Goal: Task Accomplishment & Management: Manage account settings

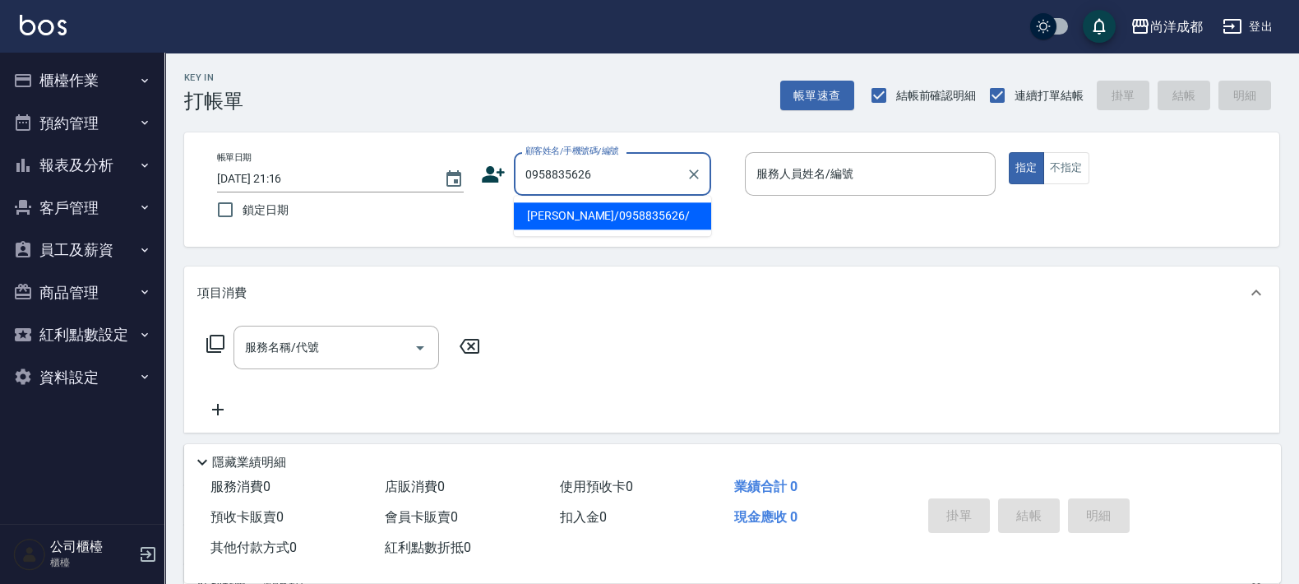
type input "[PERSON_NAME]/0958835626/"
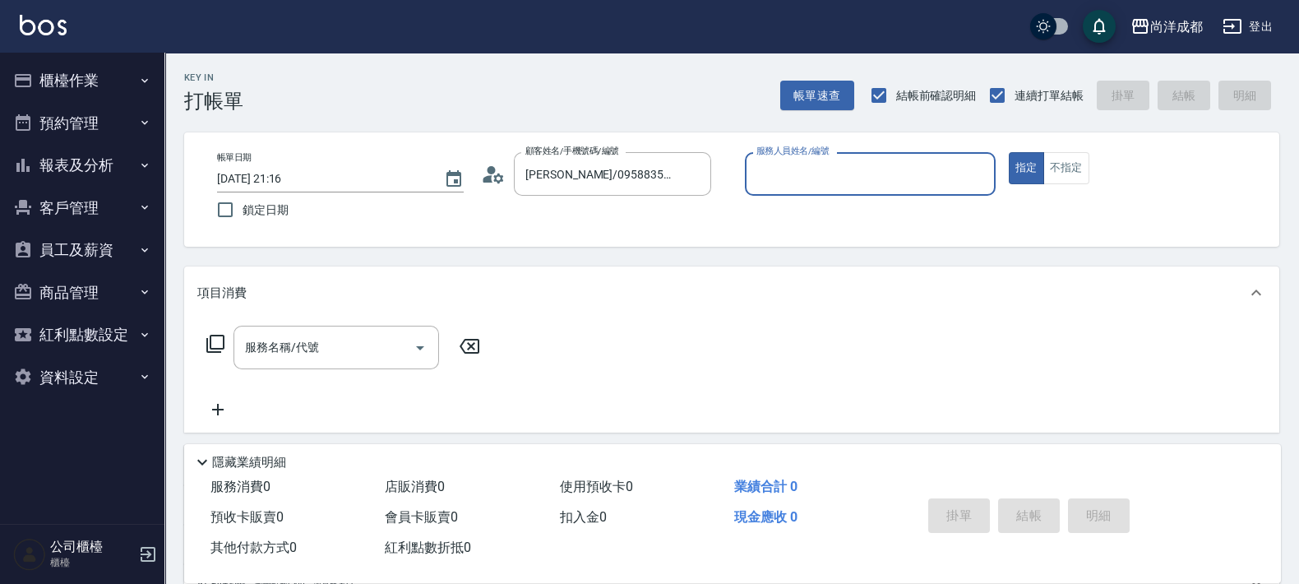
type input "[PERSON_NAME]-01"
click at [1009, 152] on button "指定" at bounding box center [1026, 168] width 35 height 32
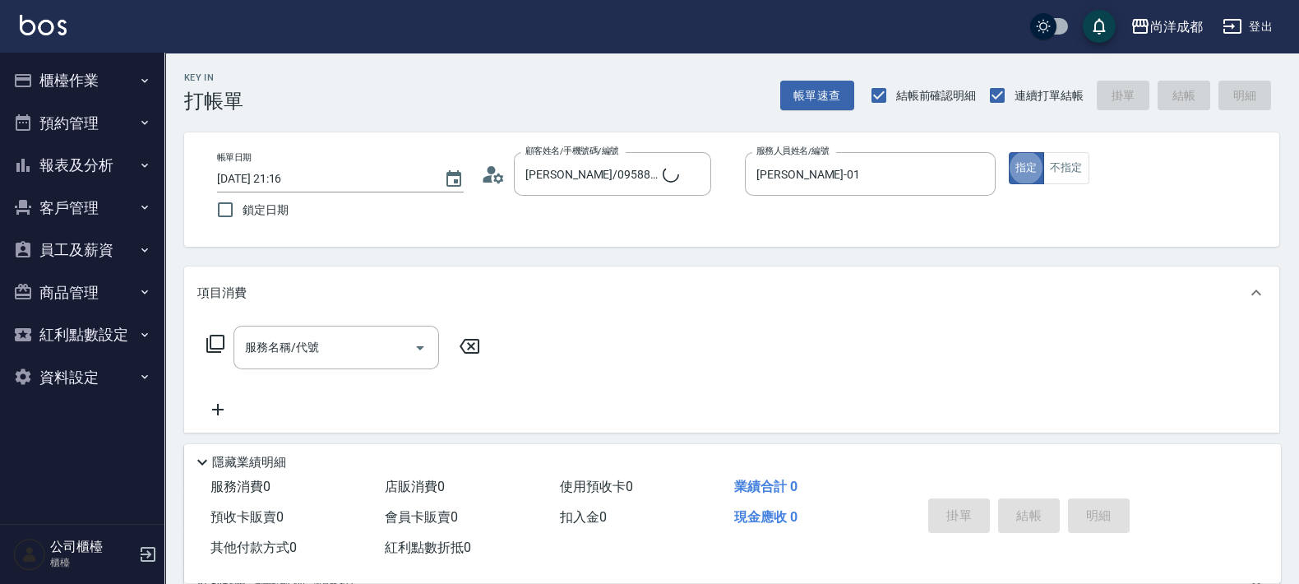
type button "true"
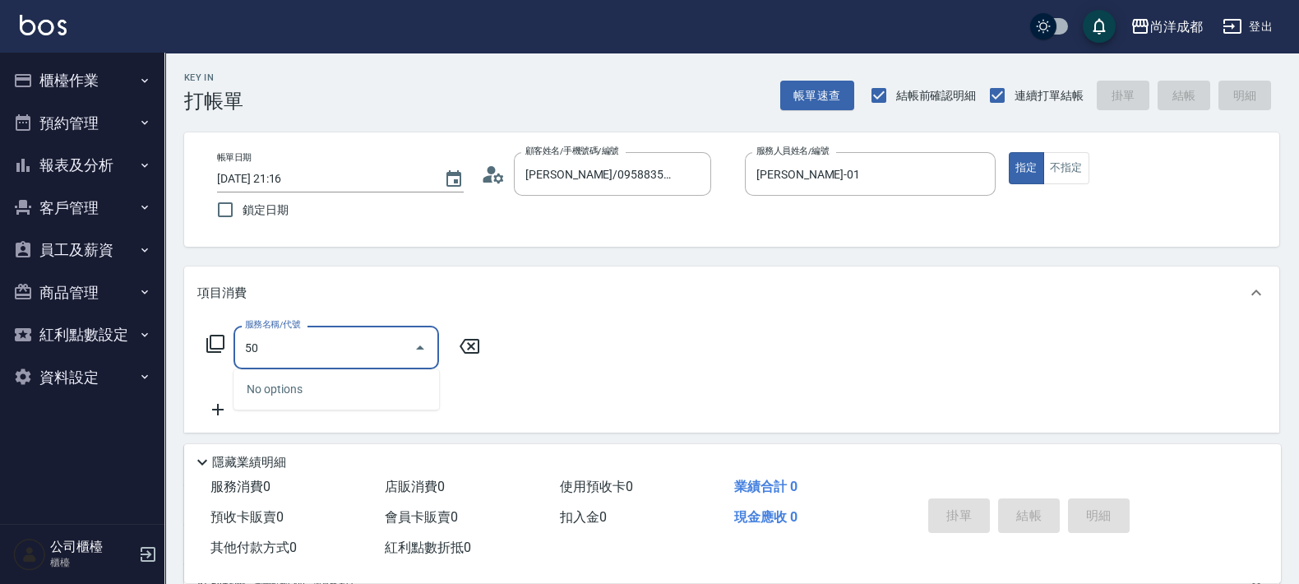
type input "501"
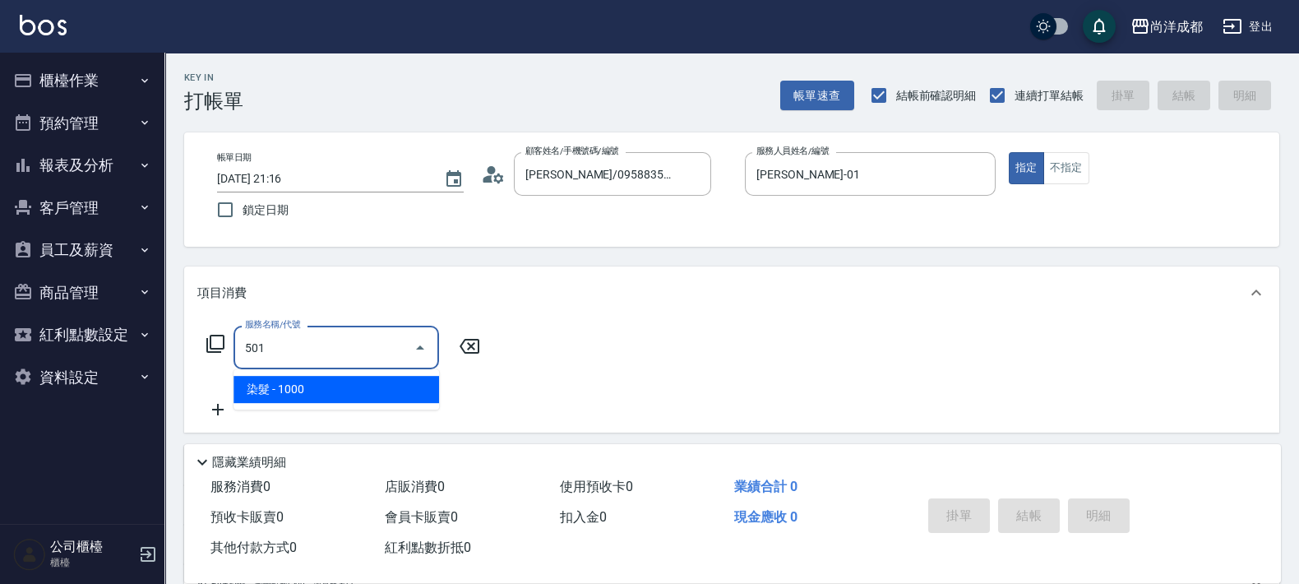
type input "100"
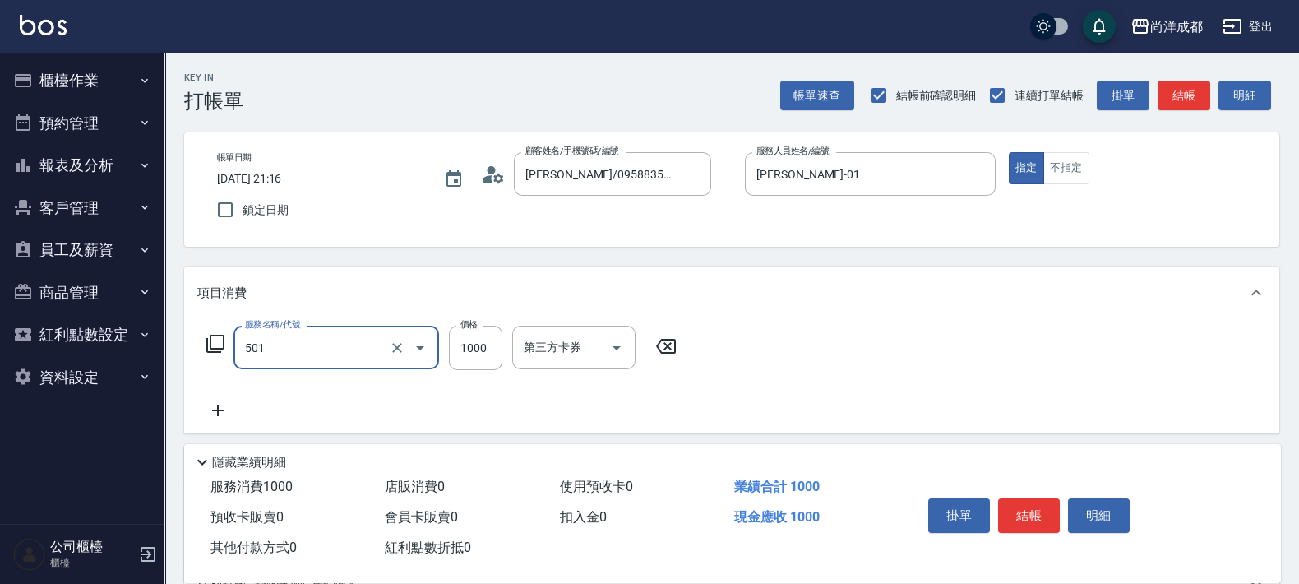
type input "染髮(501)"
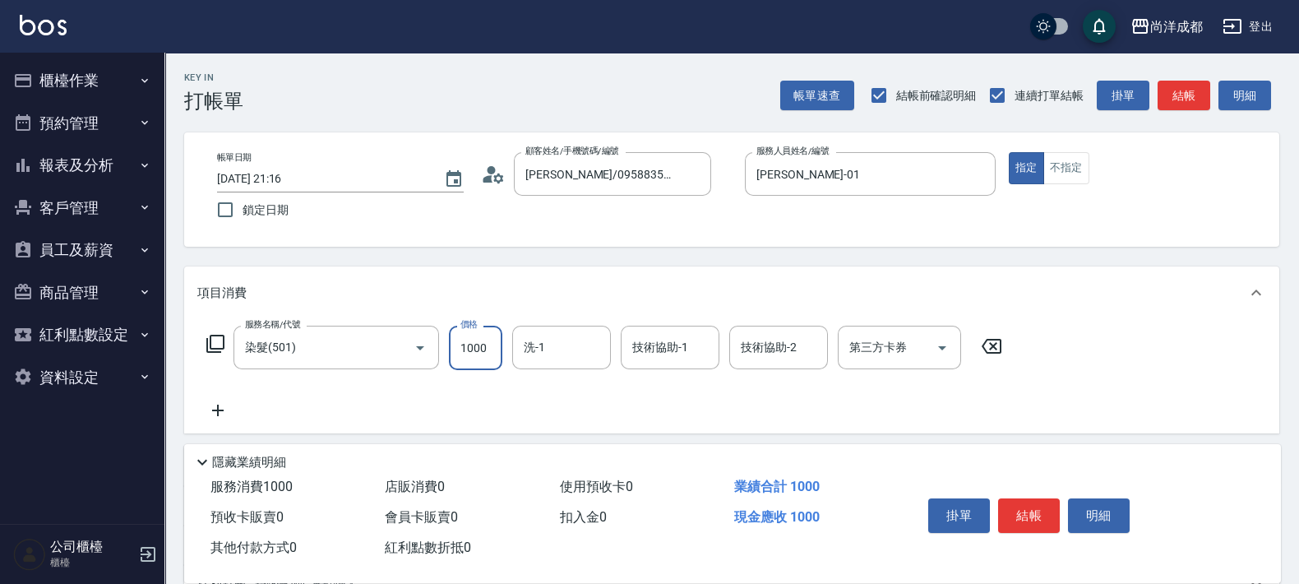
type input "0"
type input "27"
type input "20"
type input "275"
type input "270"
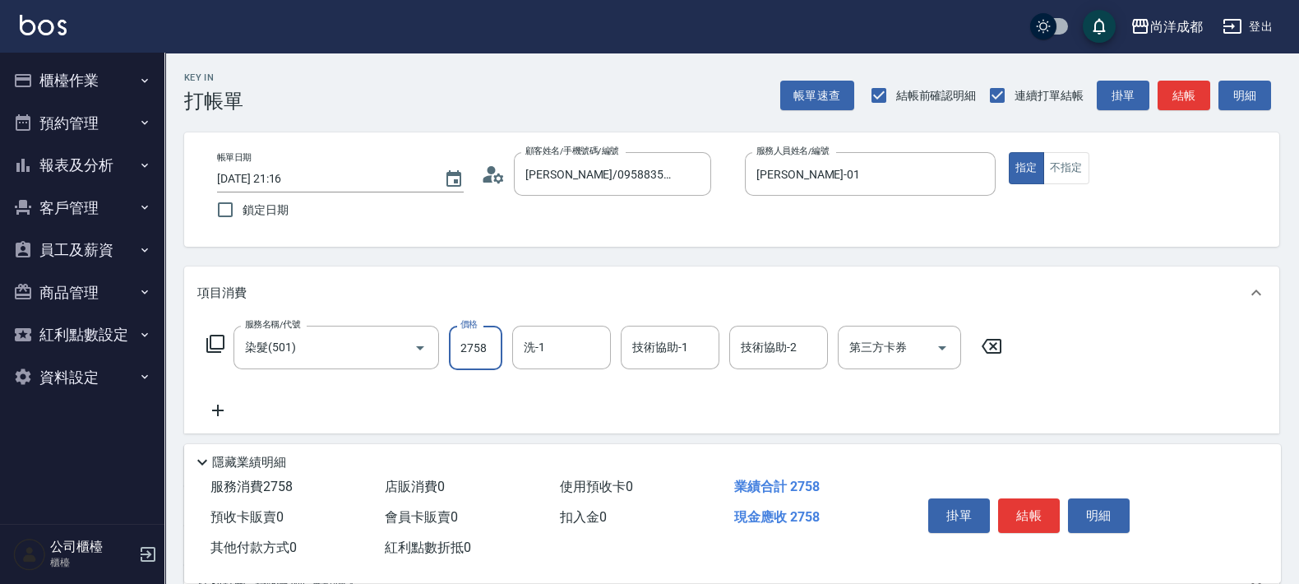
type input "2758"
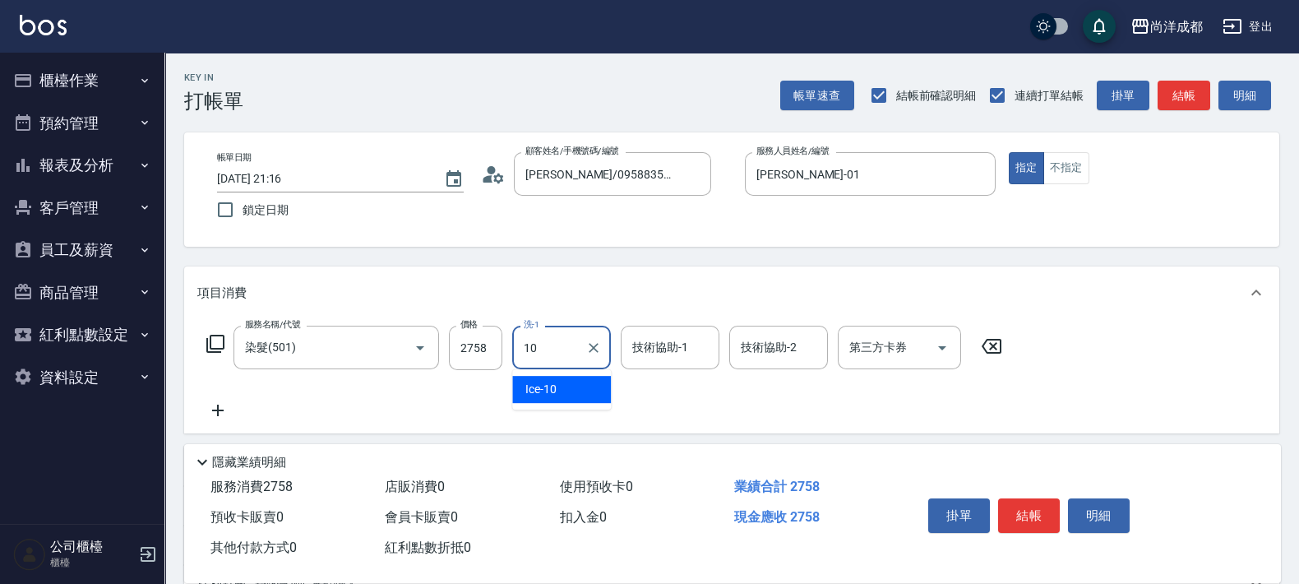
type input "Ice-10"
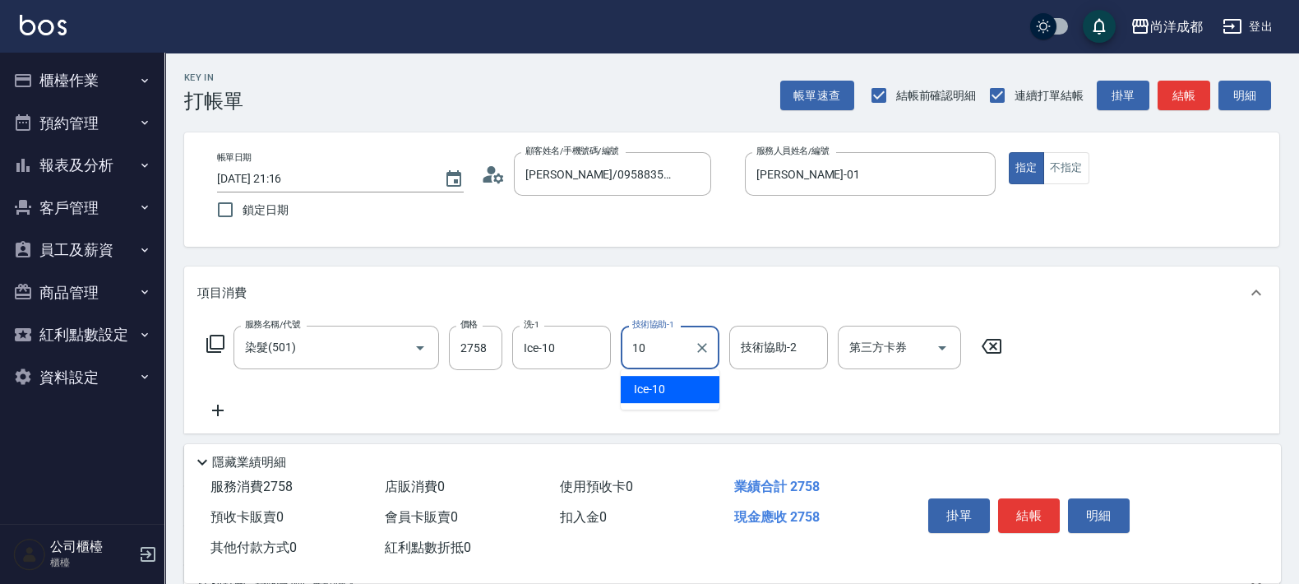
type input "Ice-10"
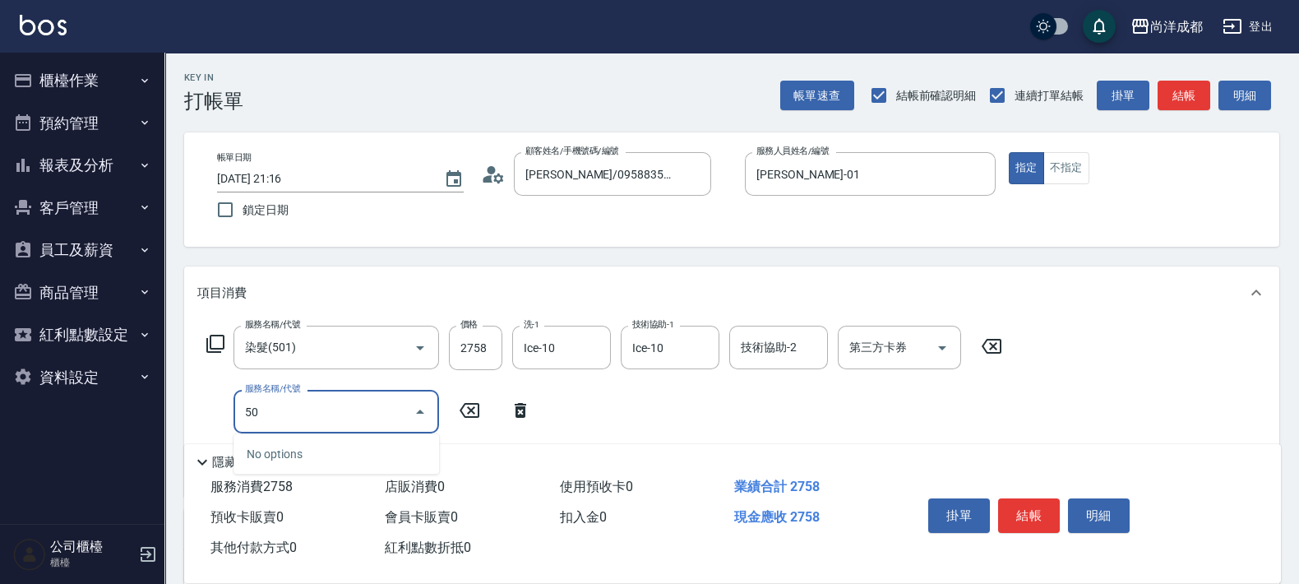
type input "501"
type input "370"
type input "染髮(501)"
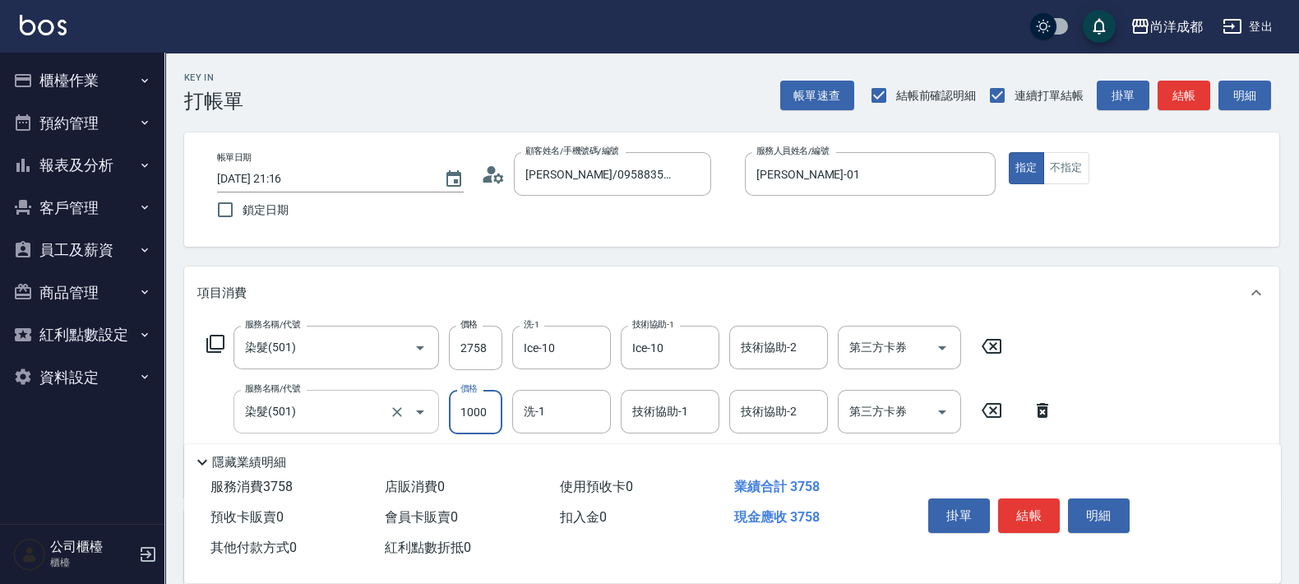
type input "270"
type input "150"
type input "420"
type input "1500"
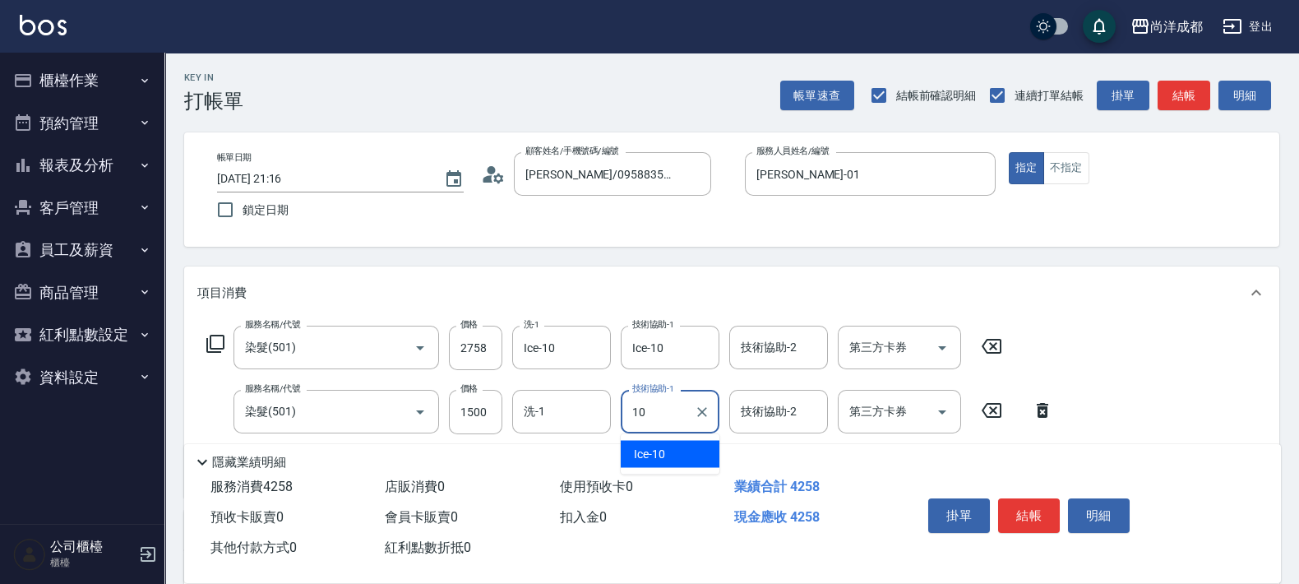
type input "Ice-10"
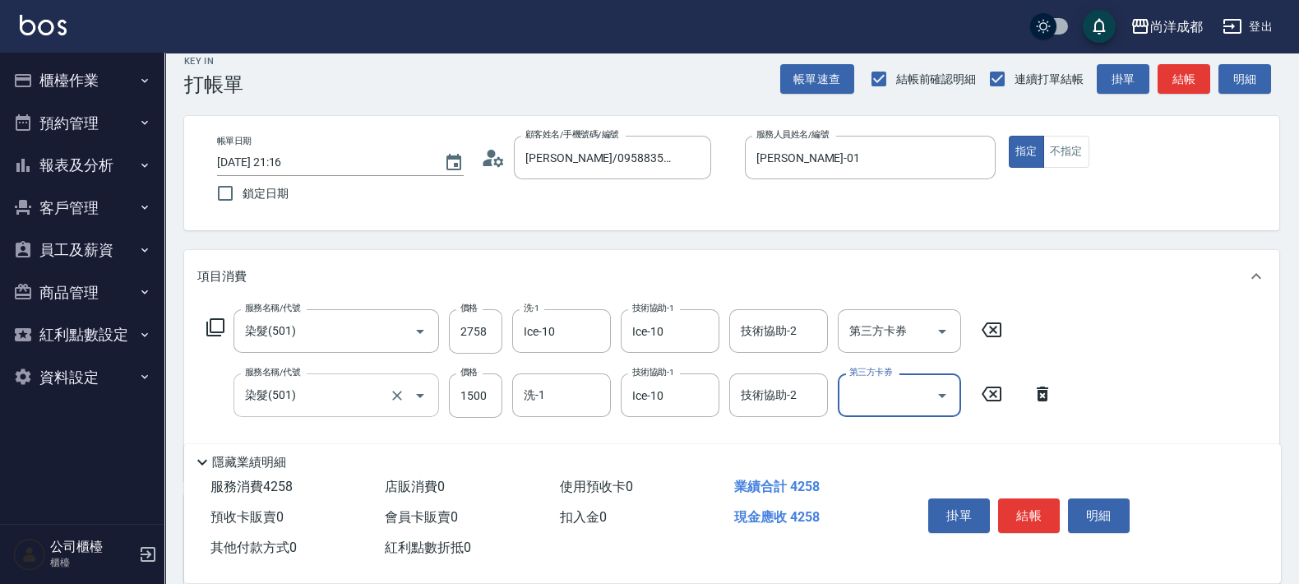
scroll to position [320, 0]
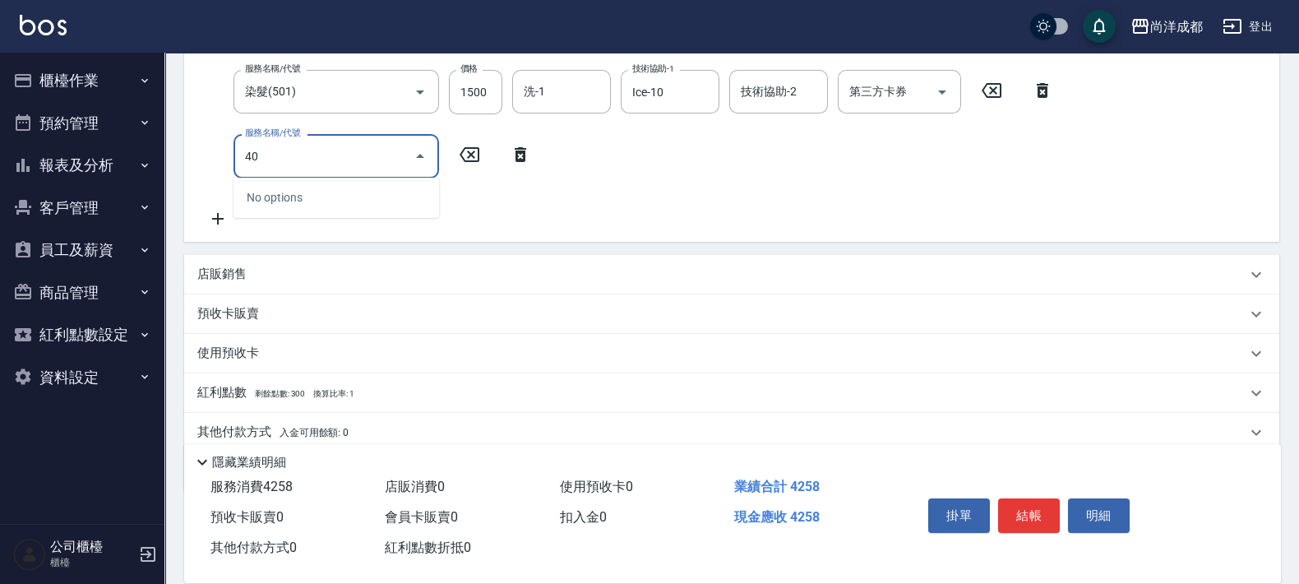
type input "401"
type input "450"
type input "剪髮(401)"
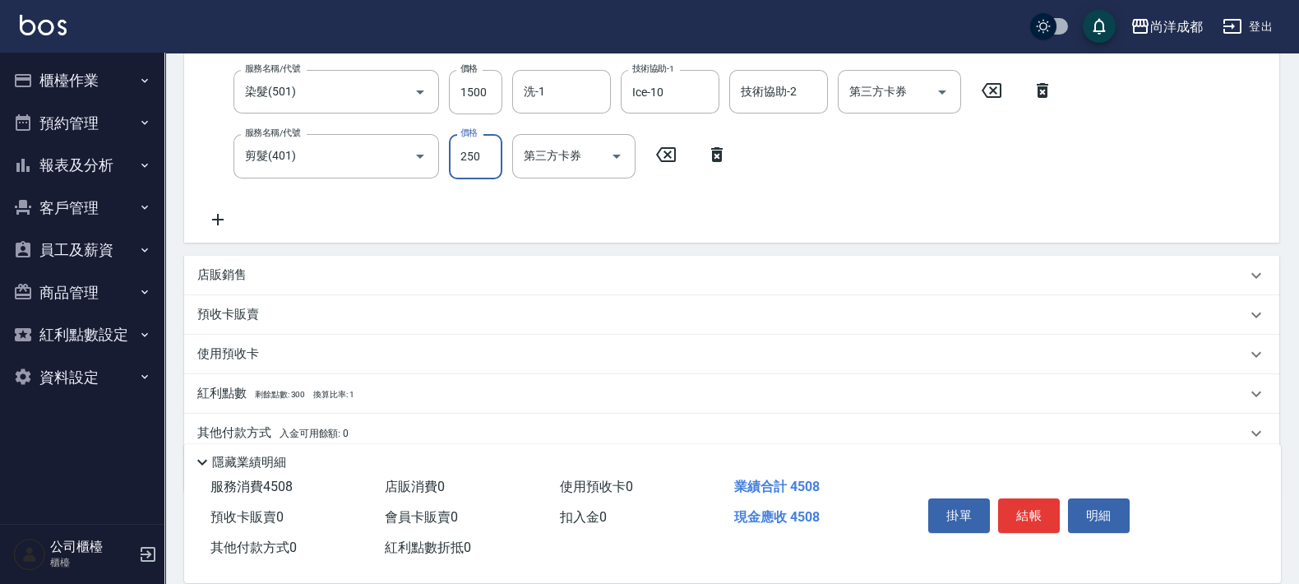
type input "420"
type input "130"
type input "430"
type input "1300"
type input "550"
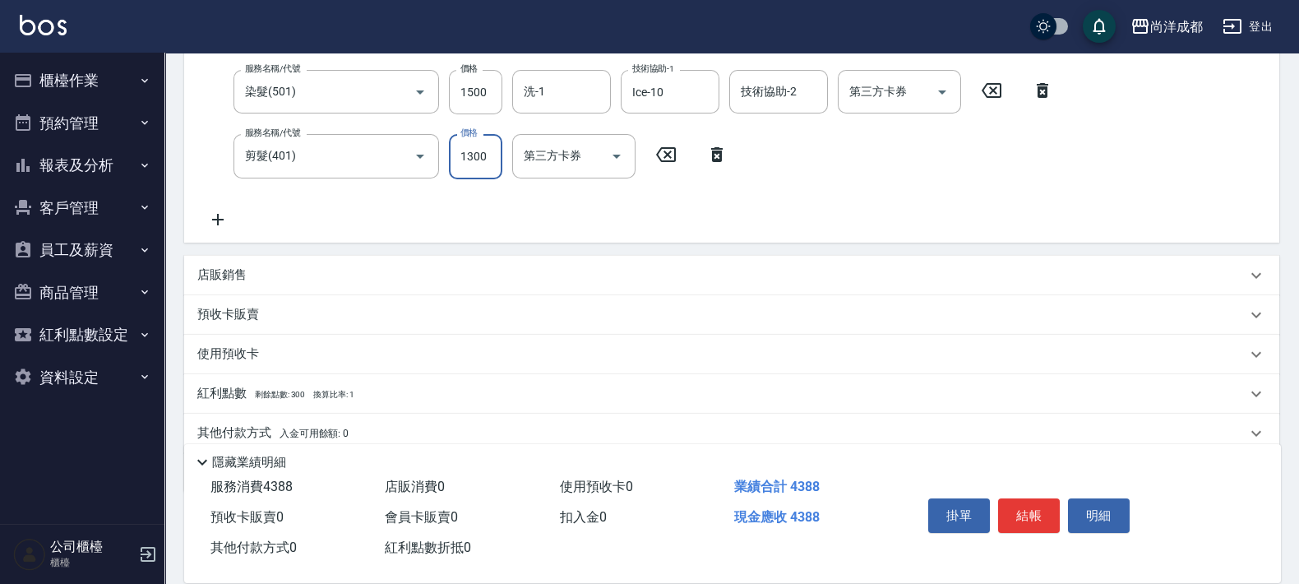
type input "1300"
click at [314, 259] on div "店販銷售" at bounding box center [731, 275] width 1095 height 39
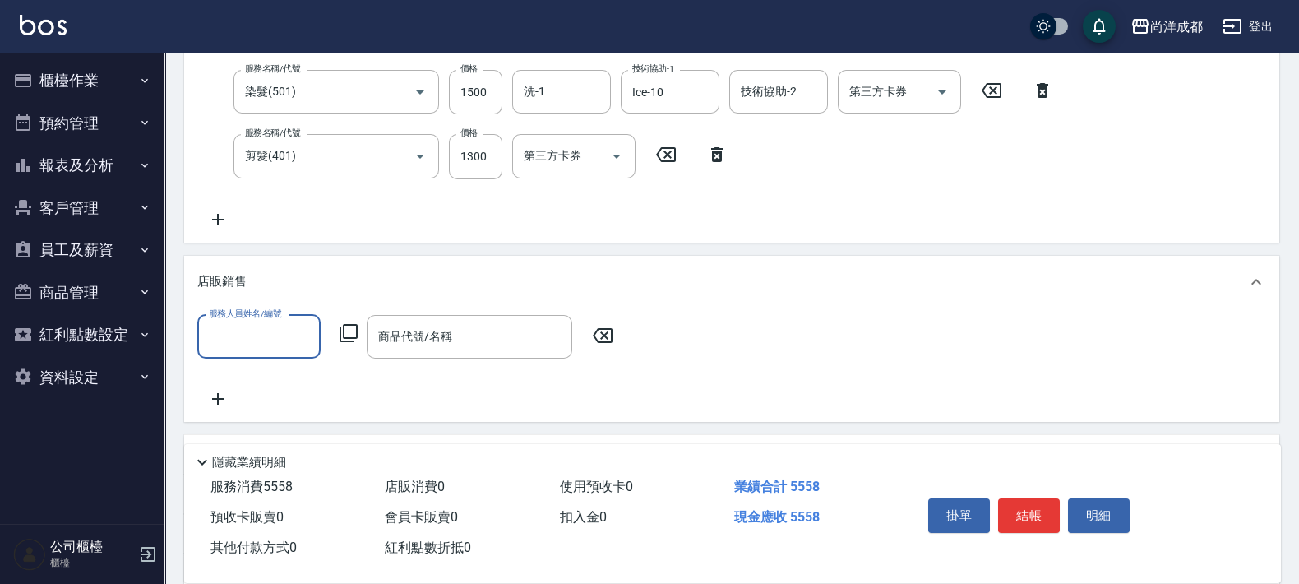
scroll to position [0, 0]
type input "[PERSON_NAME]-01"
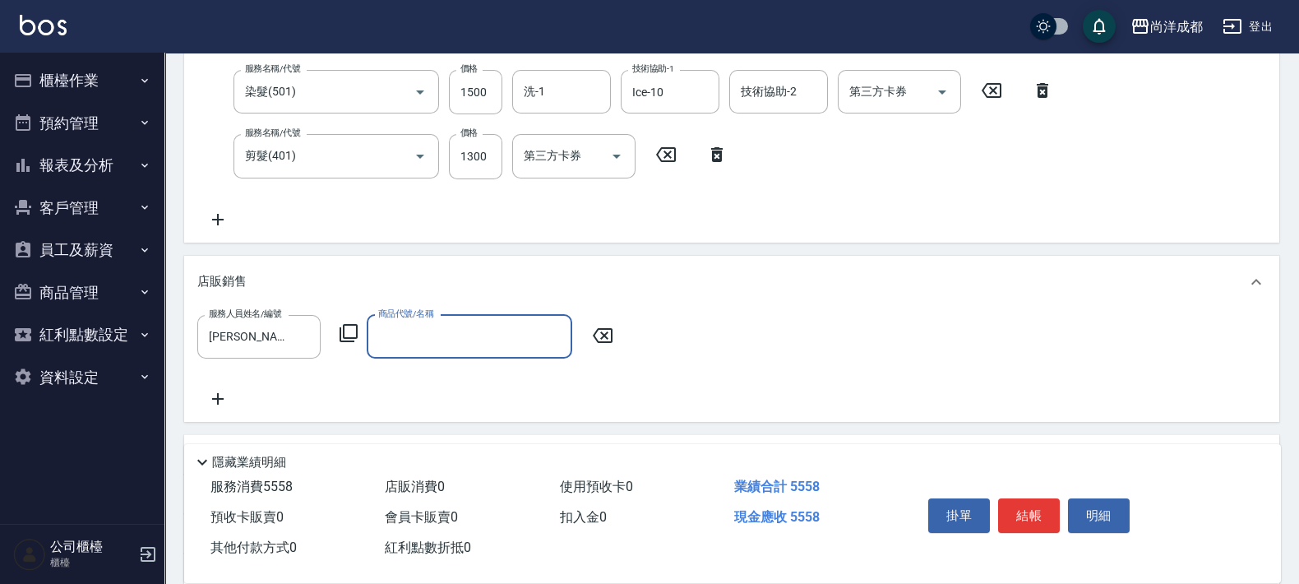
click at [410, 339] on input "商品代號/名稱" at bounding box center [469, 336] width 191 height 29
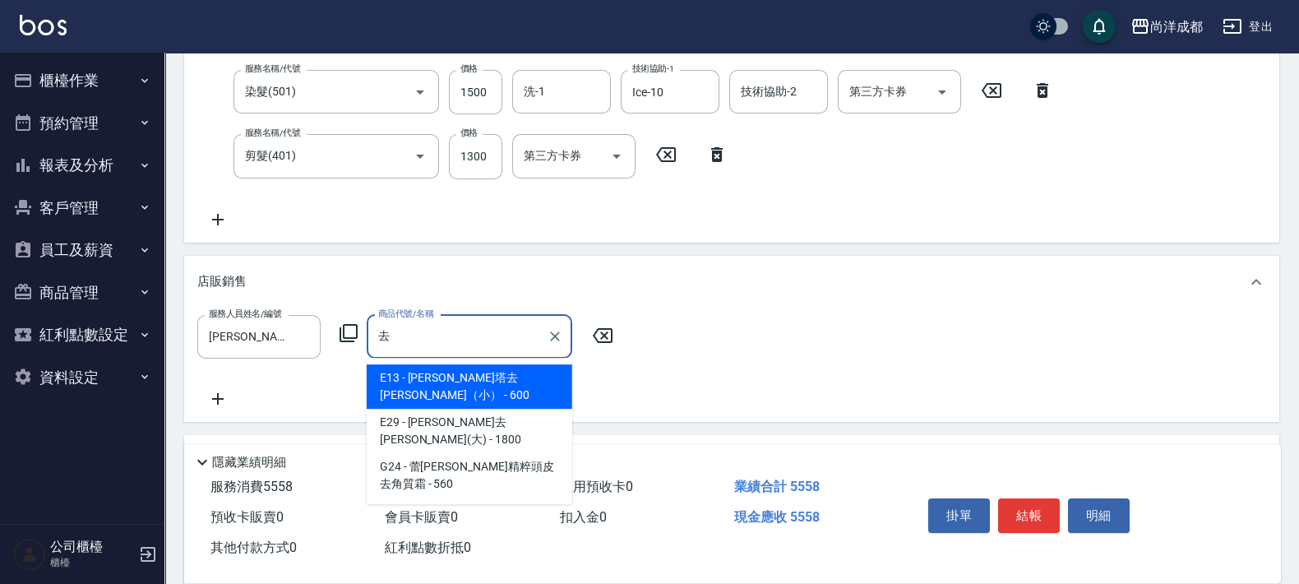
click at [448, 378] on span "E13 - [PERSON_NAME]塔去[PERSON_NAME]（小） - 600" at bounding box center [469, 386] width 205 height 44
type input "[PERSON_NAME]塔去[PERSON_NAME]（小）"
type input "610"
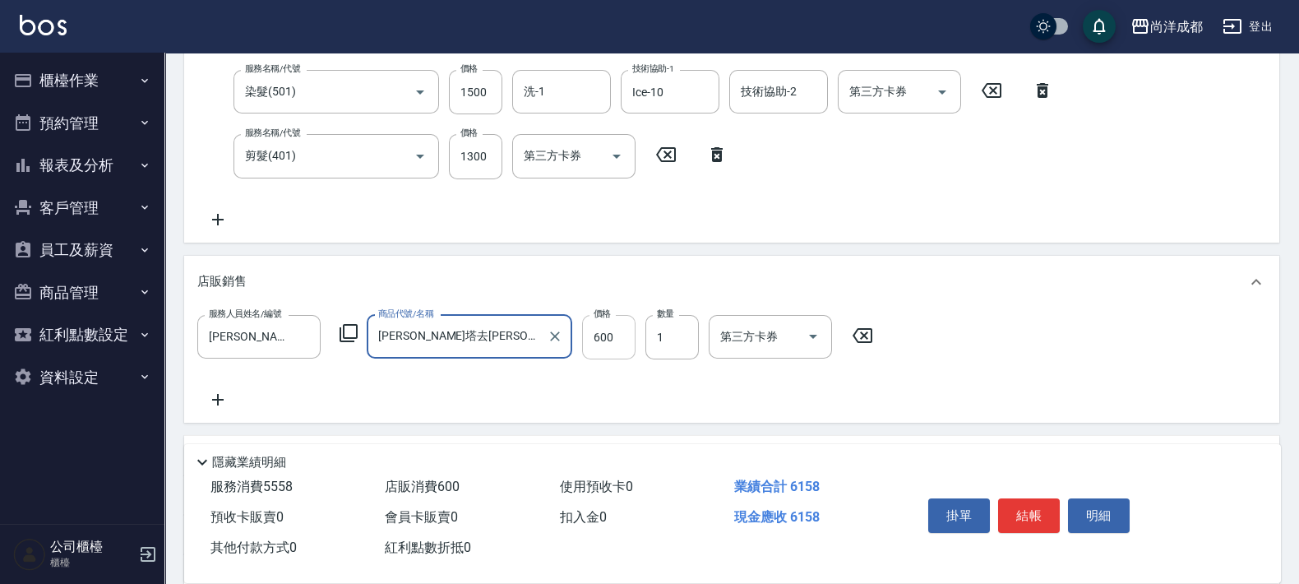
type input "[PERSON_NAME]塔去[PERSON_NAME]（小）"
click at [616, 328] on input "600" at bounding box center [608, 337] width 53 height 44
type input "5"
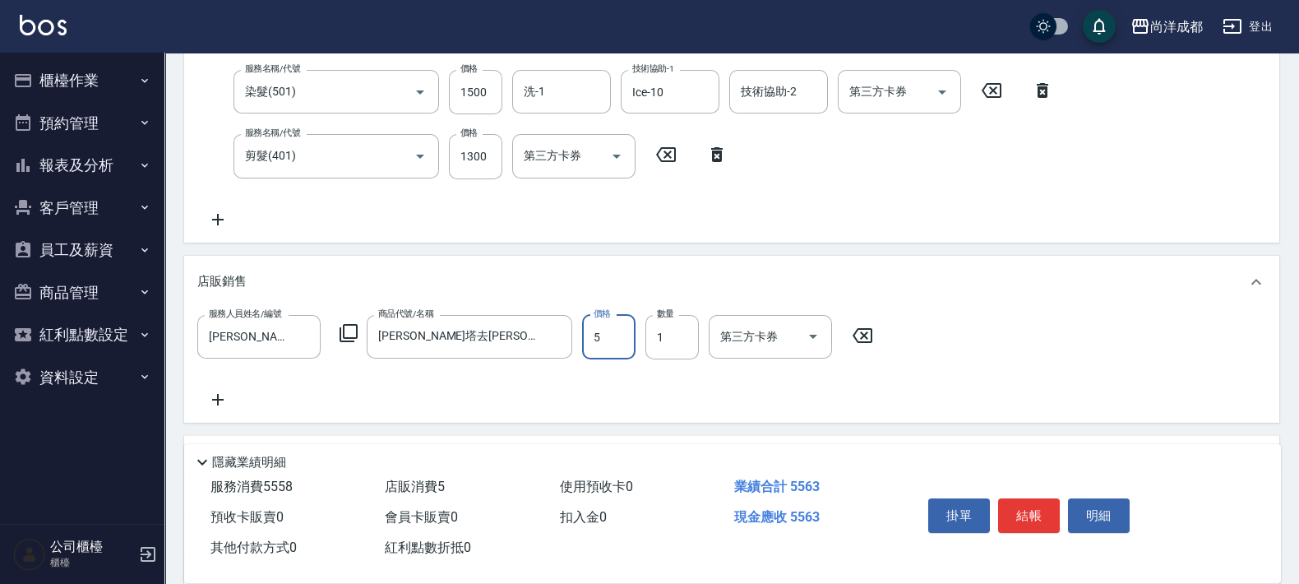
type input "560"
type input "510"
type input "600"
type input "510"
click at [767, 247] on div "項目消費 服務名稱/代號 染髮(501) 服務名稱/代號 價格 2758 價格 洗-1 Ice-10 洗-1 技術協助-1 Ice-10 技術協助-1 技術協…" at bounding box center [731, 290] width 1095 height 686
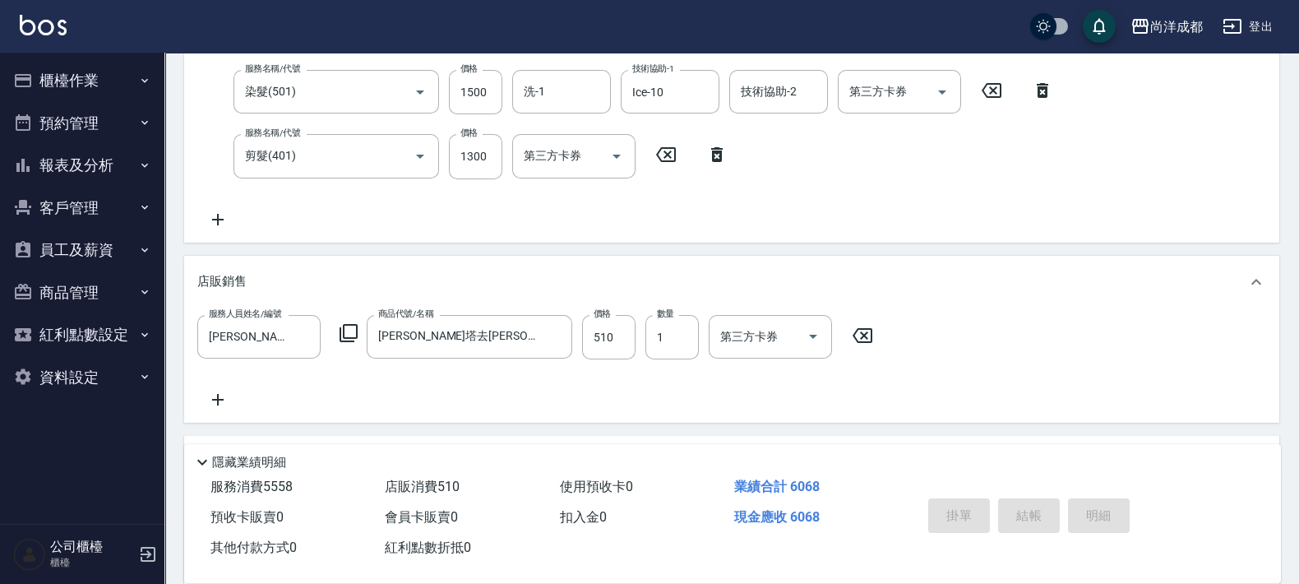
type input "0"
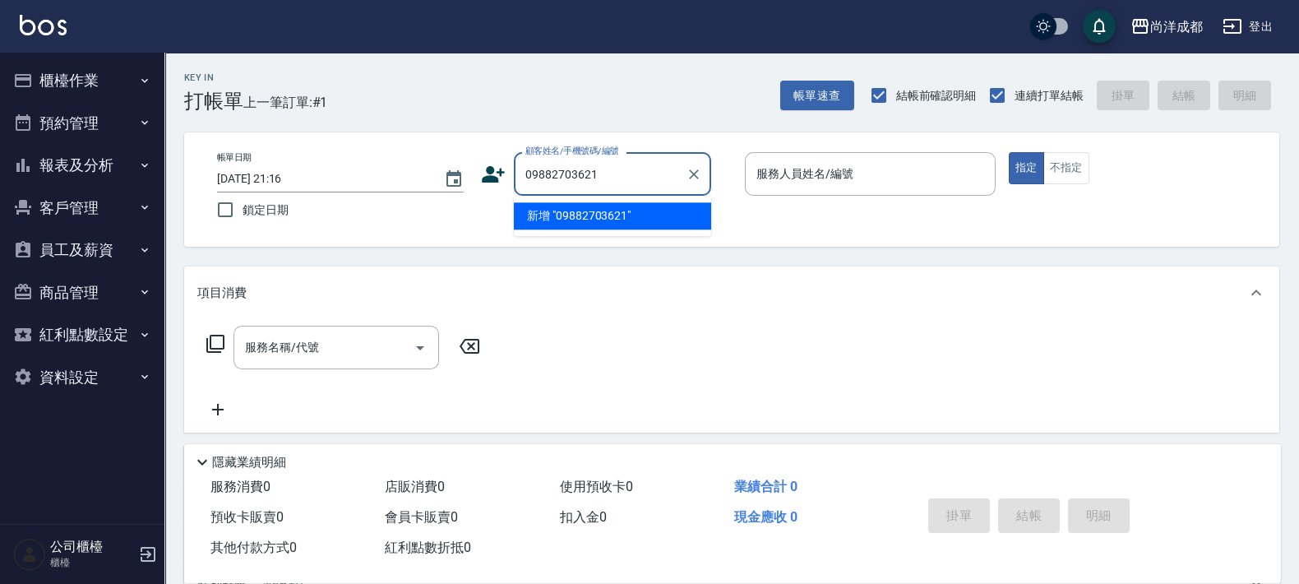
type input "09882703621"
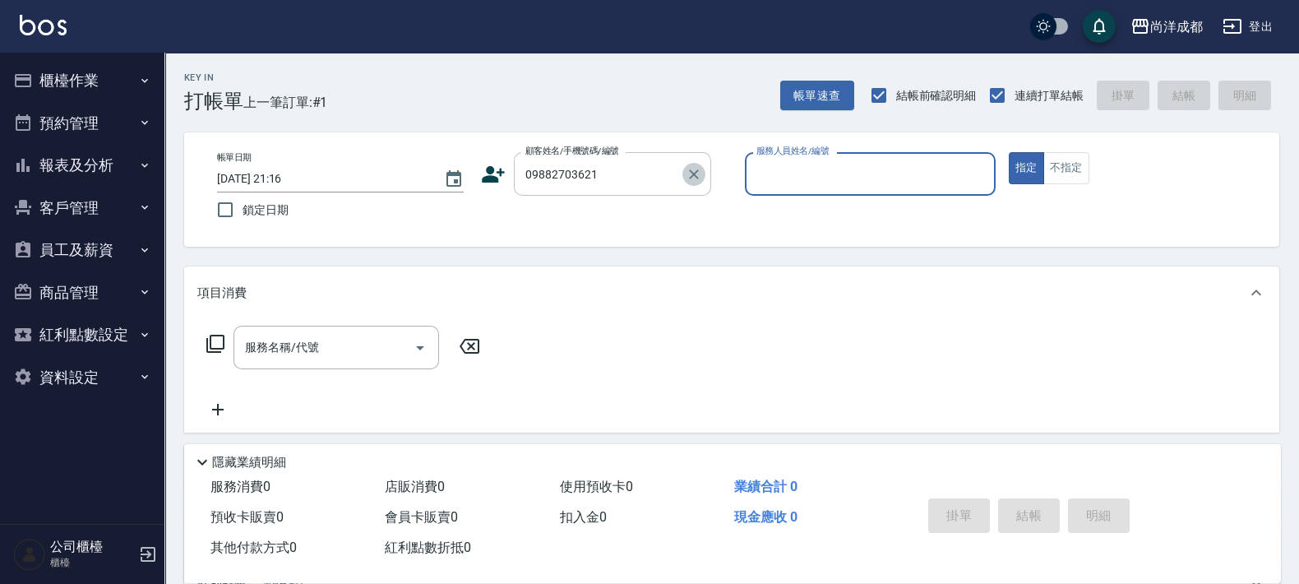
click at [687, 168] on icon "Clear" at bounding box center [693, 174] width 16 height 16
type input "[PERSON_NAME]/0988270621/null"
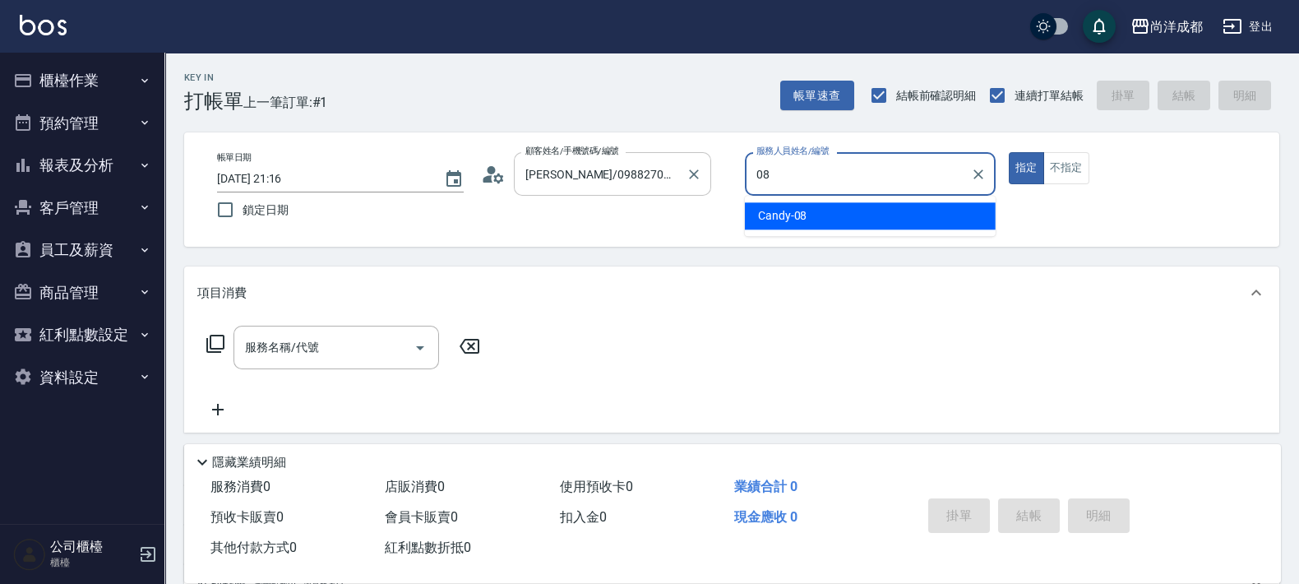
type input "Candy-08"
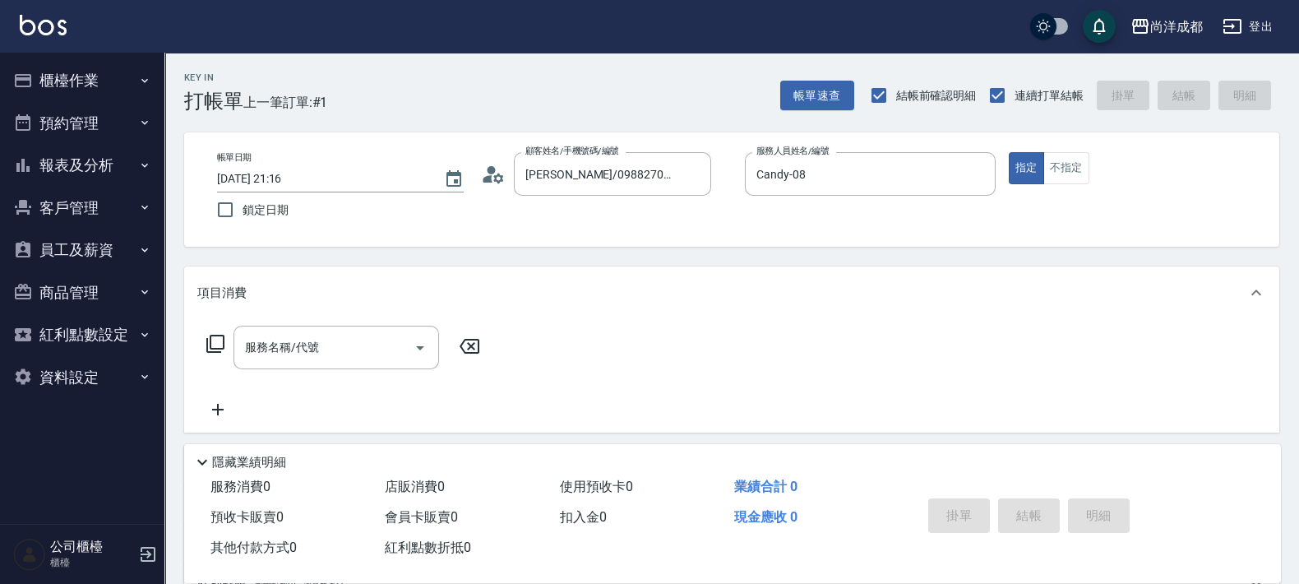
drag, startPoint x: 496, startPoint y: 159, endPoint x: 501, endPoint y: 152, distance: 8.5
click at [501, 152] on div "顧客姓名/手機號碼/編號 [PERSON_NAME]/0988270621/null 顧客姓名/手機號碼/編號" at bounding box center [606, 174] width 251 height 44
click at [495, 182] on icon at bounding box center [493, 174] width 25 height 25
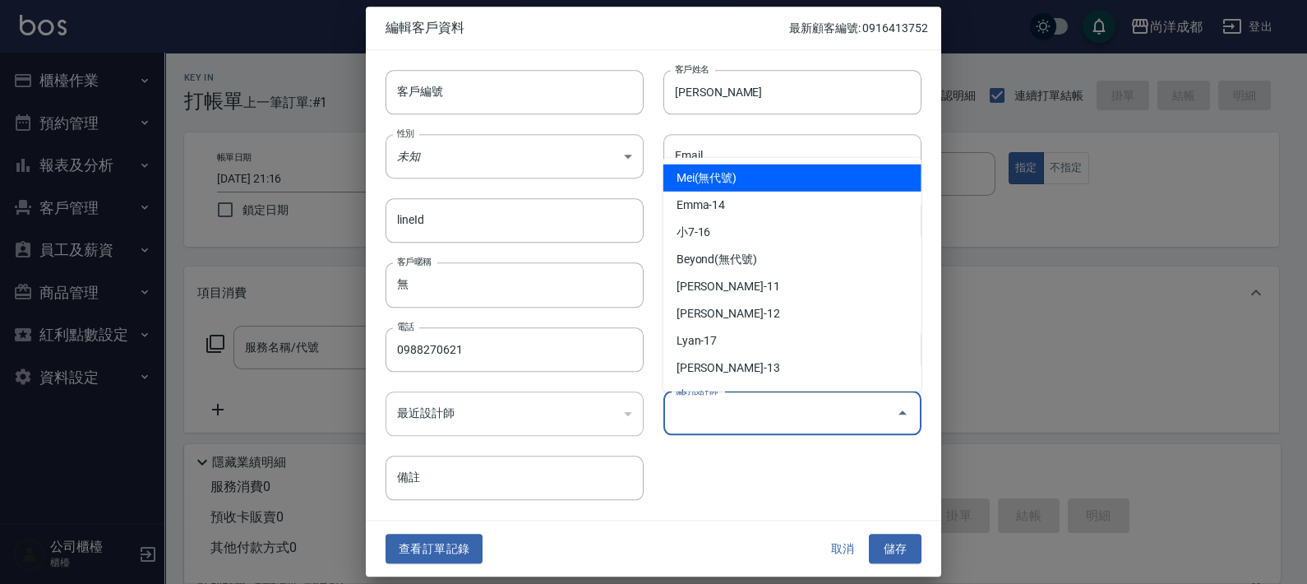
click at [686, 406] on input "偏好設計師" at bounding box center [780, 413] width 219 height 29
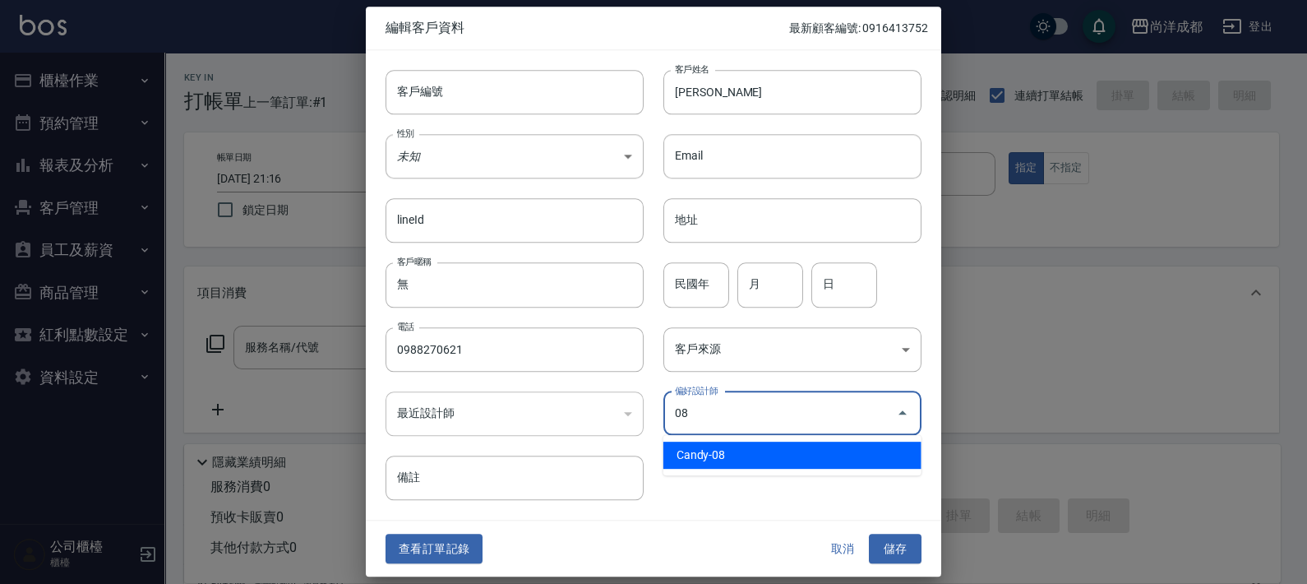
type input "Candy"
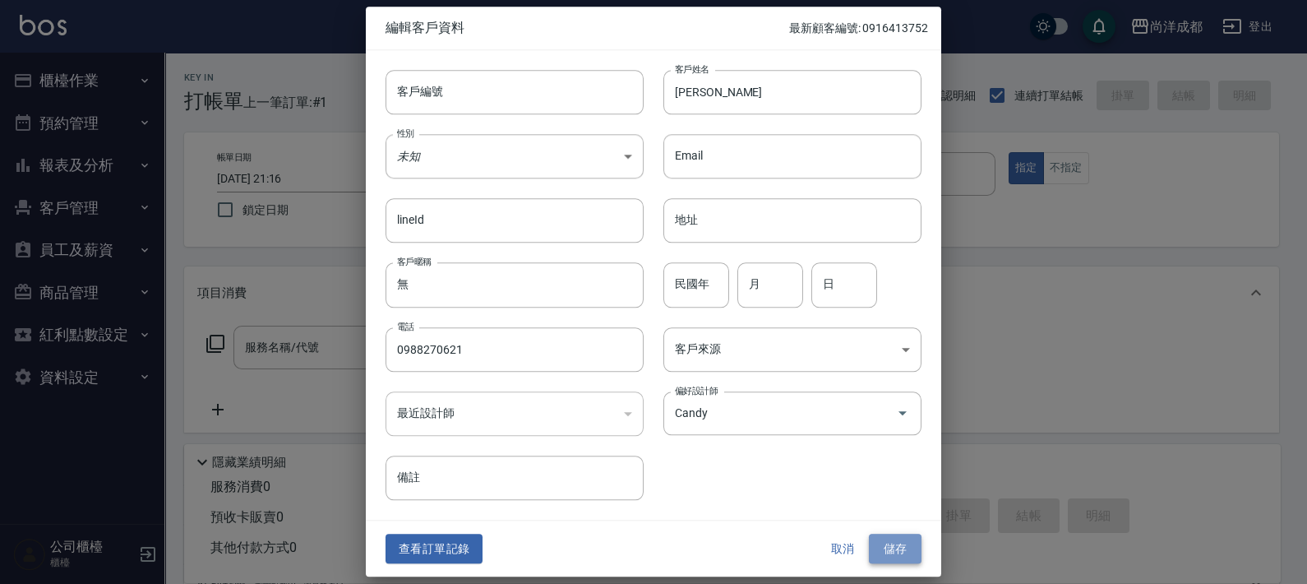
click at [906, 551] on button "儲存" at bounding box center [895, 548] width 53 height 30
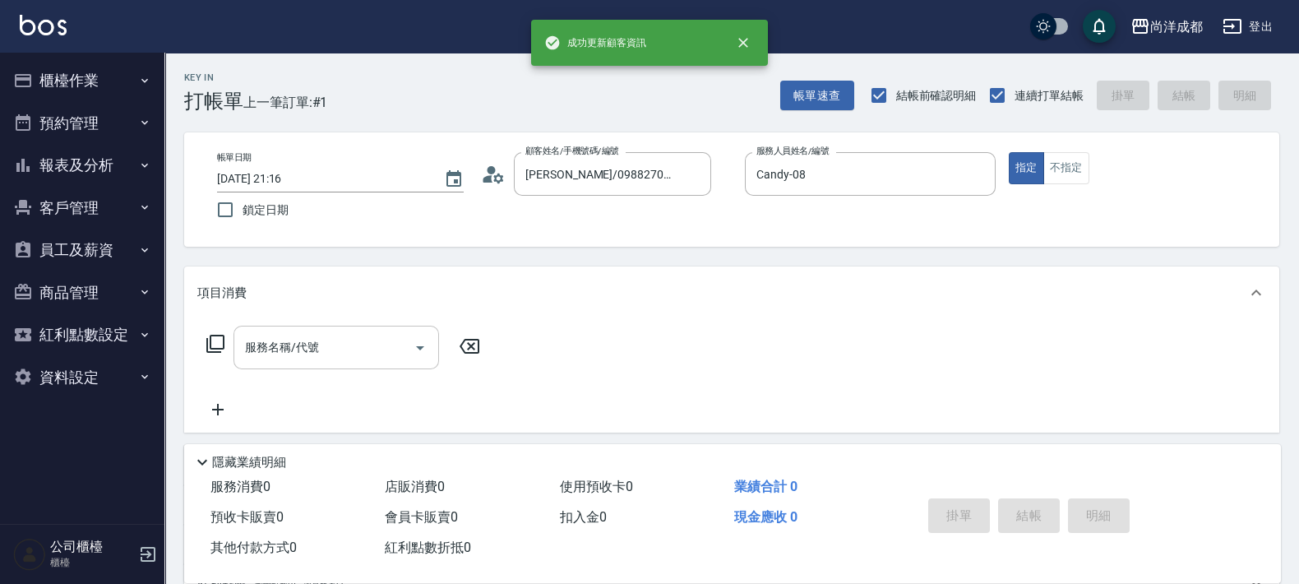
click at [395, 349] on input "服務名稱/代號" at bounding box center [324, 347] width 166 height 29
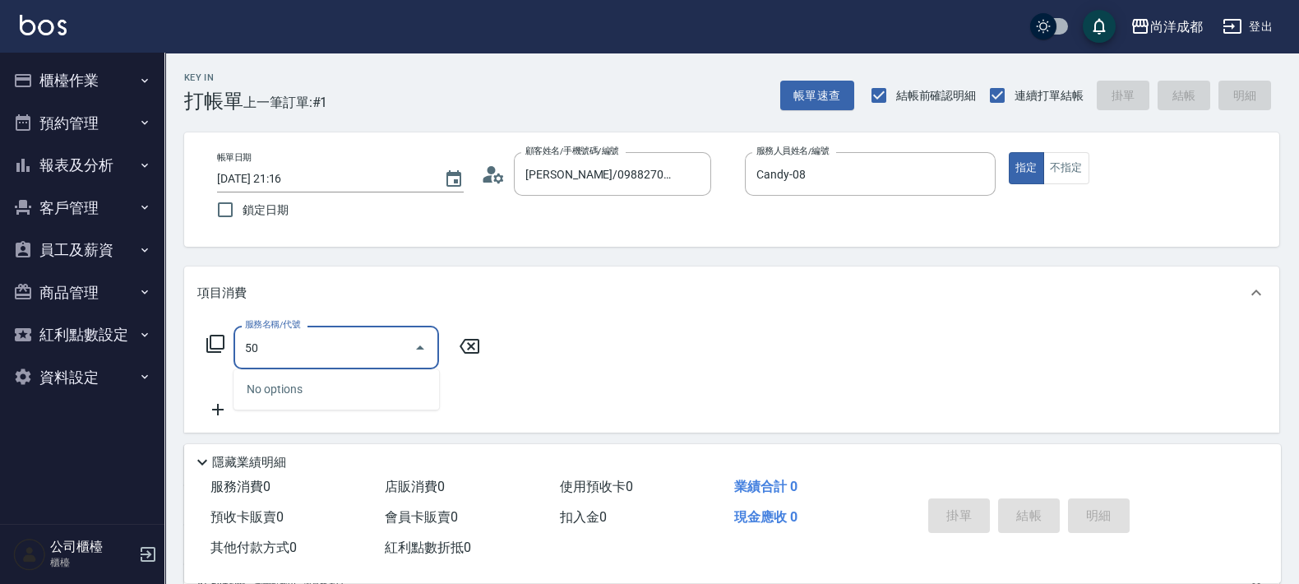
type input "501"
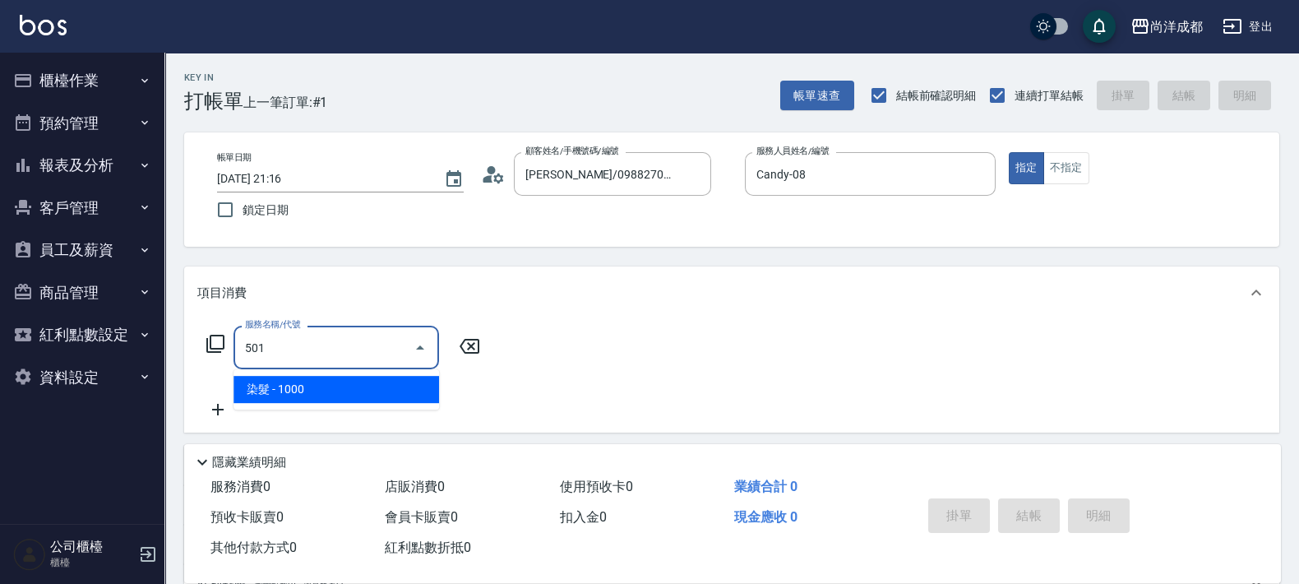
type input "100"
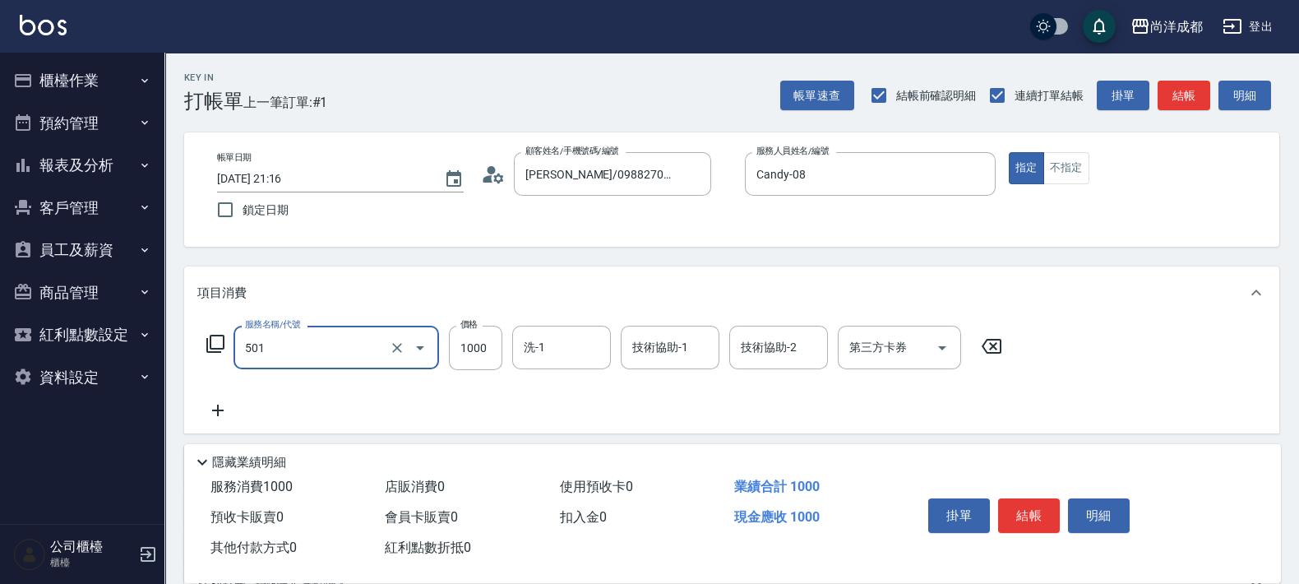
type input "染髮(501)"
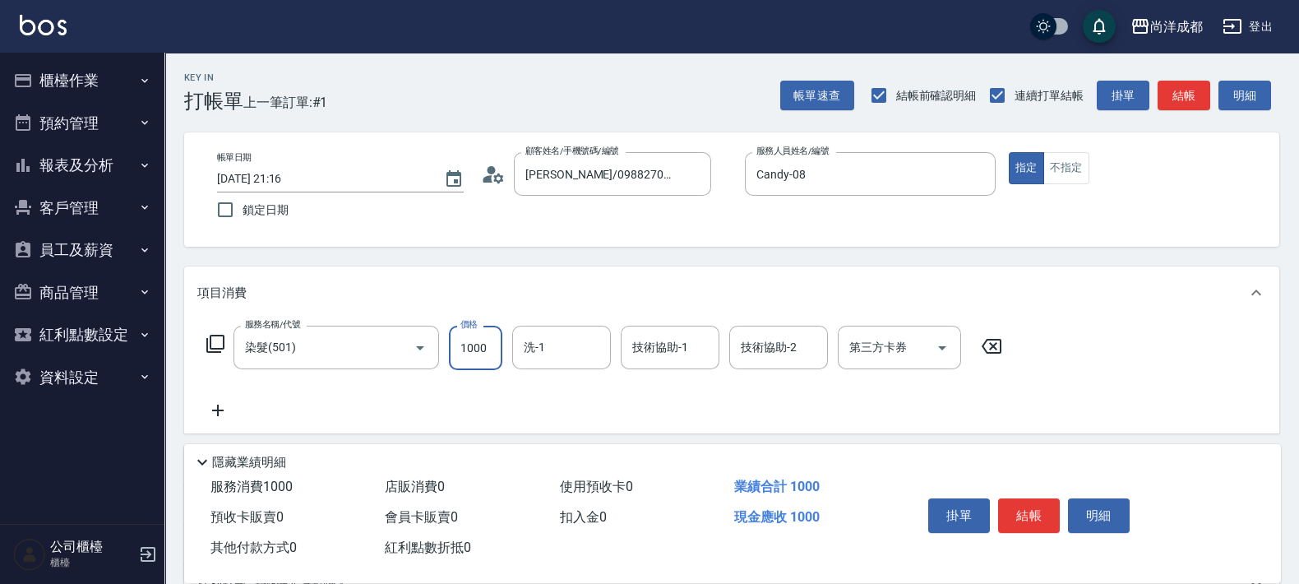
type input "0"
type input "11"
type input "10"
type input "119"
type input "110"
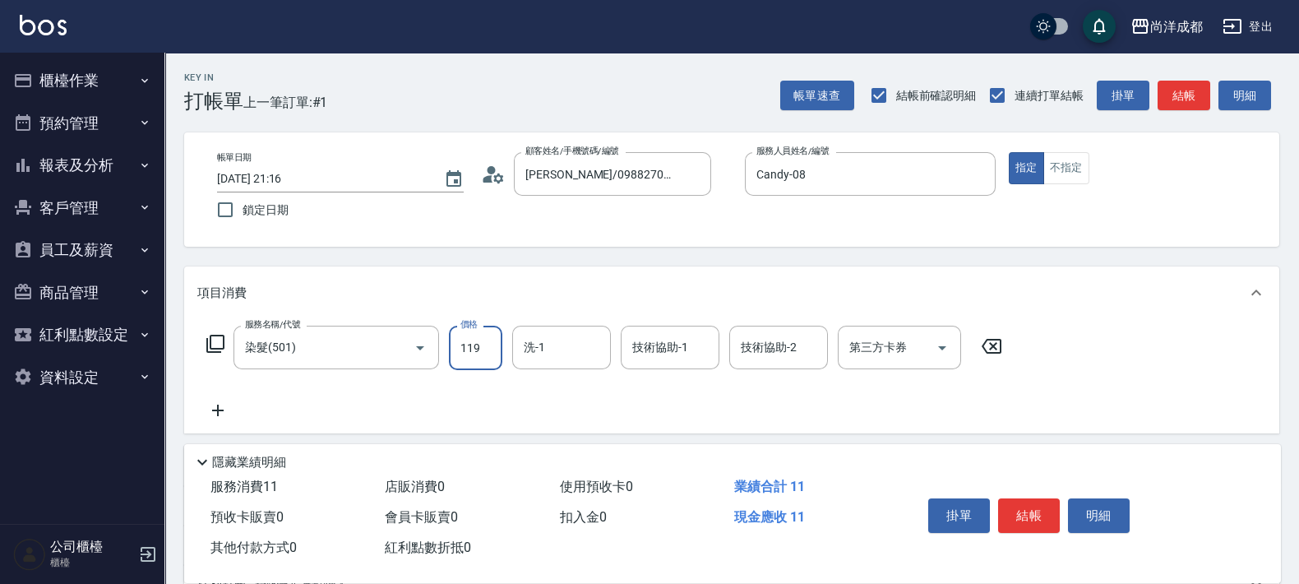
type input "1199"
type input "1190"
type input "11990"
type input "110"
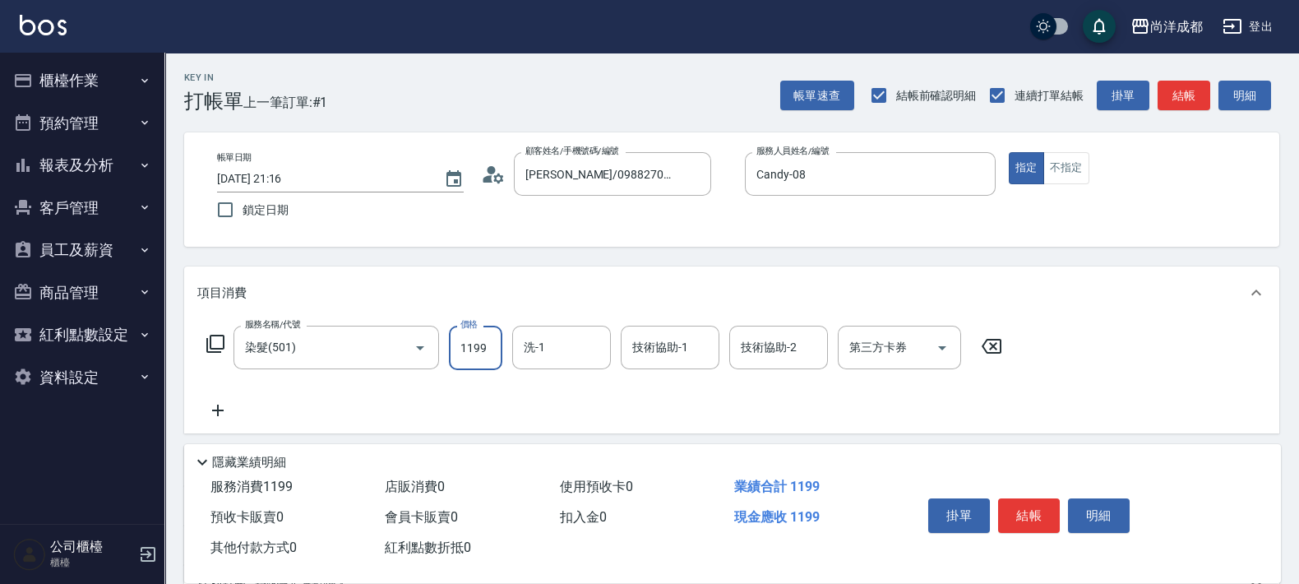
scroll to position [0, 0]
type input "1199"
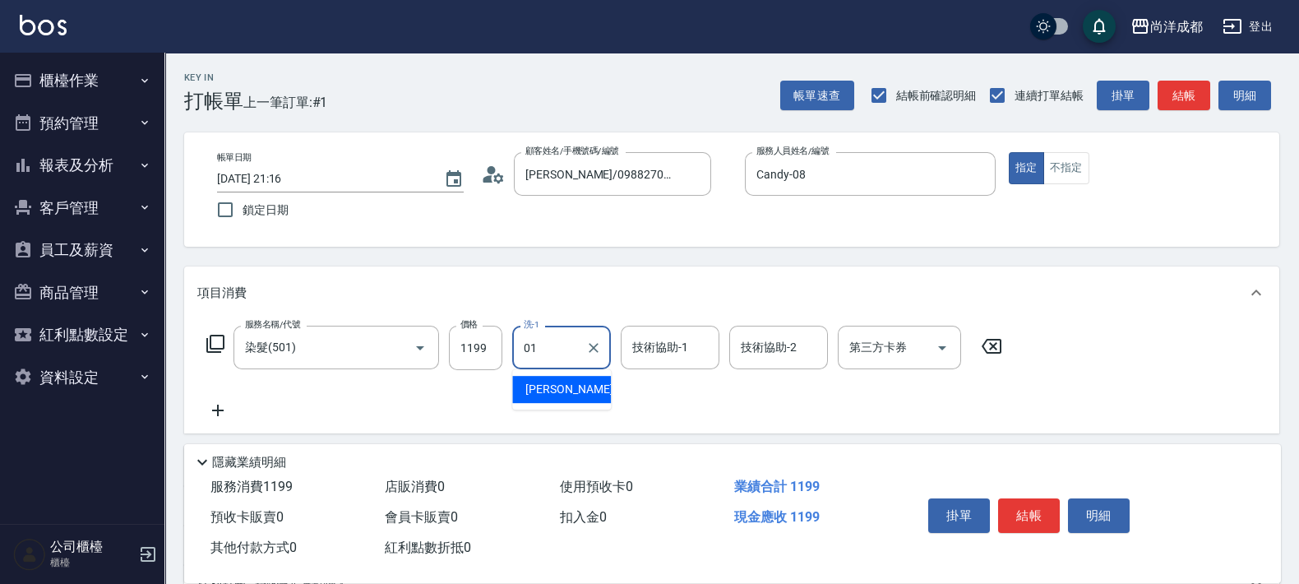
type input "[PERSON_NAME]-01"
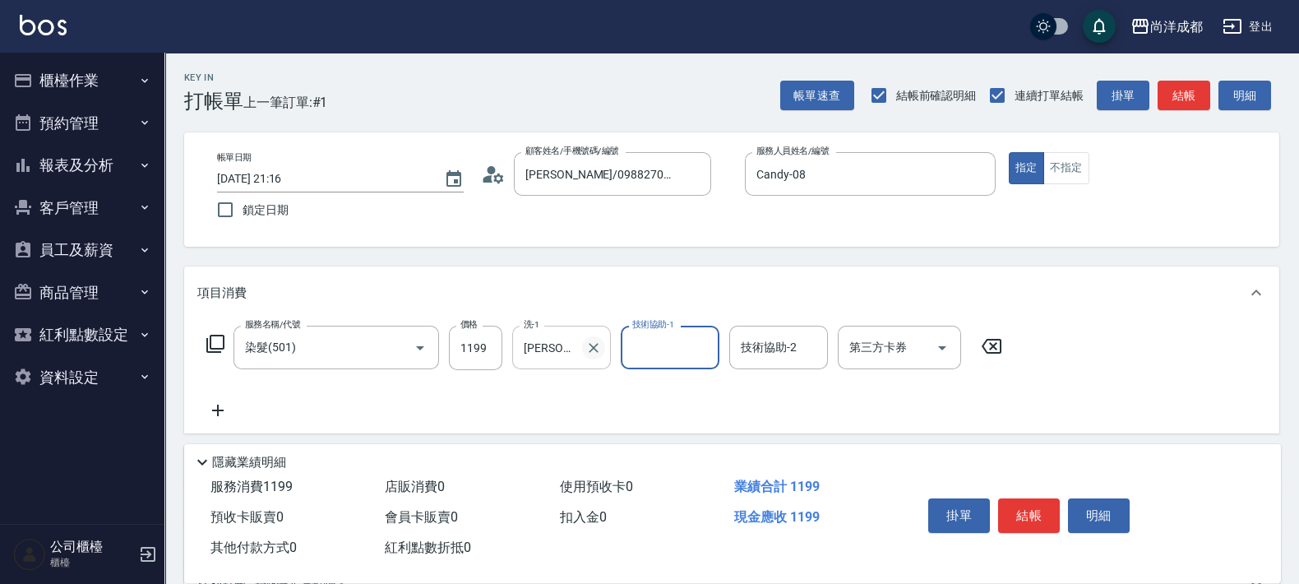
click at [594, 358] on div at bounding box center [592, 347] width 21 height 44
click at [596, 339] on icon "Clear" at bounding box center [593, 347] width 16 height 16
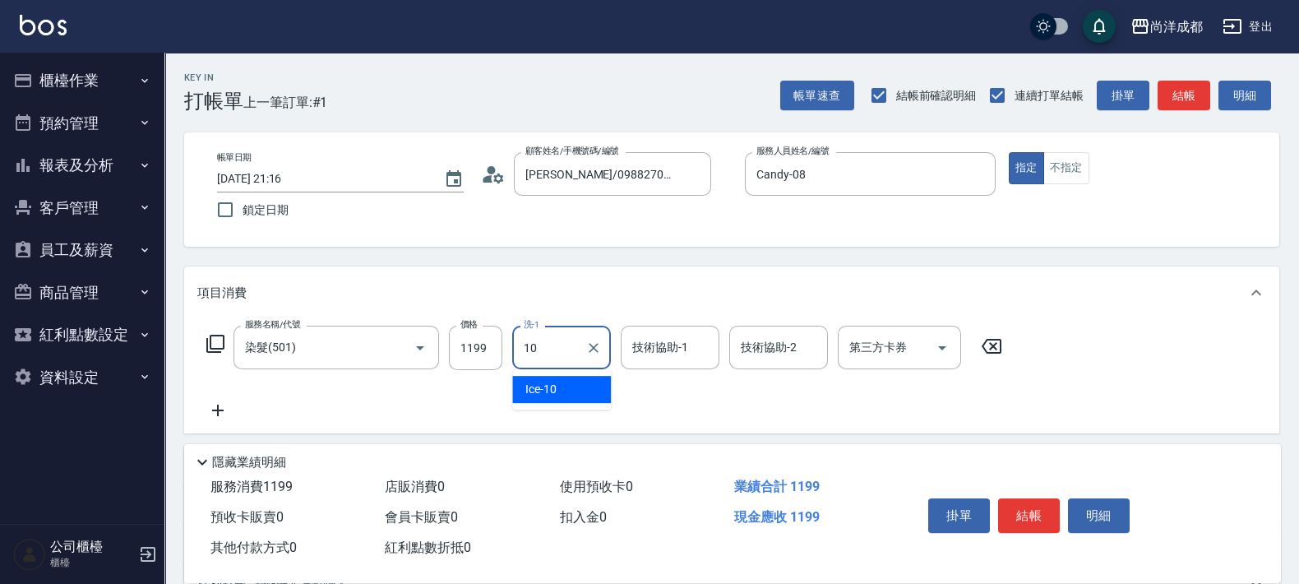
type input "Ice-10"
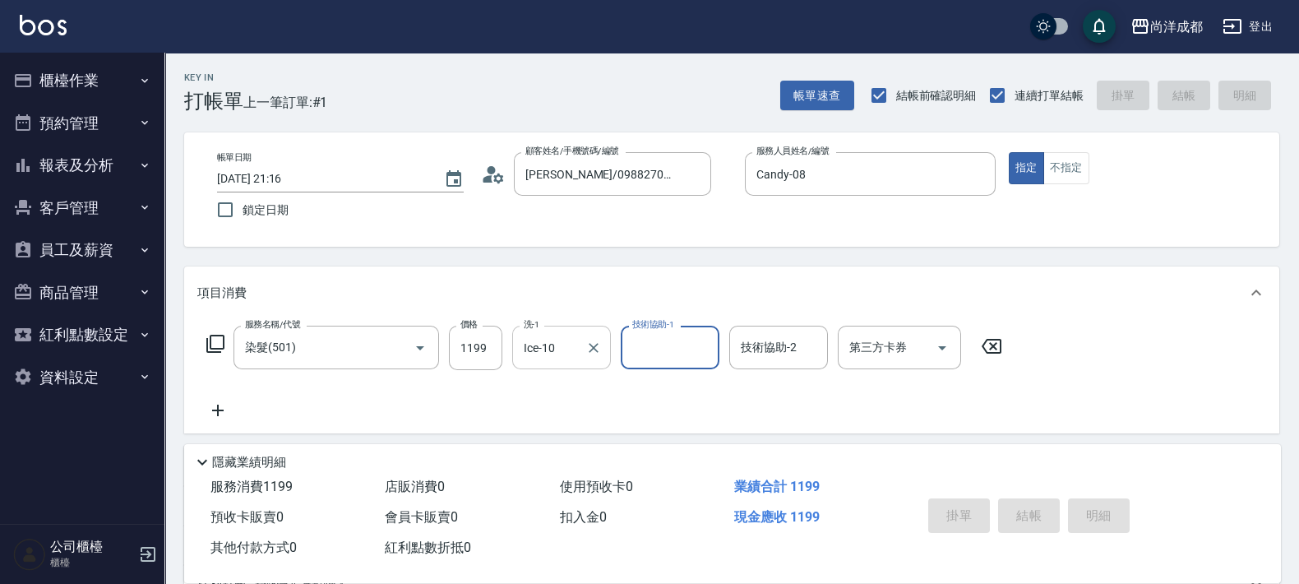
type input "[DATE] 21:17"
type input "0"
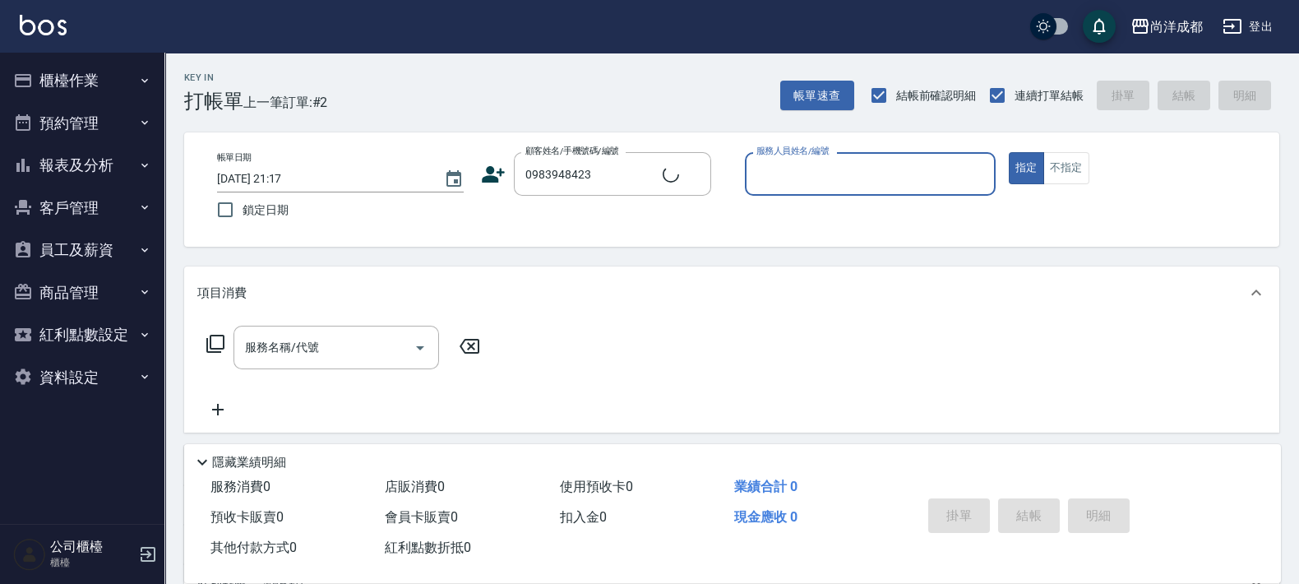
type input "[PERSON_NAME]/0983948423/"
type input "Lance-02"
click at [1009, 152] on button "指定" at bounding box center [1026, 168] width 35 height 32
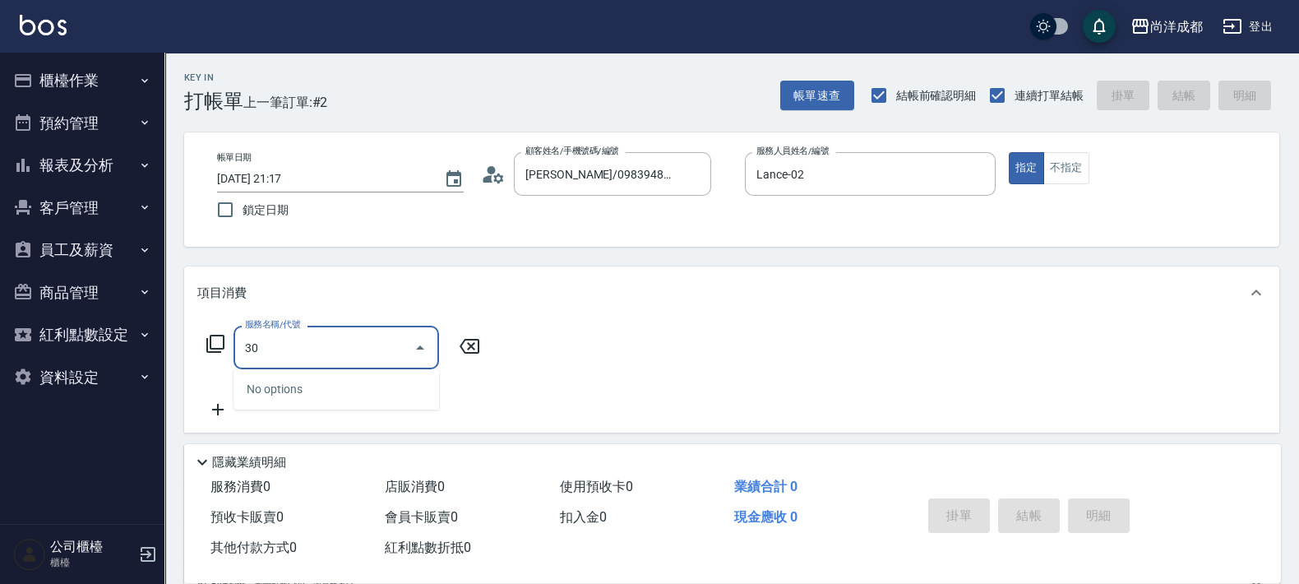
type input "301"
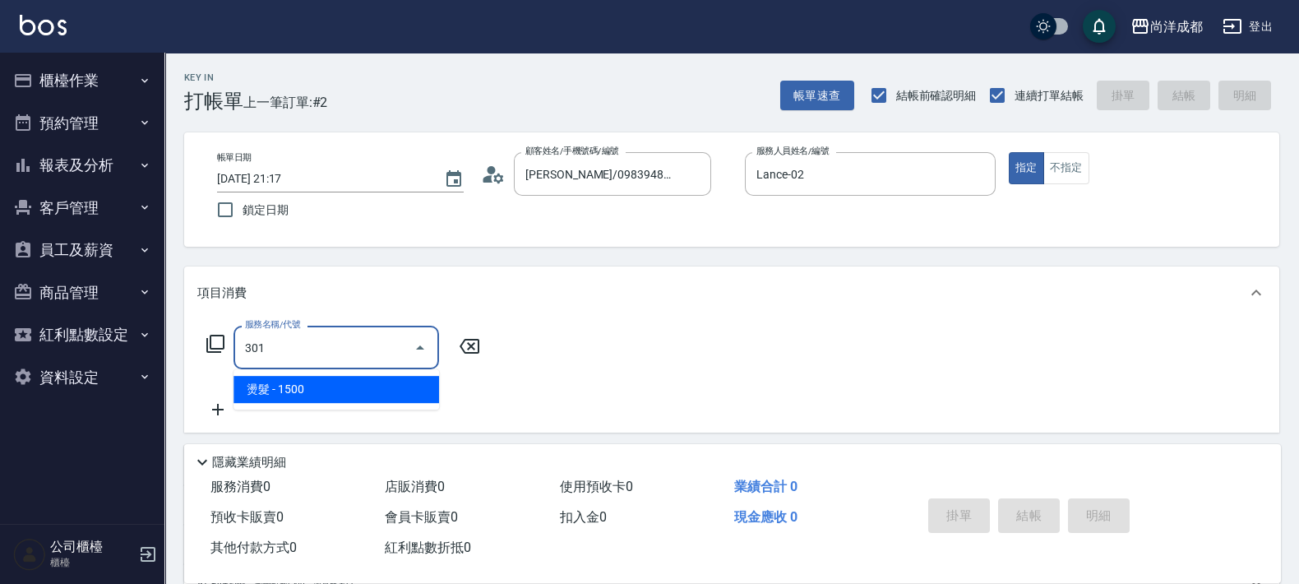
type input "150"
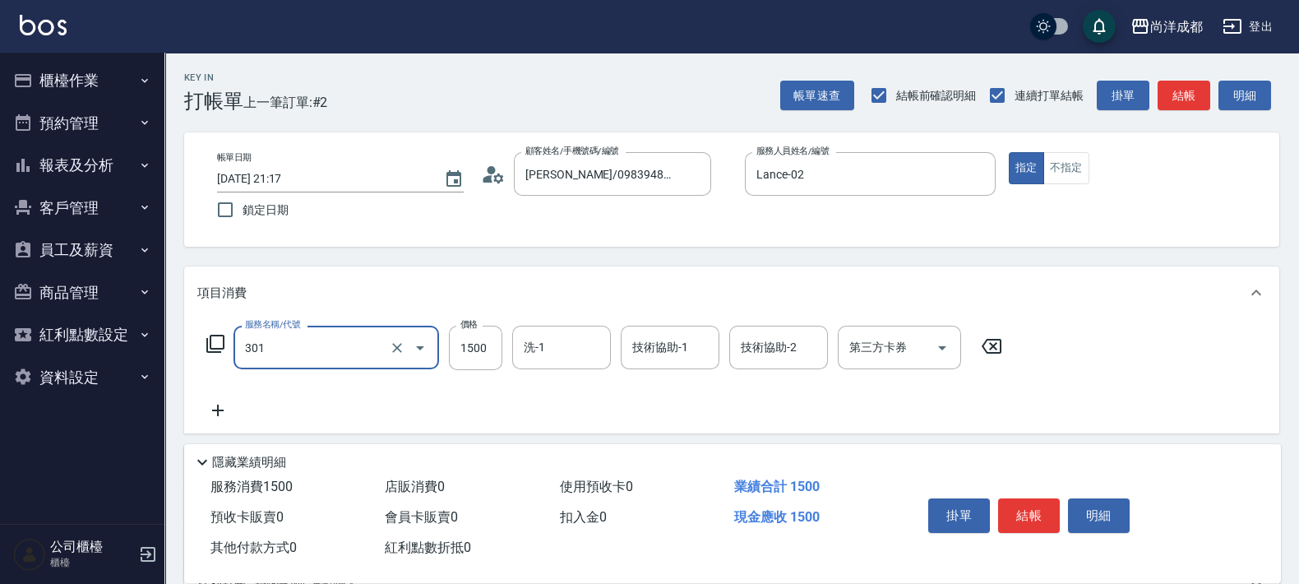
type input "燙髮(301)"
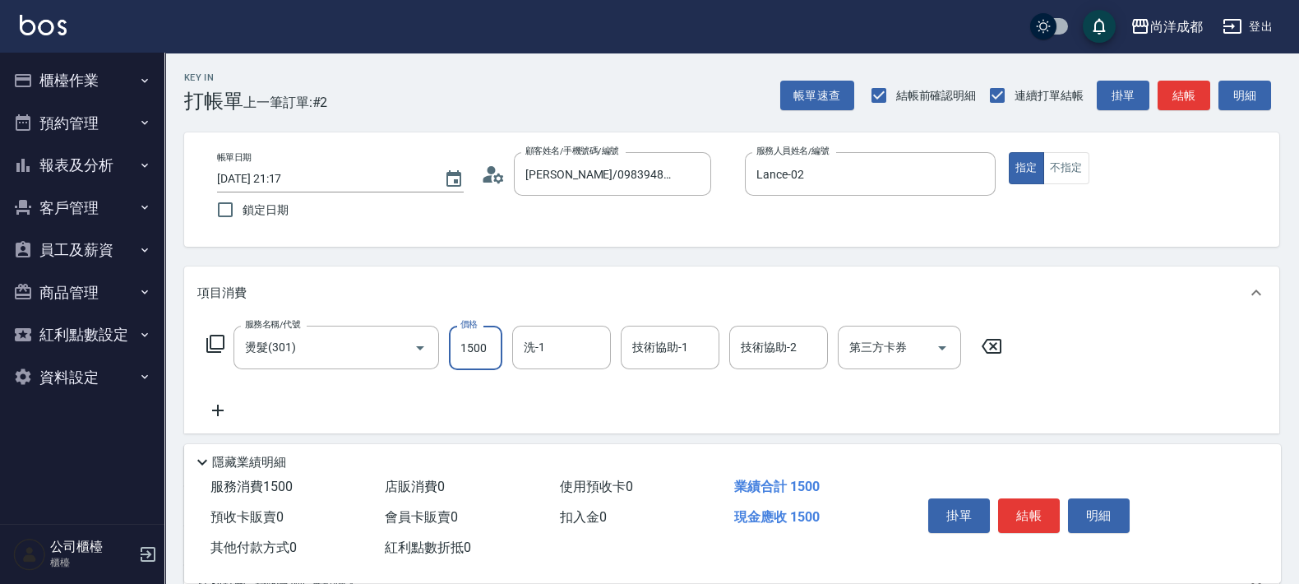
type input "0"
type input "25"
type input "20"
type input "2550"
type input "250"
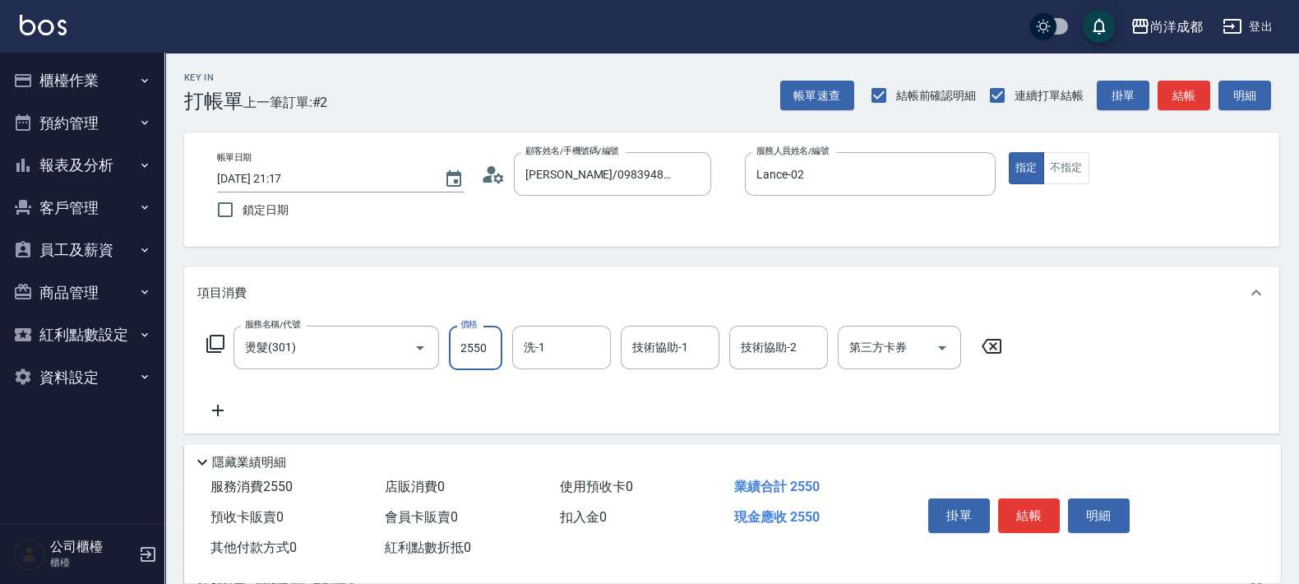
type input "2550"
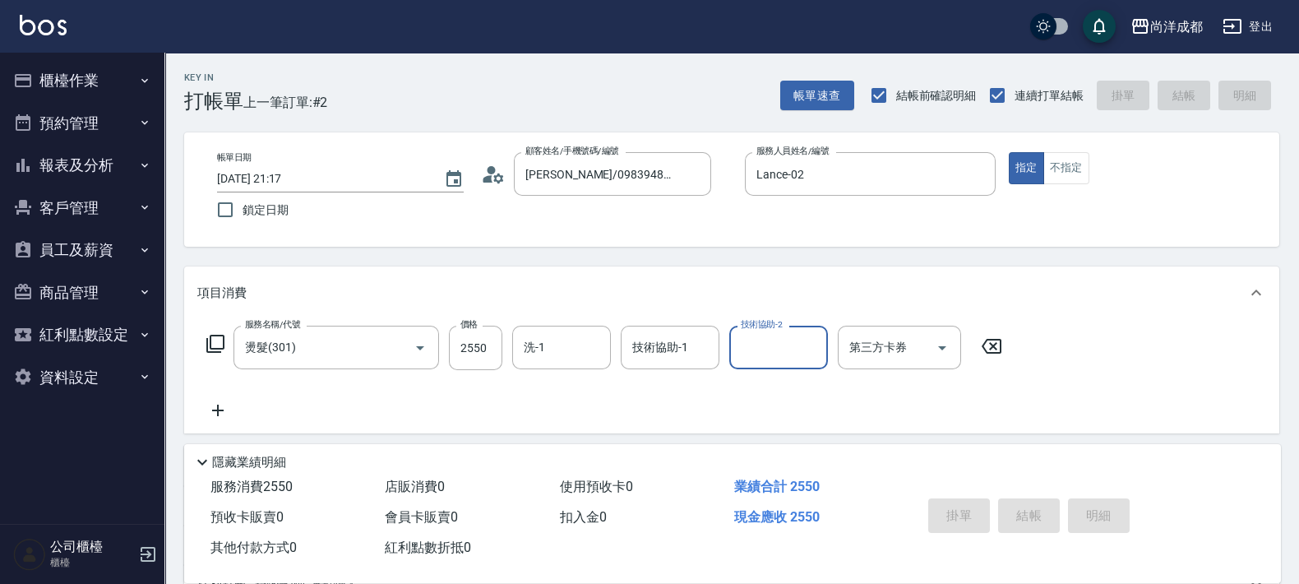
type input "0"
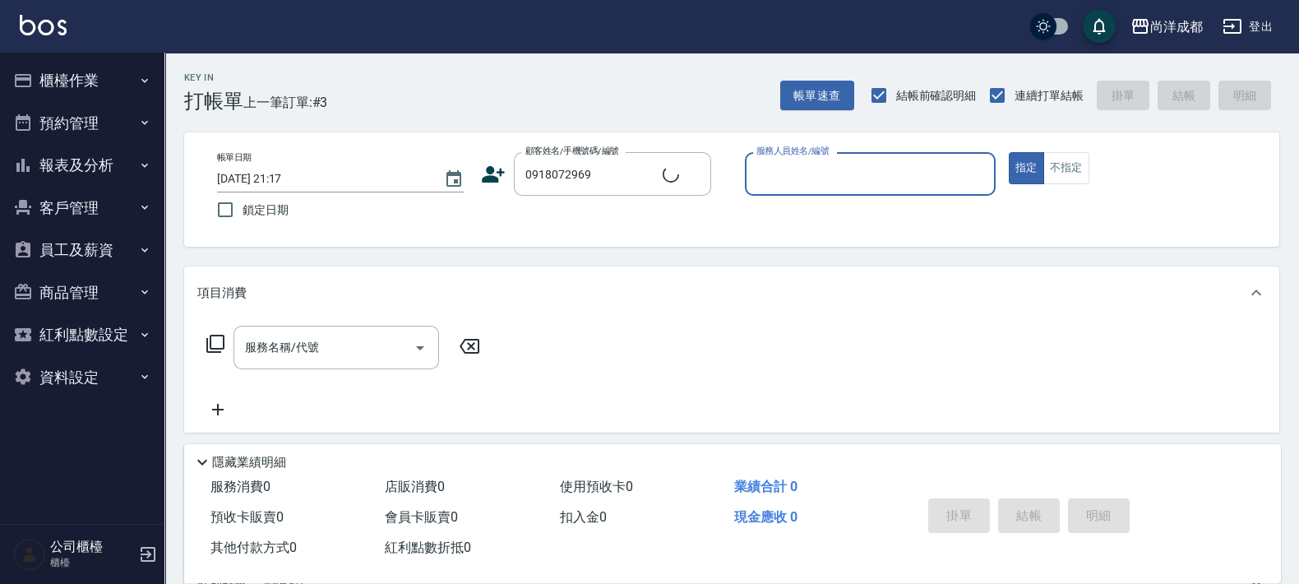
type input "[PERSON_NAME]/0918072969/"
type input "Lance-02"
click at [1009, 152] on button "指定" at bounding box center [1026, 168] width 35 height 32
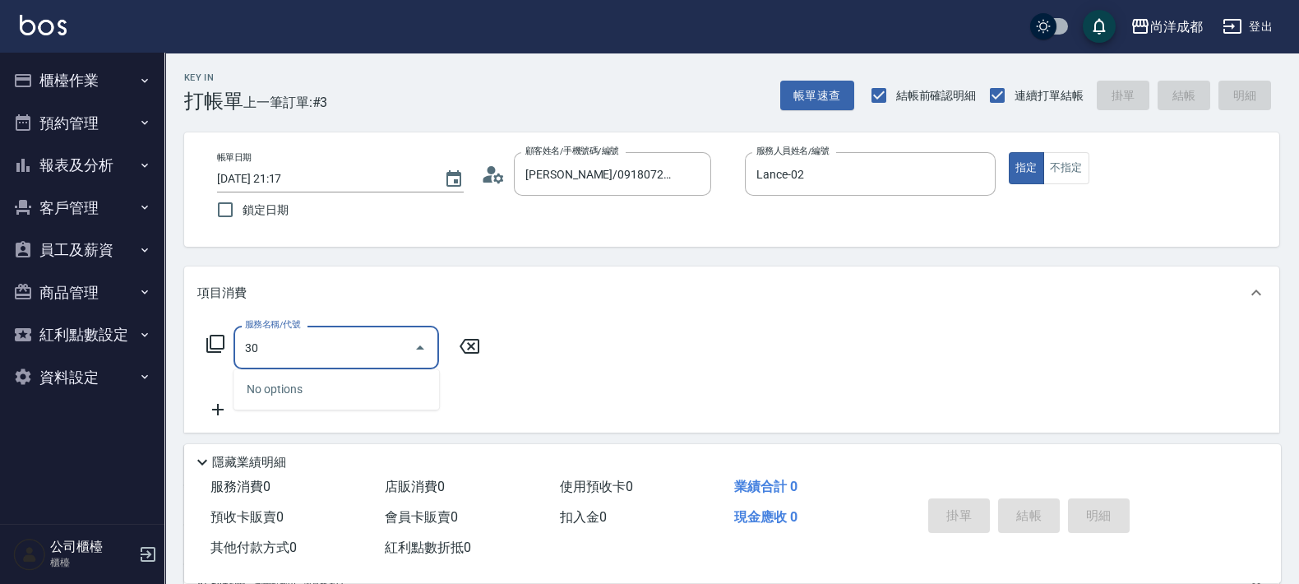
type input "301"
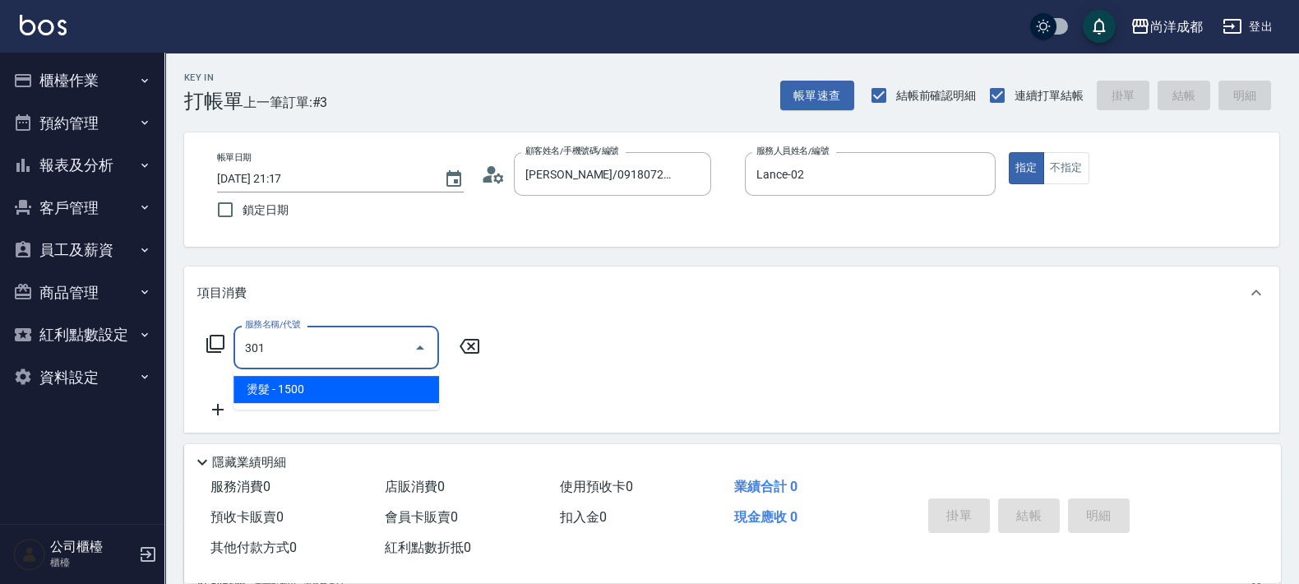
type input "150"
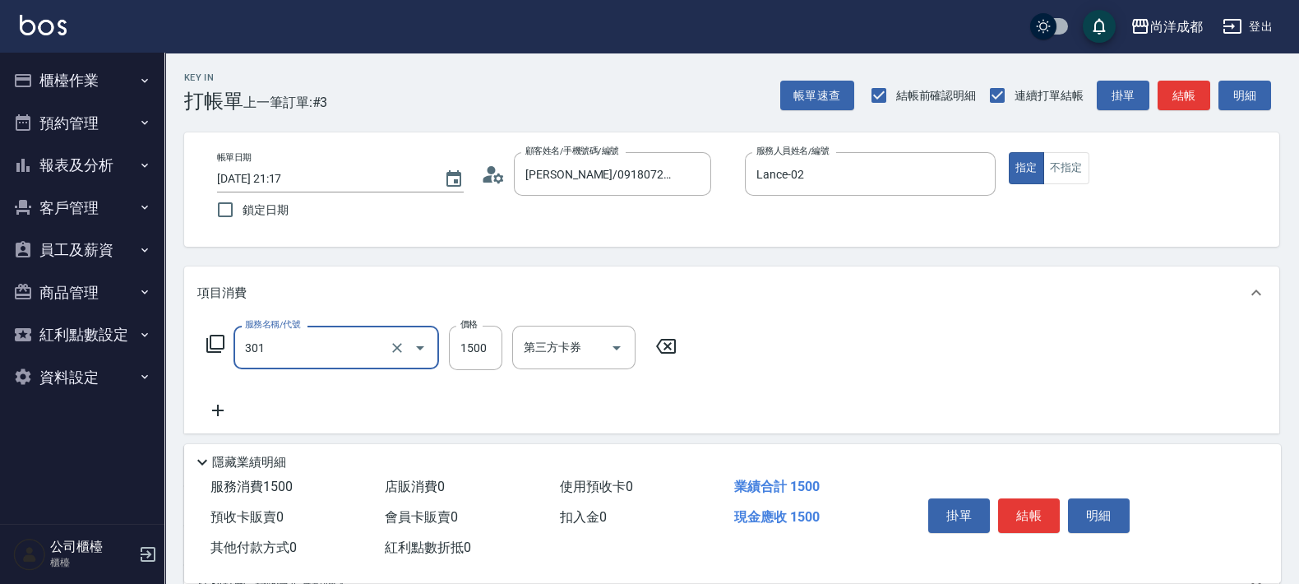
type input "燙髮(301)"
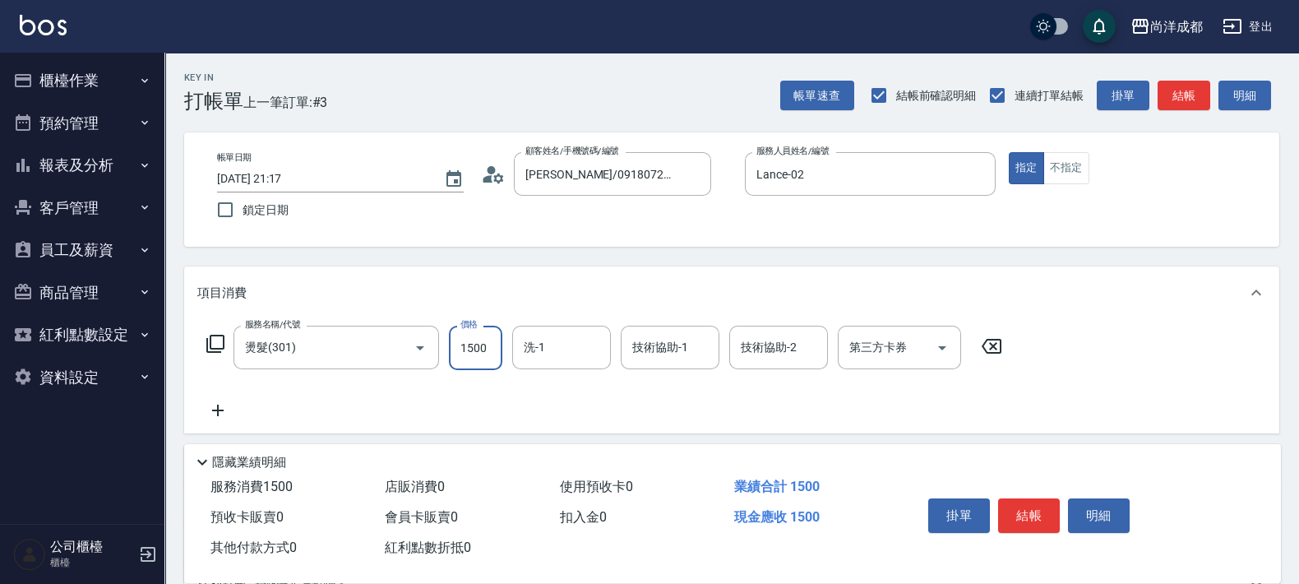
type input "0"
type input "26"
type input "20"
type input "264"
type input "260"
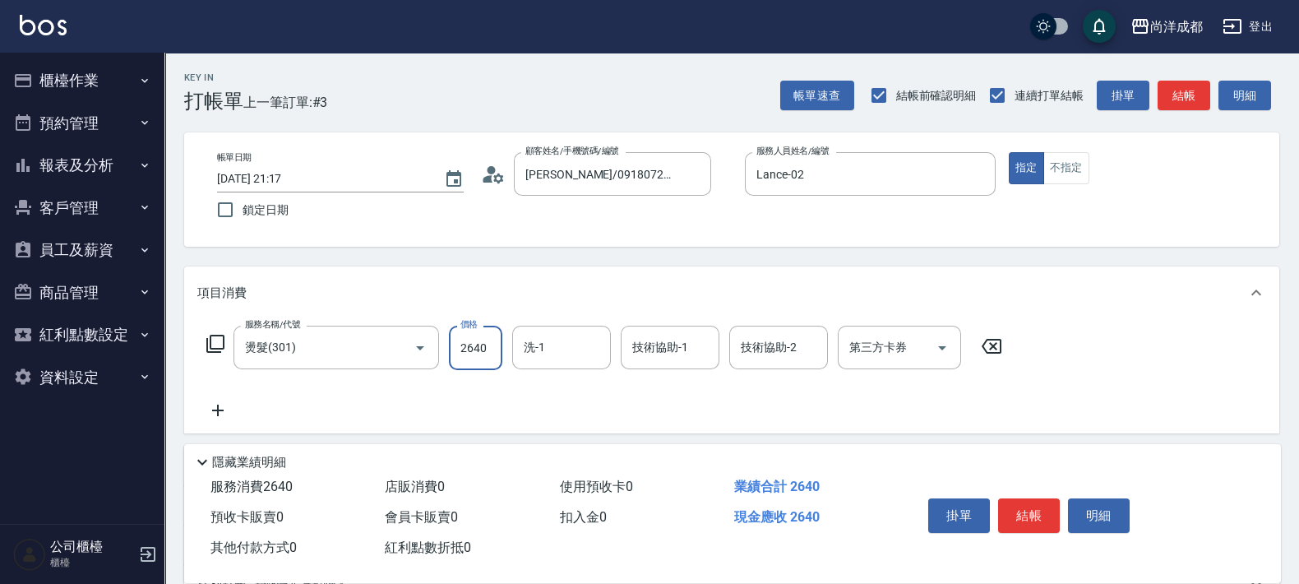
type input "2640"
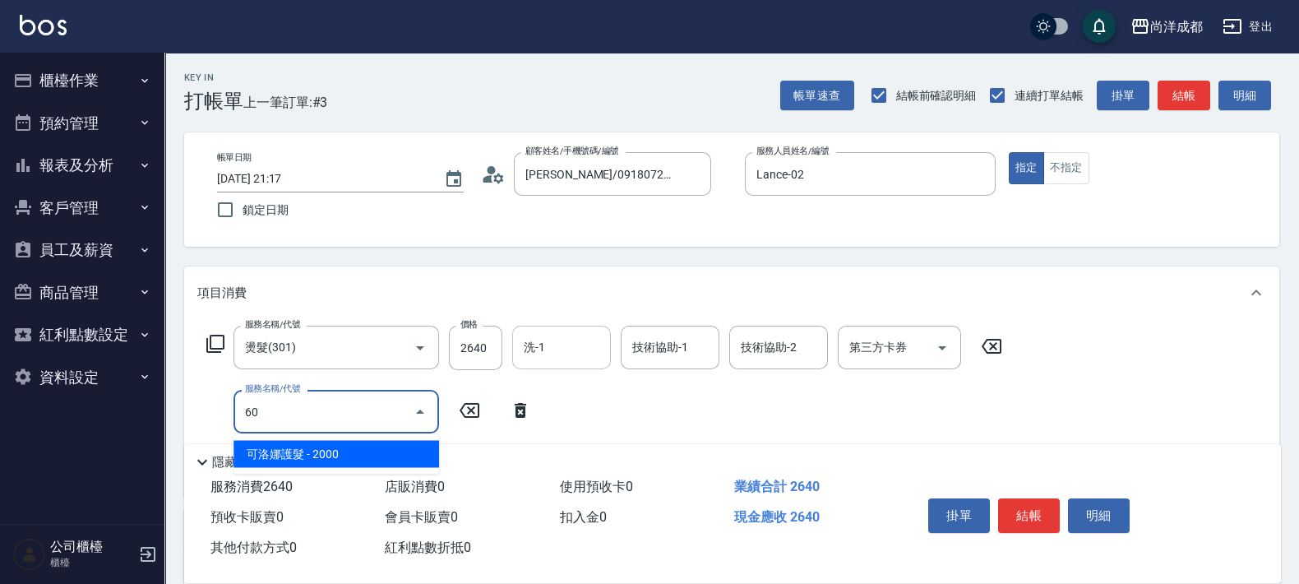
type input "603"
type input "460"
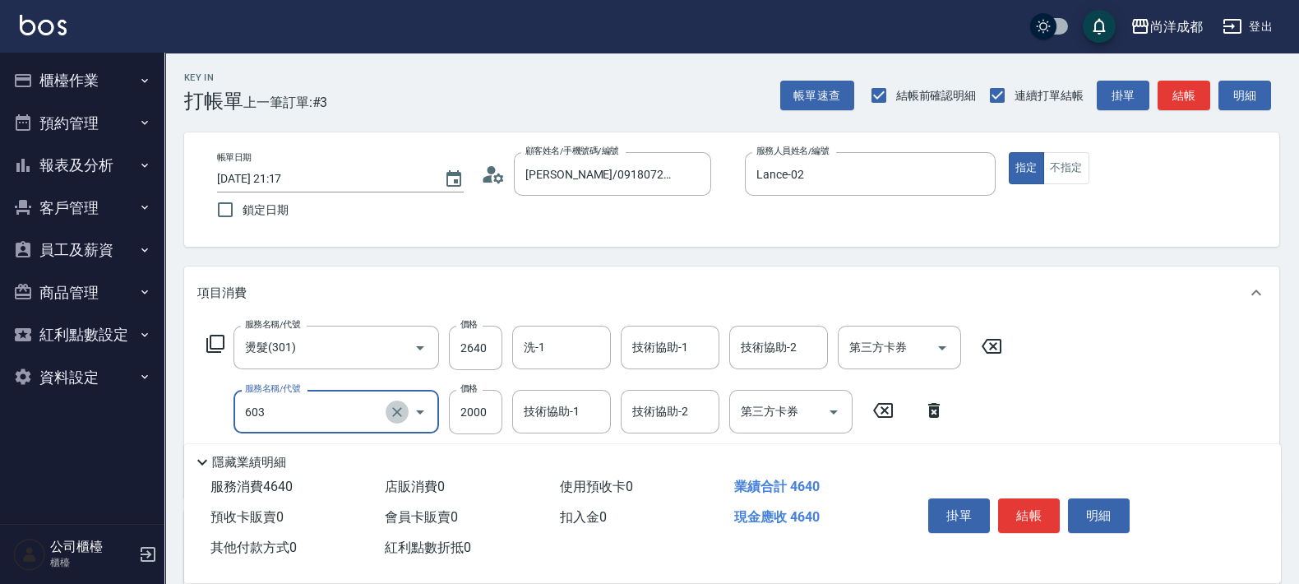
click at [395, 411] on icon "Clear" at bounding box center [397, 412] width 16 height 16
click at [423, 407] on icon "Open" at bounding box center [420, 412] width 20 height 20
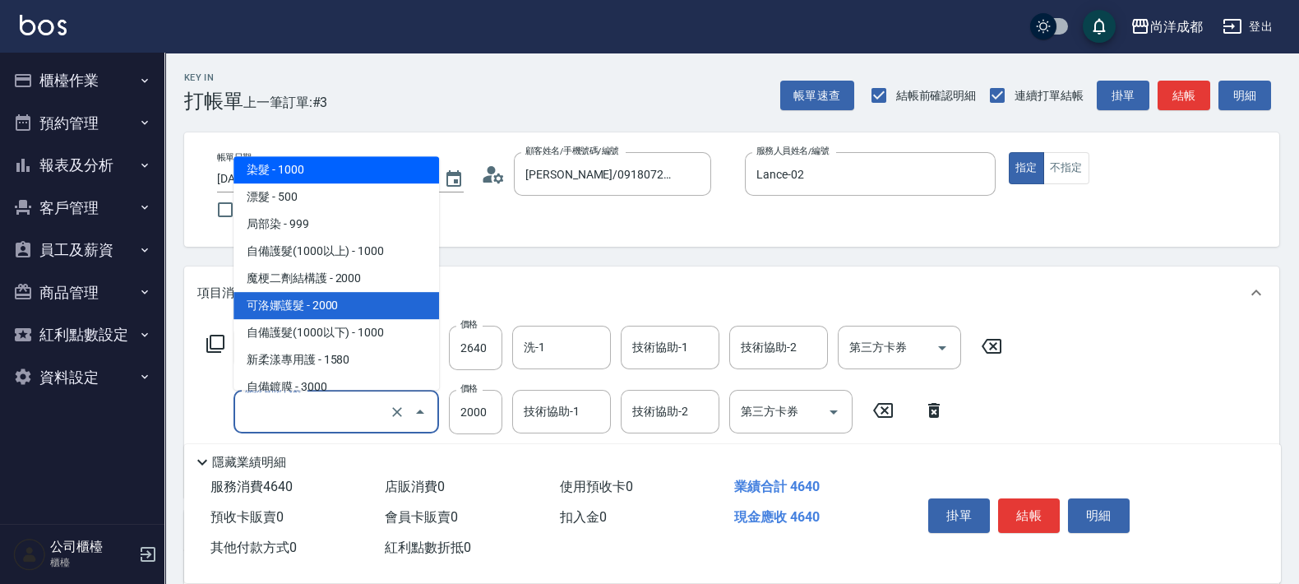
scroll to position [255, 0]
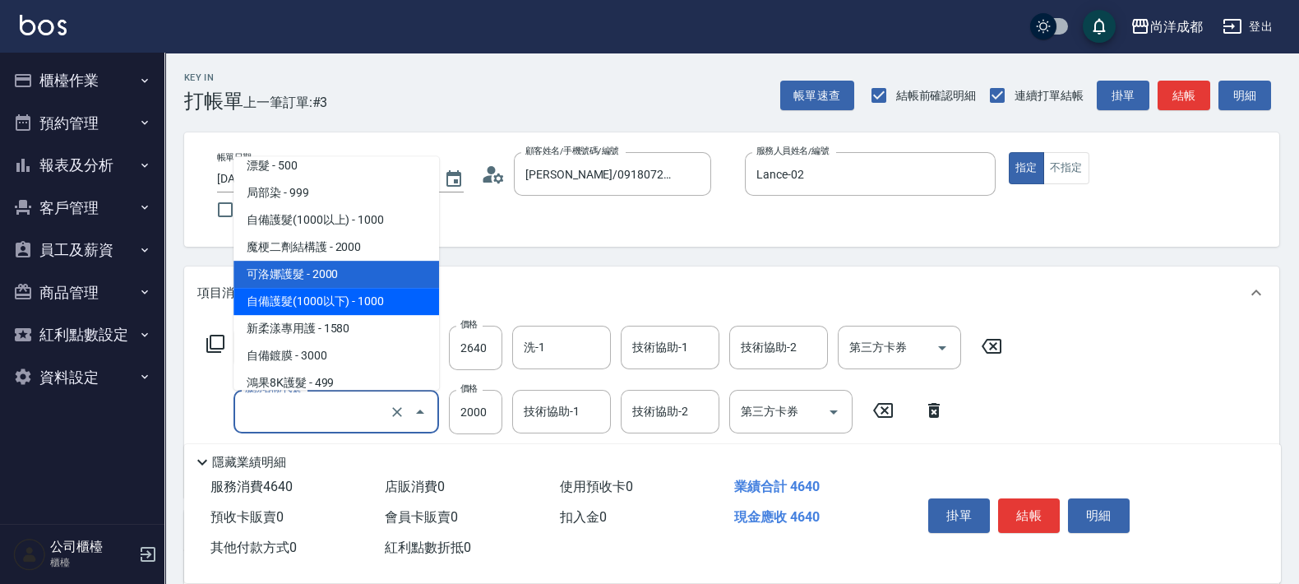
click at [353, 290] on span "自備護髮(1000以下) - 1000" at bounding box center [335, 301] width 205 height 27
type input "360"
type input "自備護髮(1000以下)(604)"
type input "1000"
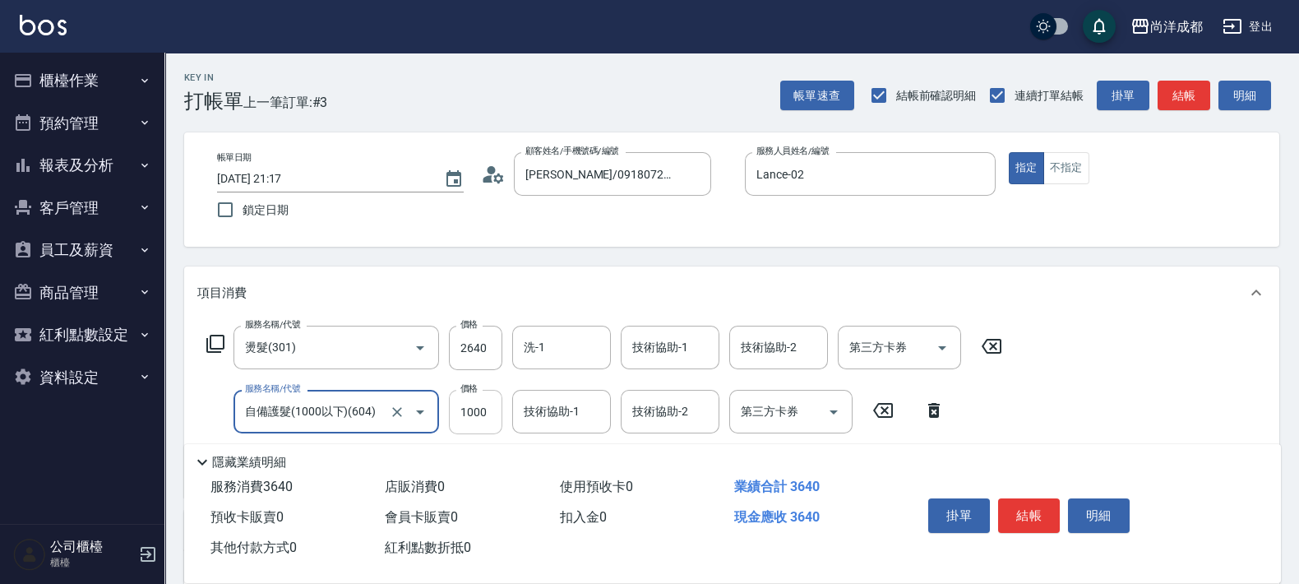
type input "自備護髮(1000以下)(604)"
click at [485, 416] on input "1000" at bounding box center [475, 412] width 53 height 44
type input "260"
type input "6"
type input "270"
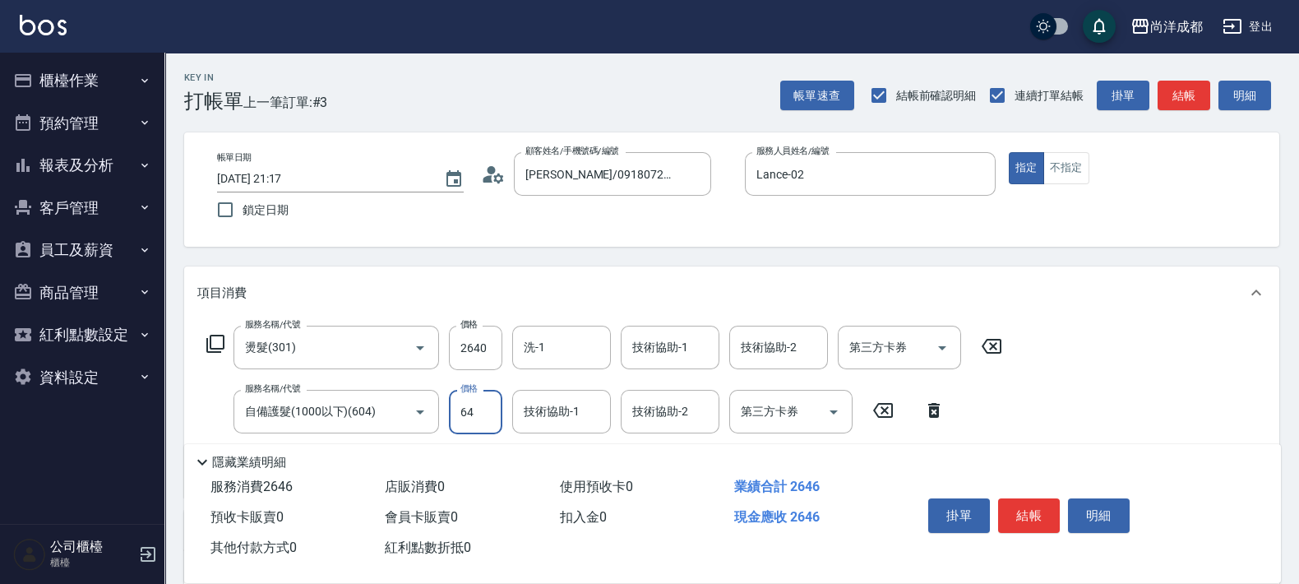
type input "640"
type input "320"
type input "640"
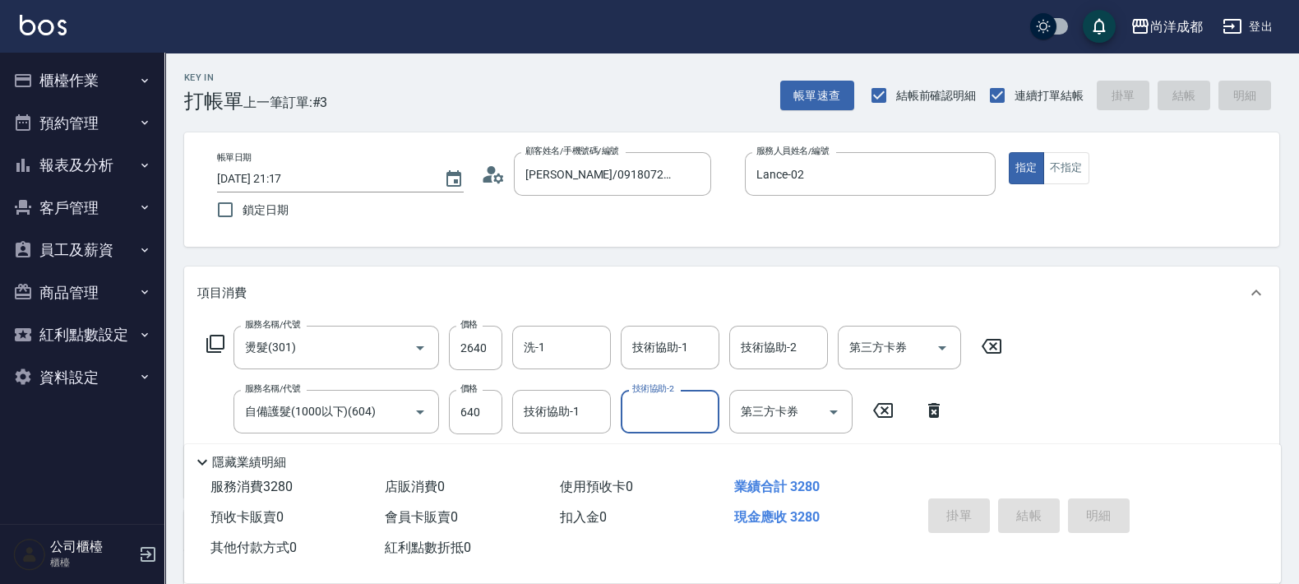
type input "[DATE] 21:18"
type input "0"
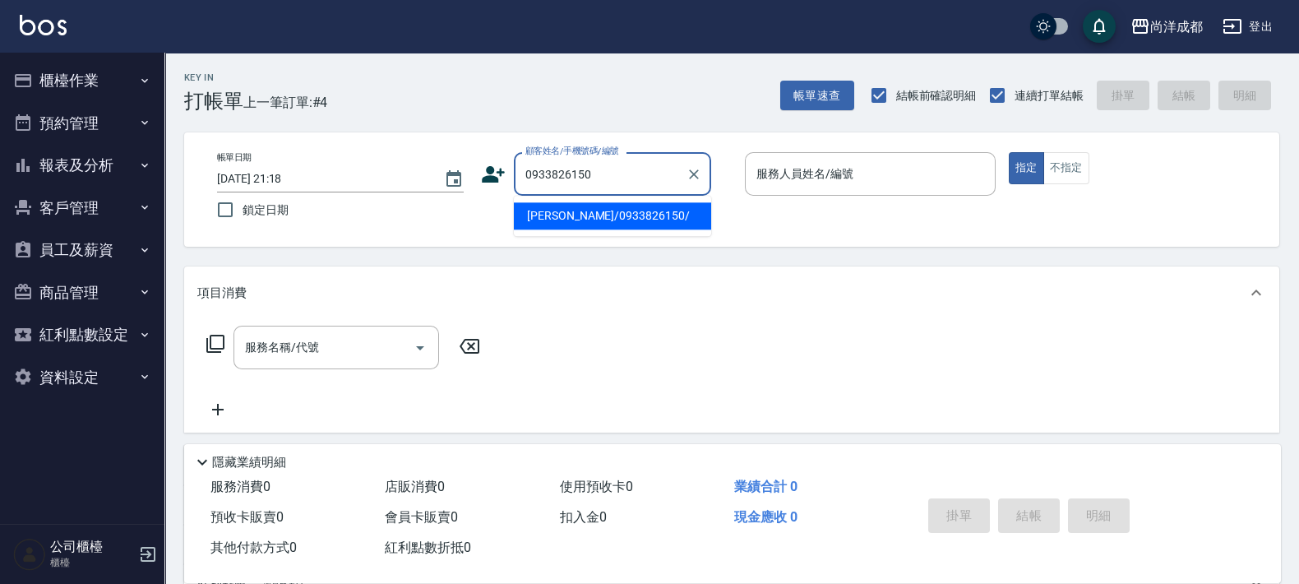
type input "[PERSON_NAME]/0933826150/"
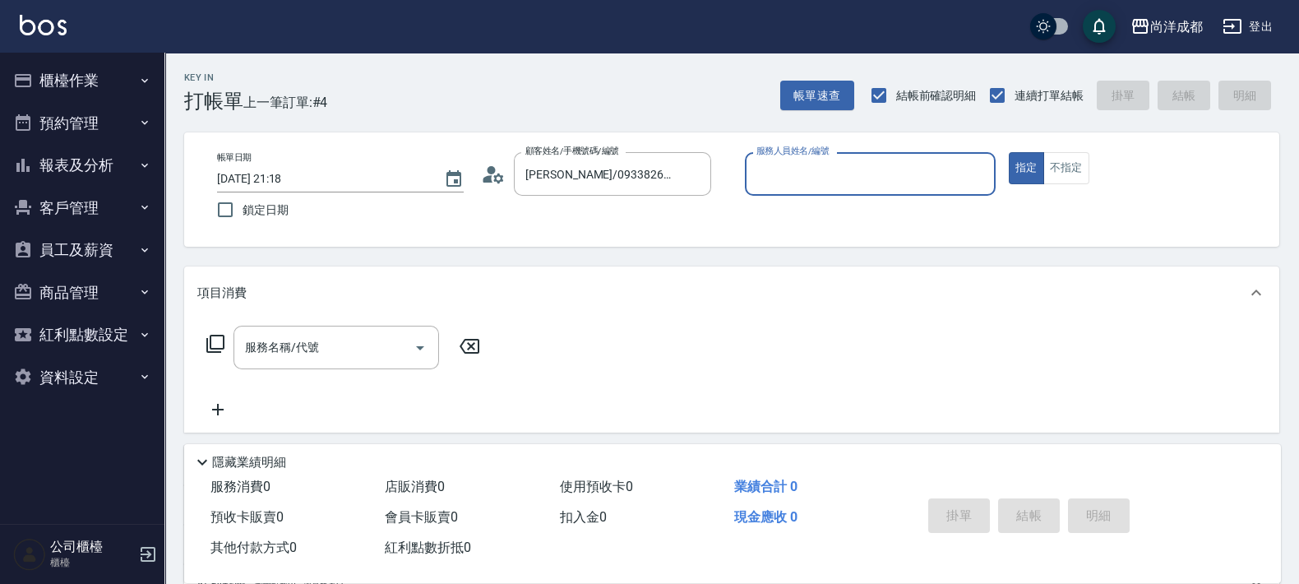
type input "[PERSON_NAME]-01"
click at [1009, 152] on button "指定" at bounding box center [1026, 168] width 35 height 32
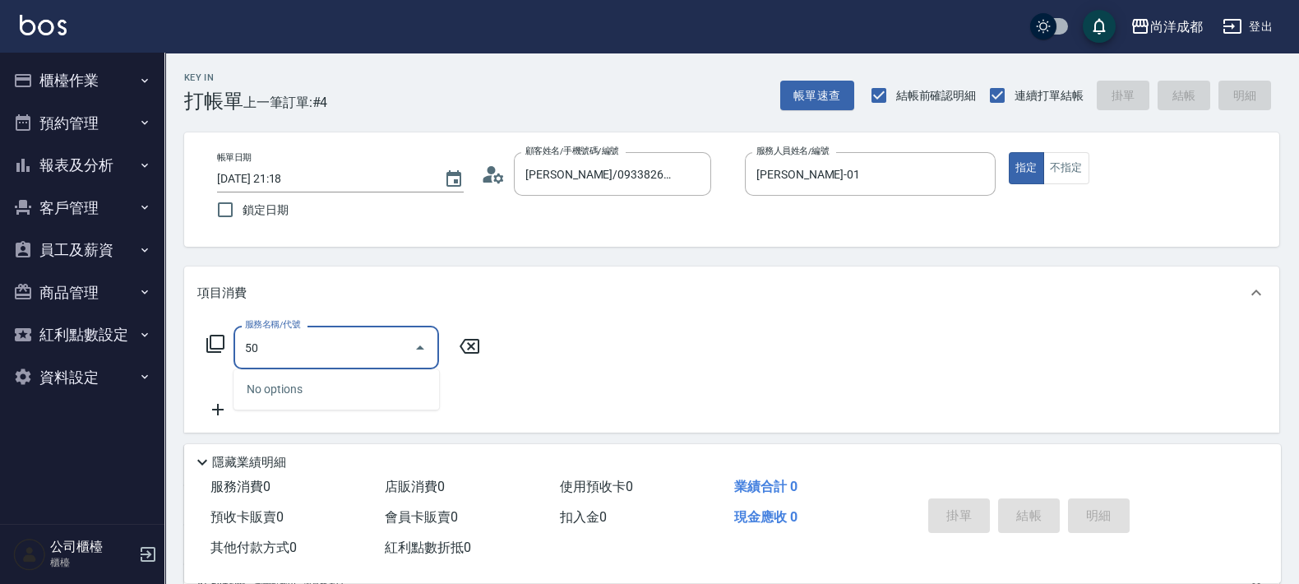
type input "501"
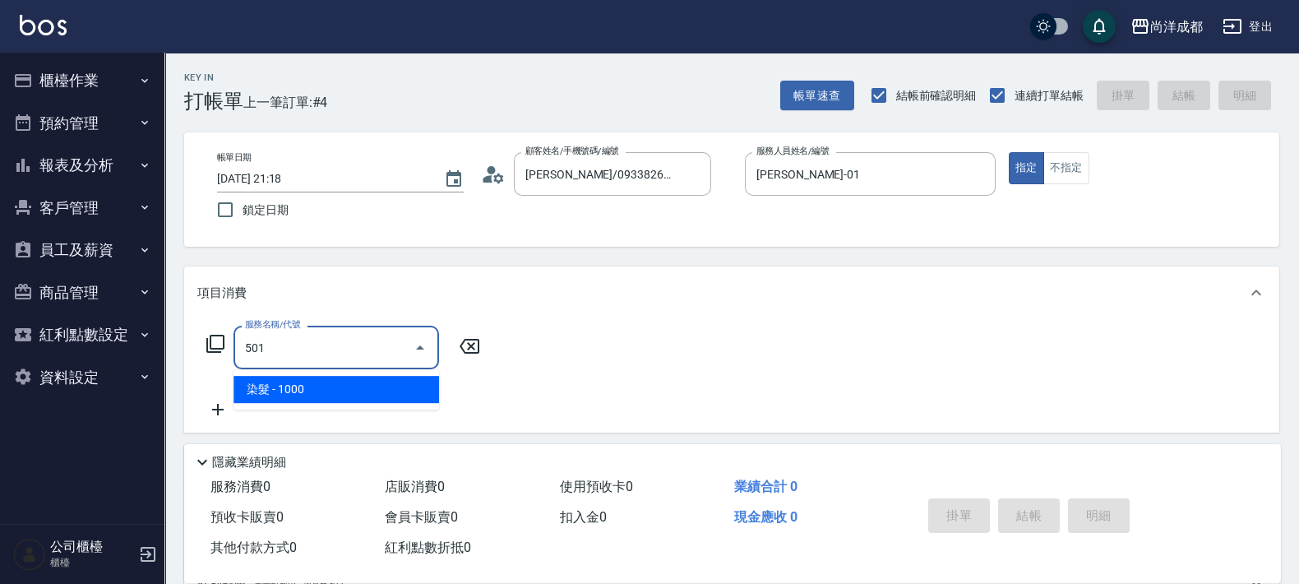
type input "100"
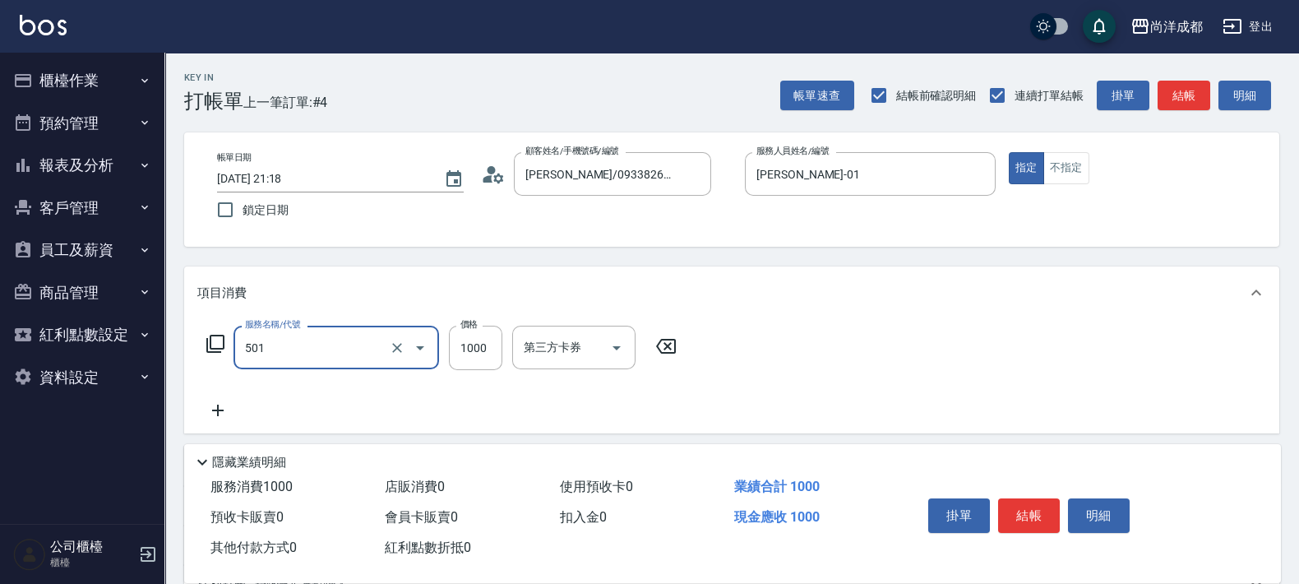
type input "染髮(501)"
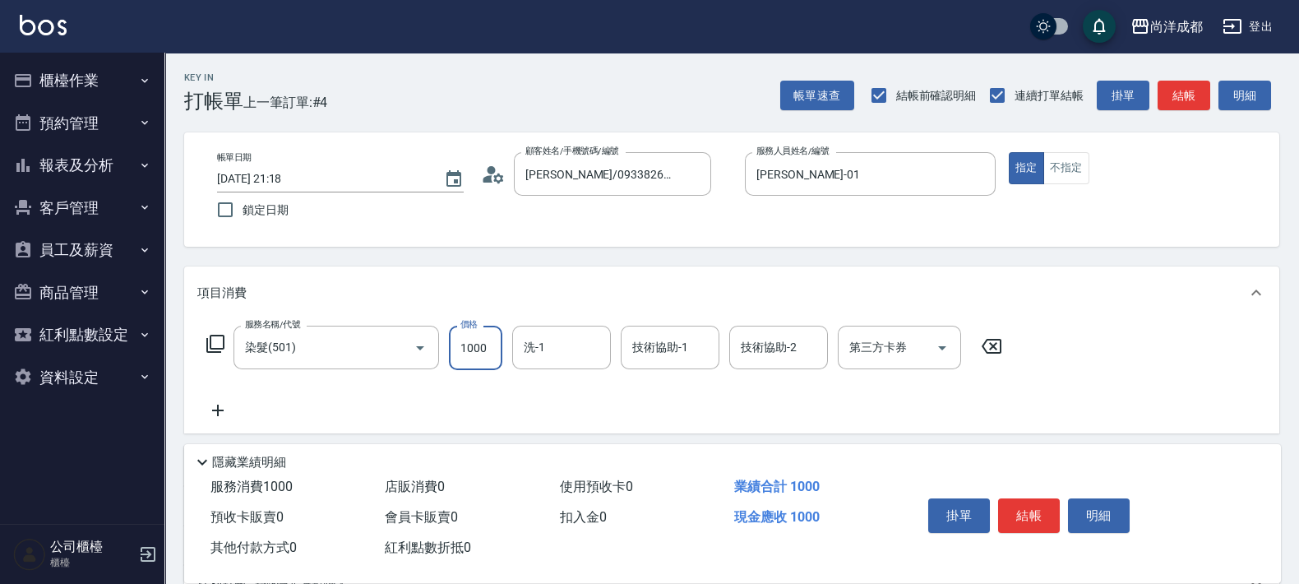
type input "0"
type input "20"
type input "205"
type input "200"
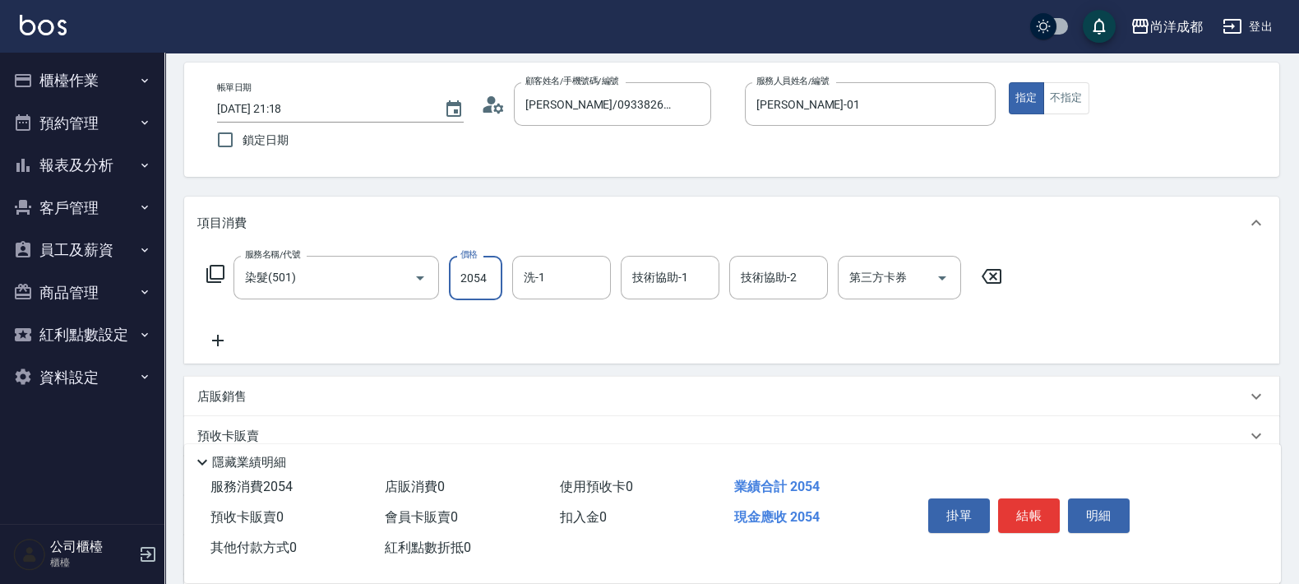
scroll to position [102, 0]
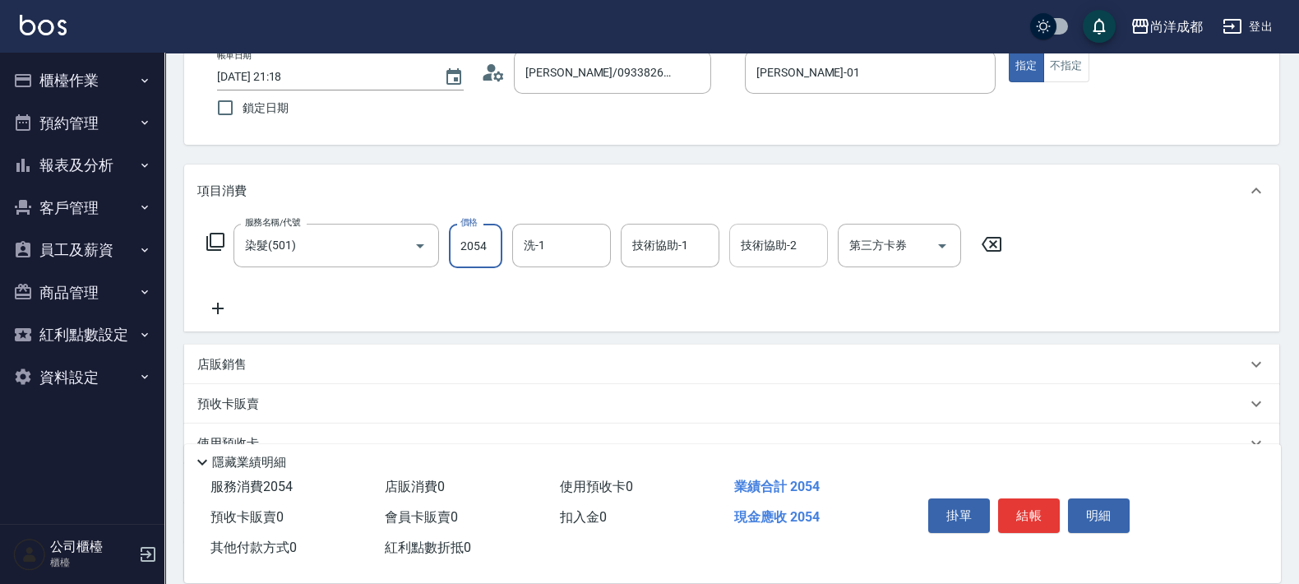
type input "2054"
type input "Emma-14"
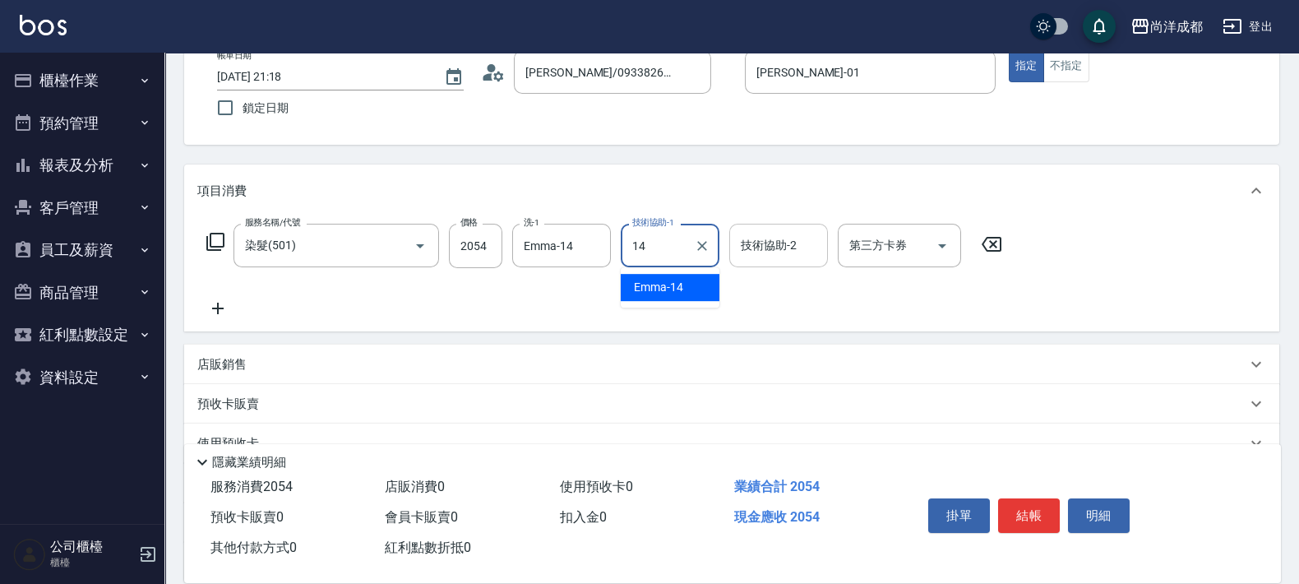
type input "Emma-14"
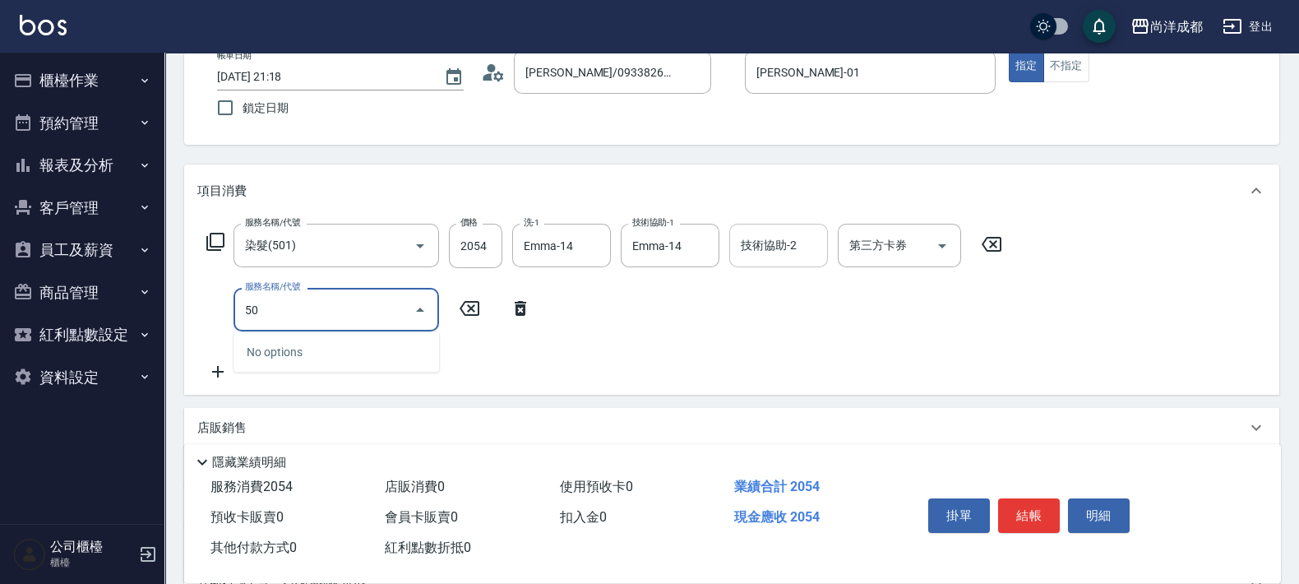
type input "501"
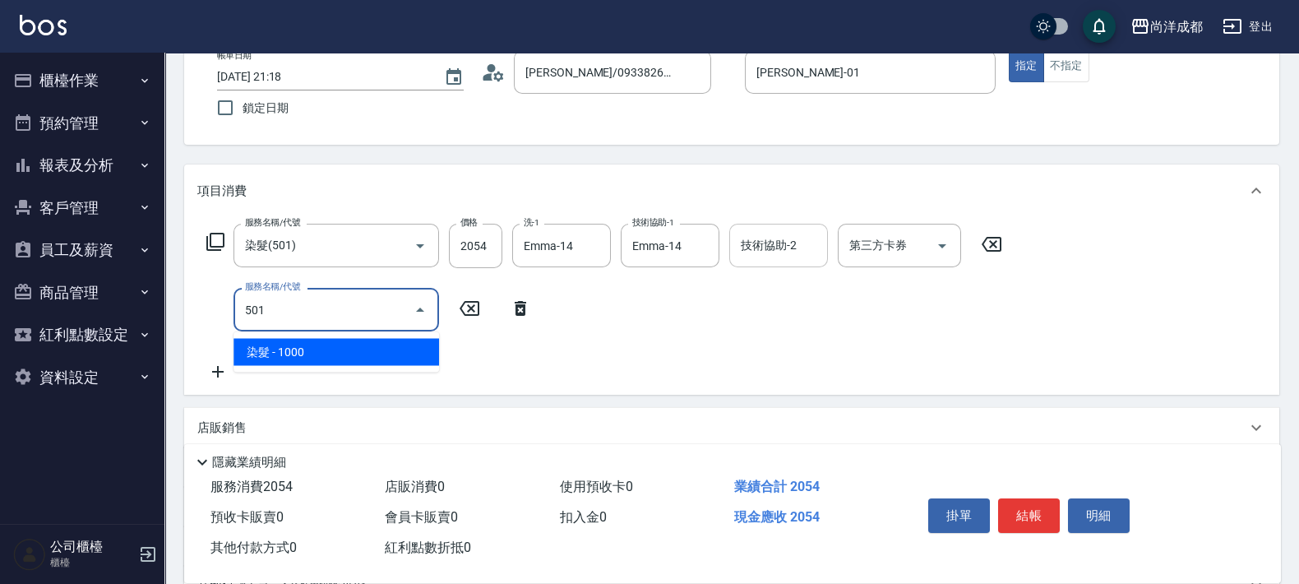
type input "300"
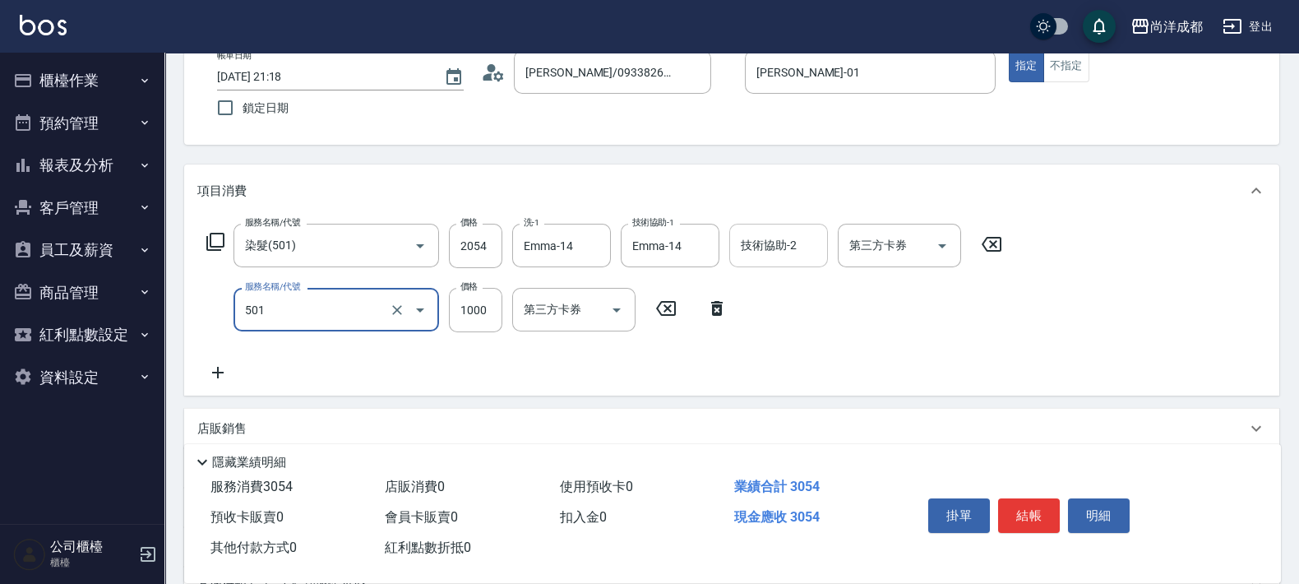
type input "染髮(501)"
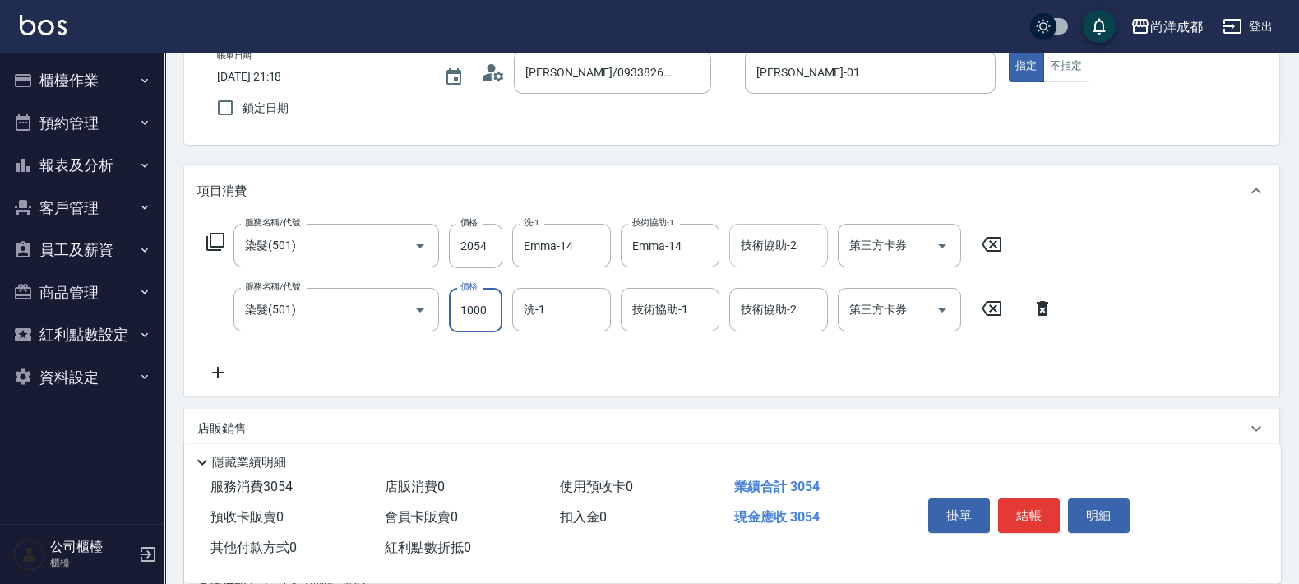
type input "200"
type input "400"
type input "2000"
type input "Emma-14"
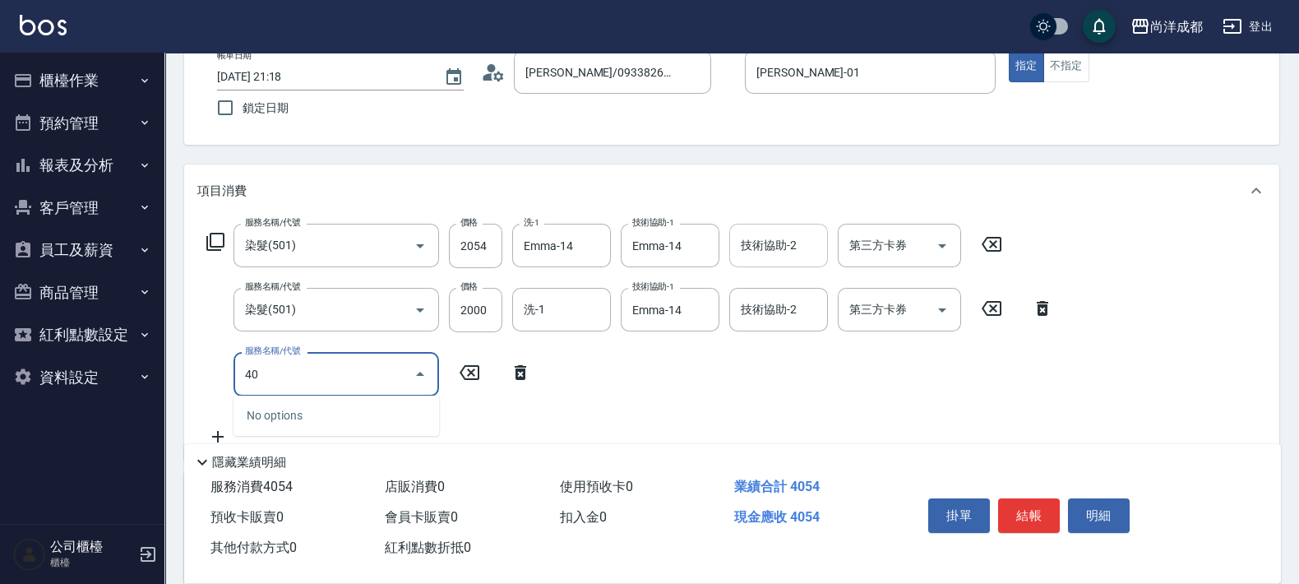
type input "401"
type input "430"
type input "剪髮(401)"
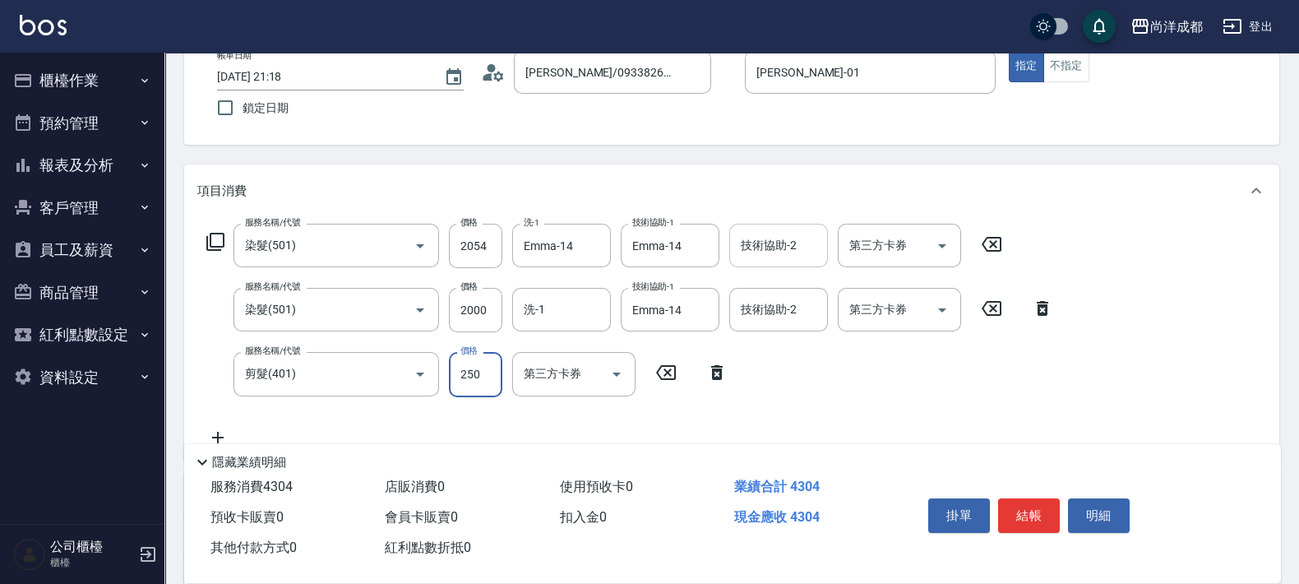
type input "1"
type input "400"
type input "130"
type input "530"
type input "1300"
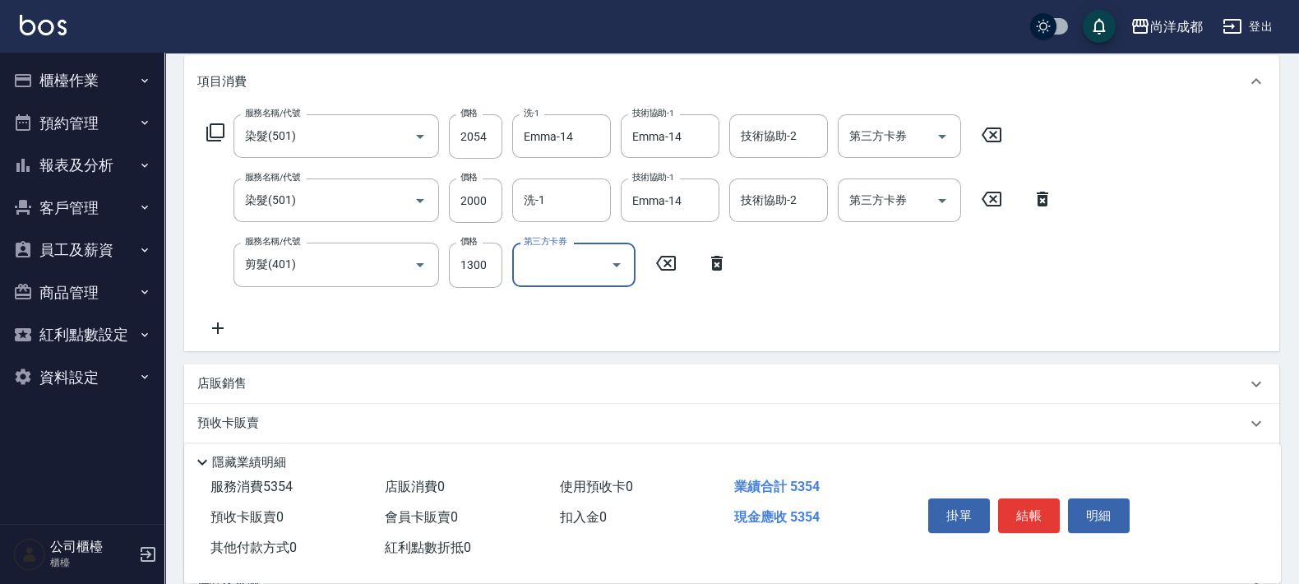
scroll to position [384, 0]
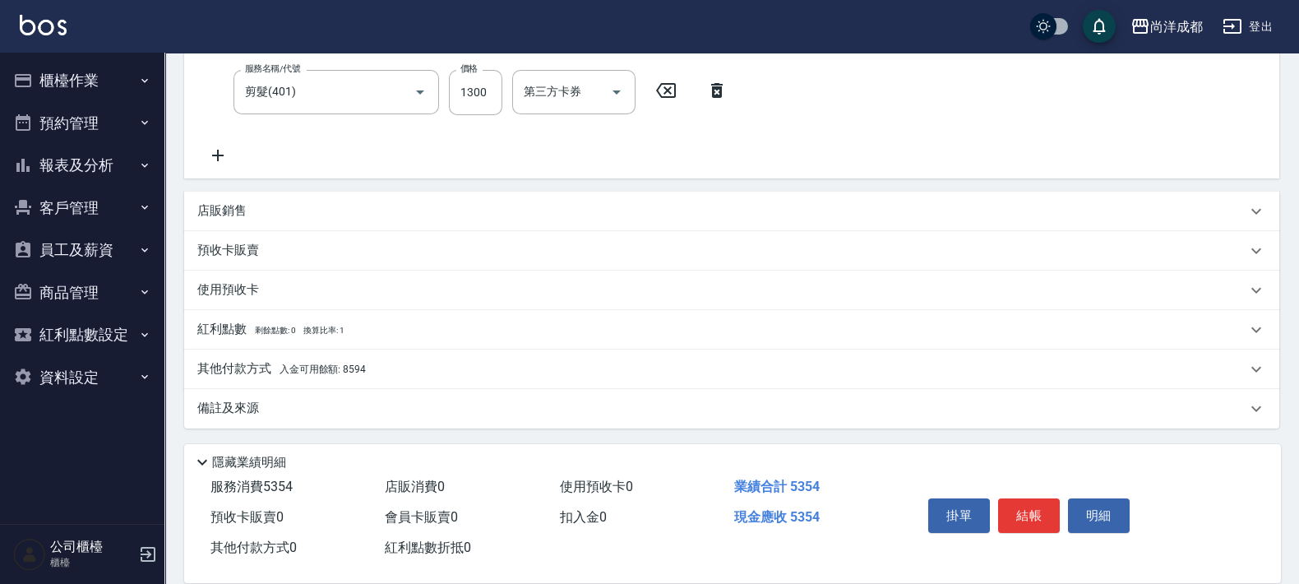
click at [311, 360] on p "其他付款方式 入金可用餘額: 8594" at bounding box center [281, 369] width 168 height 18
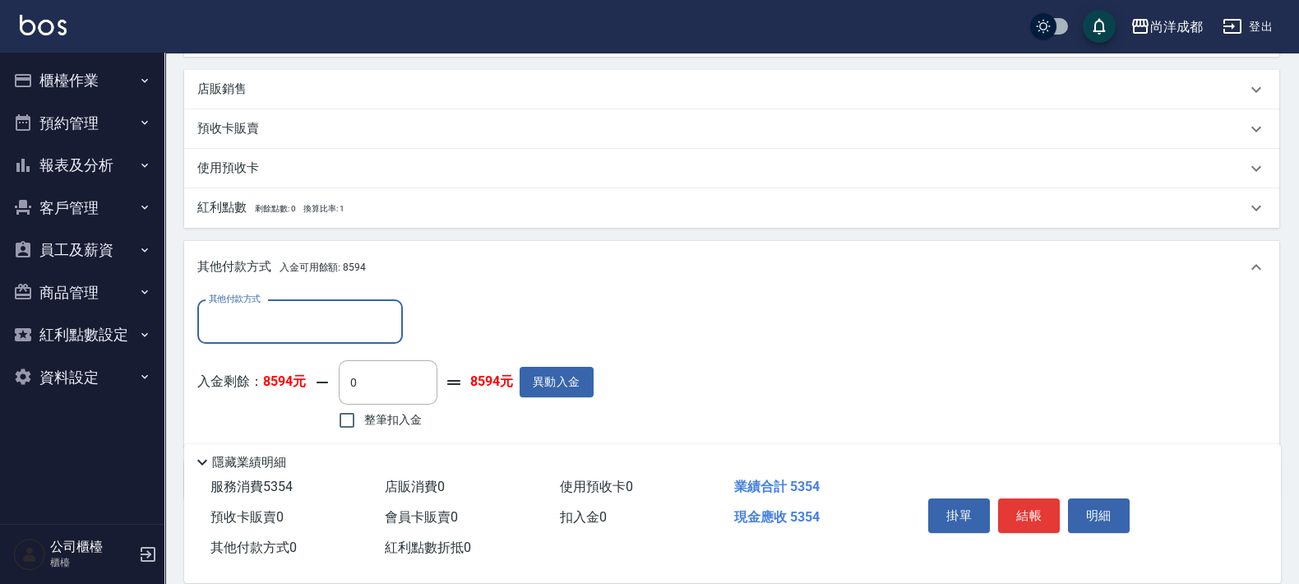
scroll to position [577, 0]
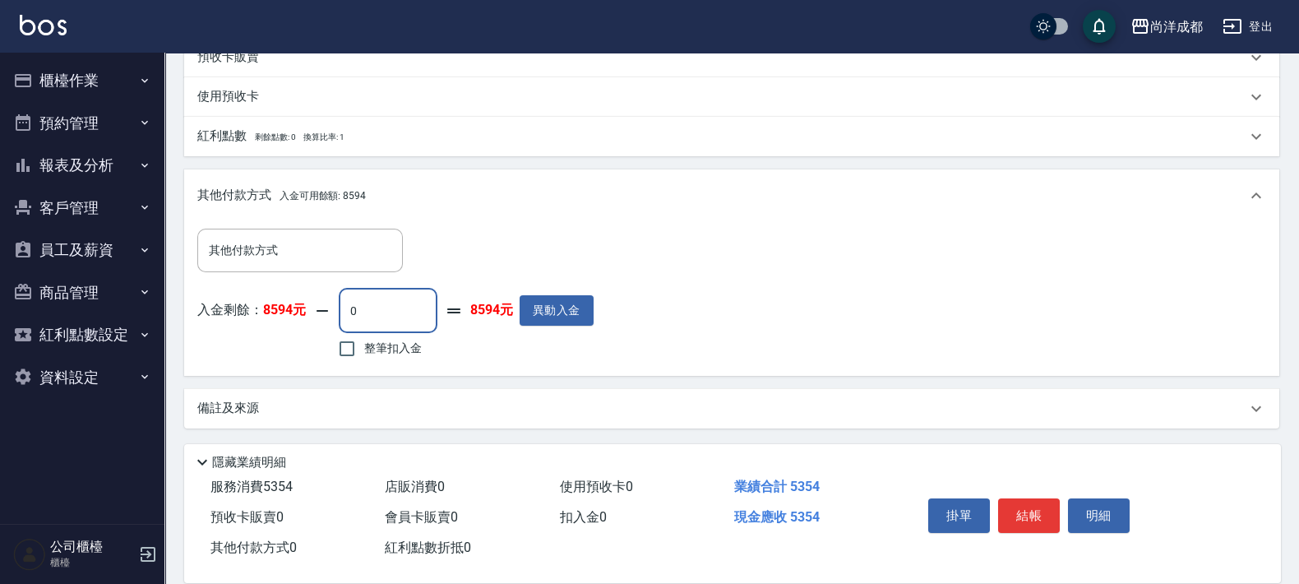
click at [359, 306] on input "0" at bounding box center [388, 311] width 99 height 44
type input "55"
type input "480"
type input "553"
type input "520"
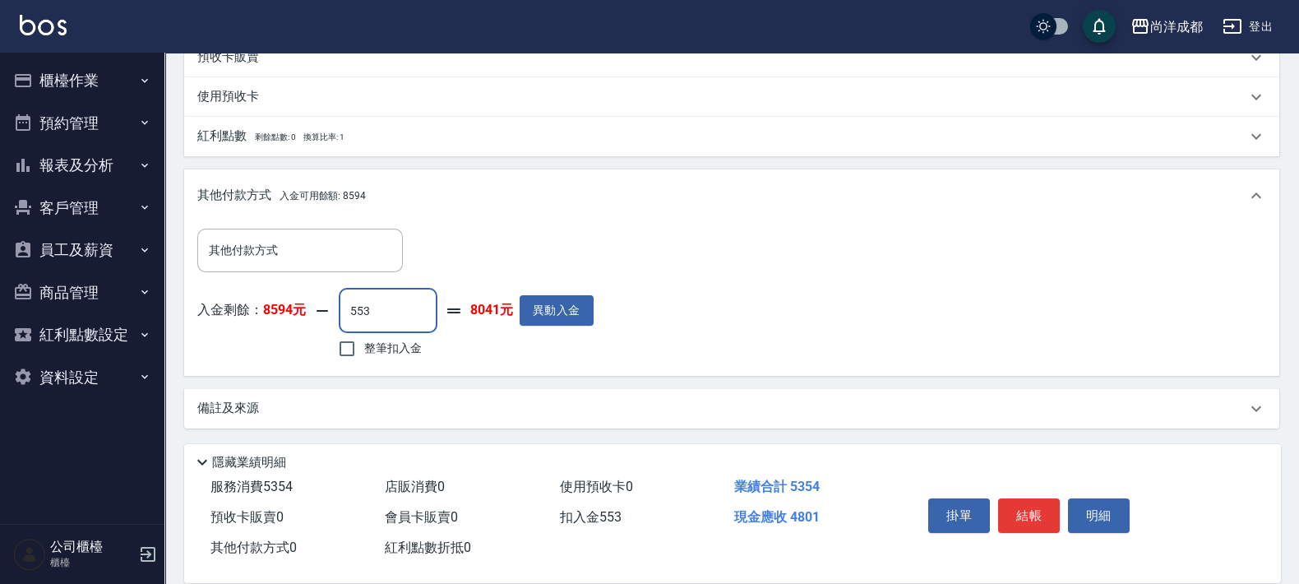
type input "55"
type input "530"
type input "53"
type input "480"
type input "535"
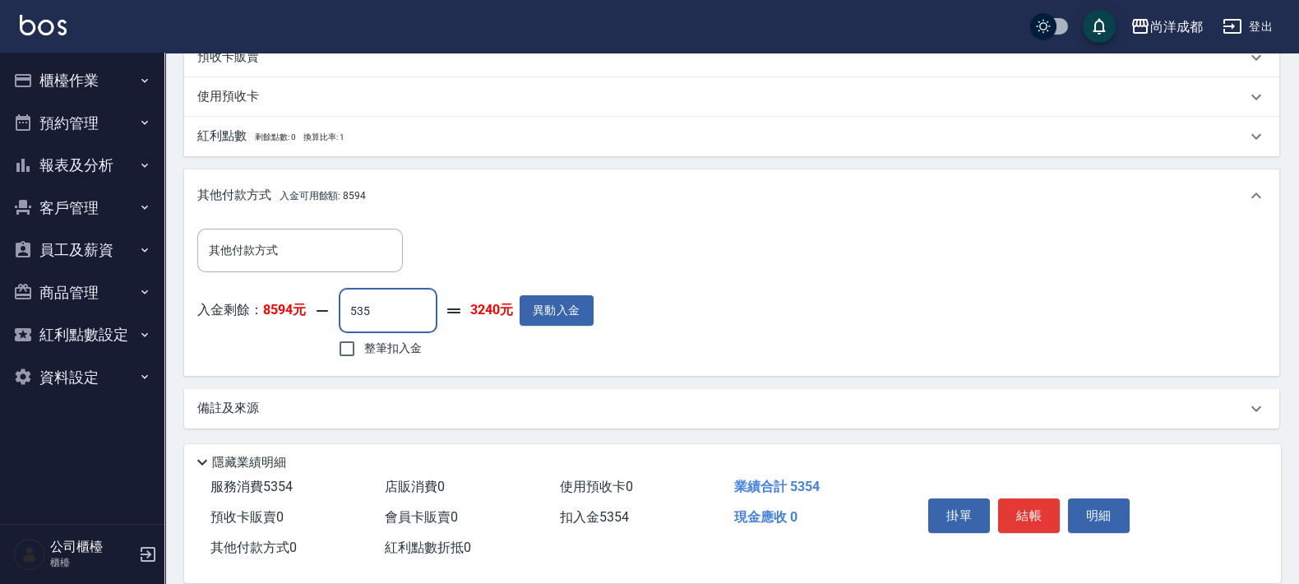
type input "0"
type input "5354"
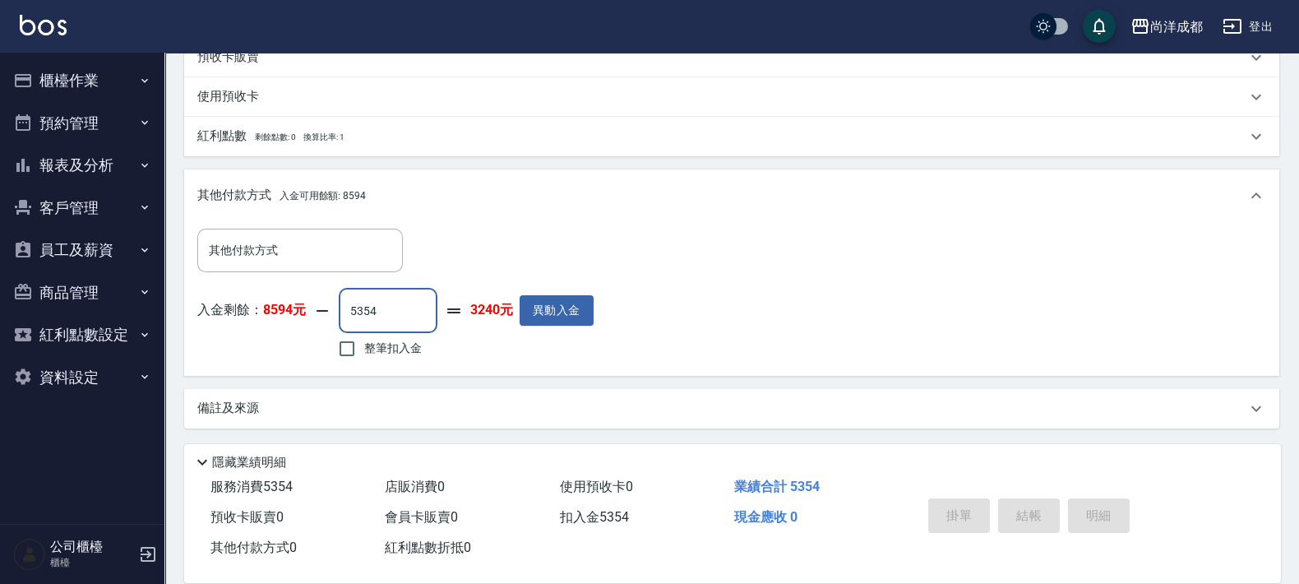
type input "[DATE] 21:19"
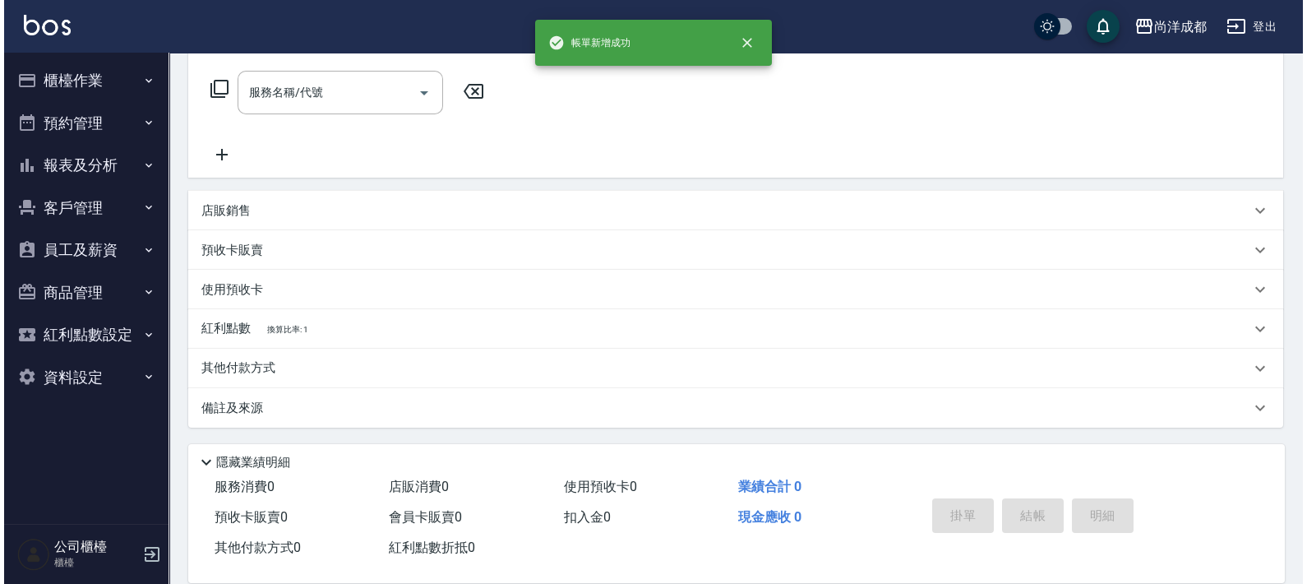
scroll to position [0, 0]
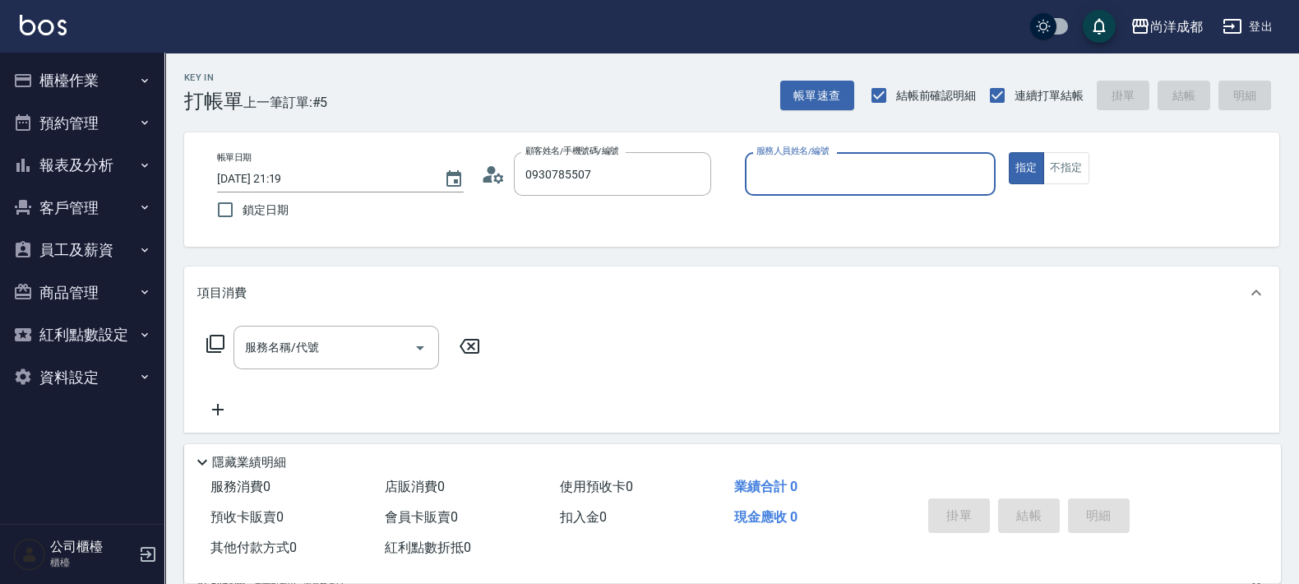
type input "[PERSON_NAME]/0930785507/null"
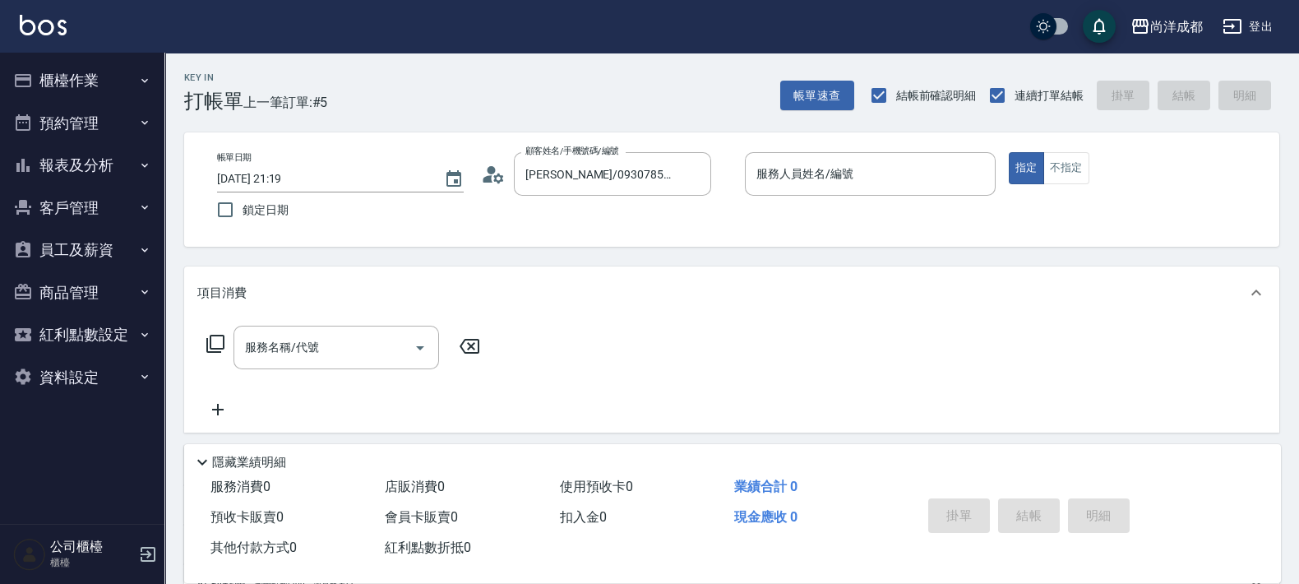
click at [488, 177] on icon at bounding box center [488, 178] width 10 height 7
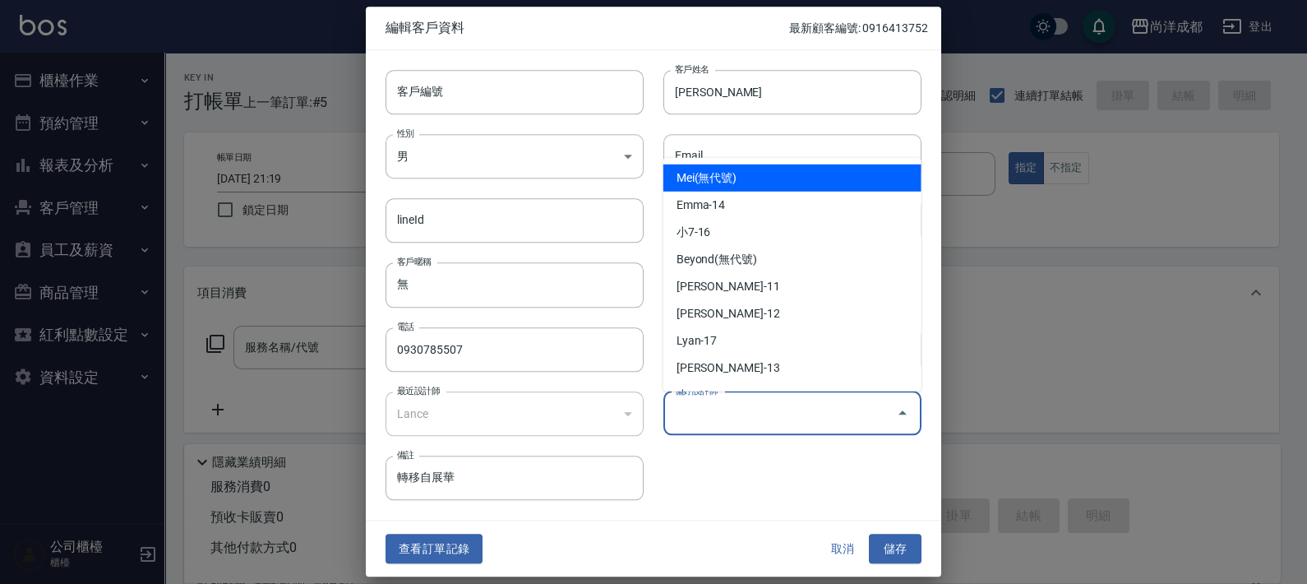
click at [791, 422] on input "偏好設計師" at bounding box center [780, 413] width 219 height 29
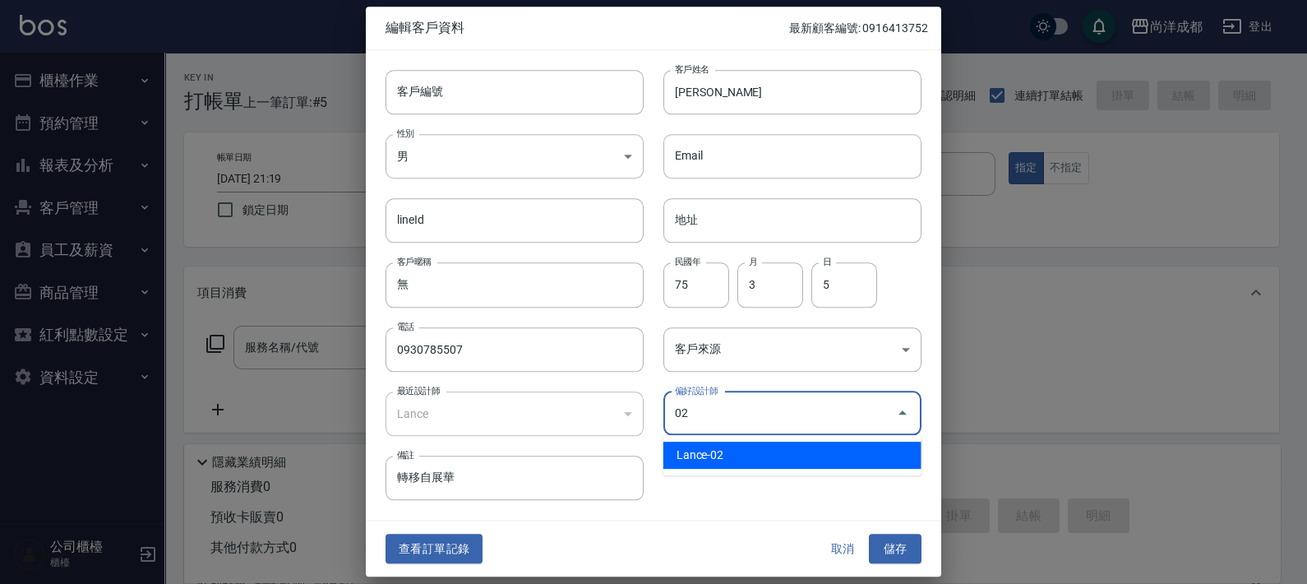
type input "Lance"
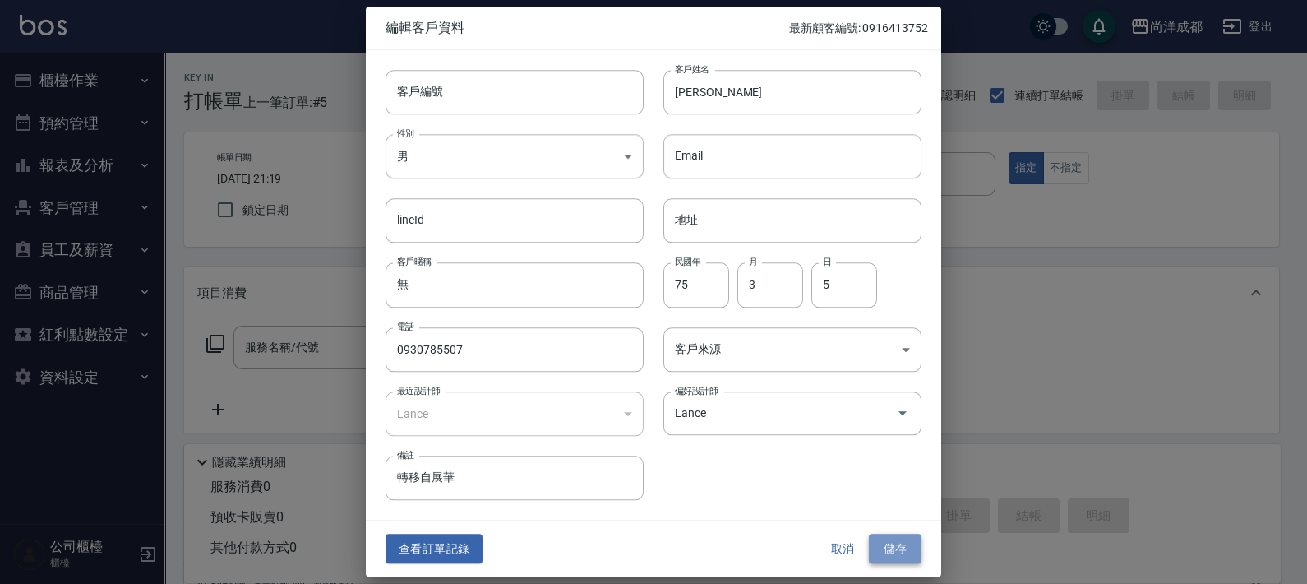
click at [898, 551] on button "儲存" at bounding box center [895, 548] width 53 height 30
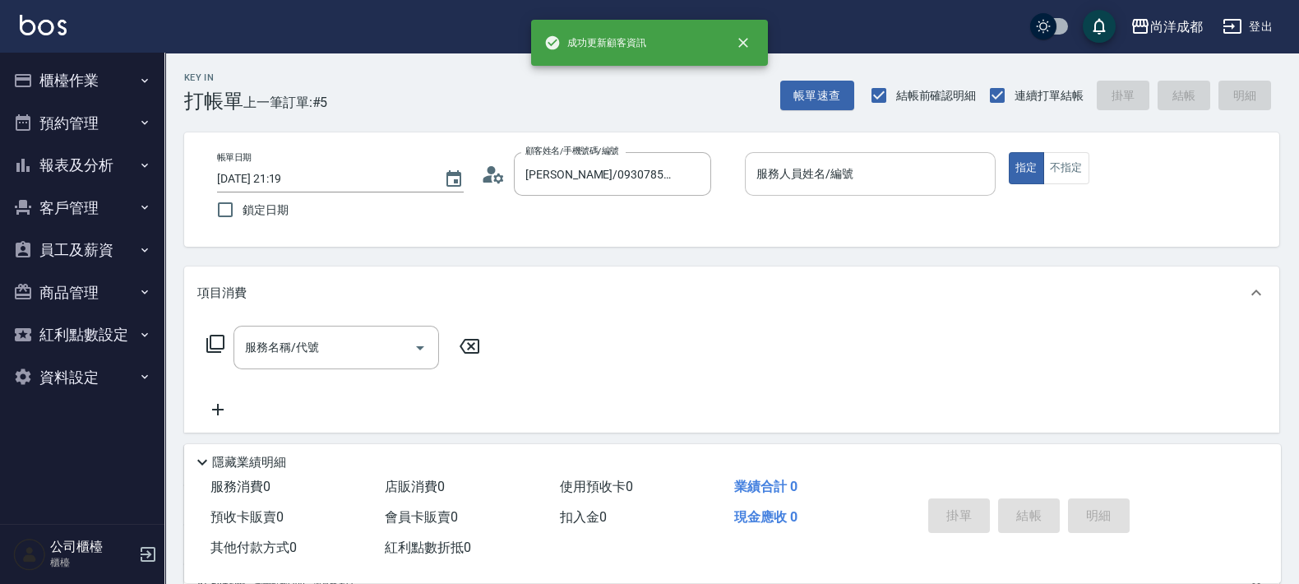
click at [905, 169] on input "服務人員姓名/編號" at bounding box center [870, 173] width 236 height 29
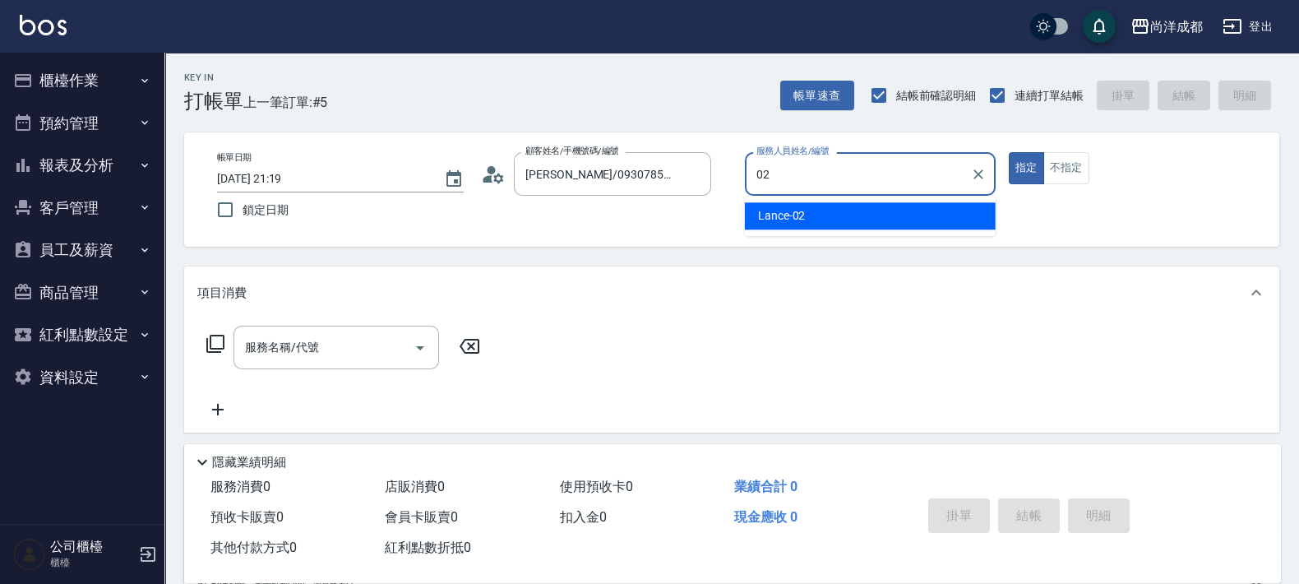
type input "Lance-02"
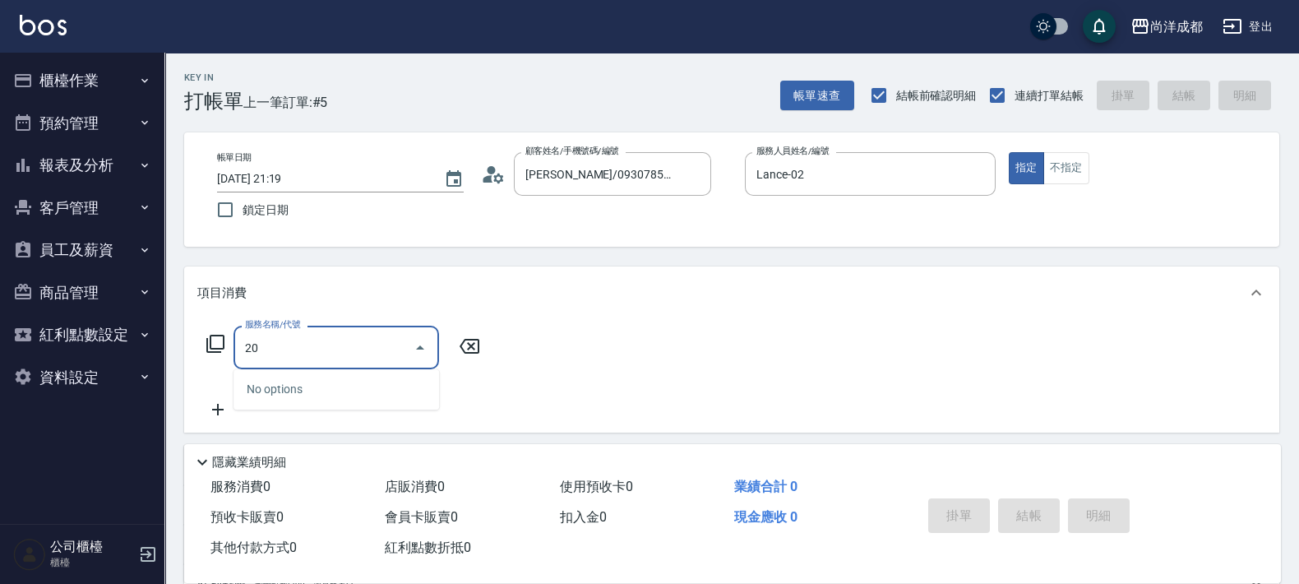
type input "201"
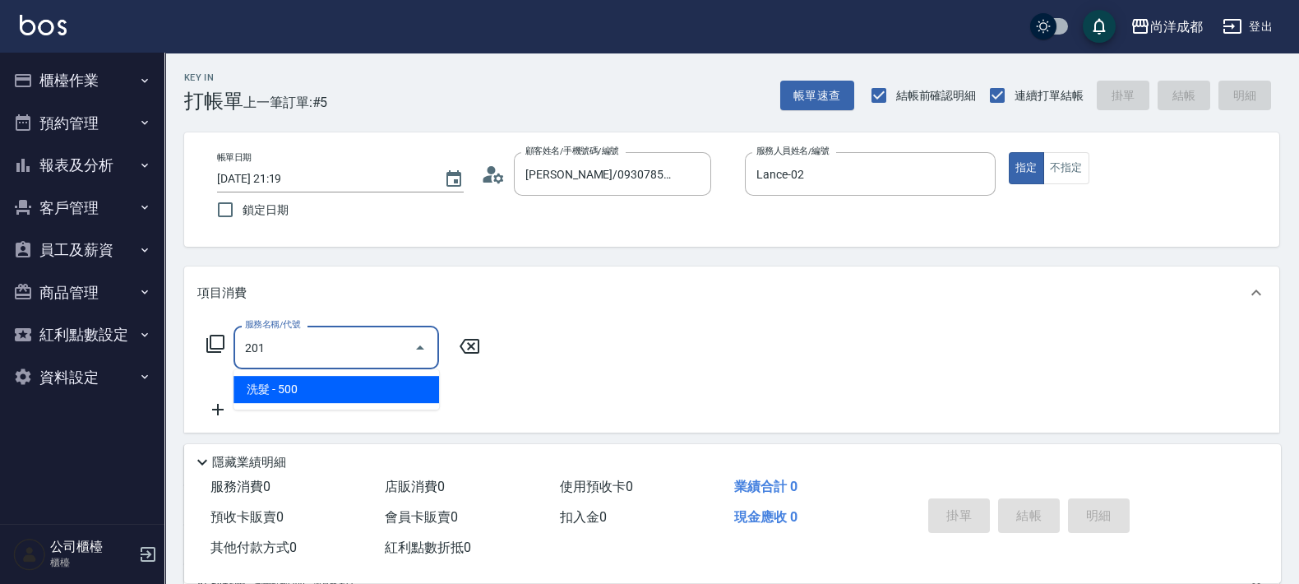
type input "50"
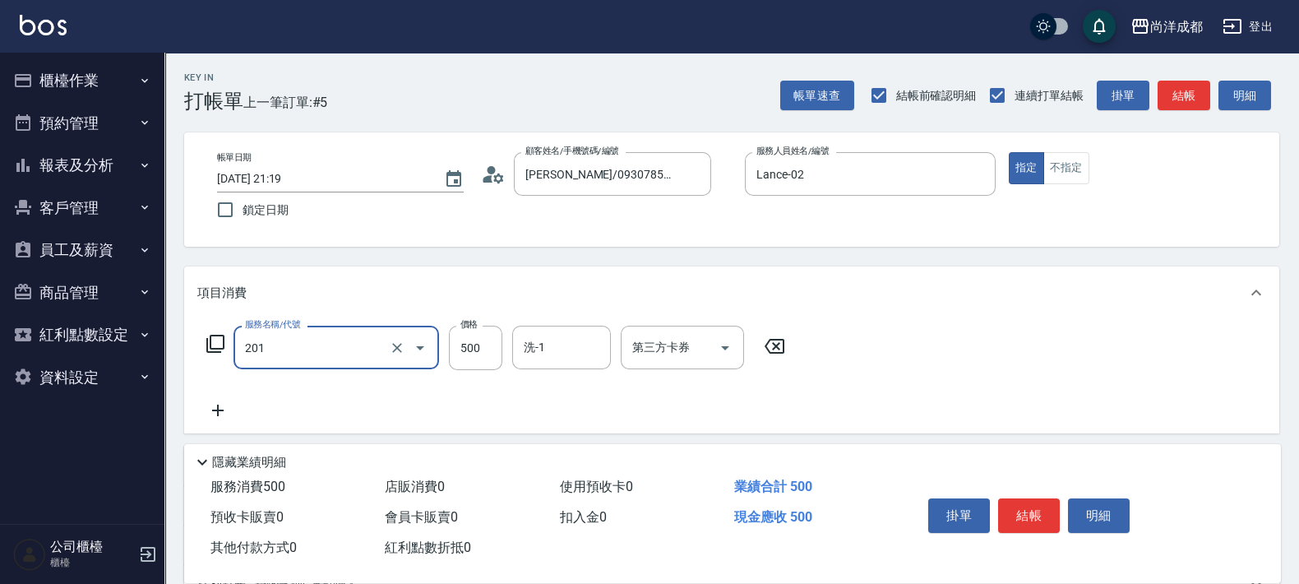
type input "洗髮(201)"
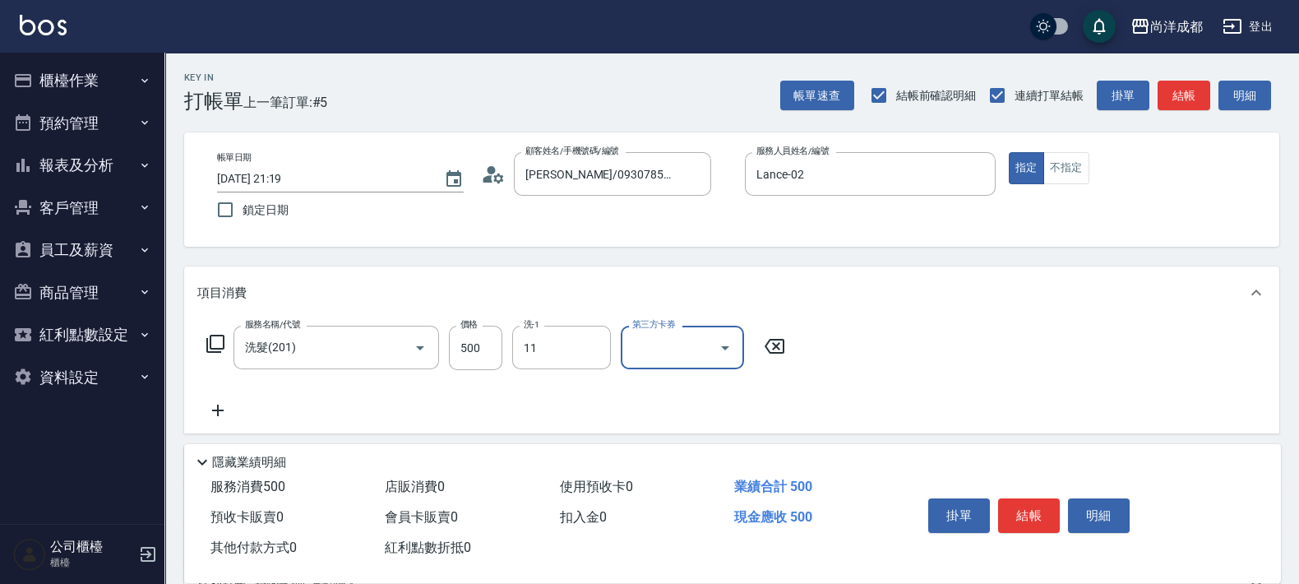
type input "[PERSON_NAME]-11"
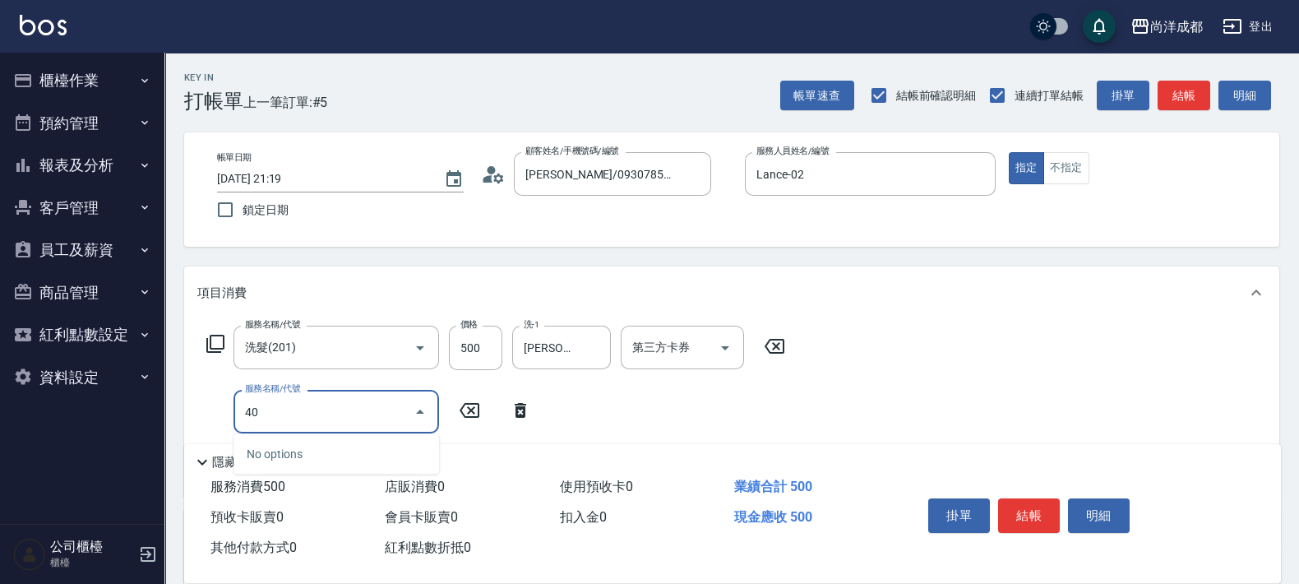
type input "401"
type input "70"
type input "剪髮(401)"
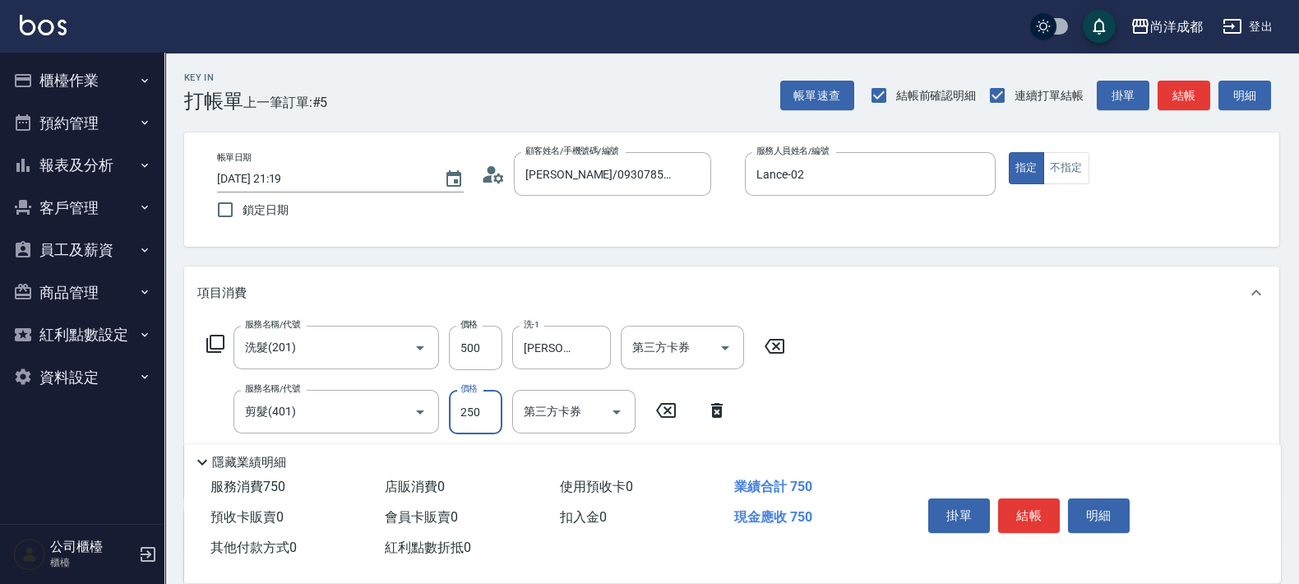
type input "50"
type input "100"
type input "500"
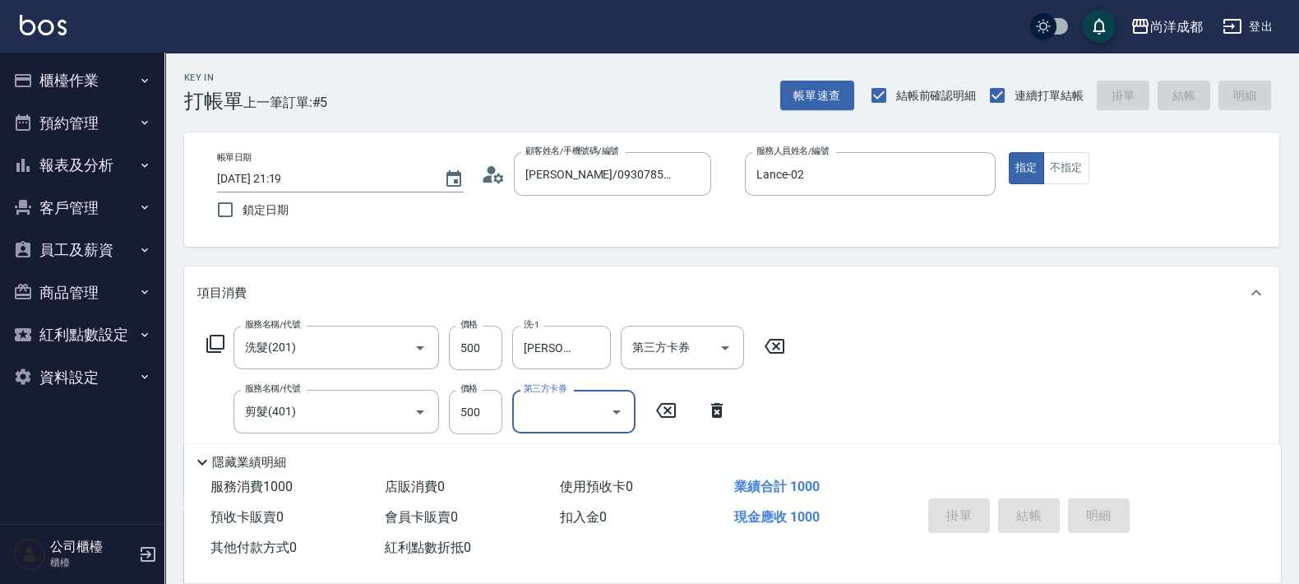
type input "[DATE] 21:20"
type input "0"
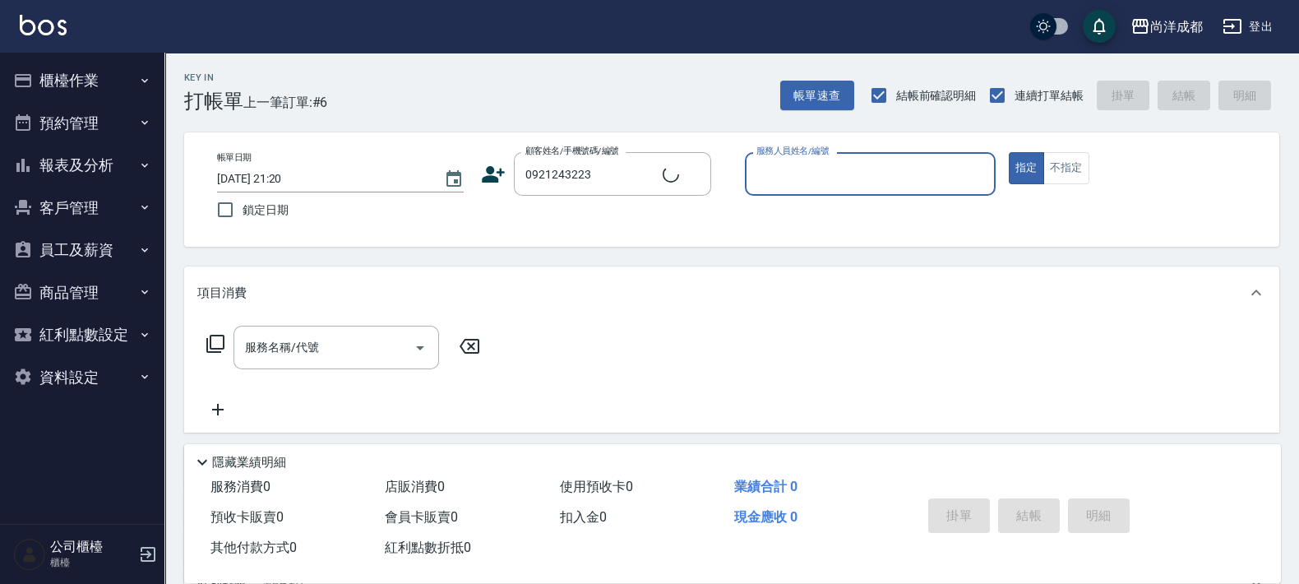
type input "[PERSON_NAME]/0921243223/null"
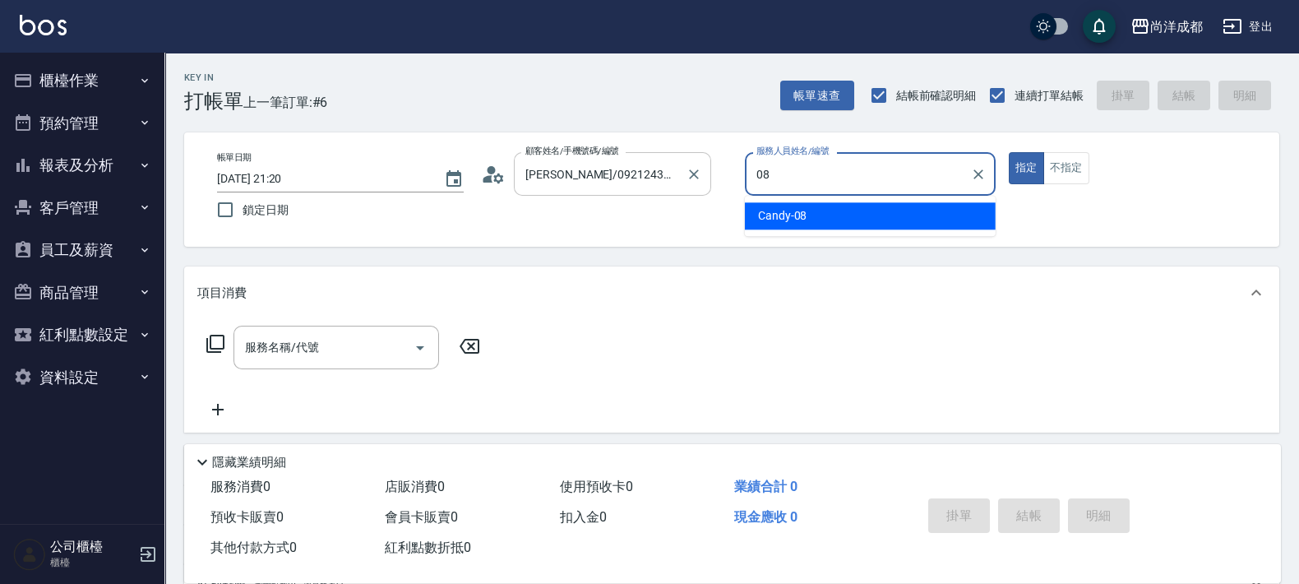
type input "Candy-08"
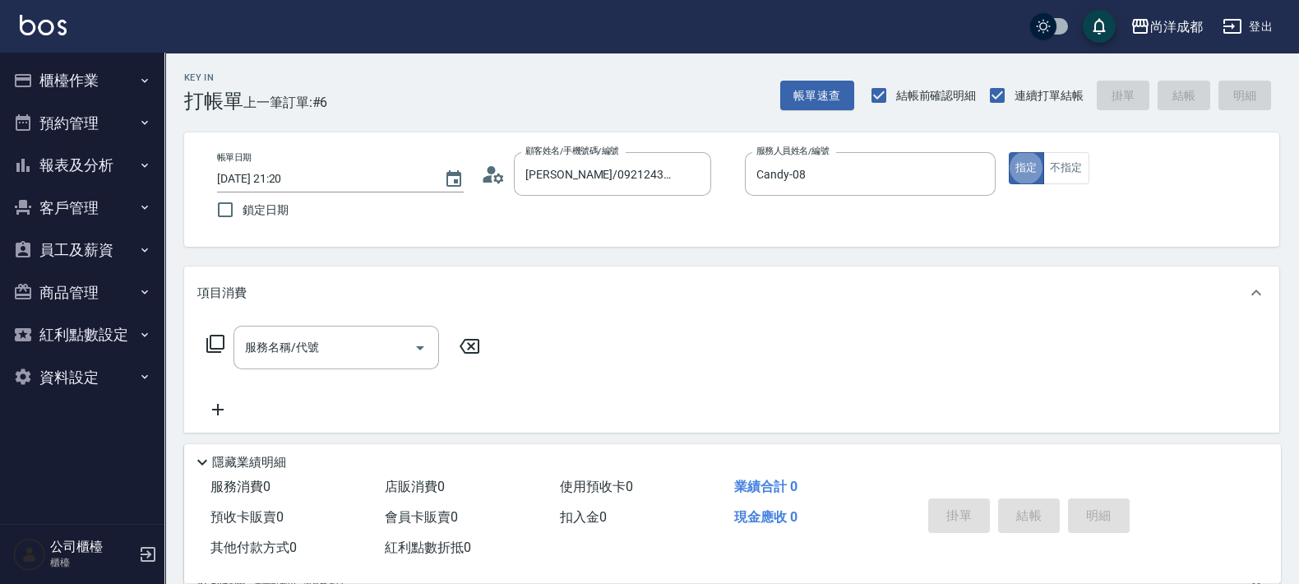
click at [501, 164] on icon at bounding box center [493, 174] width 25 height 25
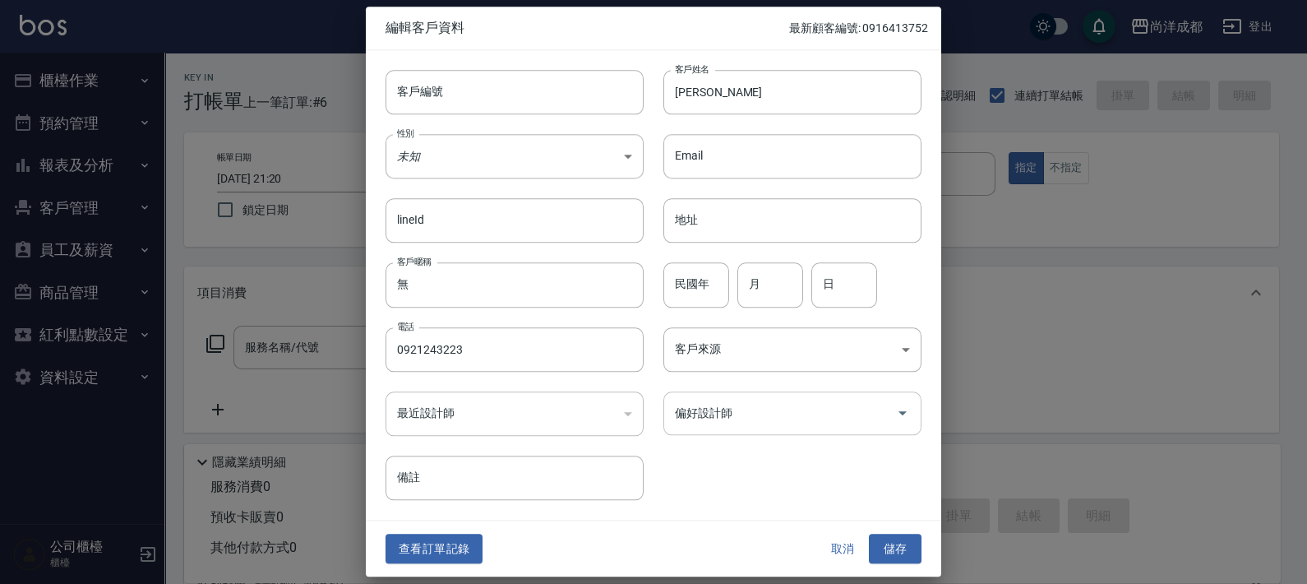
drag, startPoint x: 740, startPoint y: 419, endPoint x: 734, endPoint y: 408, distance: 12.9
click at [740, 418] on input "偏好設計師" at bounding box center [780, 413] width 219 height 29
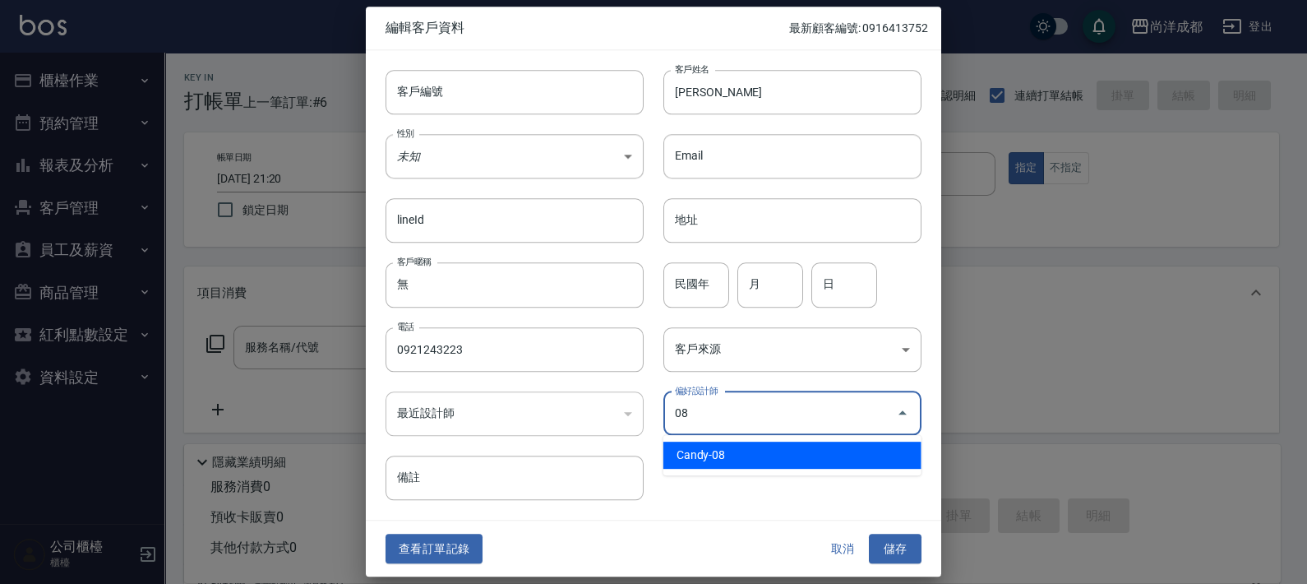
type input "Candy"
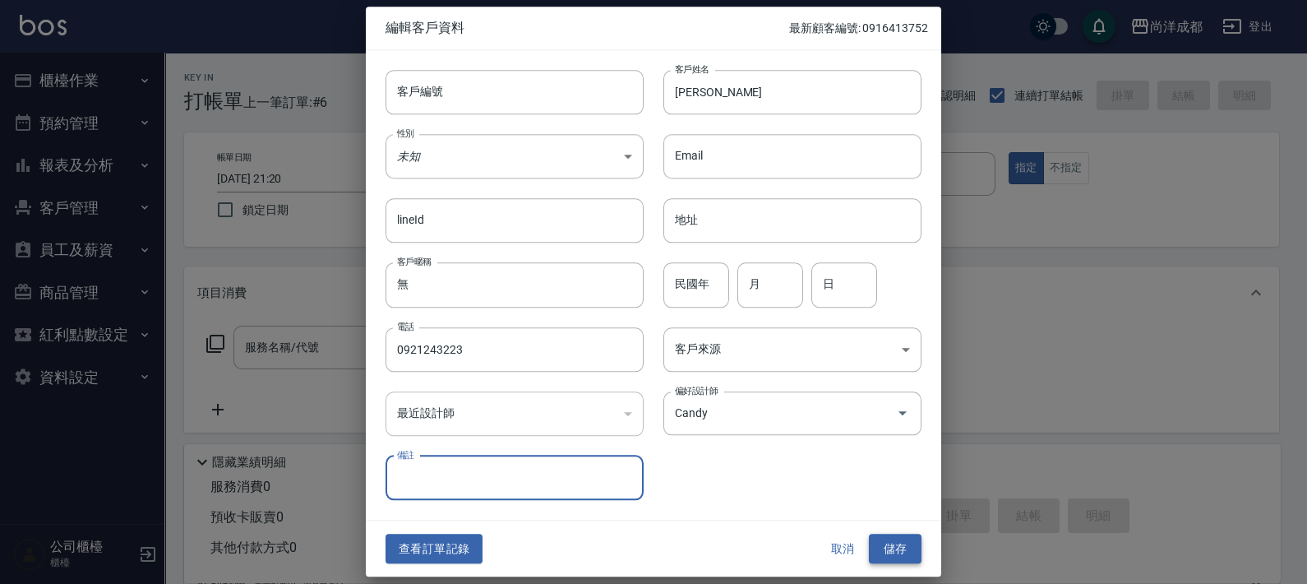
click at [896, 552] on button "儲存" at bounding box center [895, 548] width 53 height 30
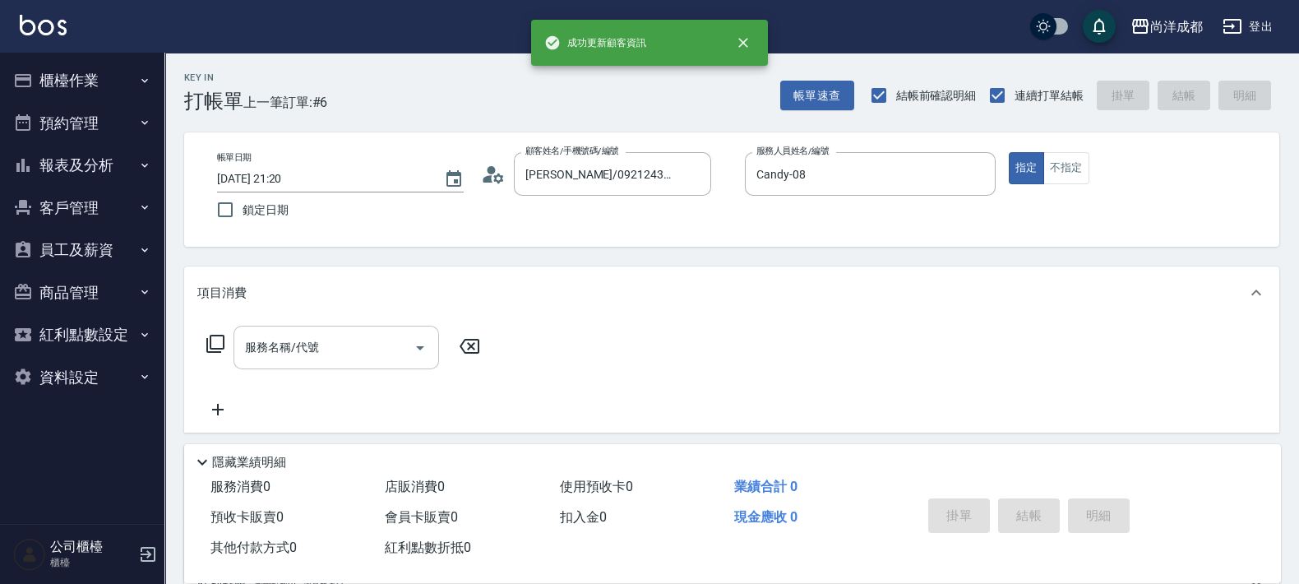
click at [389, 344] on input "服務名稱/代號" at bounding box center [324, 347] width 166 height 29
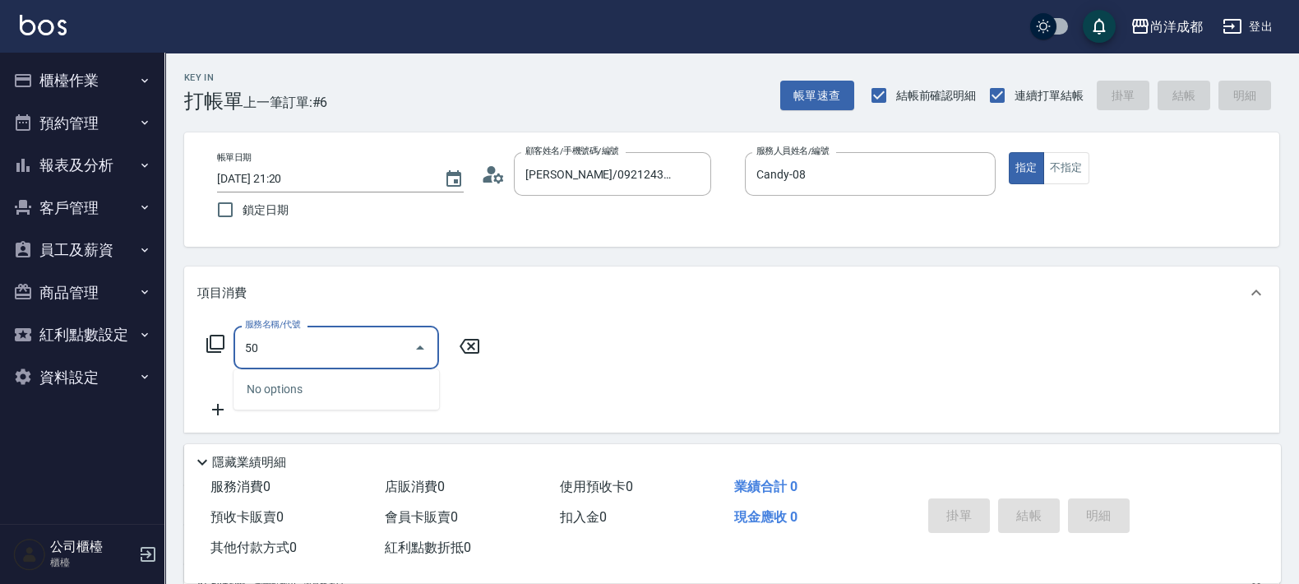
type input "501"
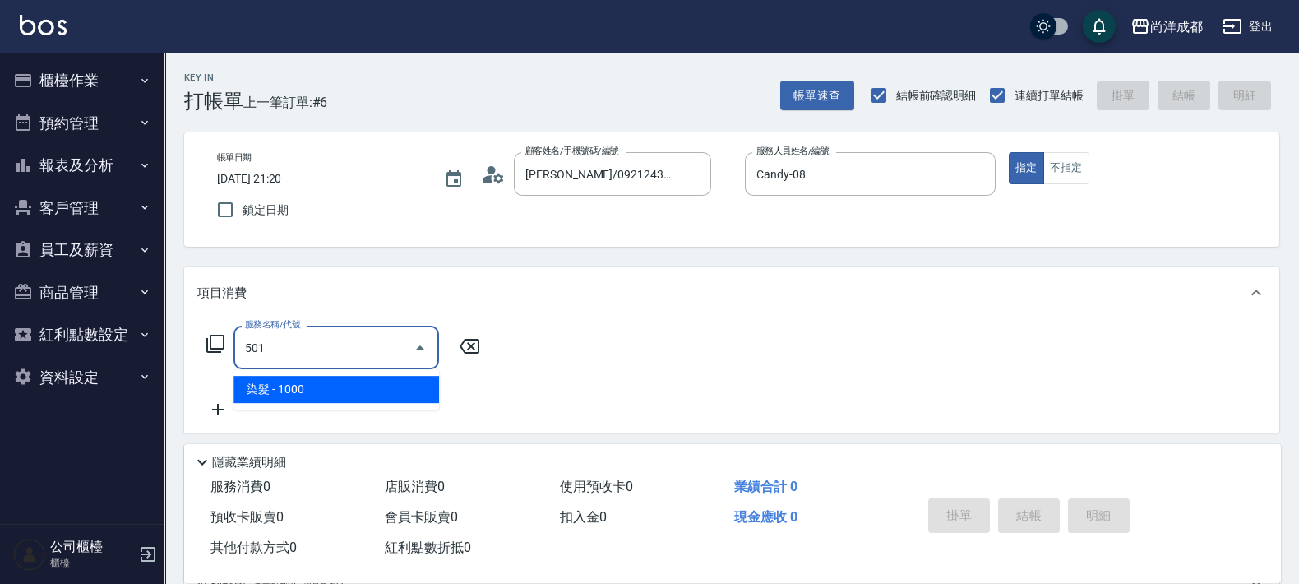
type input "100"
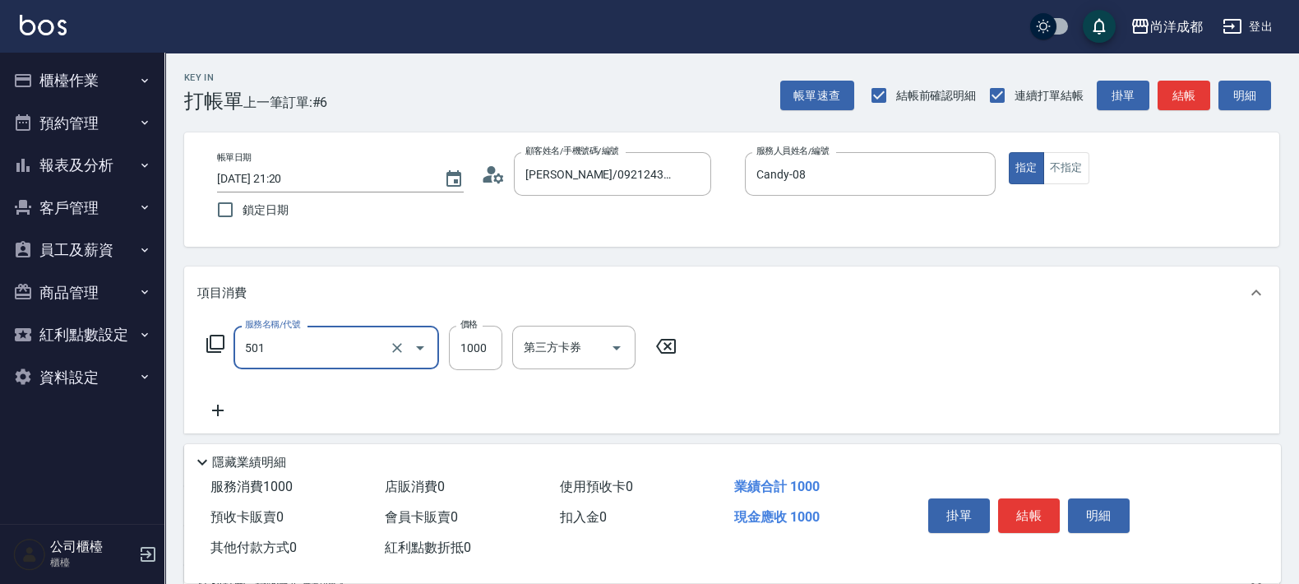
type input "染髮(501)"
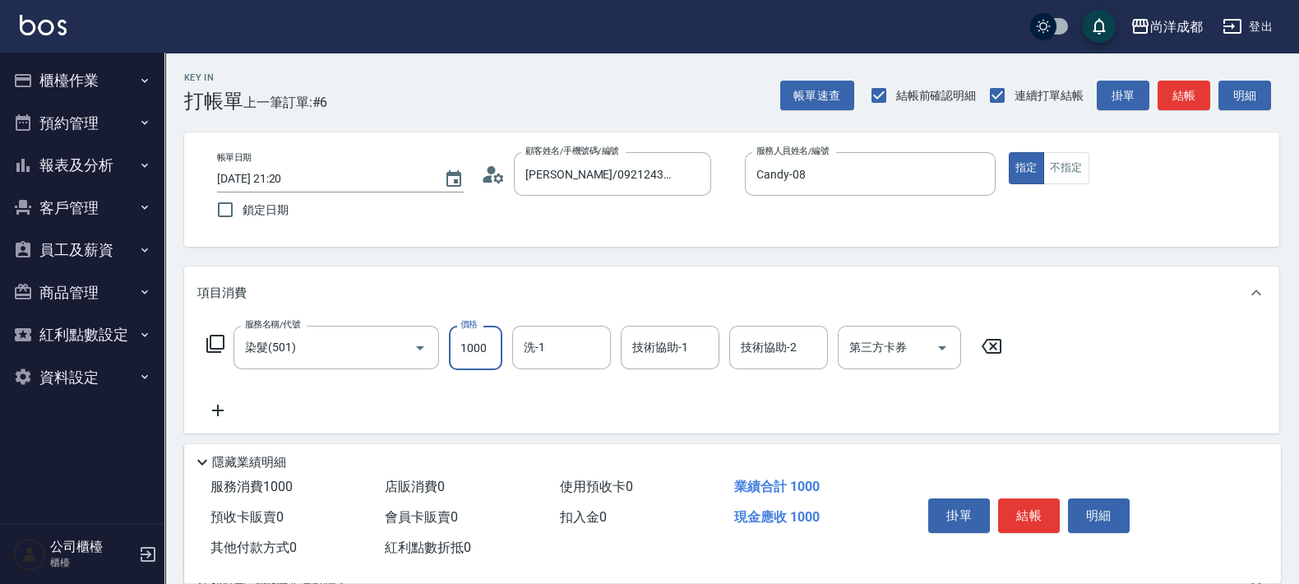
type input "0"
type input "11"
type input "10"
type input "119"
type input "110"
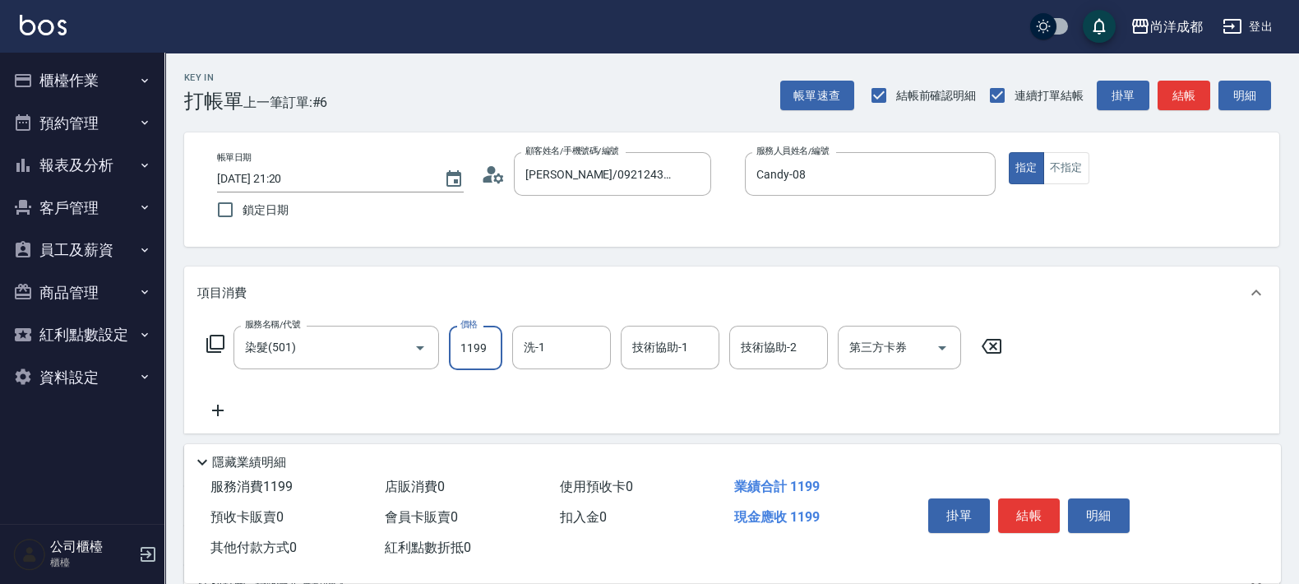
type input "1199"
click at [532, 353] on input "洗-1" at bounding box center [561, 347] width 84 height 29
type input "Ice-10"
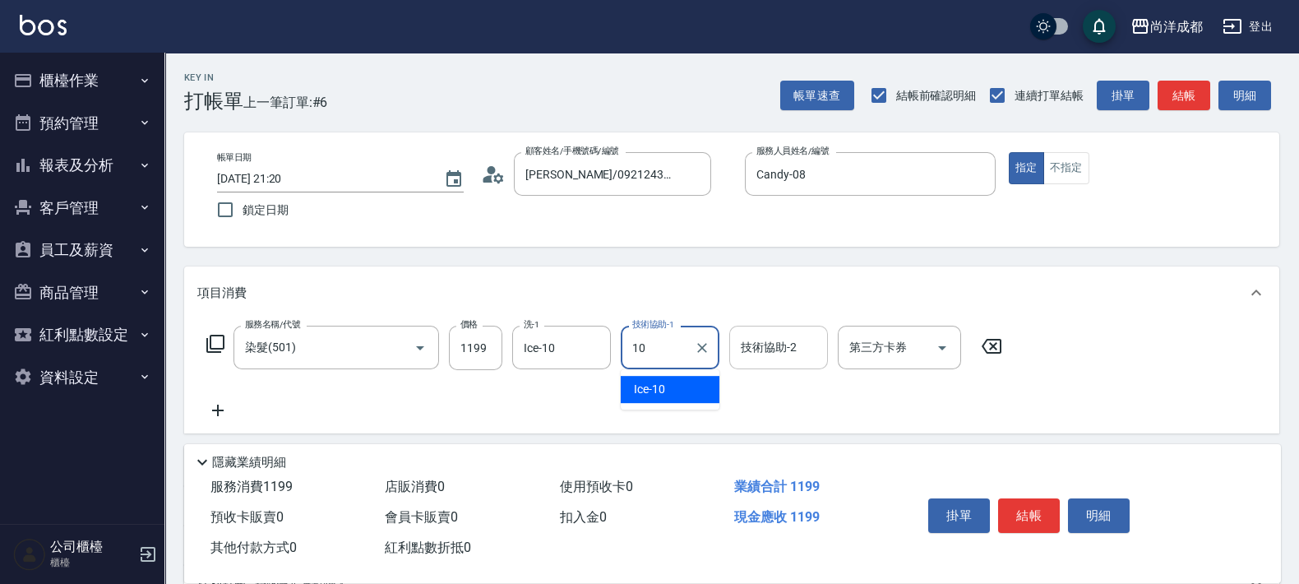
type input "Ice-10"
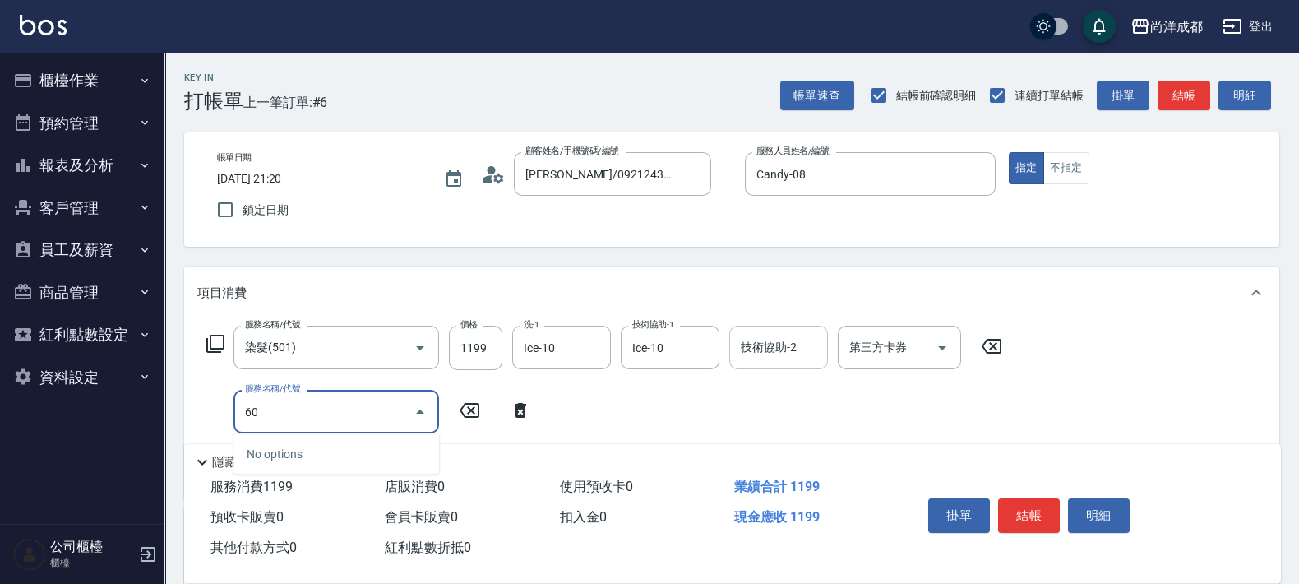
type input "601"
type input "210"
type input "自備護髮(1000以上)(601)"
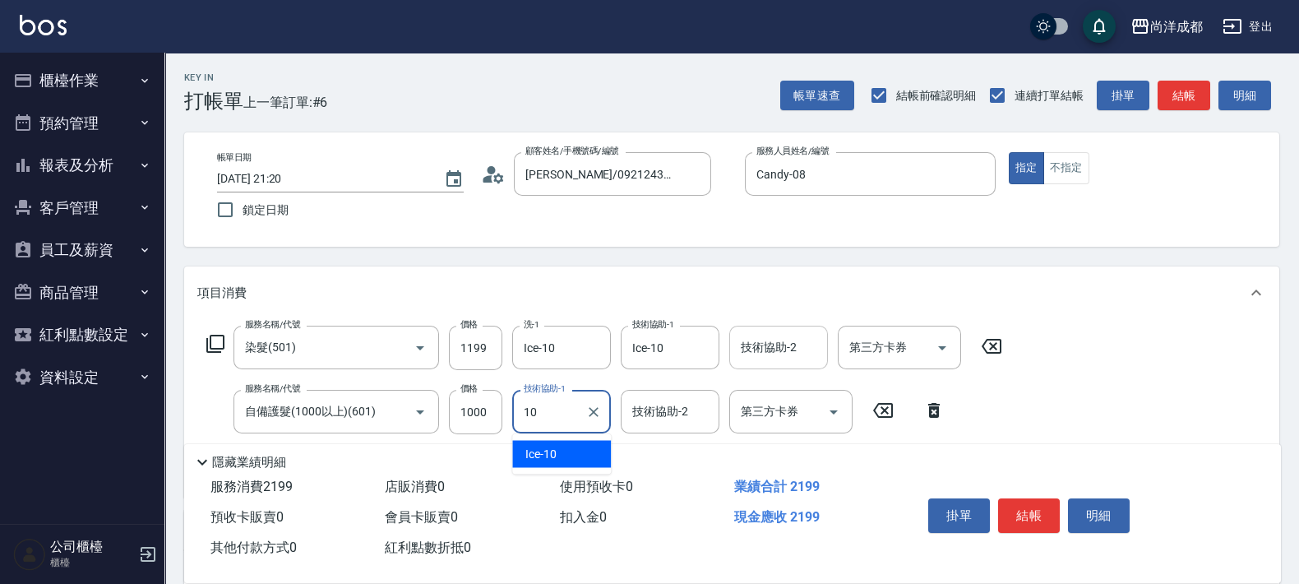
type input "Ice-10"
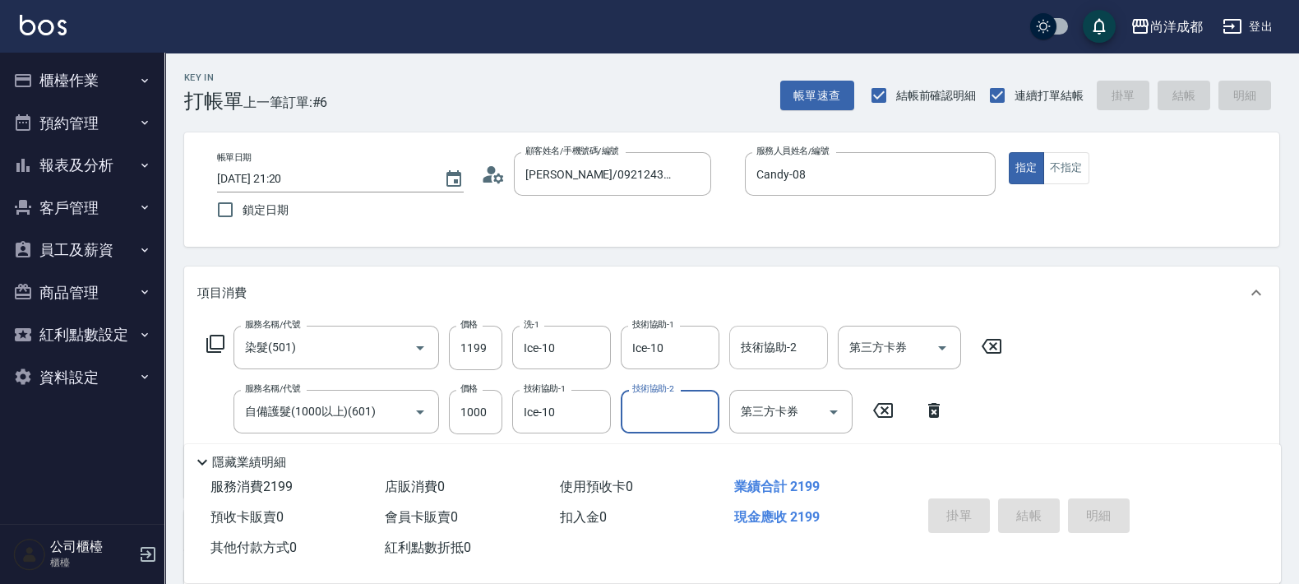
type input "0"
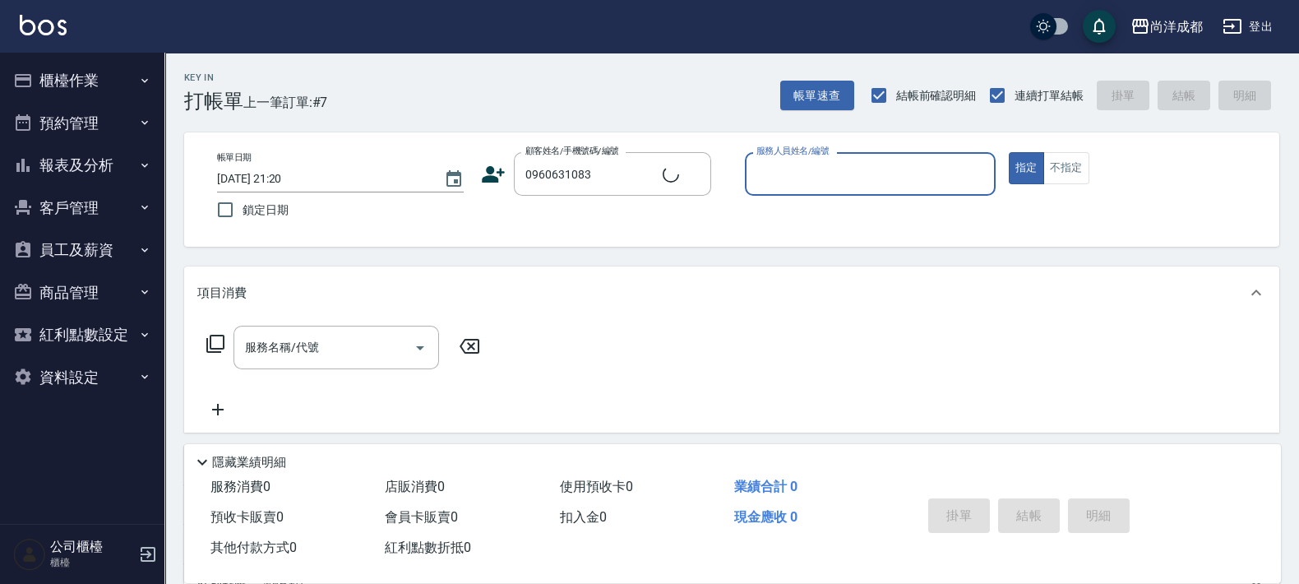
type input "[PERSON_NAME]/0960631083/null"
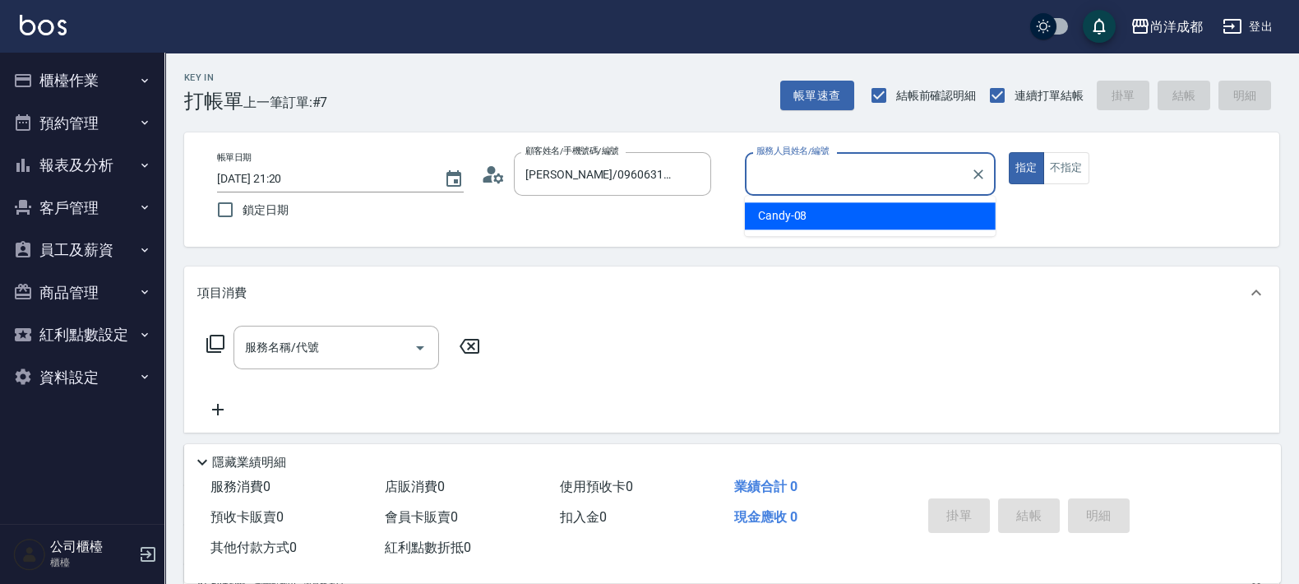
click at [501, 187] on div "顧客姓名/手機號碼/編號 [PERSON_NAME]/0960631083/null 顧客姓名/手機號碼/編號" at bounding box center [606, 174] width 251 height 44
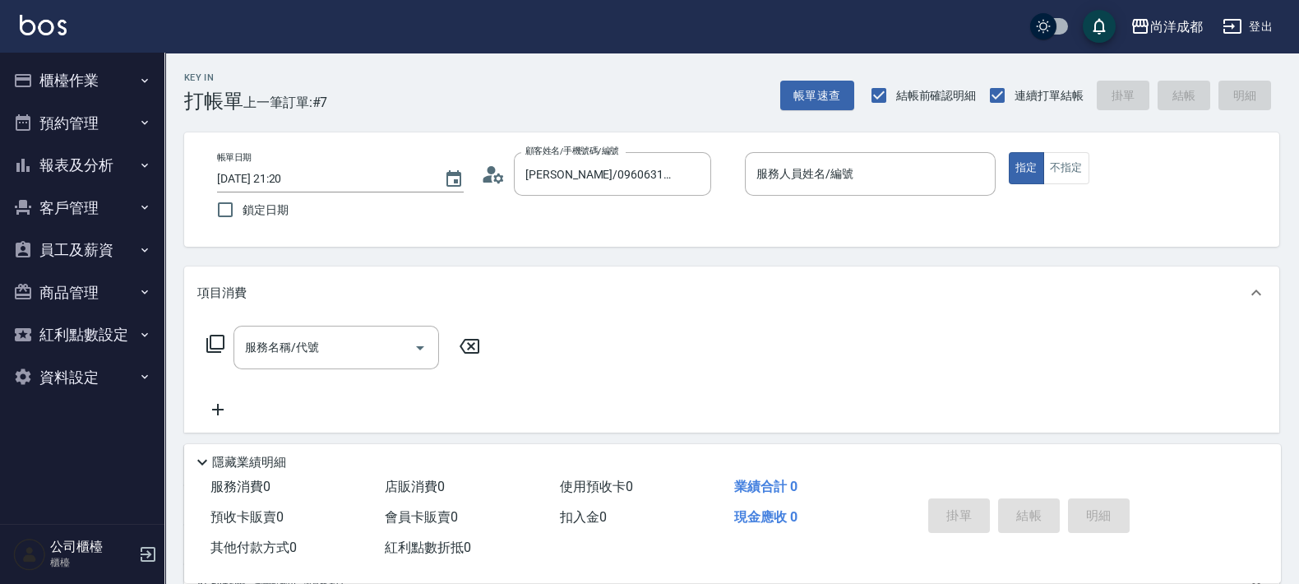
click at [488, 177] on icon at bounding box center [488, 178] width 10 height 7
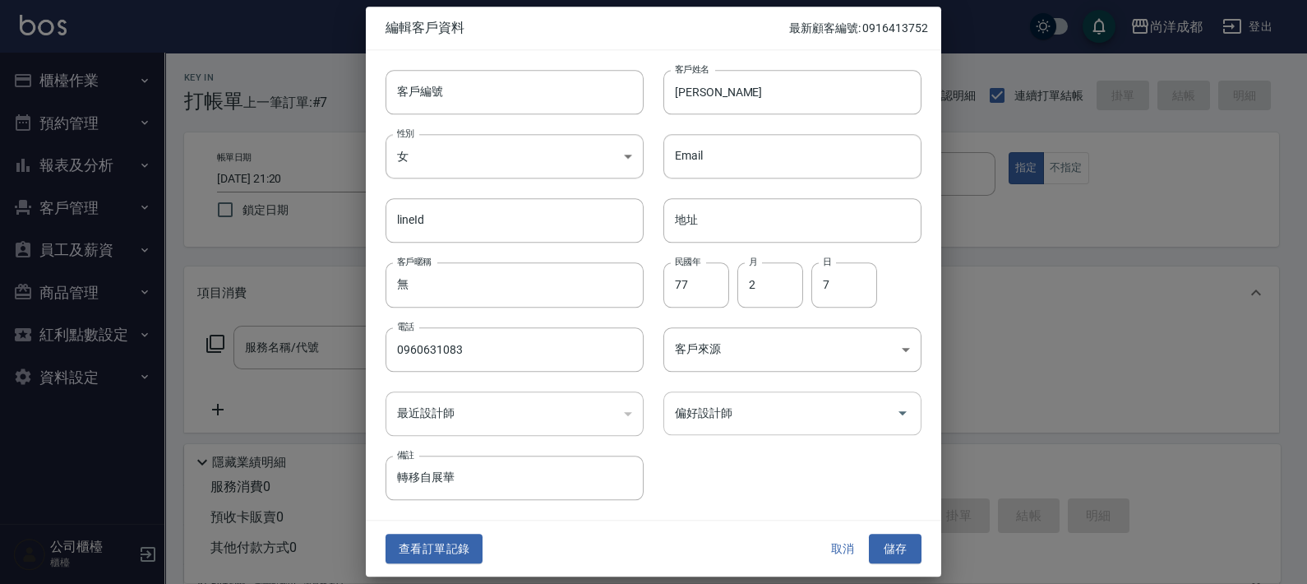
click at [707, 417] on input "偏好設計師" at bounding box center [780, 413] width 219 height 29
click at [898, 559] on button "儲存" at bounding box center [895, 548] width 53 height 30
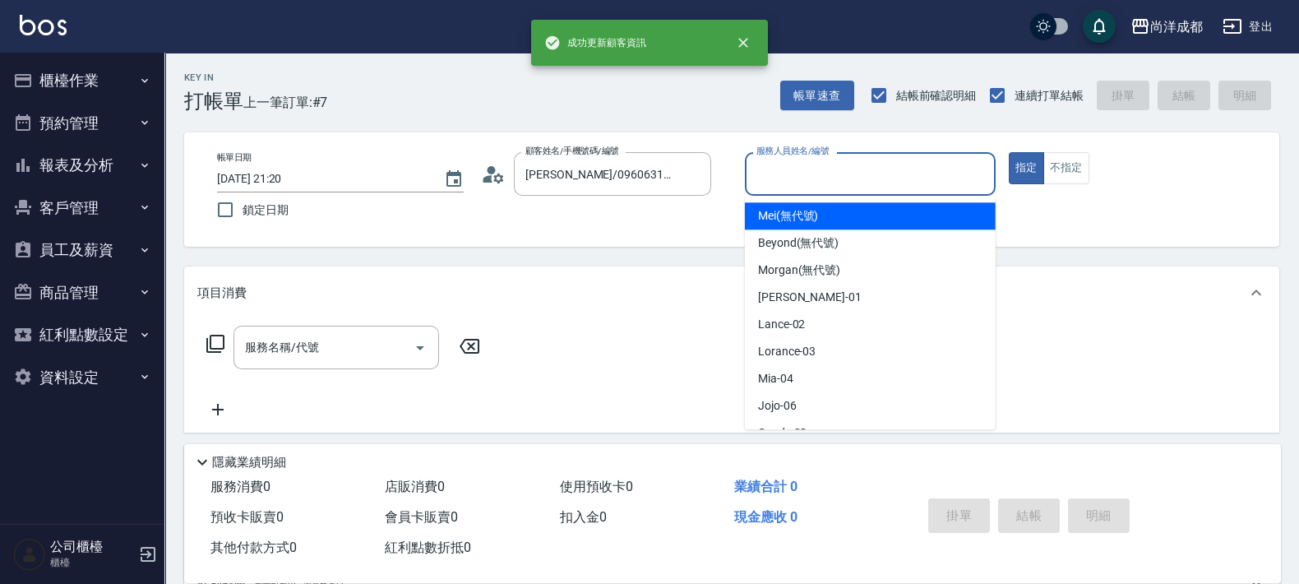
click at [818, 179] on input "服務人員姓名/編號" at bounding box center [870, 173] width 236 height 29
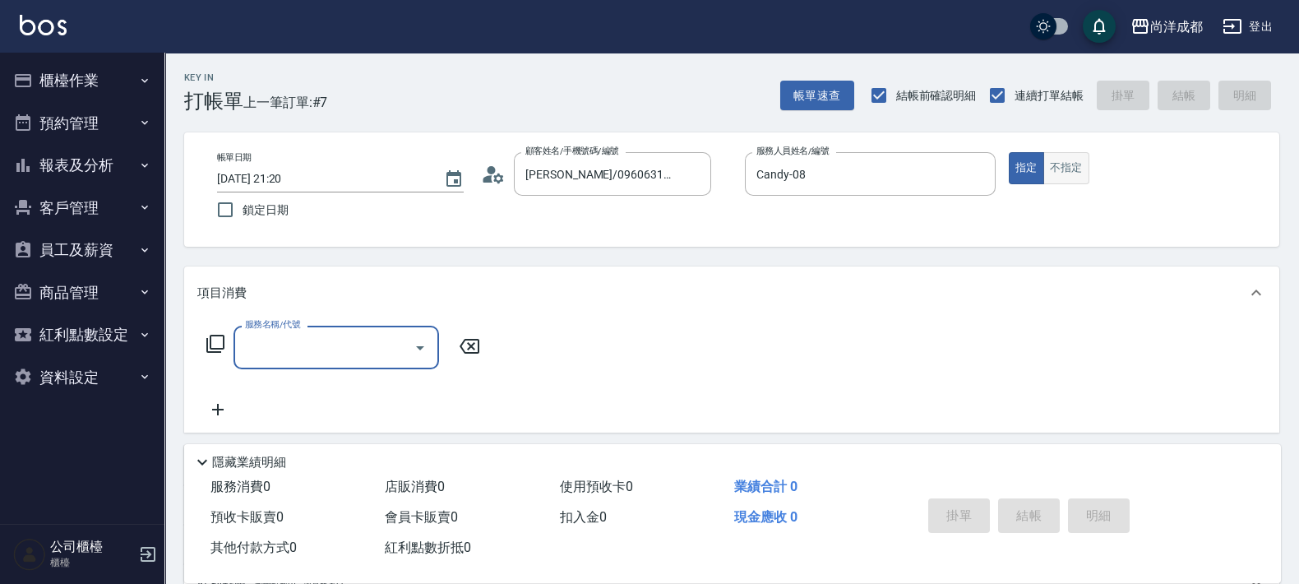
click at [1050, 172] on button "不指定" at bounding box center [1066, 168] width 46 height 32
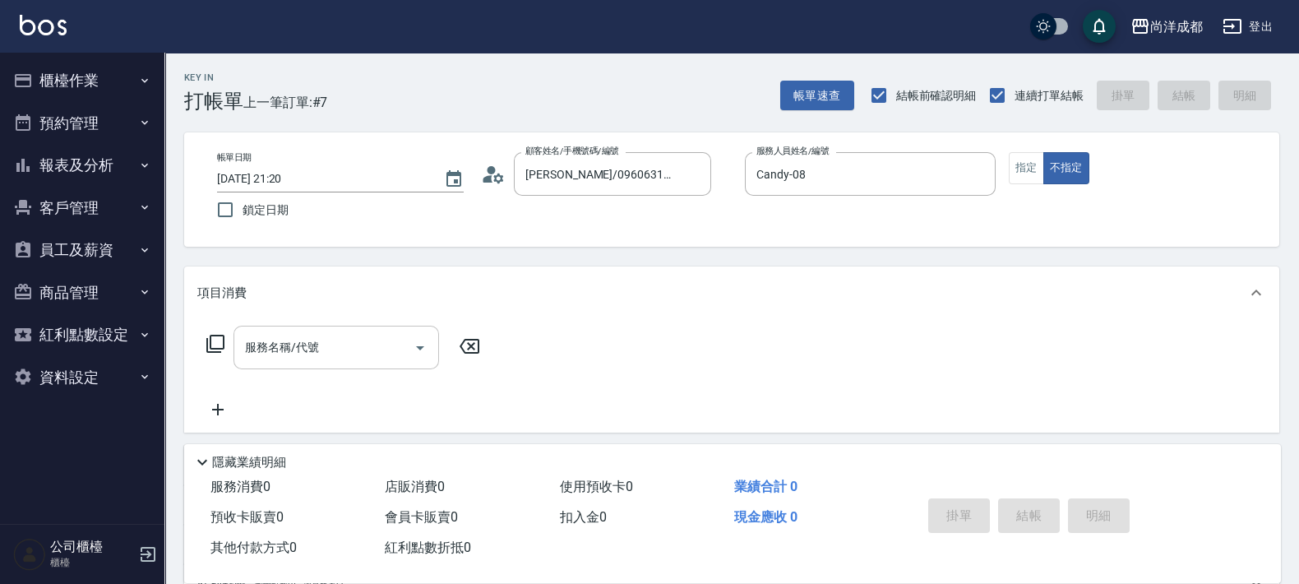
click at [380, 337] on input "服務名稱/代號" at bounding box center [324, 347] width 166 height 29
drag, startPoint x: 577, startPoint y: 273, endPoint x: 496, endPoint y: 187, distance: 118.6
click at [575, 270] on div "項目消費" at bounding box center [731, 292] width 1095 height 53
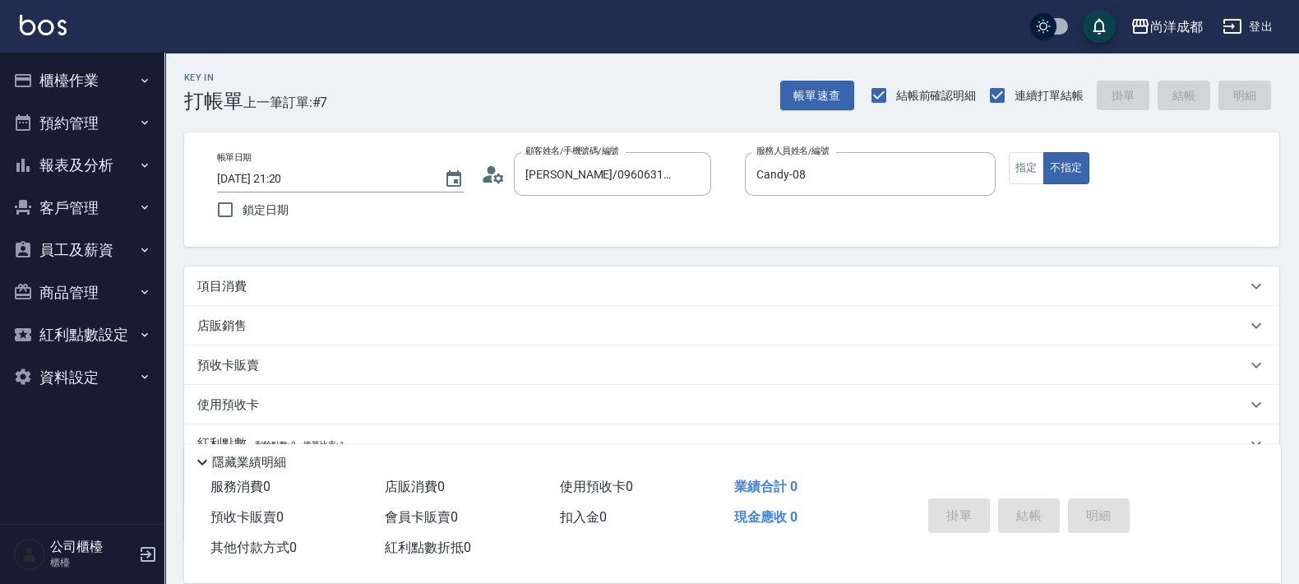
click at [492, 182] on icon at bounding box center [493, 174] width 25 height 25
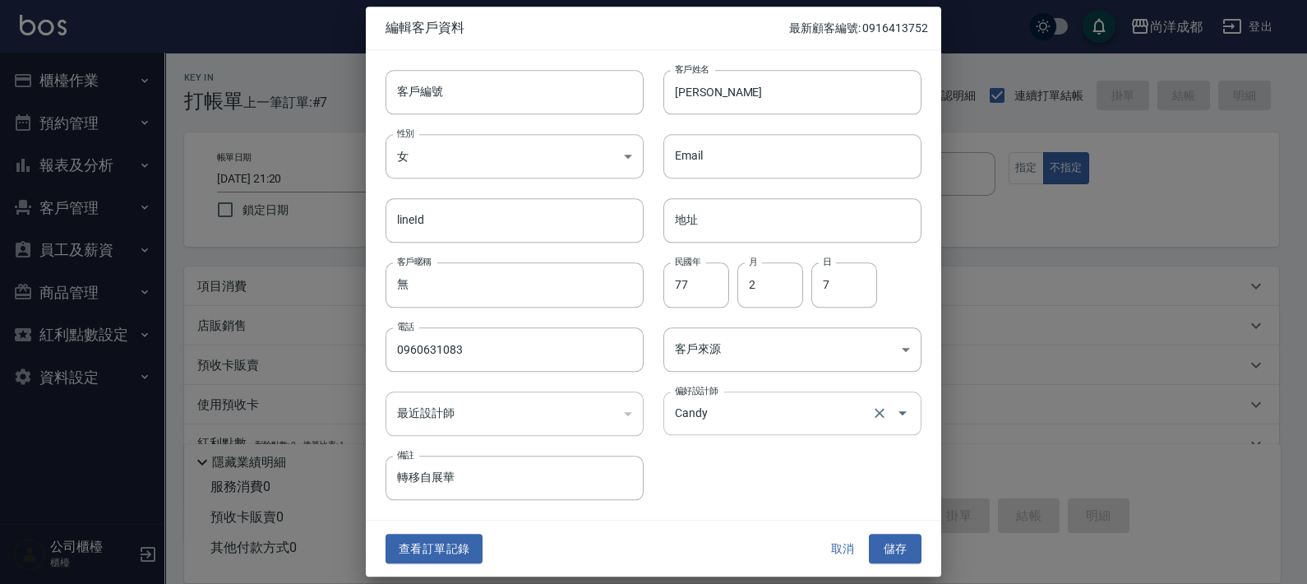
click at [704, 406] on input "Candy" at bounding box center [769, 413] width 197 height 29
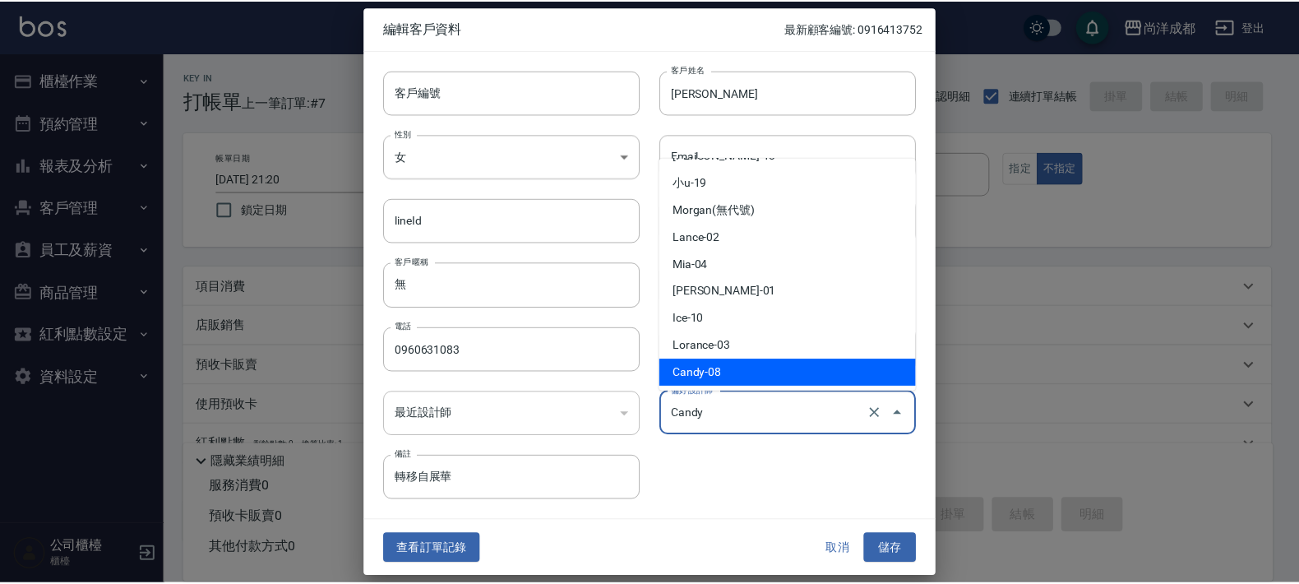
scroll to position [267, 0]
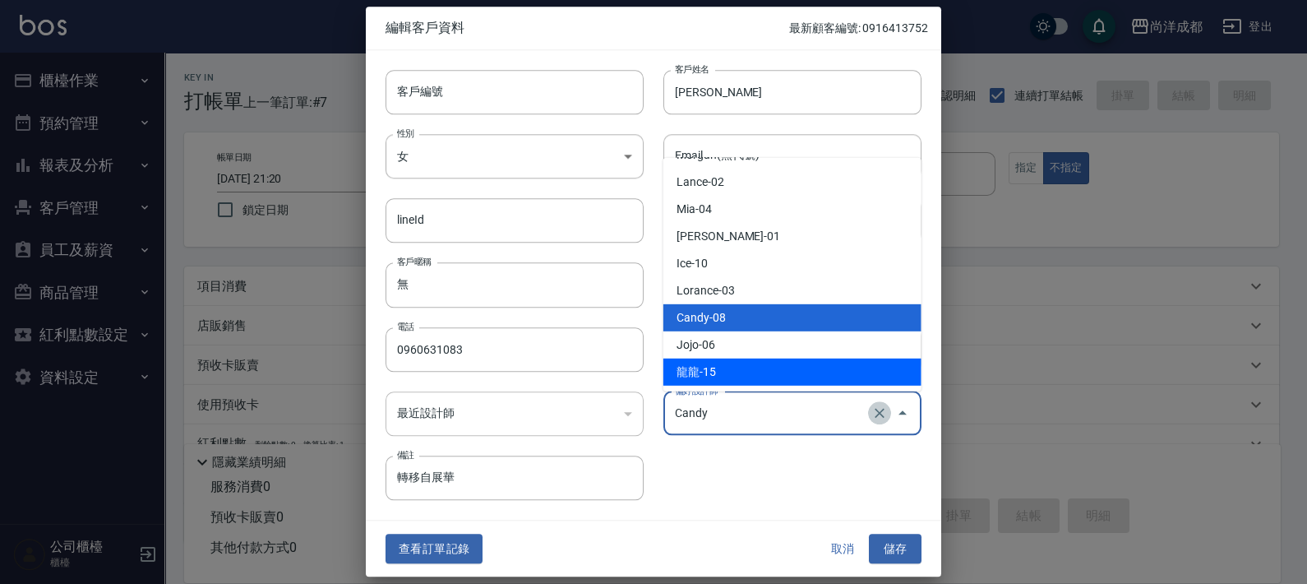
click at [877, 417] on icon "Clear" at bounding box center [879, 413] width 16 height 16
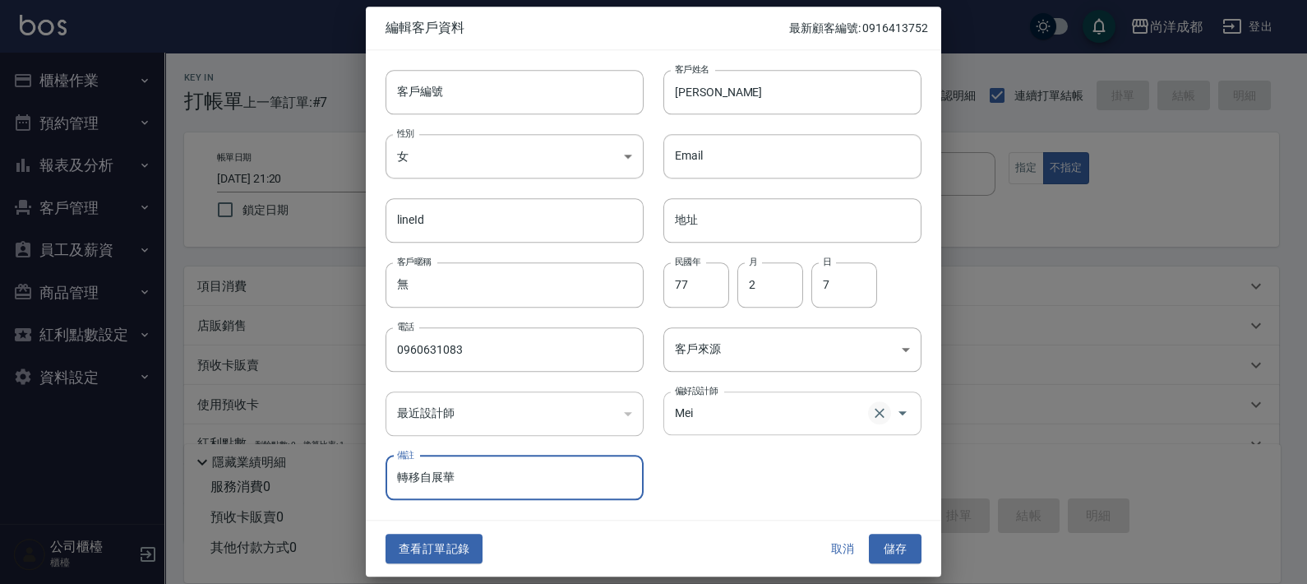
click at [882, 415] on icon "Clear" at bounding box center [880, 414] width 10 height 10
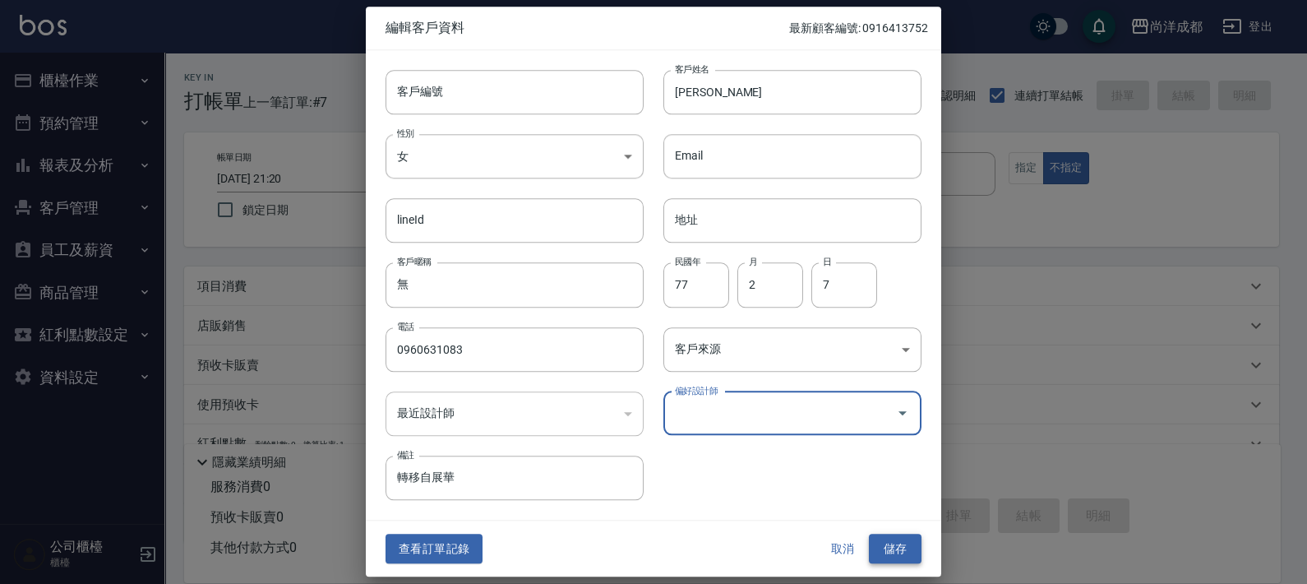
click at [903, 555] on button "儲存" at bounding box center [895, 548] width 53 height 30
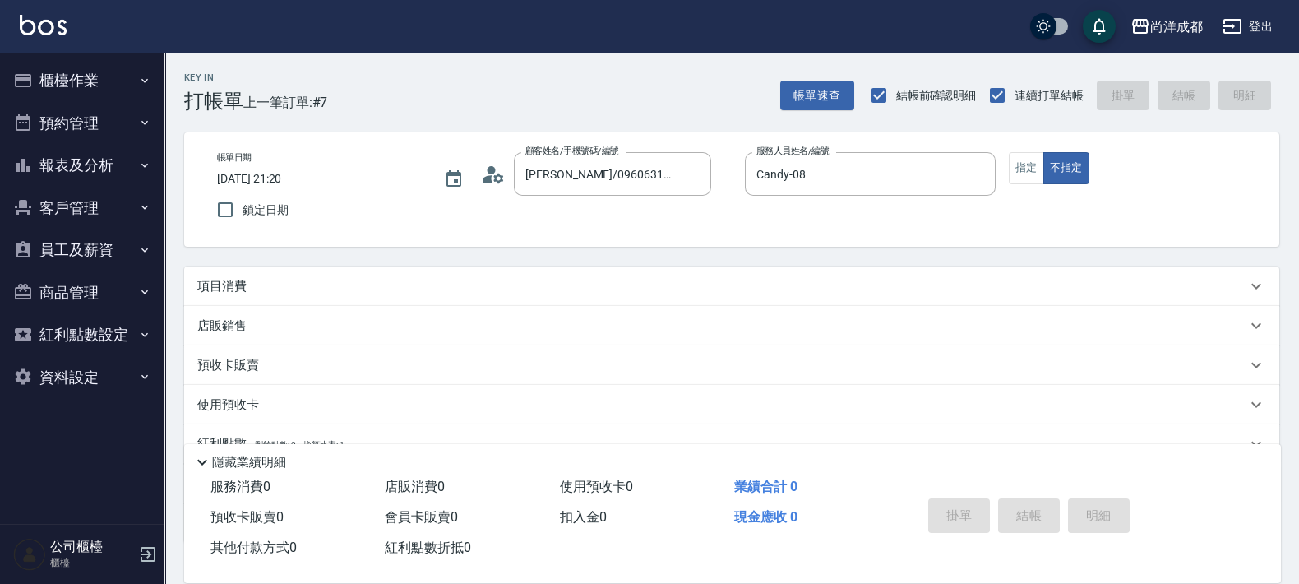
click at [220, 279] on p "項目消費" at bounding box center [221, 286] width 49 height 17
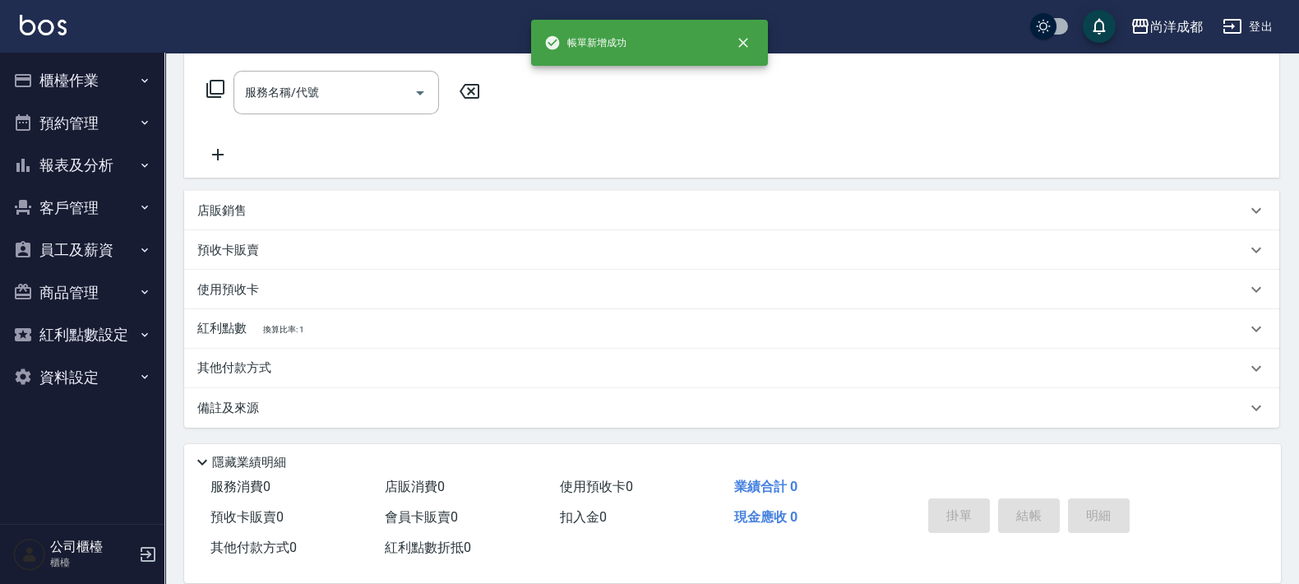
scroll to position [0, 0]
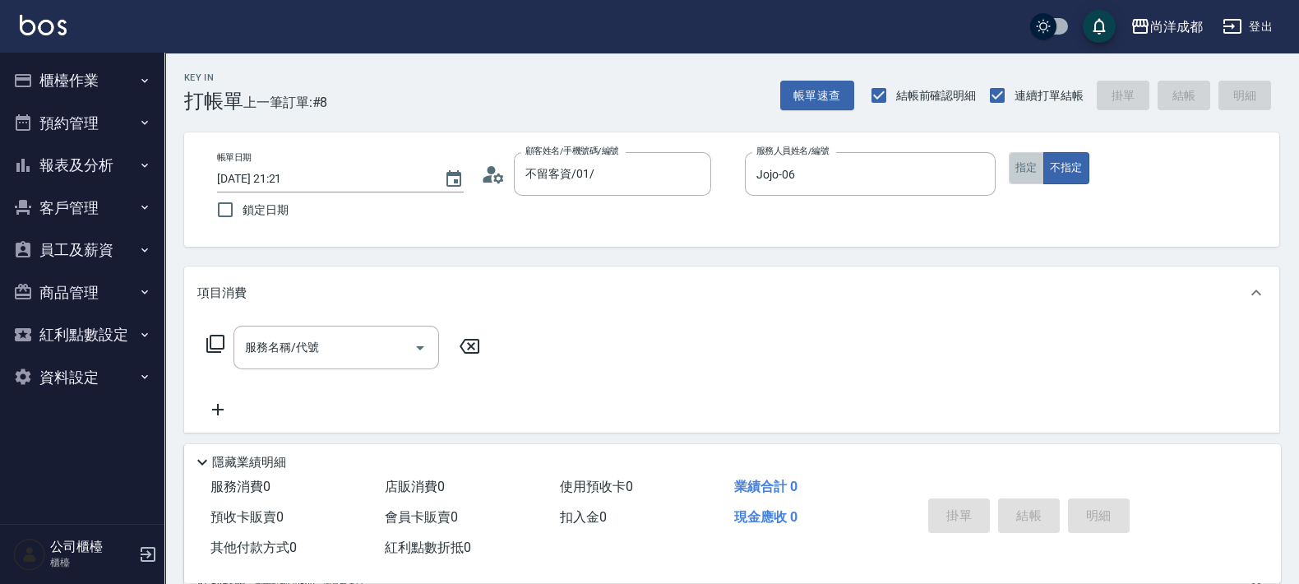
click at [1037, 182] on button "指定" at bounding box center [1026, 168] width 35 height 32
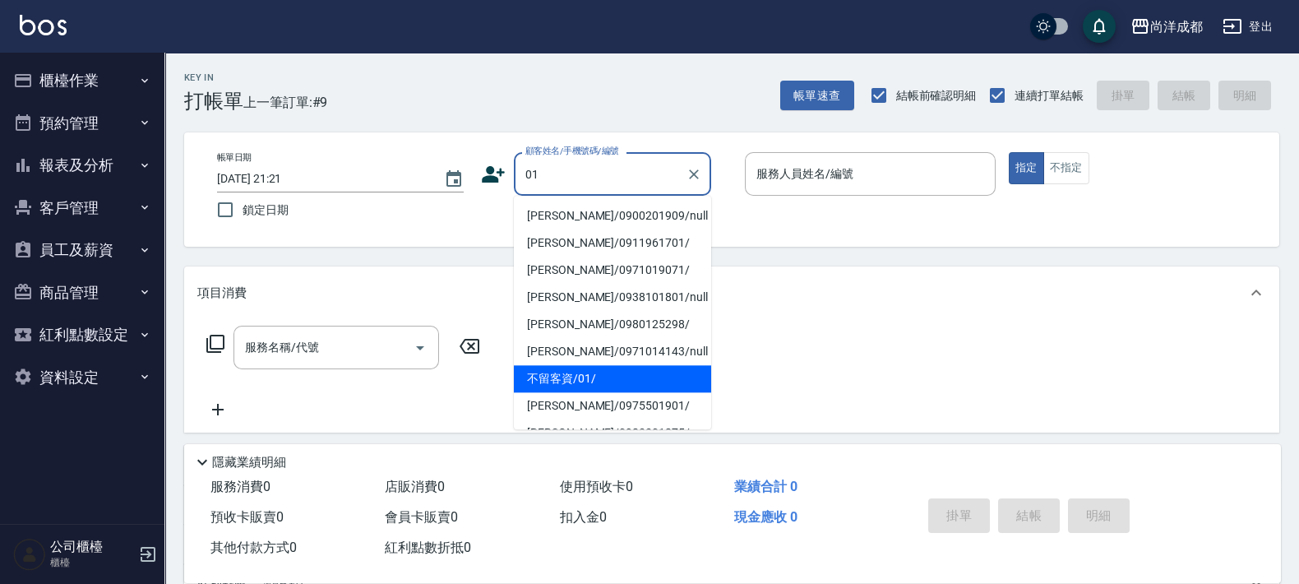
click at [621, 374] on li "不留客資/01/" at bounding box center [612, 378] width 197 height 27
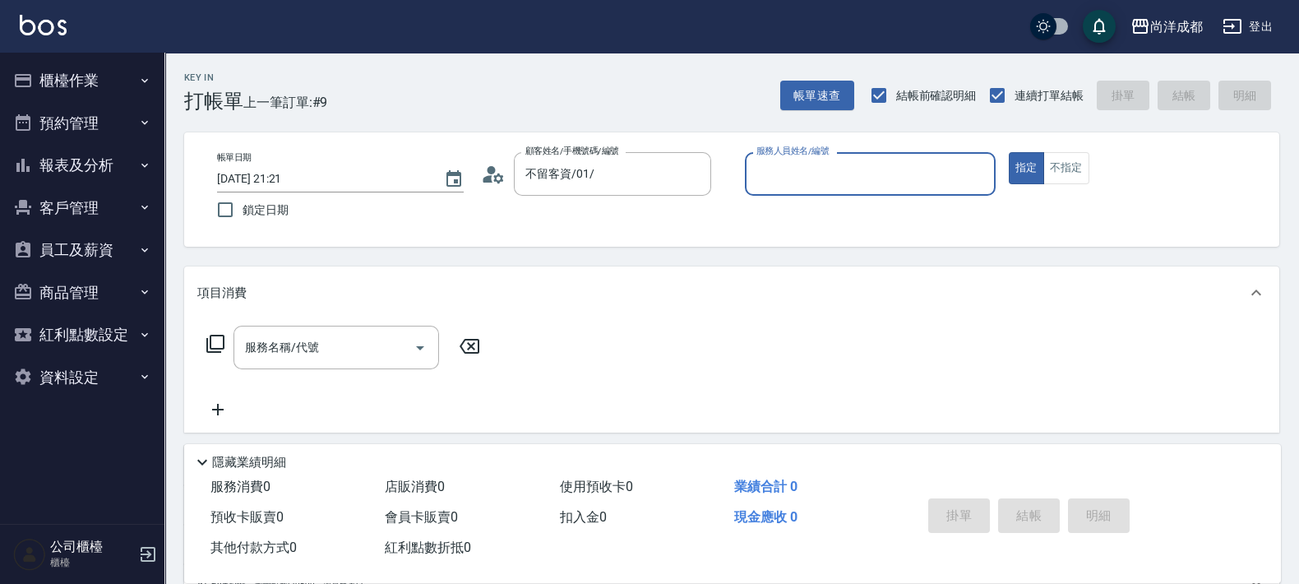
click at [1009, 152] on button "指定" at bounding box center [1026, 168] width 35 height 32
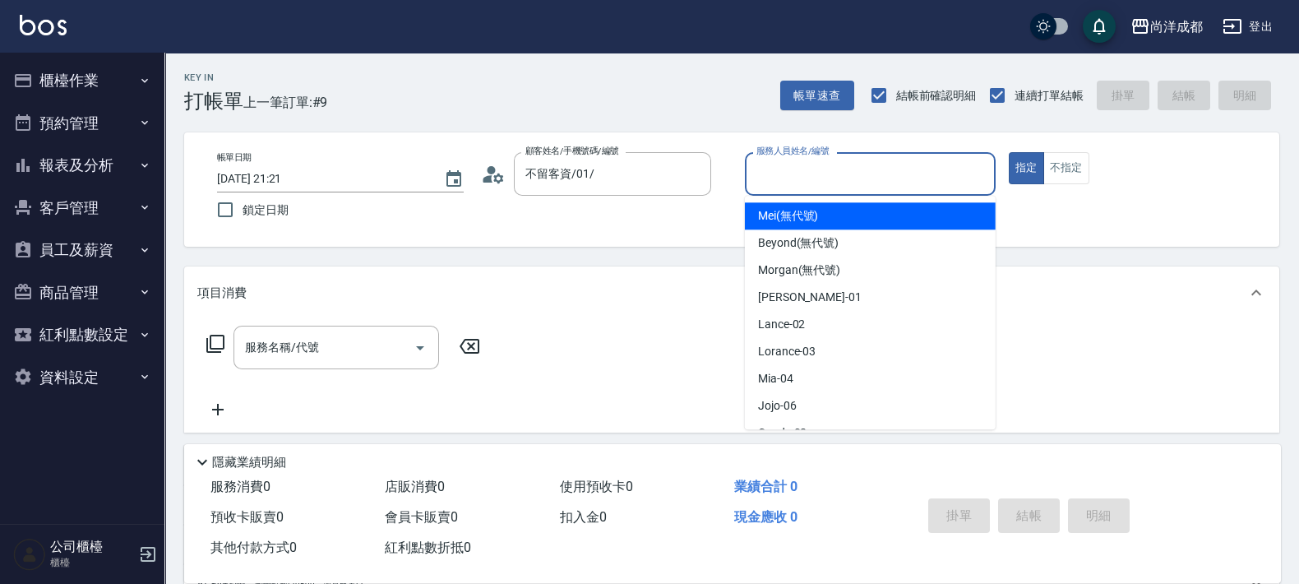
click at [855, 174] on input "服務人員姓名/編號" at bounding box center [870, 173] width 236 height 29
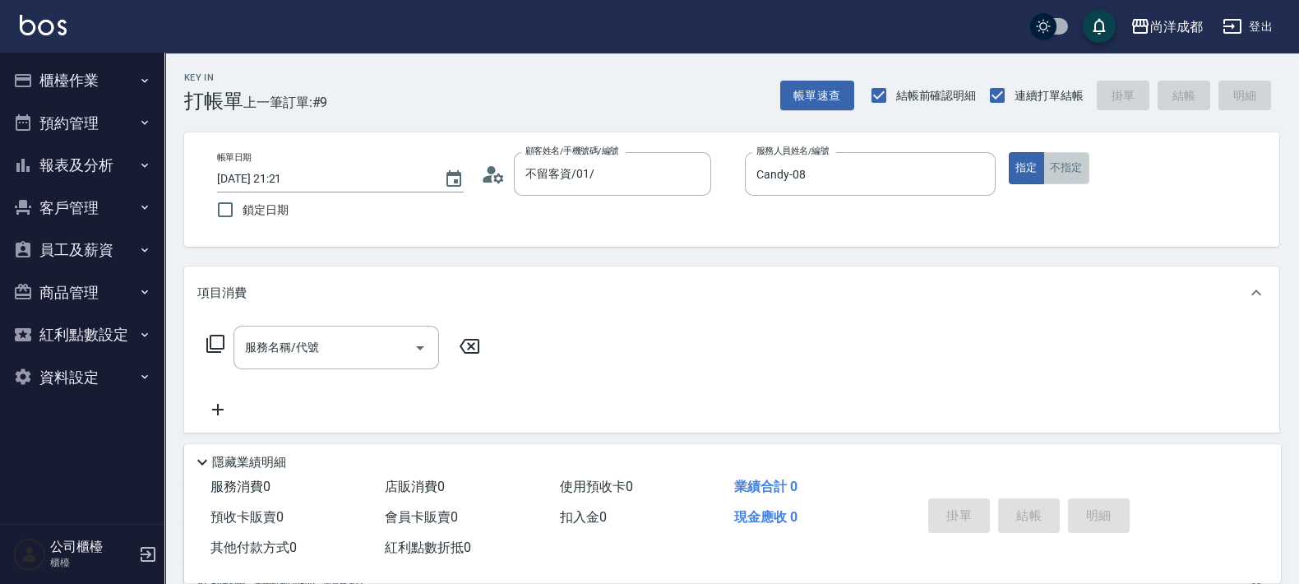
click at [1047, 173] on button "不指定" at bounding box center [1066, 168] width 46 height 32
click at [485, 179] on icon at bounding box center [488, 178] width 10 height 7
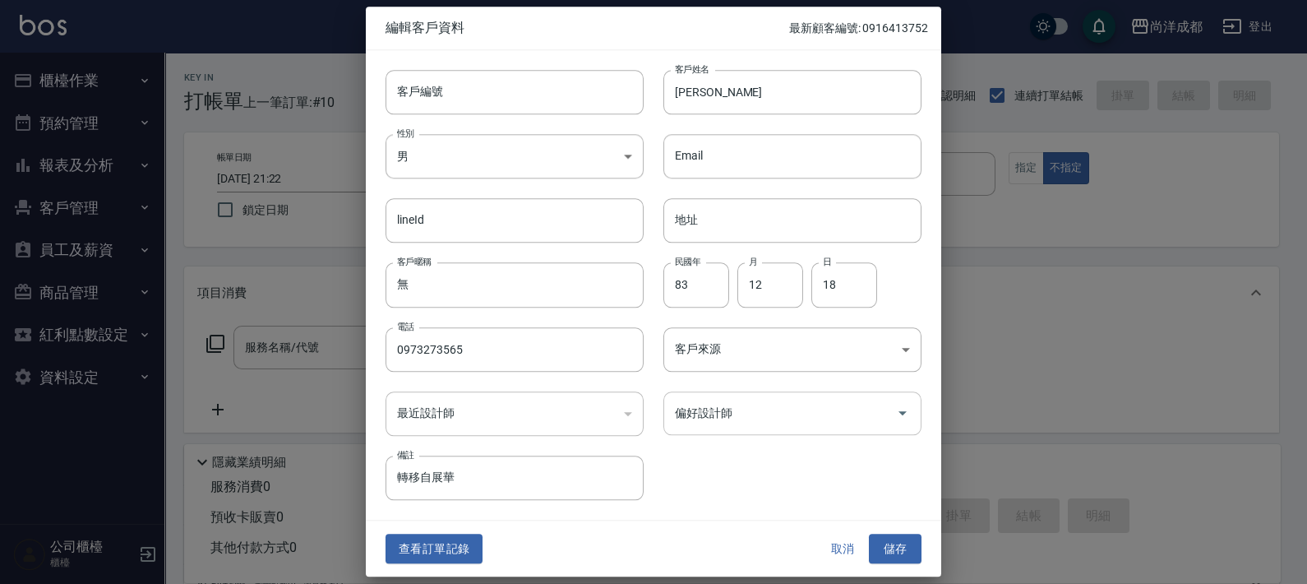
drag, startPoint x: 745, startPoint y: 422, endPoint x: 714, endPoint y: 422, distance: 30.4
click at [744, 422] on input "偏好設計師" at bounding box center [780, 413] width 219 height 29
click at [901, 552] on button "儲存" at bounding box center [895, 548] width 53 height 30
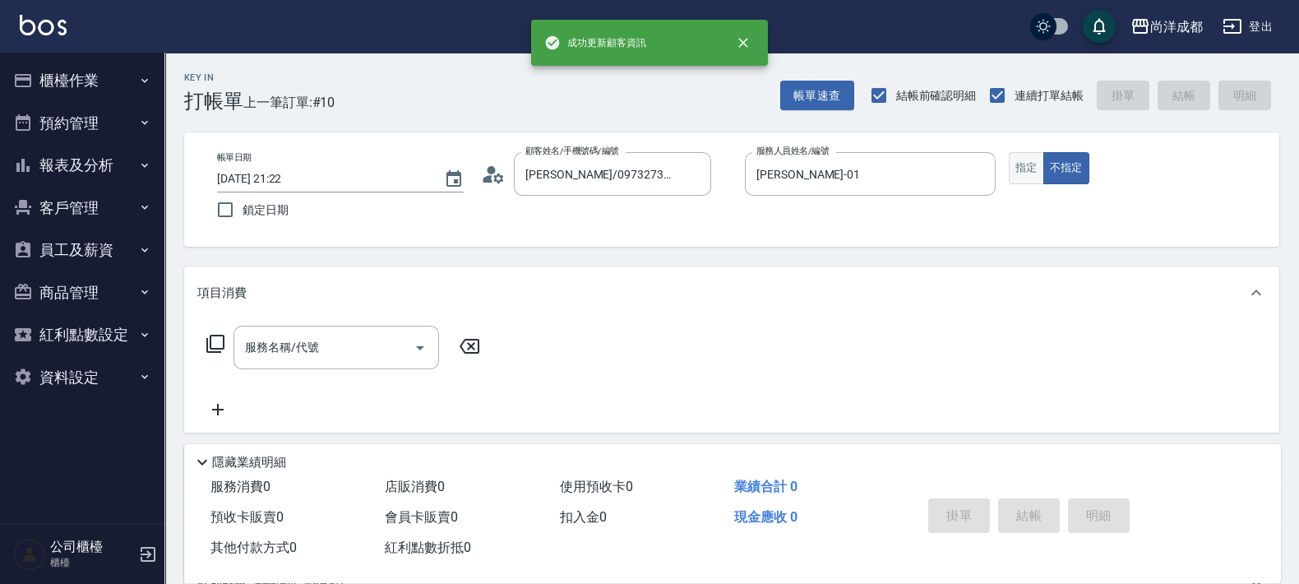
click at [1038, 152] on button "指定" at bounding box center [1026, 168] width 35 height 32
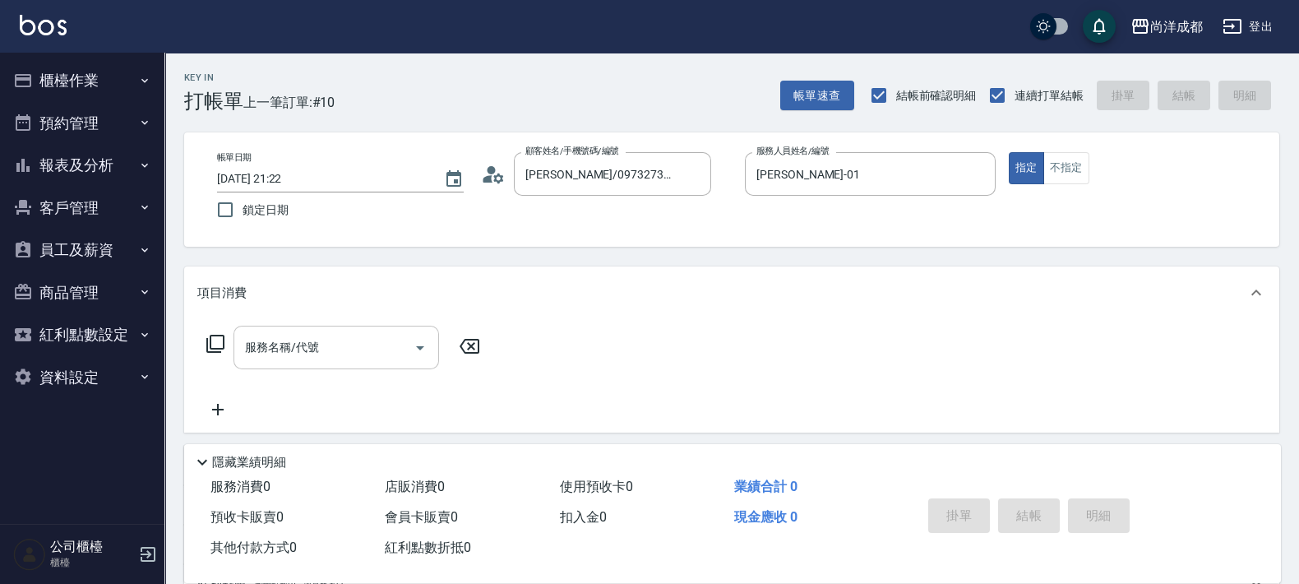
click at [380, 338] on input "服務名稱/代號" at bounding box center [324, 347] width 166 height 29
click at [1009, 152] on button "指定" at bounding box center [1026, 168] width 35 height 32
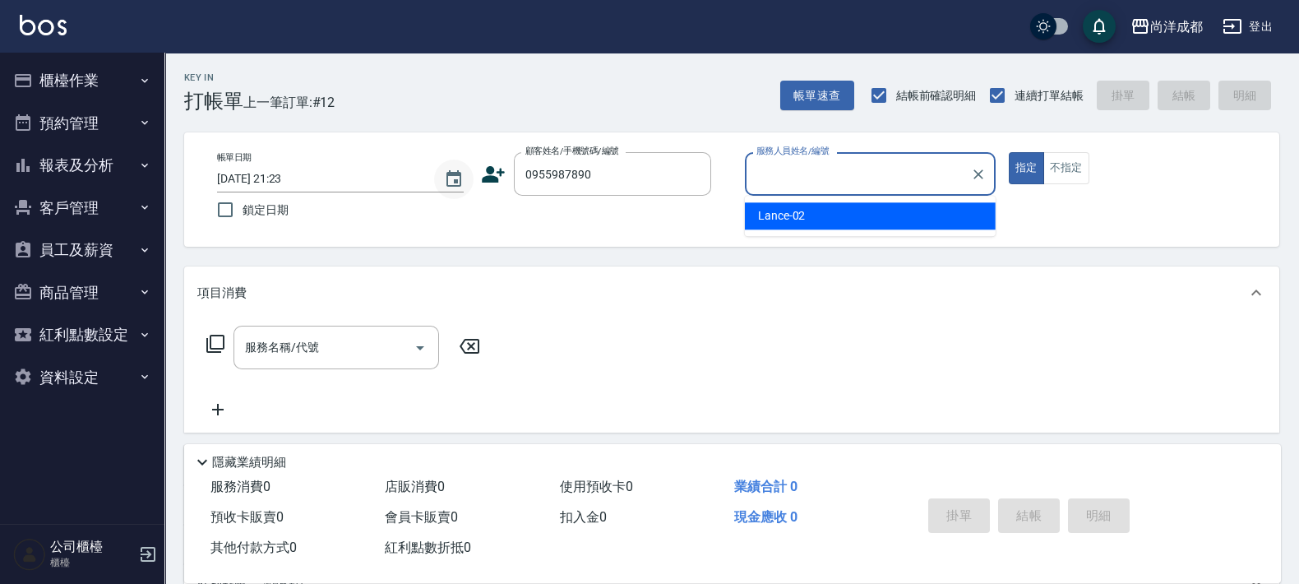
click at [460, 181] on icon "Choose date, selected date is 2025-09-22" at bounding box center [453, 178] width 15 height 16
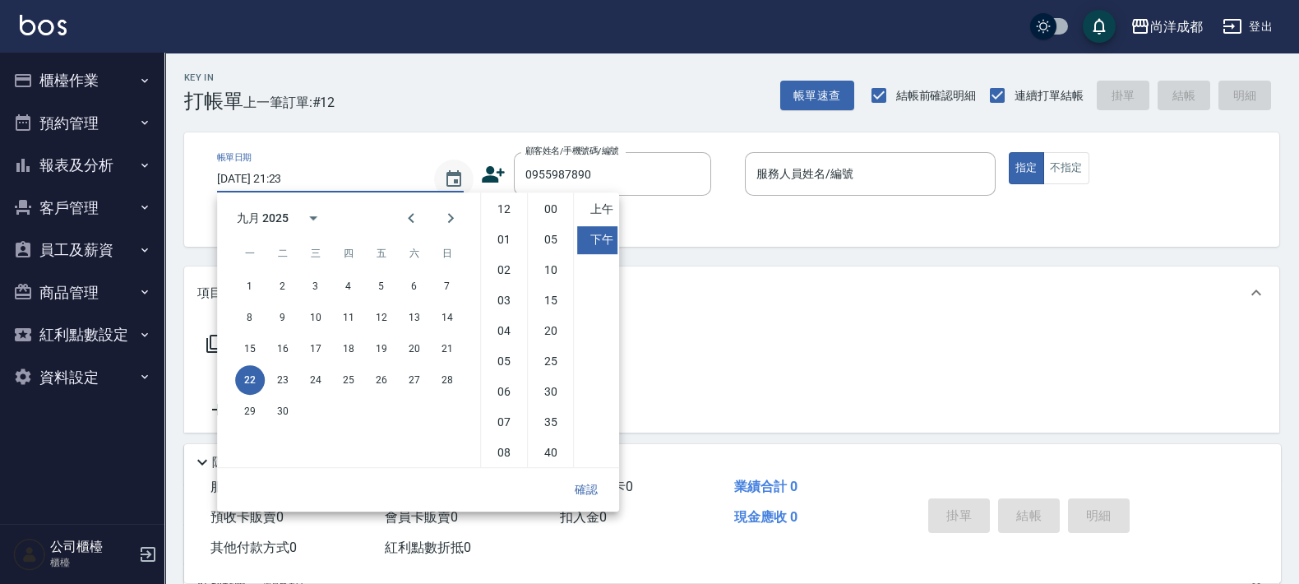
scroll to position [91, 0]
click at [473, 171] on div "帳單日期 [DATE] 21:23 鎖定日期 顧客姓名/手機號碼/編號 0955987890 顧客姓名/手機號碼/編號 服務人員姓名/編號 服務人員姓名/編號…" at bounding box center [731, 189] width 1055 height 75
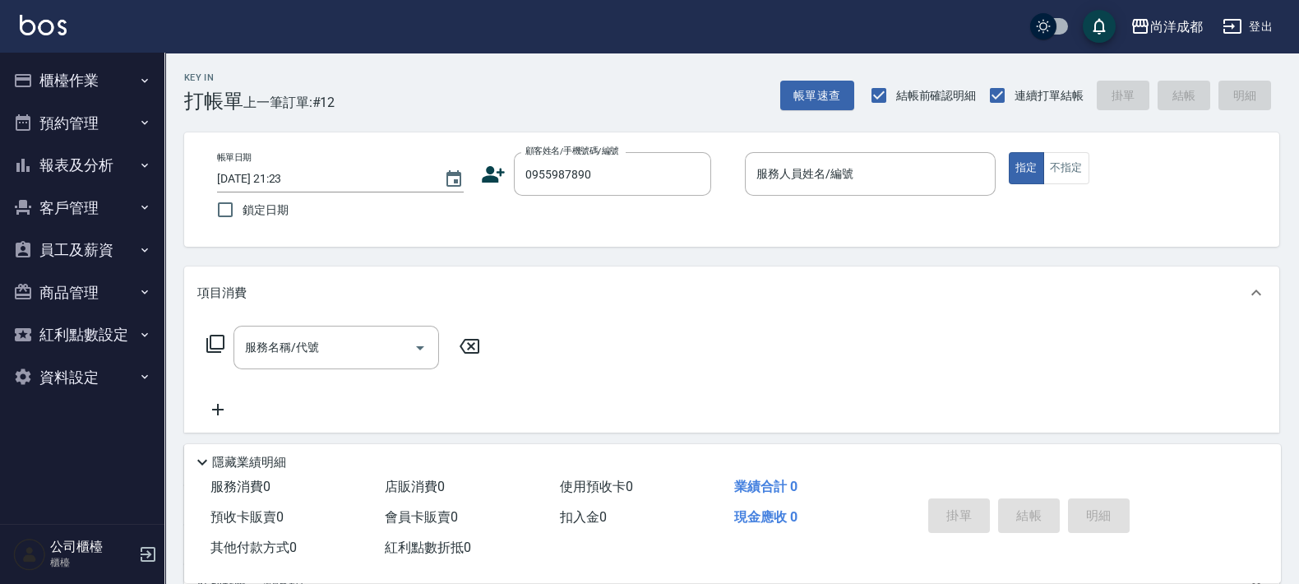
click at [480, 167] on div "帳單日期 [DATE] 21:23 鎖定日期 顧客姓名/手機號碼/編號 0955987890 顧客姓名/手機號碼/編號 服務人員姓名/編號 服務人員姓名/編號…" at bounding box center [731, 189] width 1055 height 75
click at [484, 167] on icon at bounding box center [493, 174] width 25 height 25
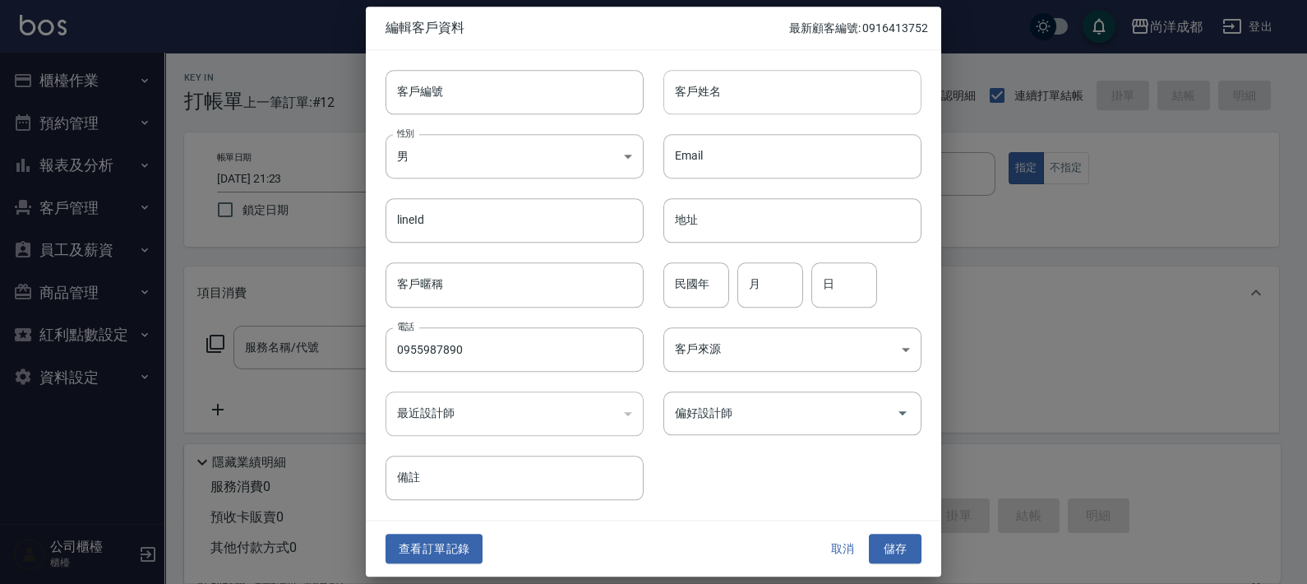
click at [727, 95] on input "客戶姓名" at bounding box center [792, 92] width 258 height 44
click at [699, 270] on input "民國年" at bounding box center [696, 285] width 66 height 44
click at [788, 286] on input "月" at bounding box center [770, 285] width 66 height 44
click at [824, 289] on input "日" at bounding box center [844, 285] width 66 height 44
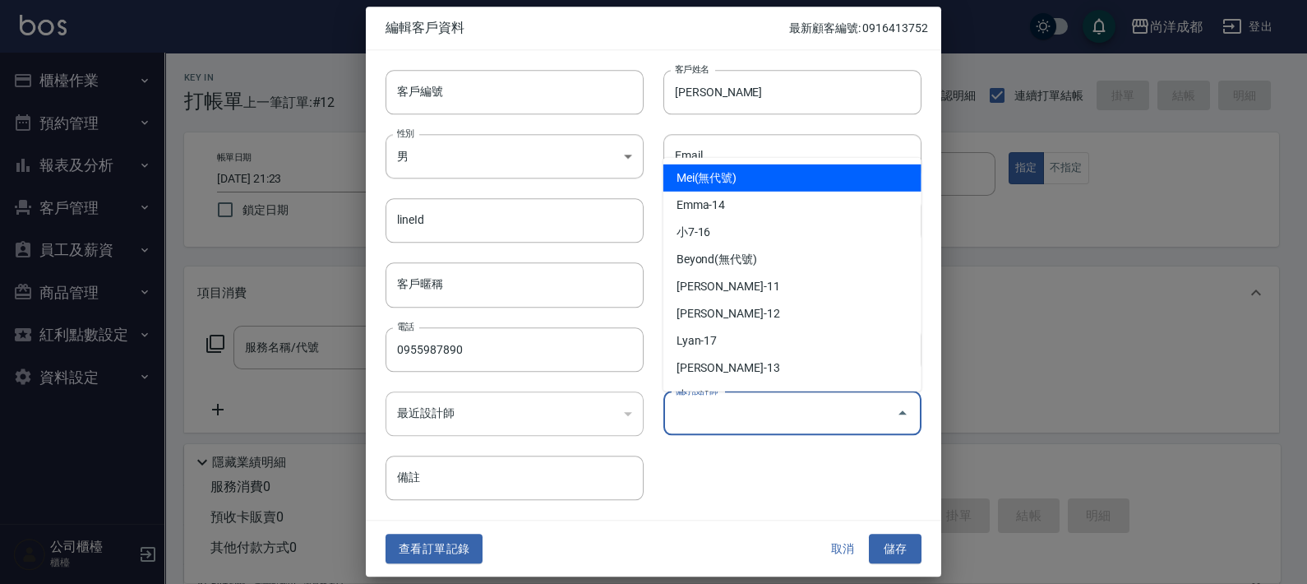
click at [699, 415] on input "偏好設計師" at bounding box center [780, 413] width 219 height 29
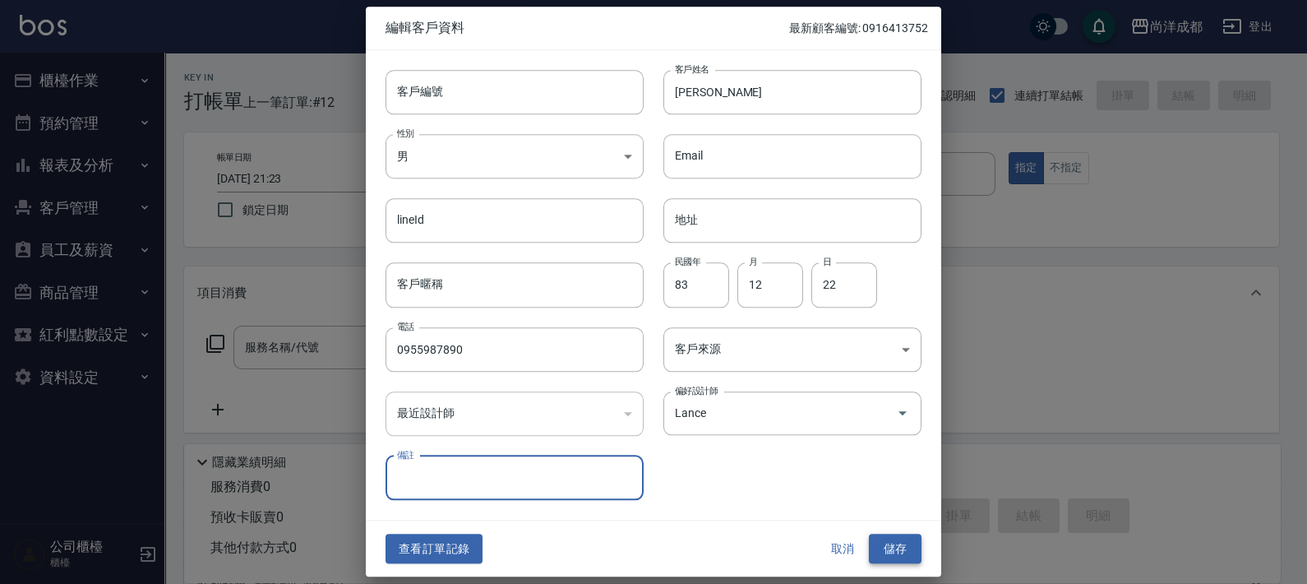
click at [892, 559] on button "儲存" at bounding box center [895, 548] width 53 height 30
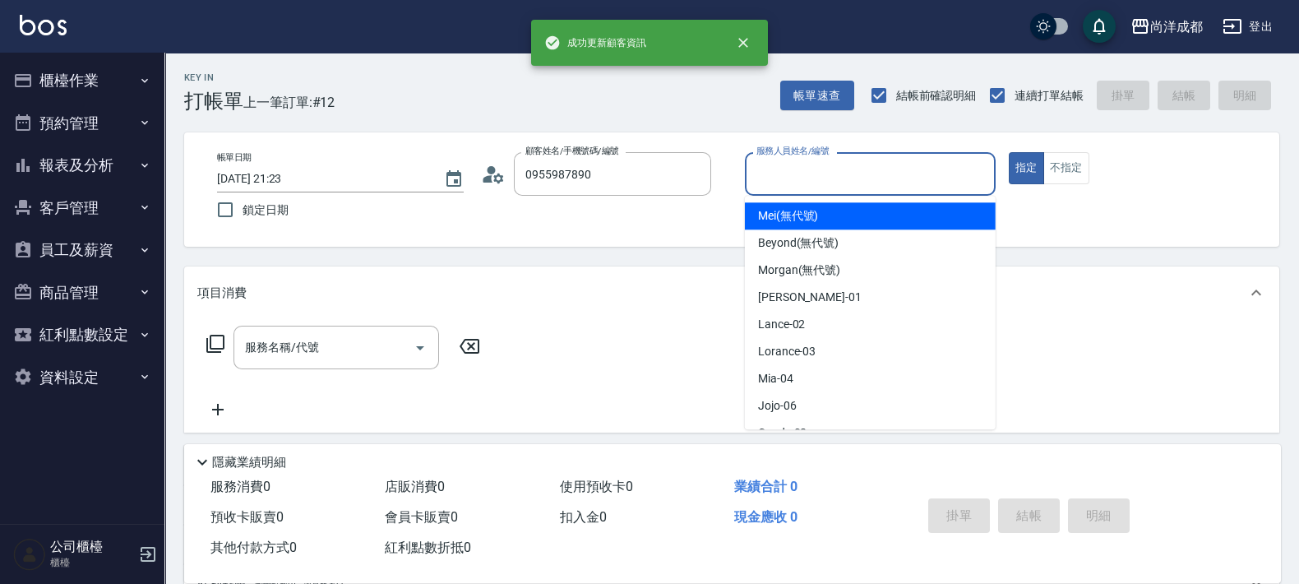
click at [826, 181] on input "服務人員姓名/編號" at bounding box center [870, 173] width 236 height 29
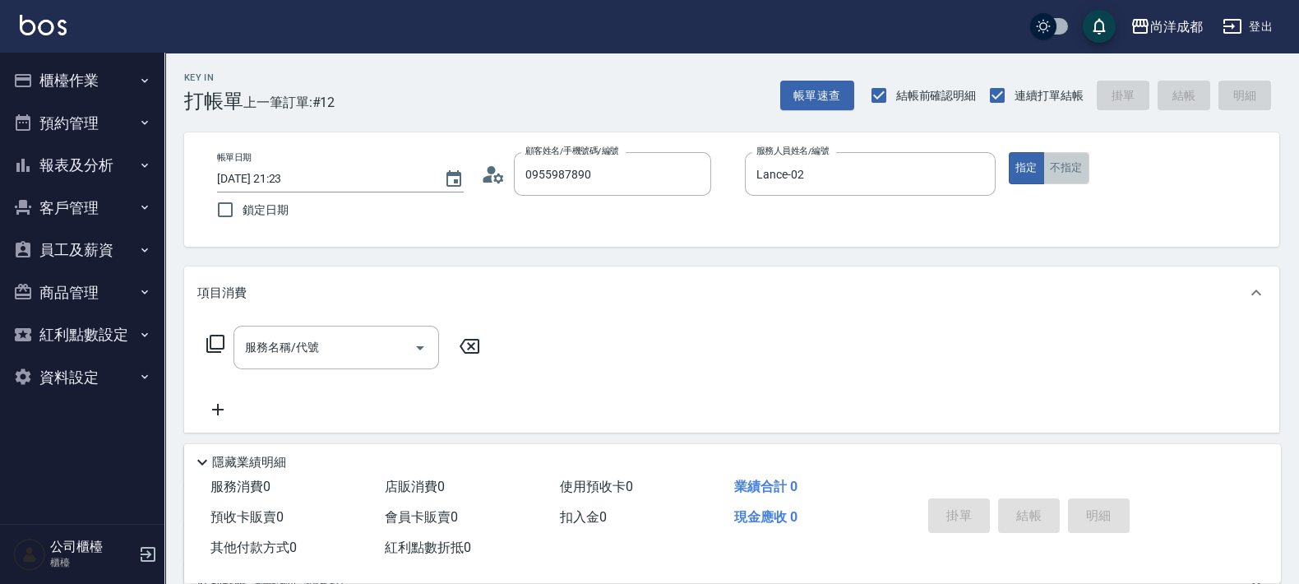
click at [1052, 152] on button "不指定" at bounding box center [1066, 168] width 46 height 32
click at [1018, 168] on button "指定" at bounding box center [1026, 168] width 35 height 32
click at [494, 181] on icon at bounding box center [498, 178] width 10 height 10
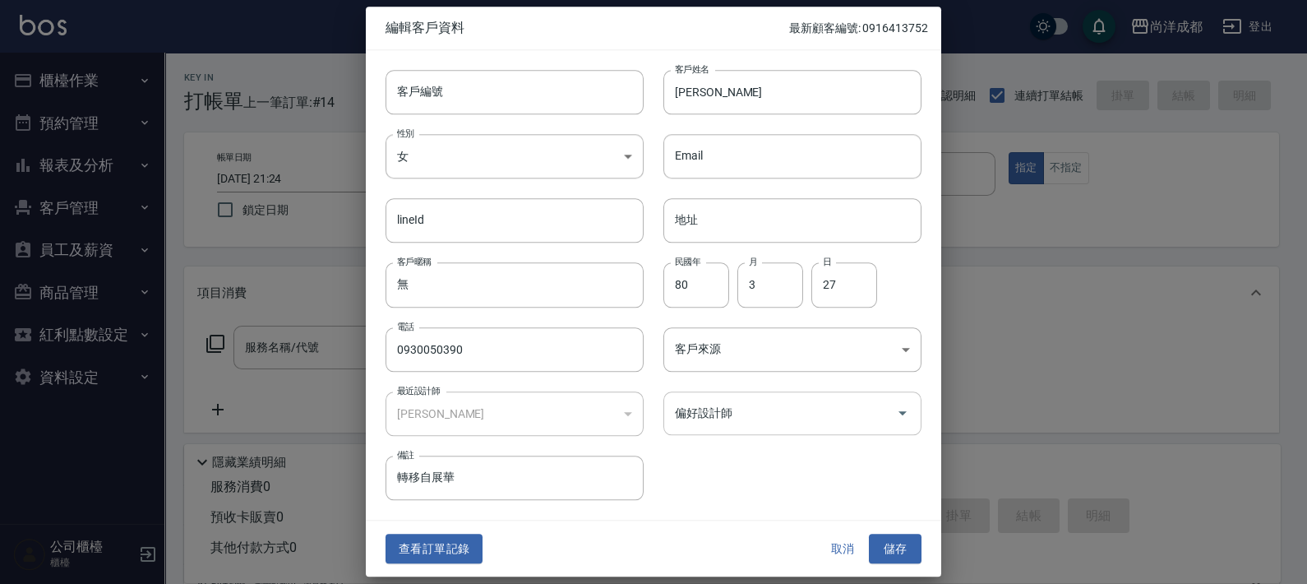
click at [686, 423] on input "偏好設計師" at bounding box center [780, 413] width 219 height 29
click at [899, 552] on button "儲存" at bounding box center [895, 548] width 53 height 30
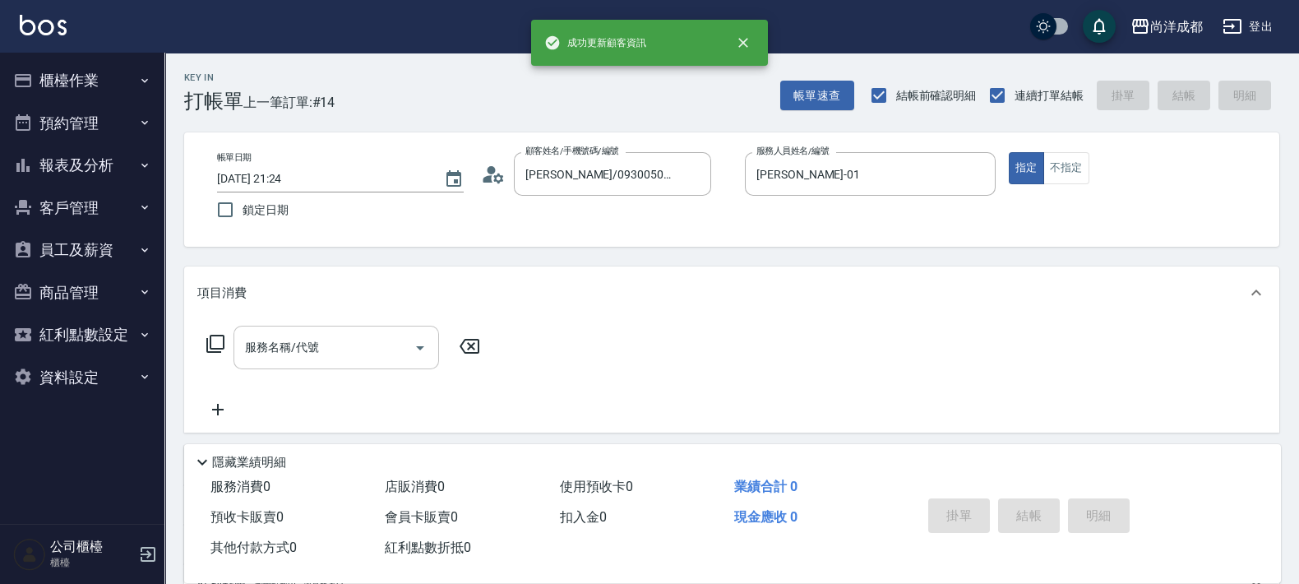
click at [329, 339] on input "服務名稱/代號" at bounding box center [324, 347] width 166 height 29
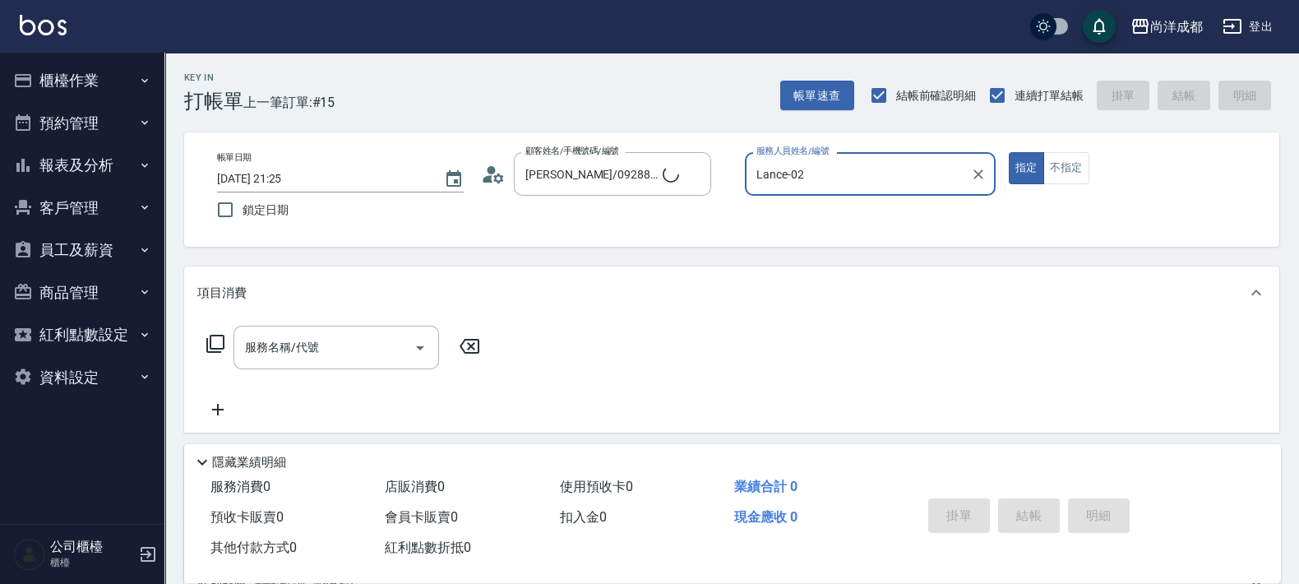
click at [1009, 152] on button "指定" at bounding box center [1026, 168] width 35 height 32
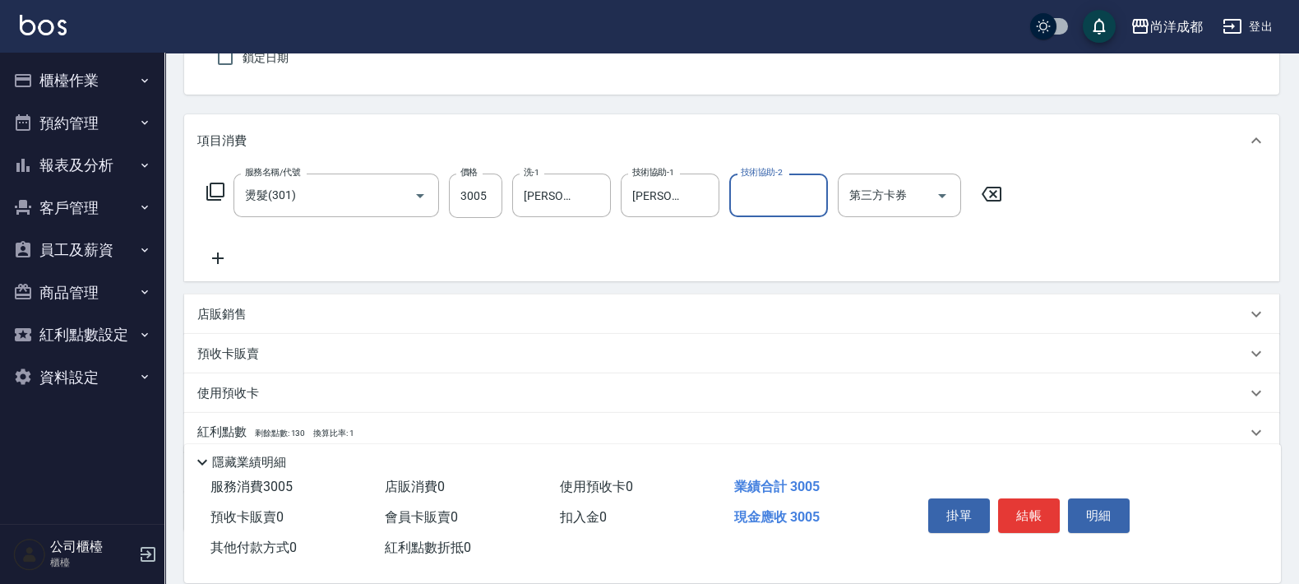
scroll to position [255, 0]
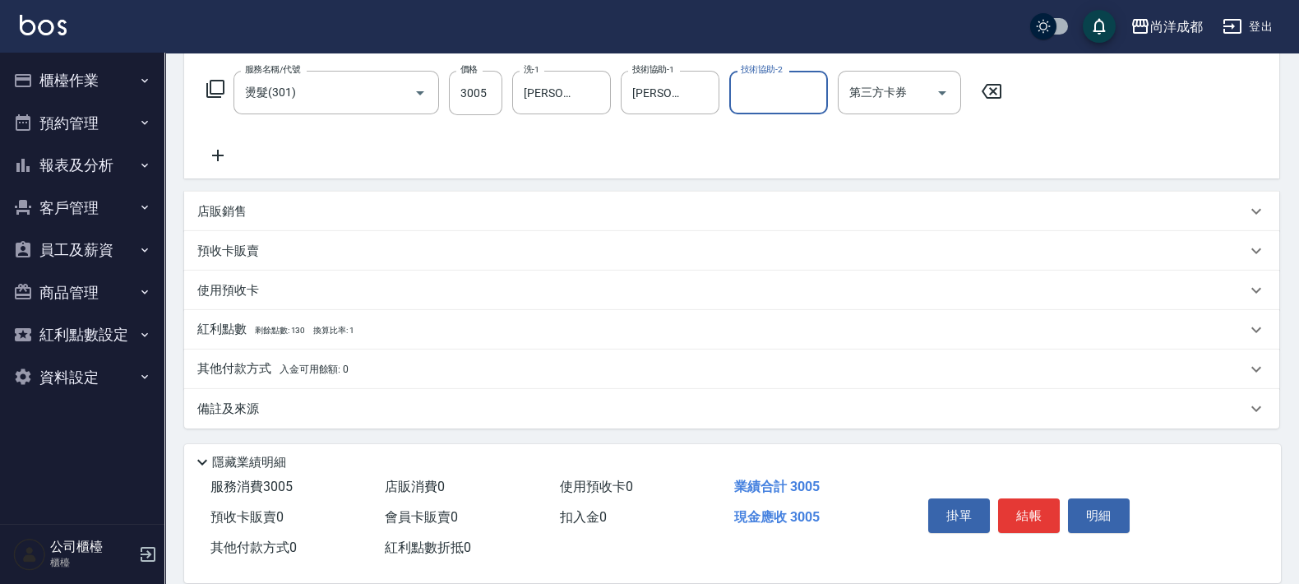
click at [269, 369] on p "其他付款方式 入金可用餘額: 0" at bounding box center [272, 369] width 151 height 18
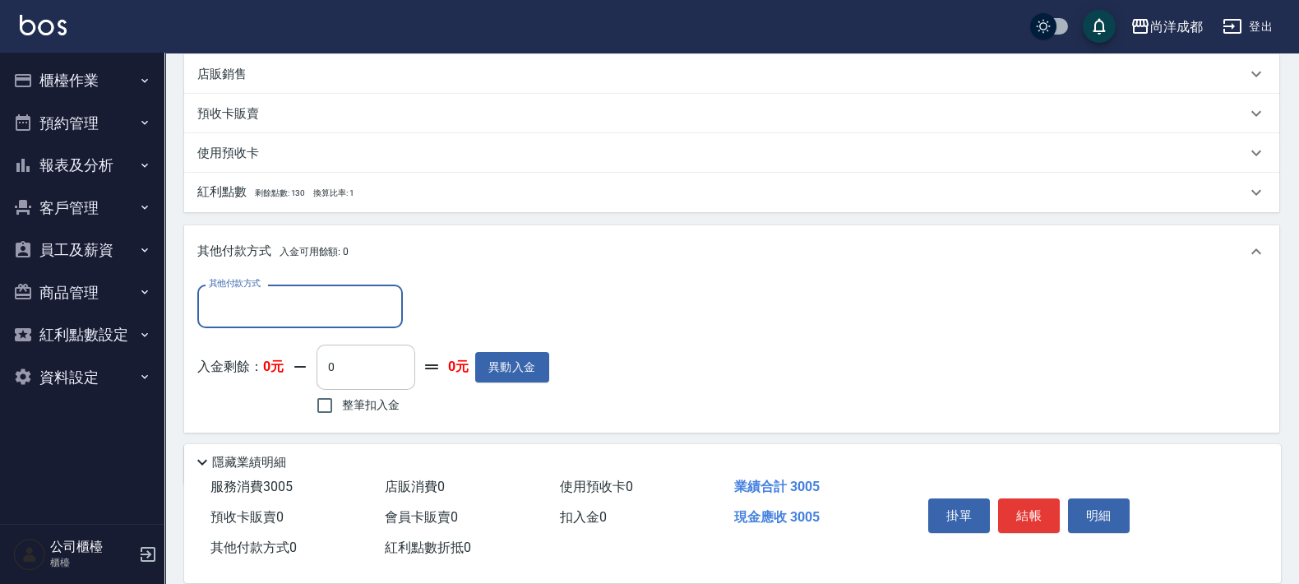
scroll to position [448, 0]
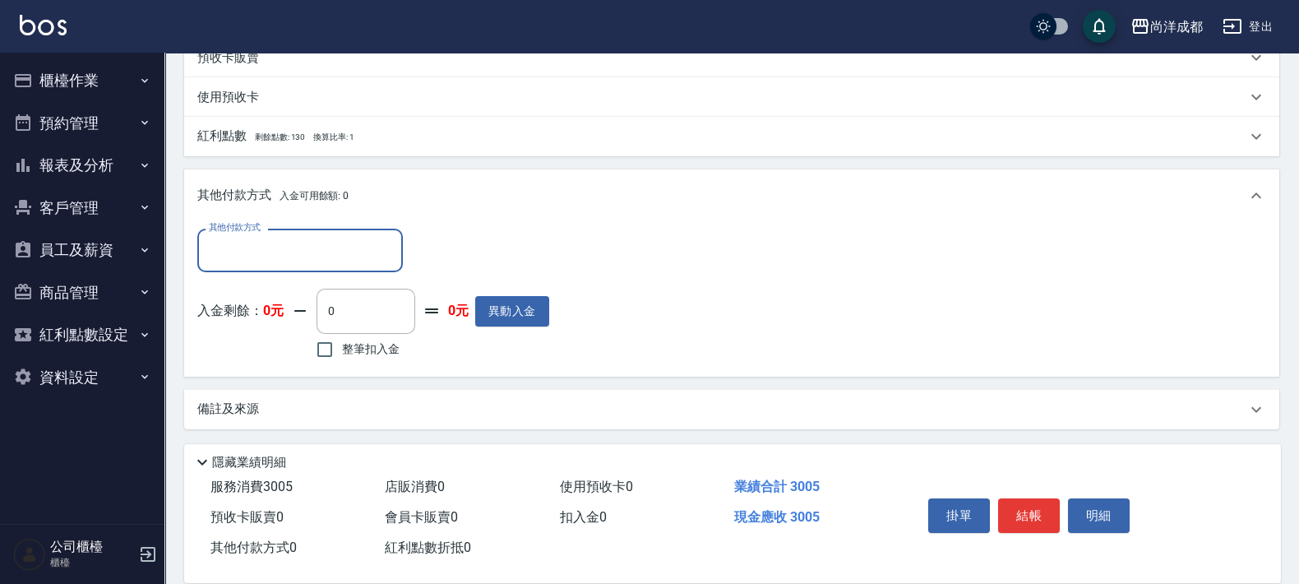
click at [344, 248] on input "其他付款方式" at bounding box center [300, 250] width 191 height 29
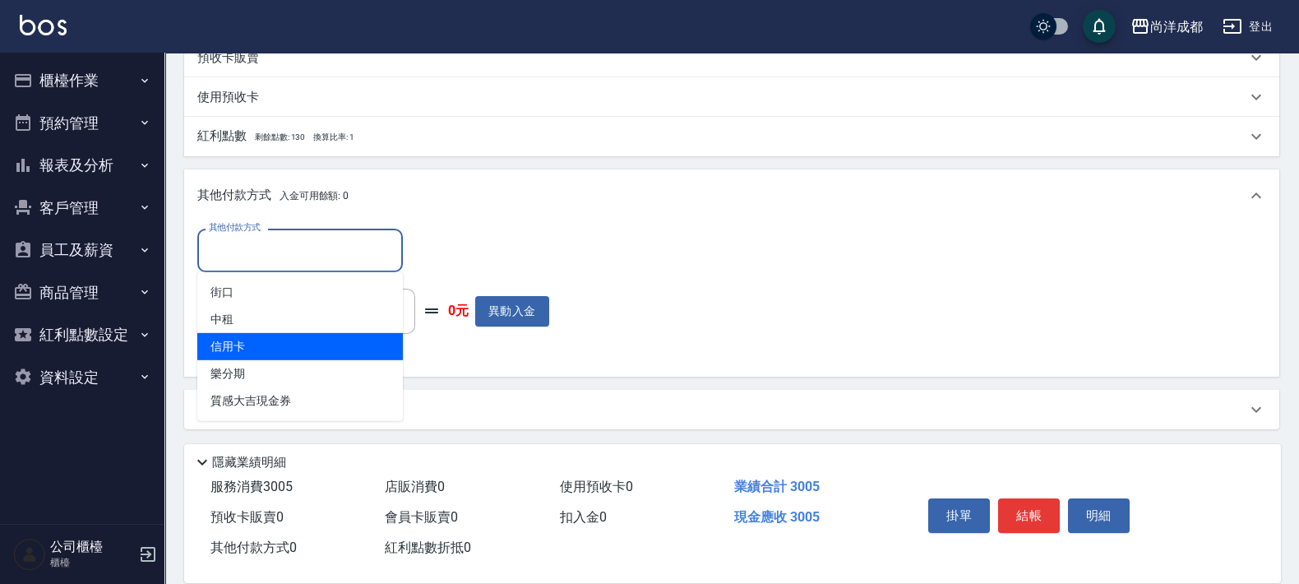
click at [272, 350] on span "信用卡" at bounding box center [299, 346] width 205 height 27
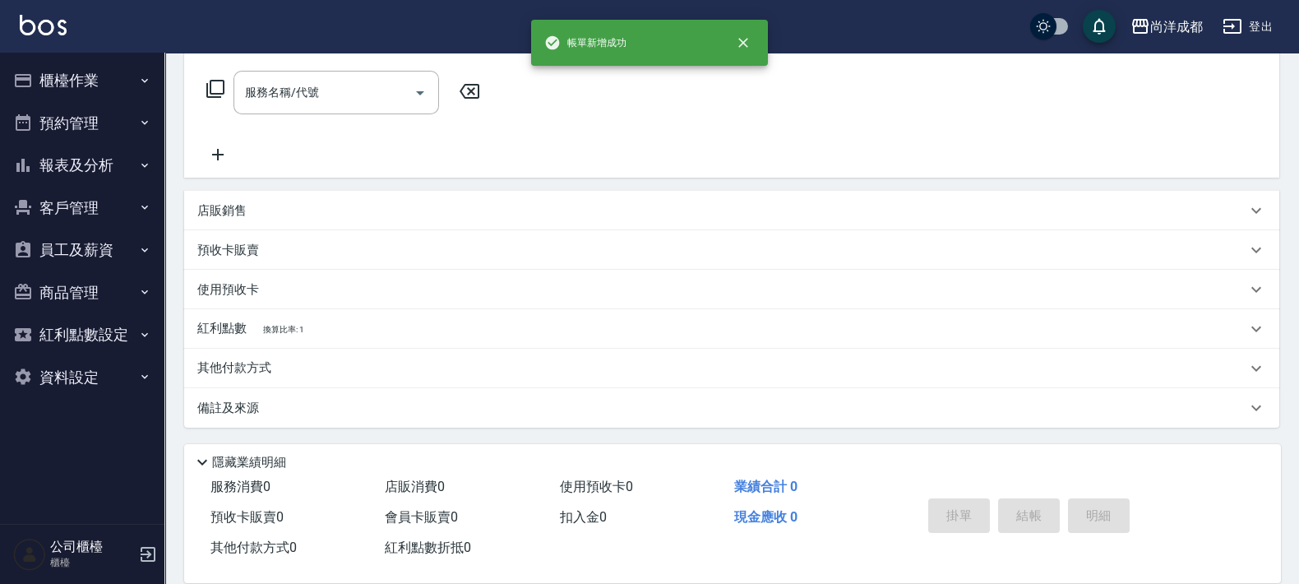
scroll to position [0, 0]
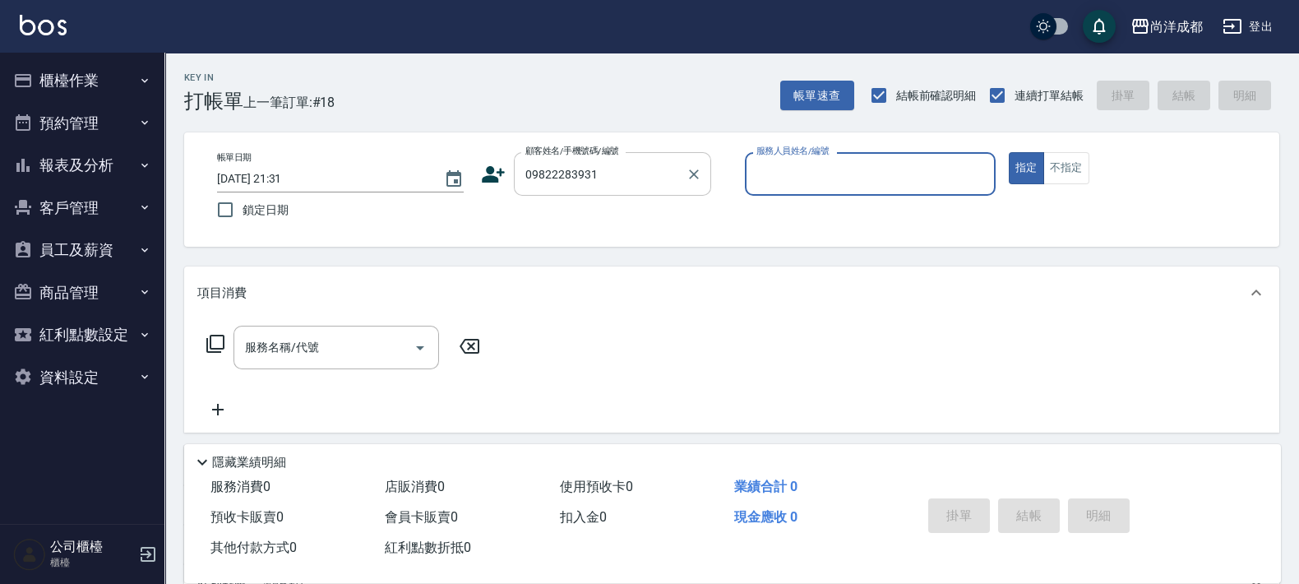
click at [539, 169] on input "09822283931" at bounding box center [600, 173] width 158 height 29
click at [1009, 152] on button "指定" at bounding box center [1026, 168] width 35 height 32
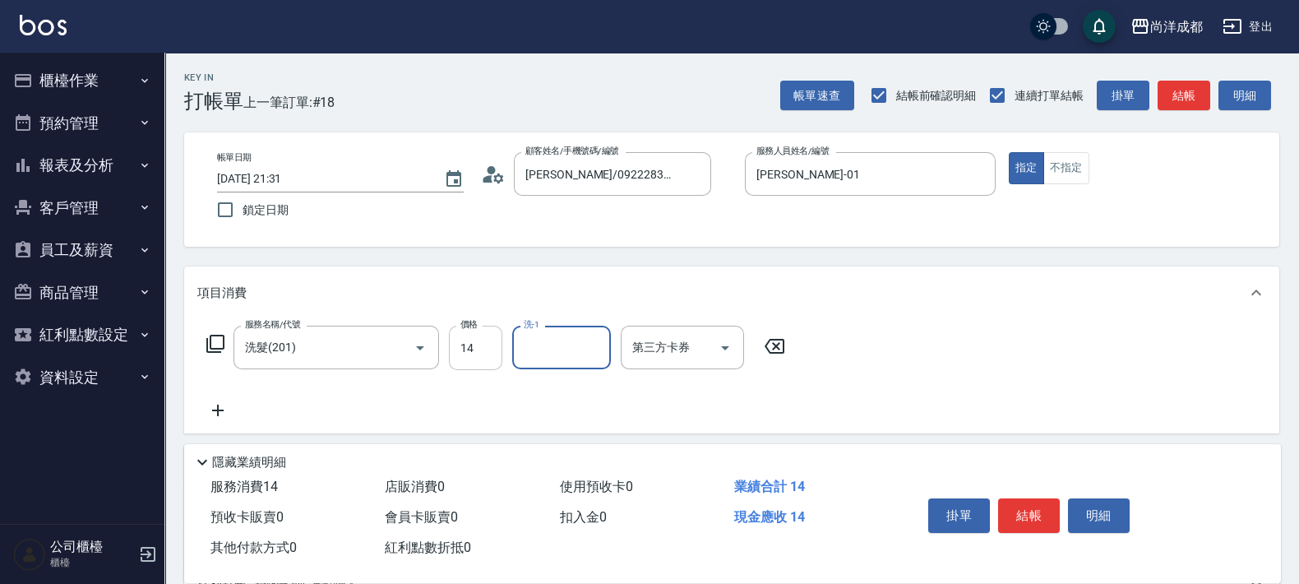
click at [481, 341] on input "14" at bounding box center [475, 347] width 53 height 44
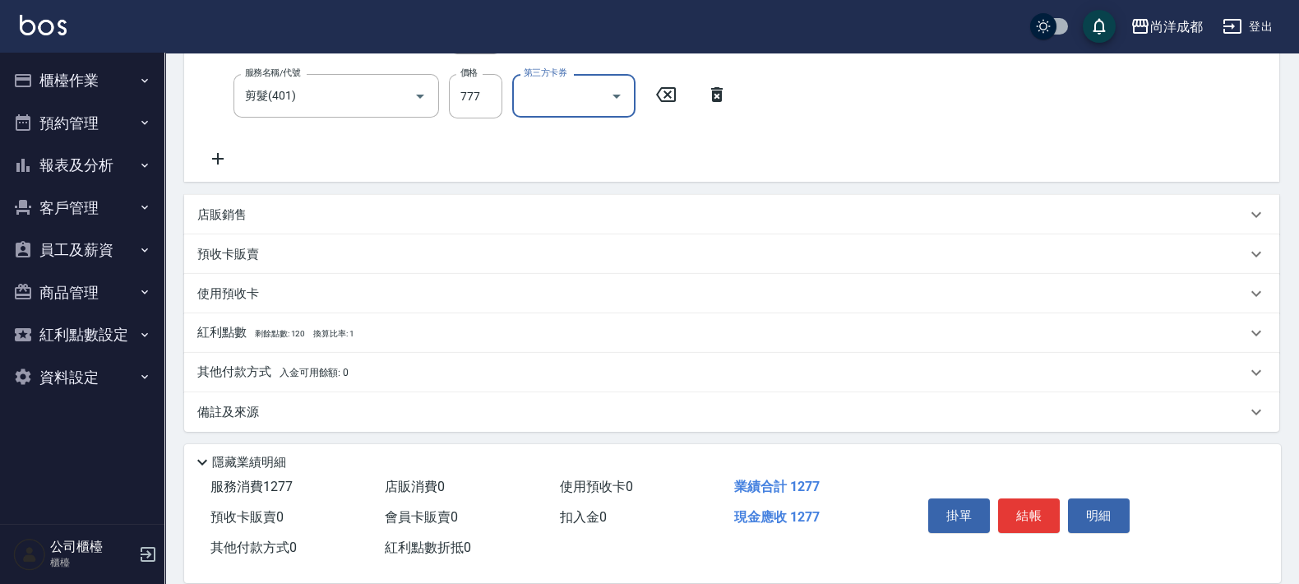
scroll to position [320, 0]
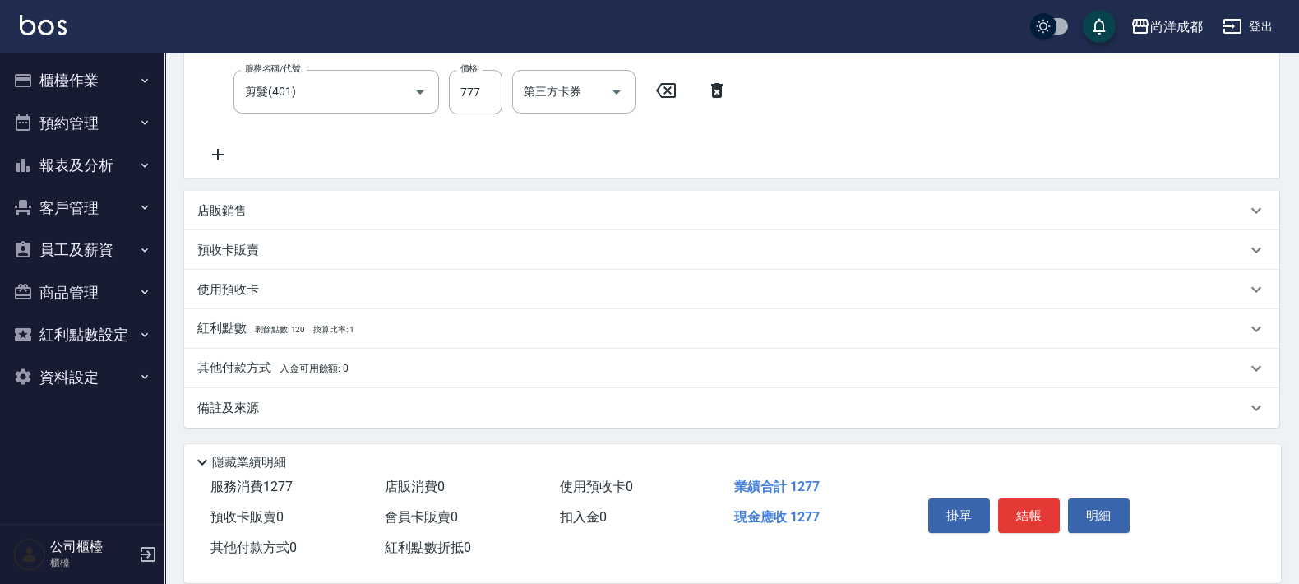
click at [231, 362] on p "其他付款方式 入金可用餘額: 0" at bounding box center [272, 368] width 151 height 18
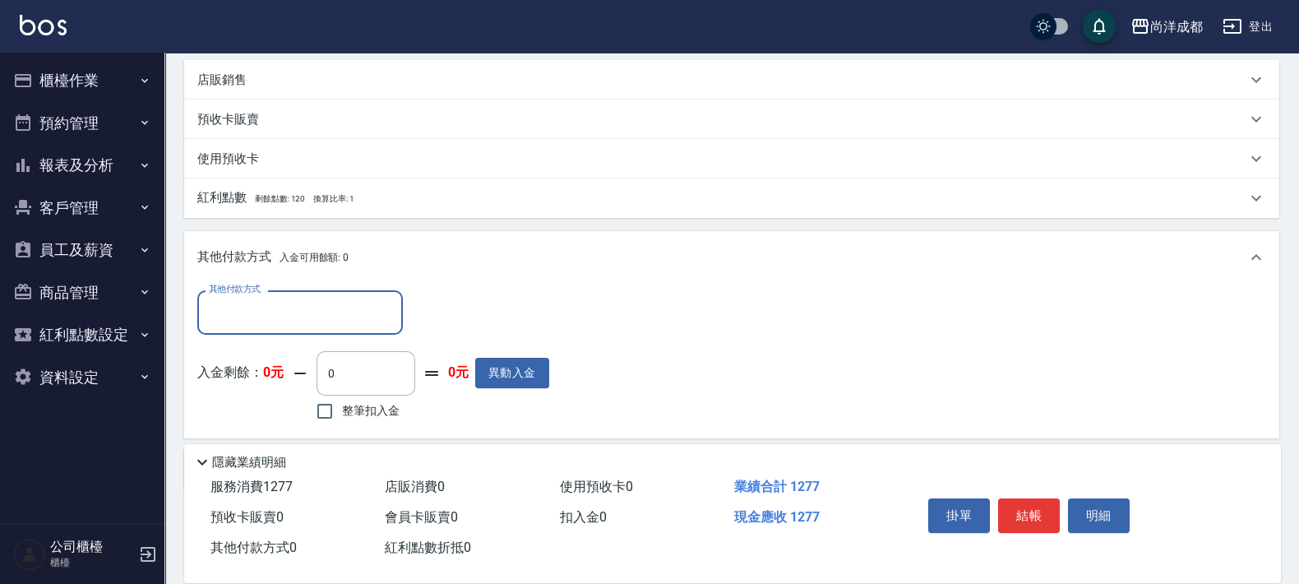
scroll to position [513, 0]
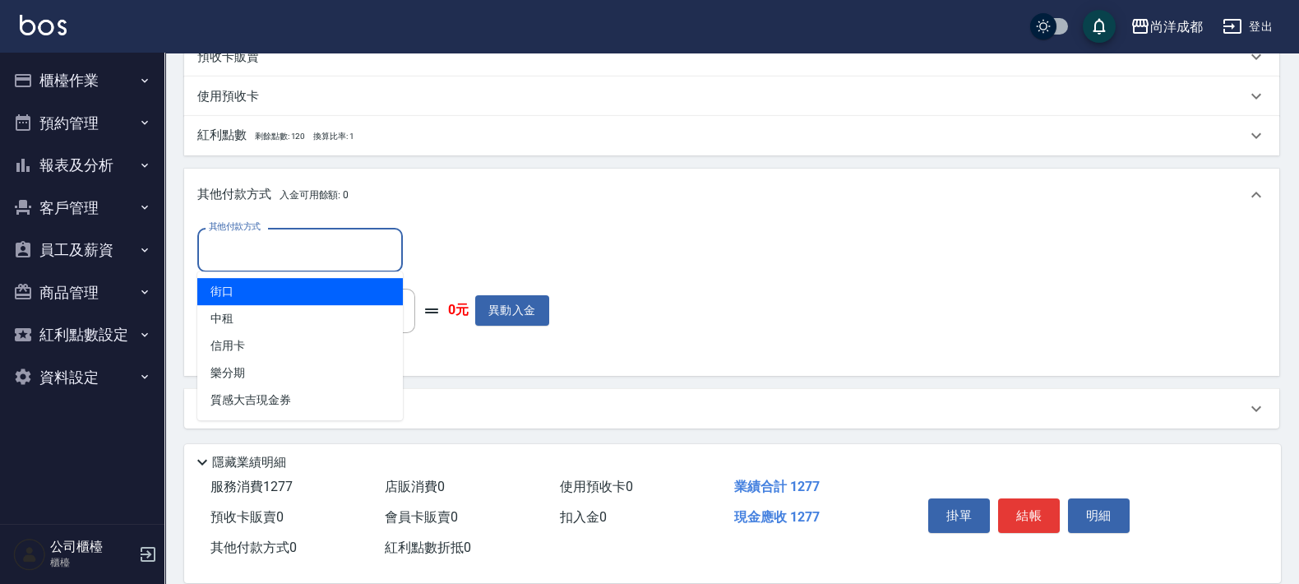
click at [333, 248] on input "其他付款方式" at bounding box center [300, 249] width 191 height 29
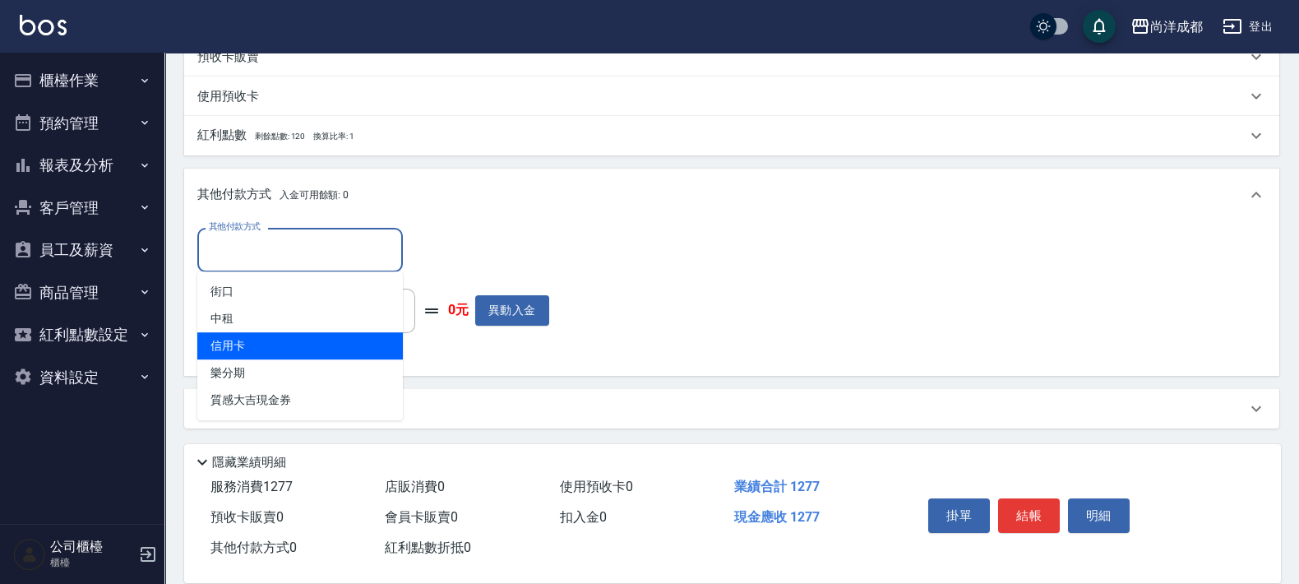
click at [288, 349] on span "信用卡" at bounding box center [299, 345] width 205 height 27
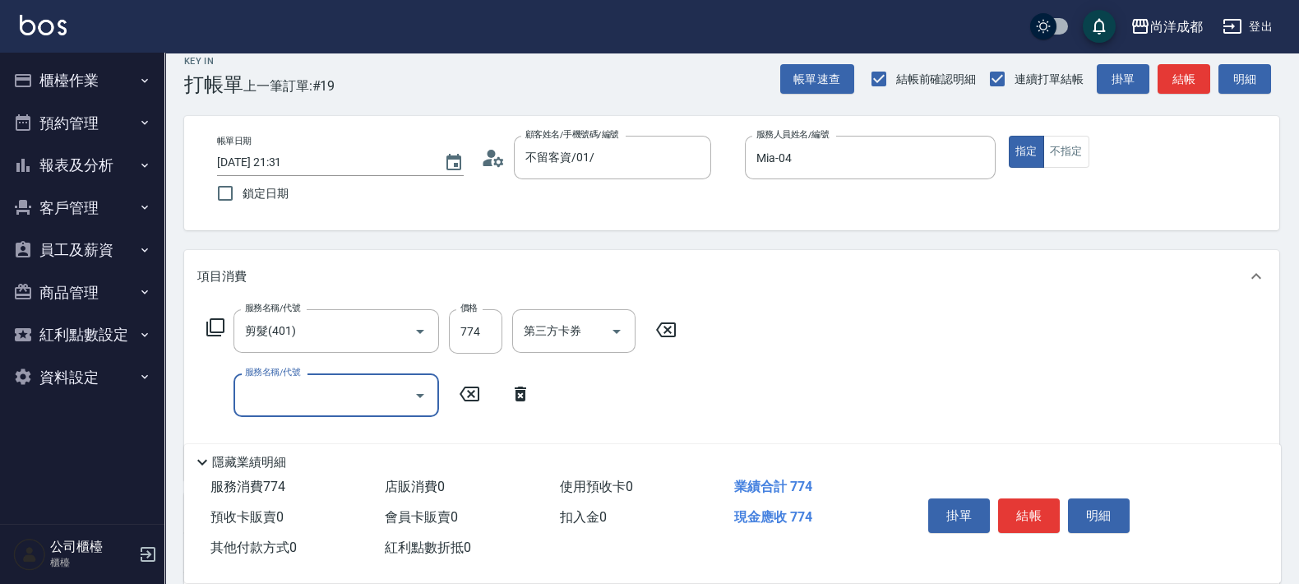
scroll to position [319, 0]
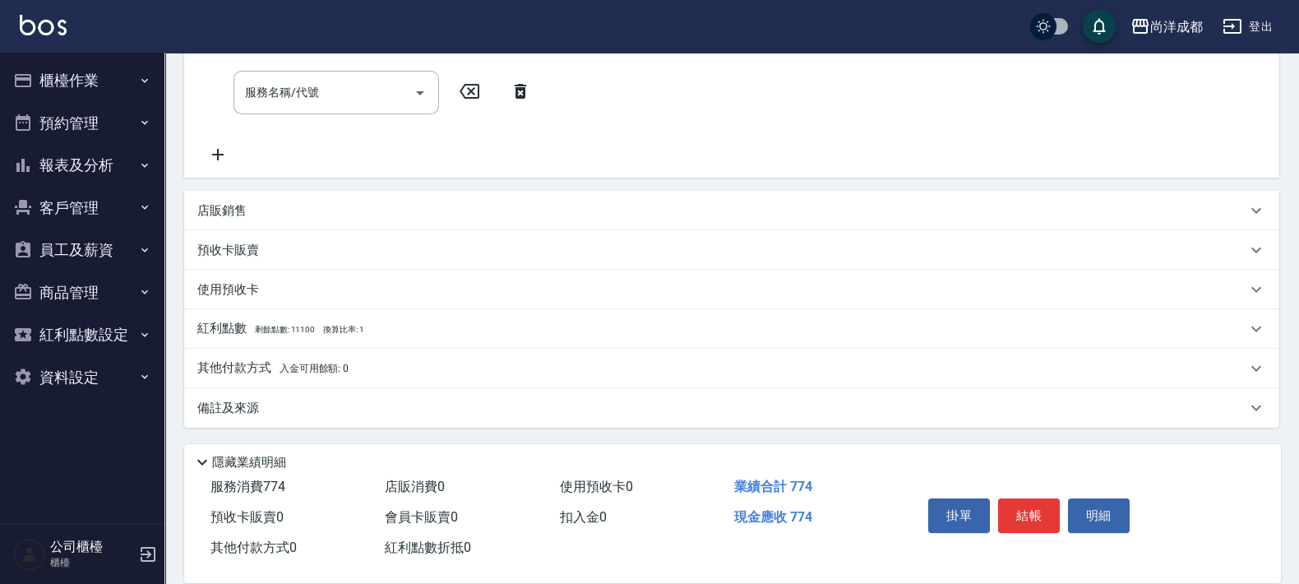
drag, startPoint x: 512, startPoint y: 96, endPoint x: 367, endPoint y: 140, distance: 151.9
click at [509, 96] on icon at bounding box center [520, 91] width 41 height 20
click at [249, 362] on p "其他付款方式 入金可用餘額: 0" at bounding box center [272, 369] width 151 height 18
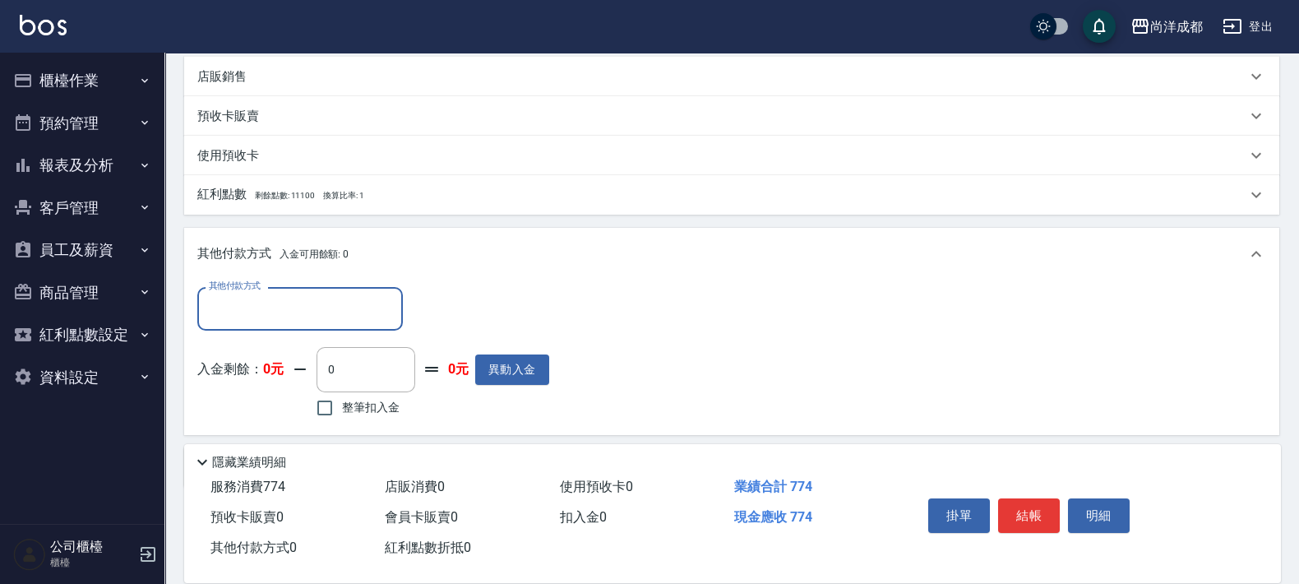
scroll to position [448, 0]
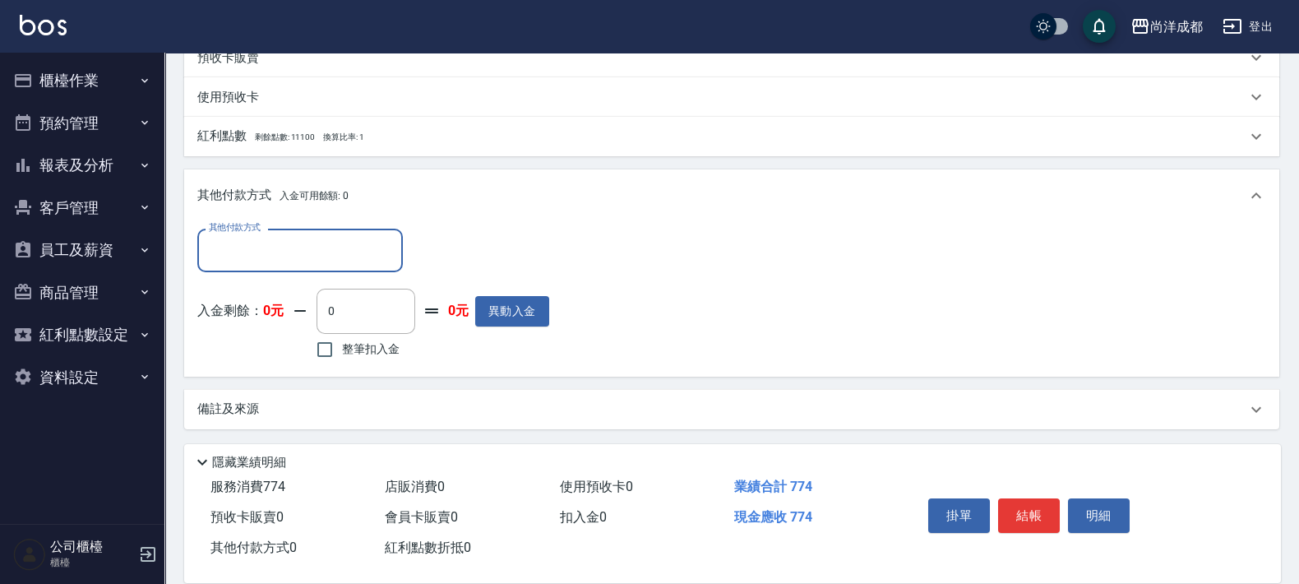
drag, startPoint x: 358, startPoint y: 256, endPoint x: 255, endPoint y: 264, distance: 103.0
click at [341, 256] on input "其他付款方式" at bounding box center [300, 250] width 191 height 29
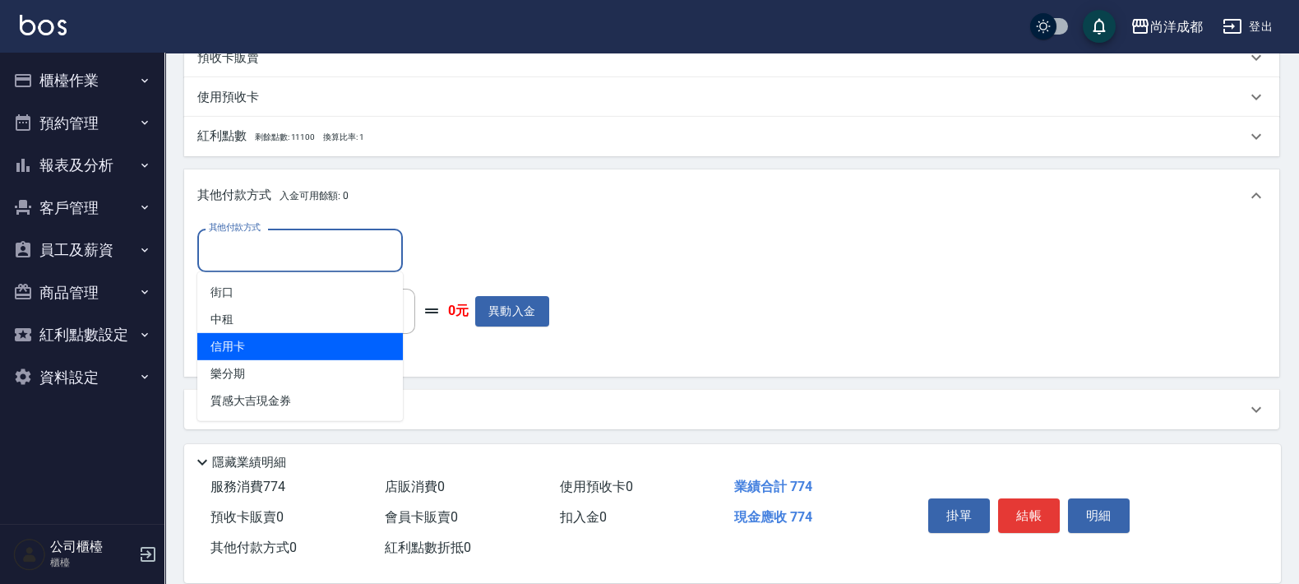
click at [259, 333] on span "信用卡" at bounding box center [299, 346] width 205 height 27
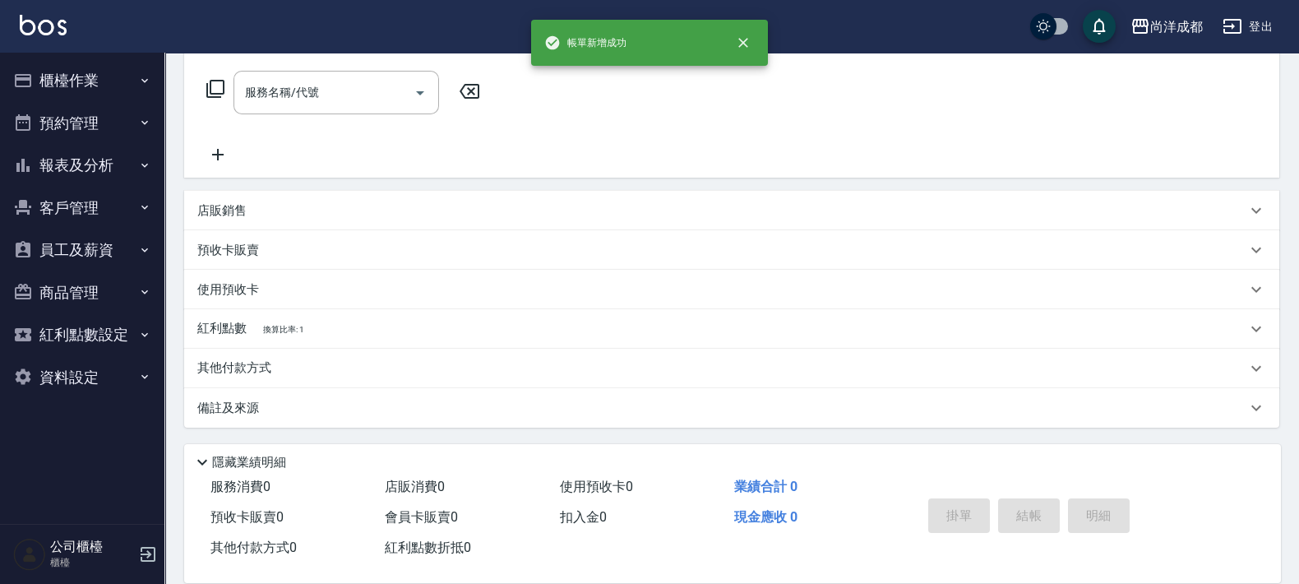
scroll to position [0, 0]
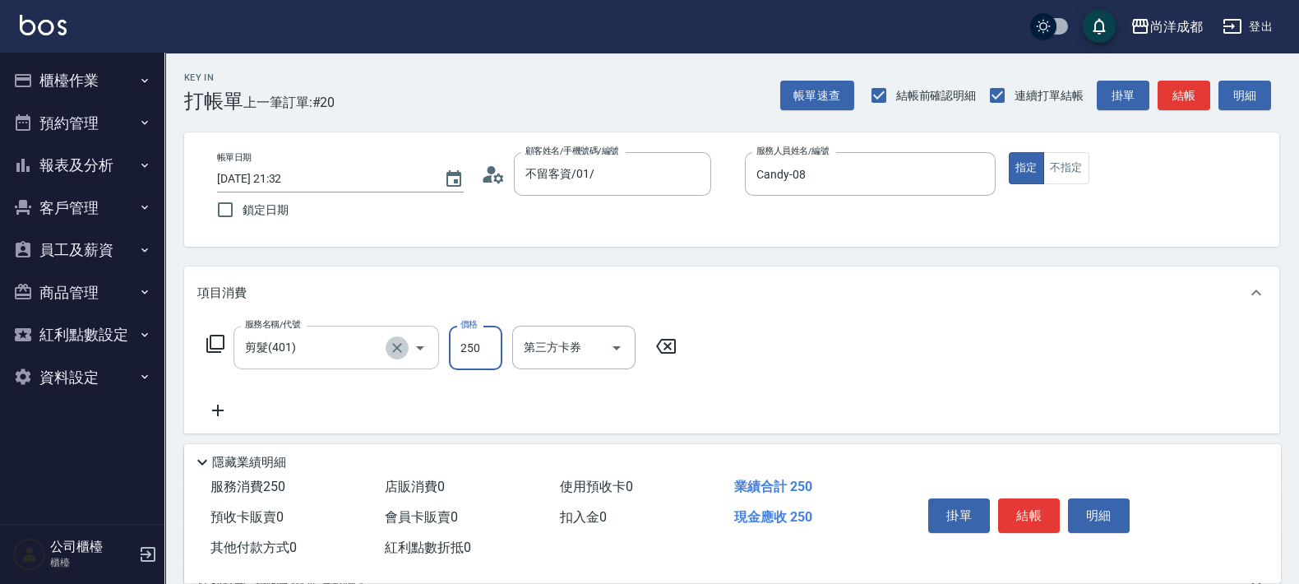
click at [399, 347] on icon "Clear" at bounding box center [397, 347] width 16 height 16
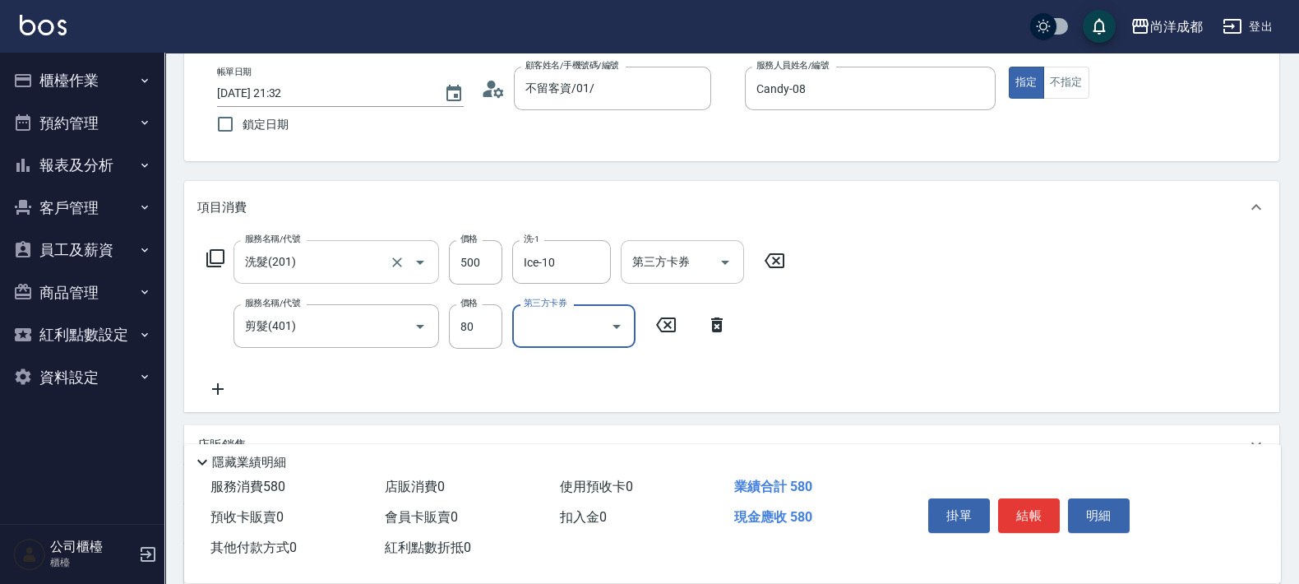
scroll to position [308, 0]
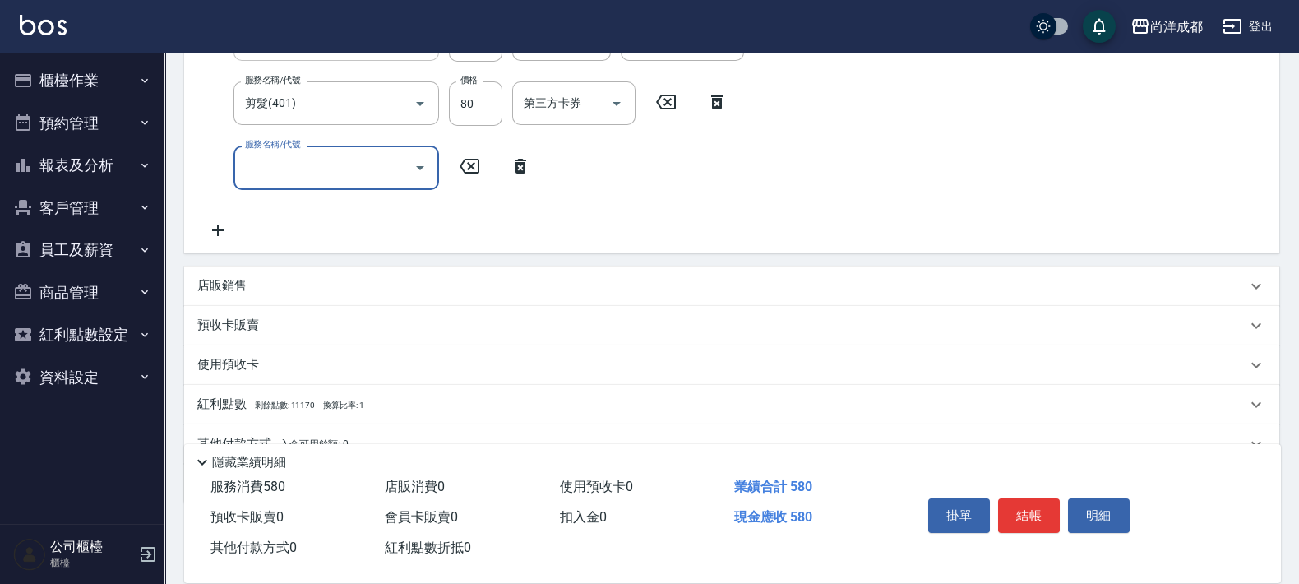
click at [421, 160] on icon "Open" at bounding box center [420, 168] width 20 height 20
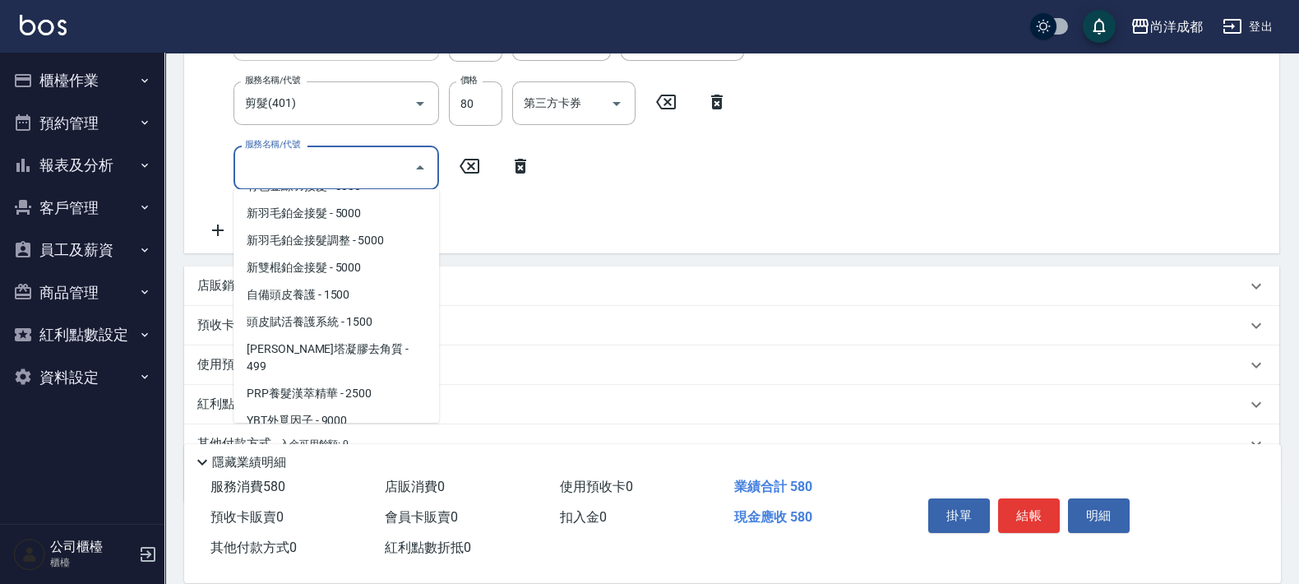
scroll to position [935, 0]
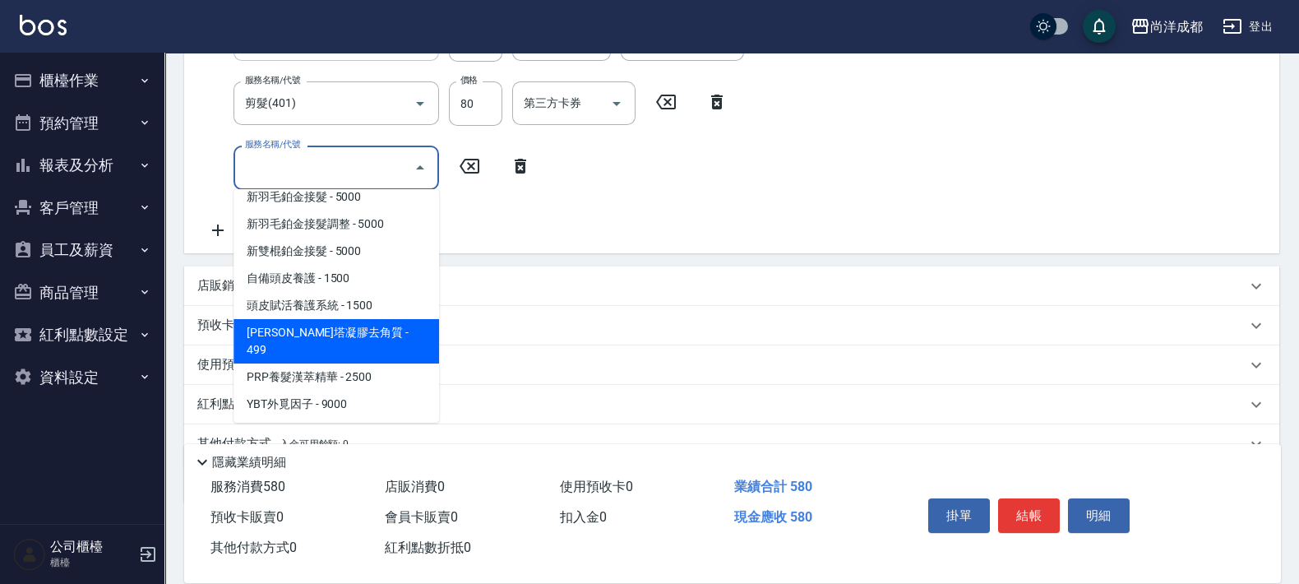
click at [385, 328] on span "[PERSON_NAME]塔凝膠去角質 - 499" at bounding box center [335, 341] width 205 height 44
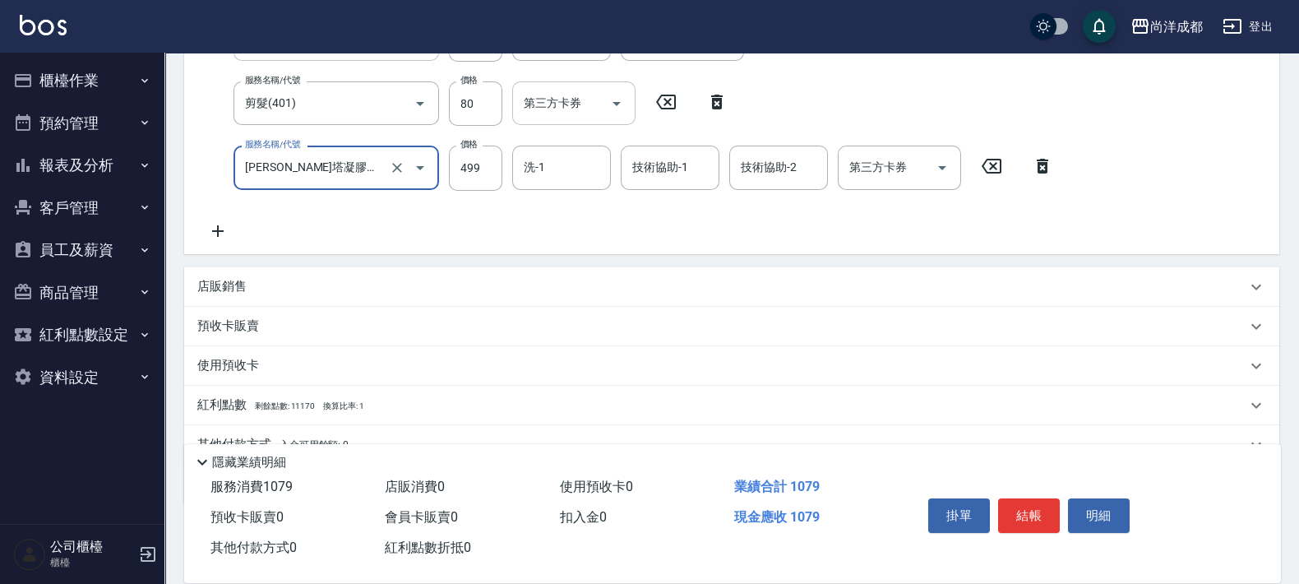
scroll to position [205, 0]
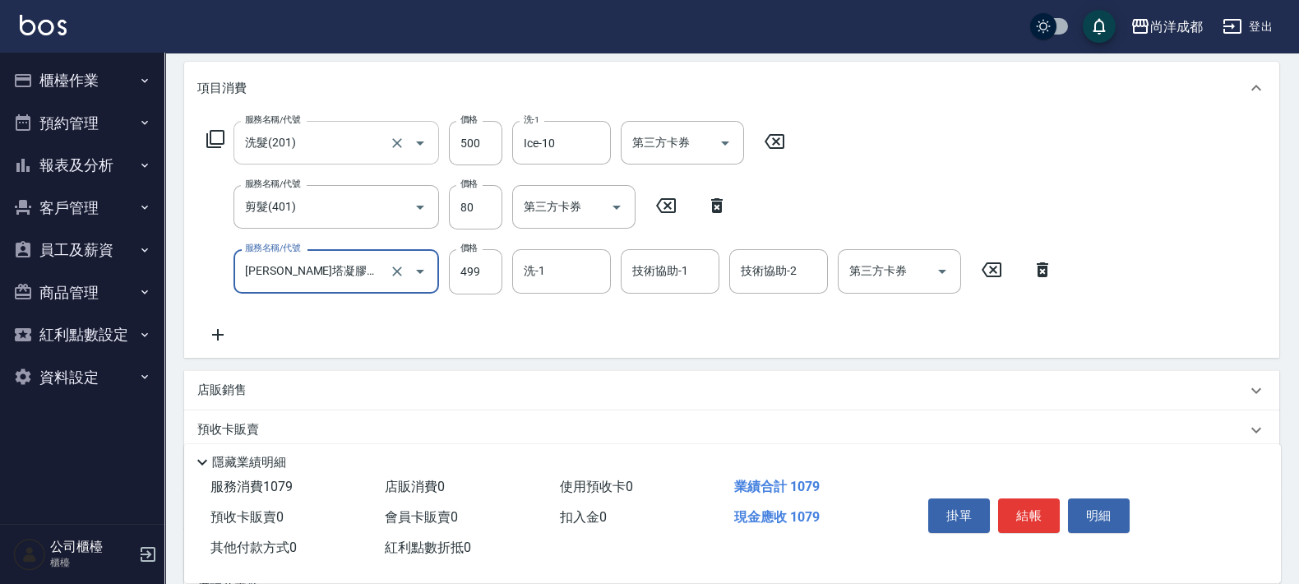
click at [717, 201] on icon at bounding box center [717, 205] width 12 height 15
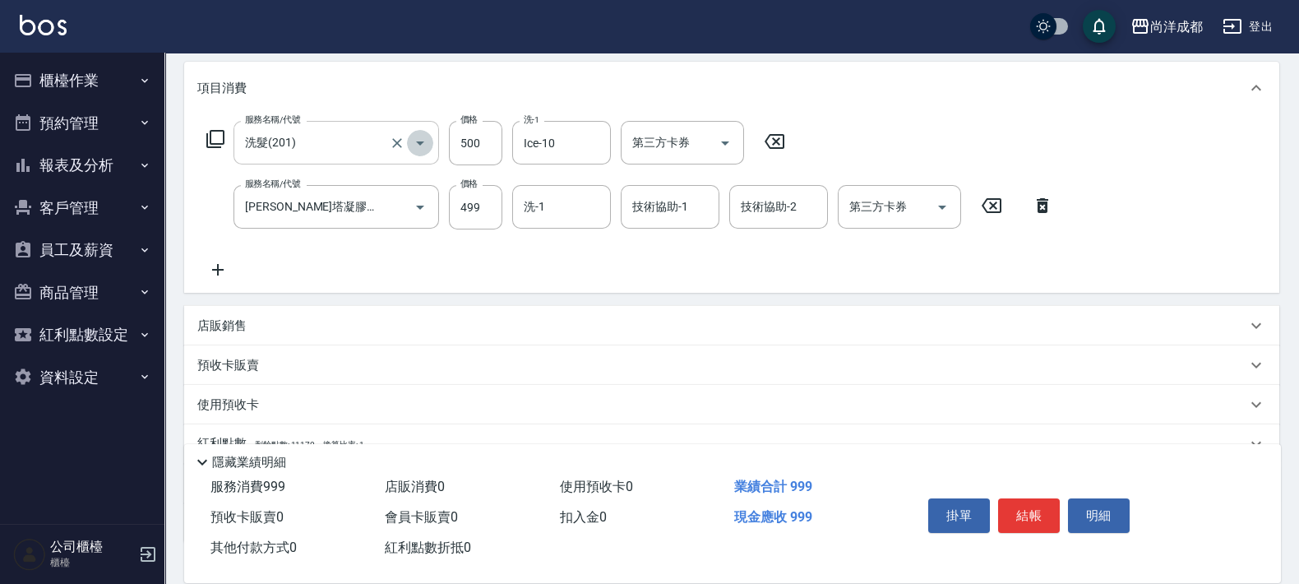
click at [415, 143] on icon "Open" at bounding box center [420, 143] width 20 height 20
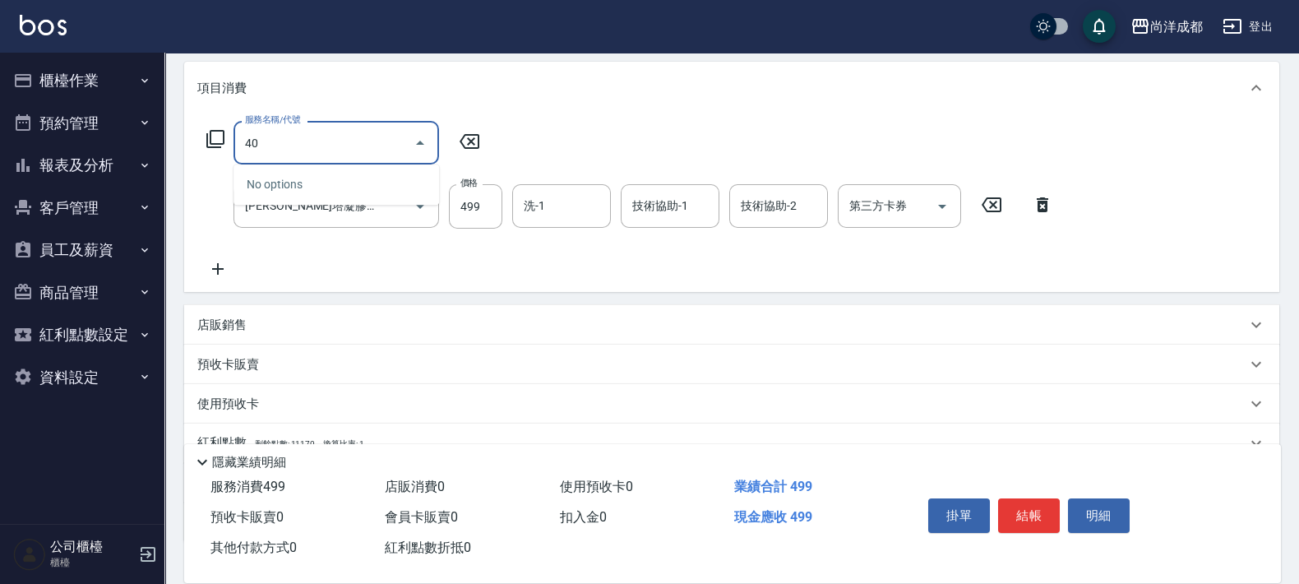
click at [374, 152] on input "40" at bounding box center [324, 142] width 166 height 29
click at [372, 137] on input "40" at bounding box center [324, 142] width 166 height 29
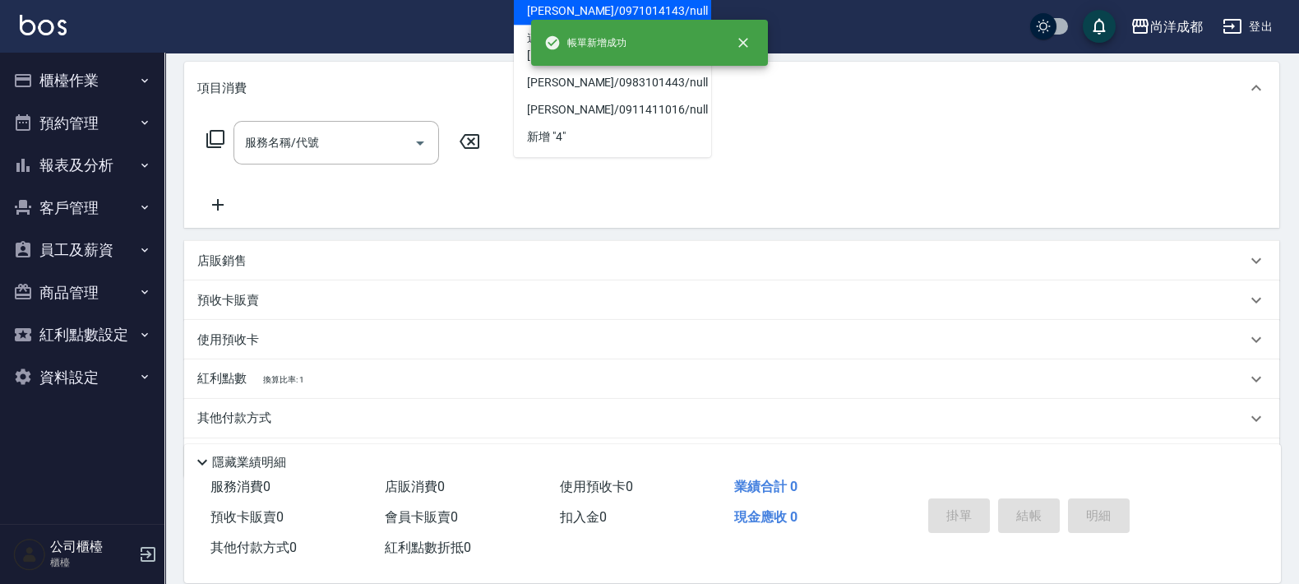
scroll to position [0, 0]
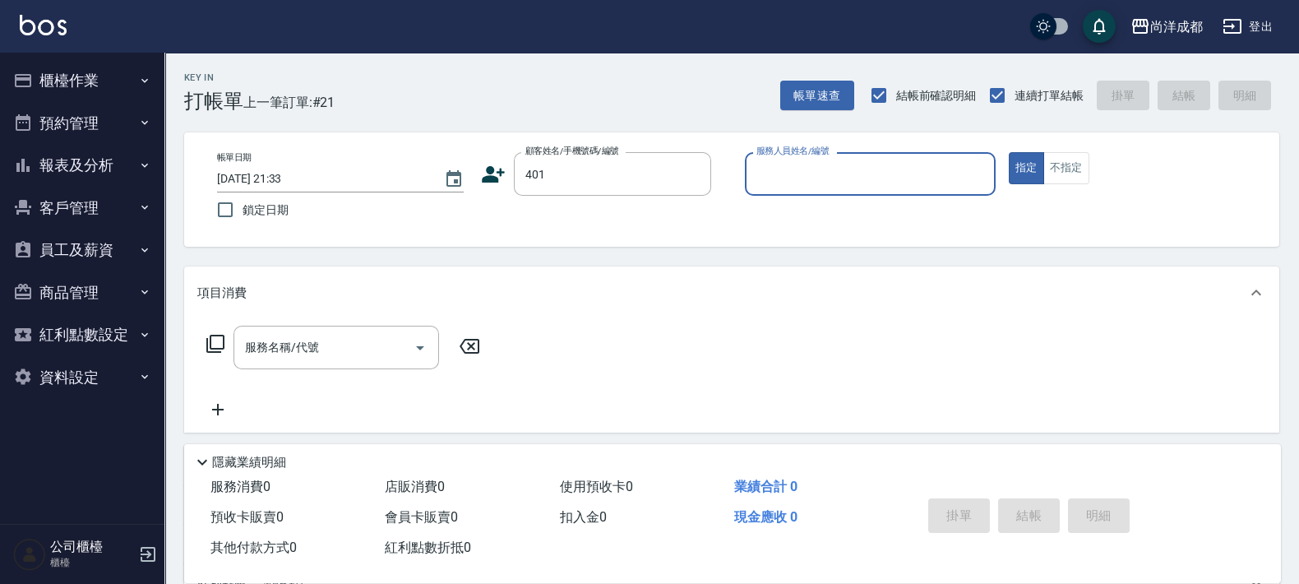
click at [67, 81] on button "櫃檯作業" at bounding box center [82, 80] width 151 height 43
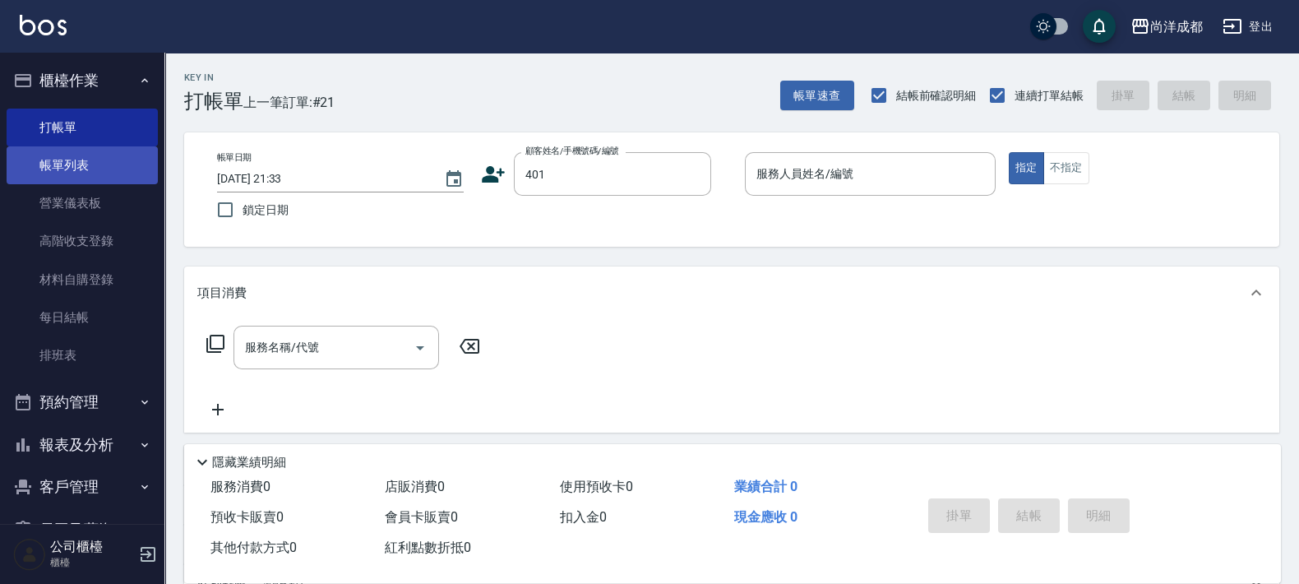
click at [70, 157] on link "帳單列表" at bounding box center [82, 165] width 151 height 38
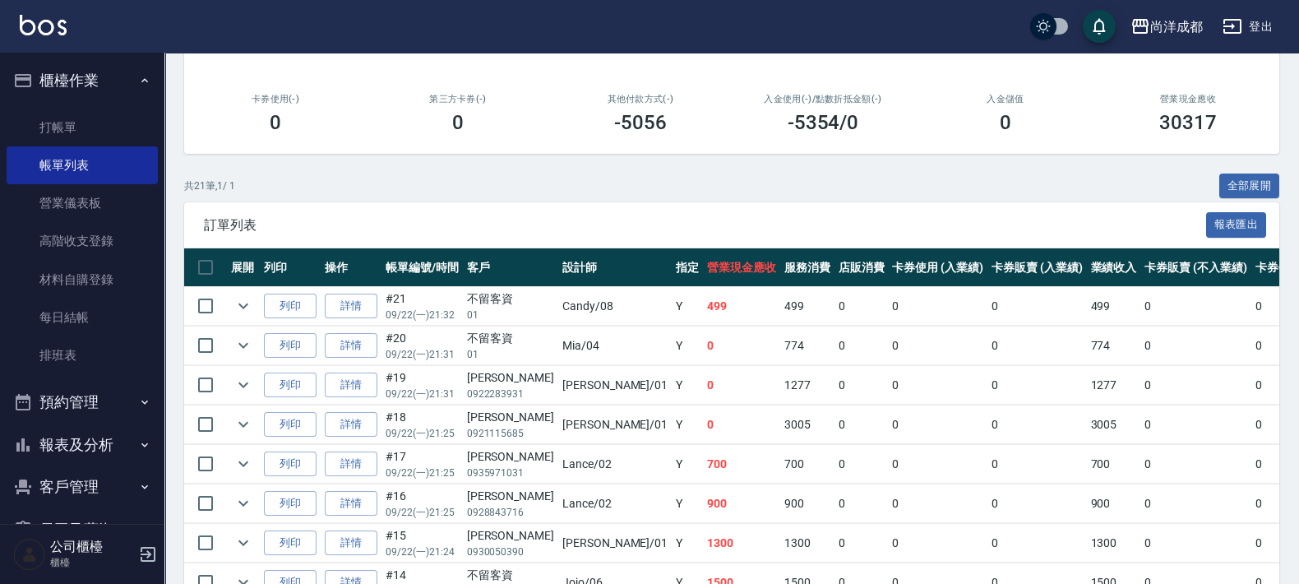
scroll to position [308, 0]
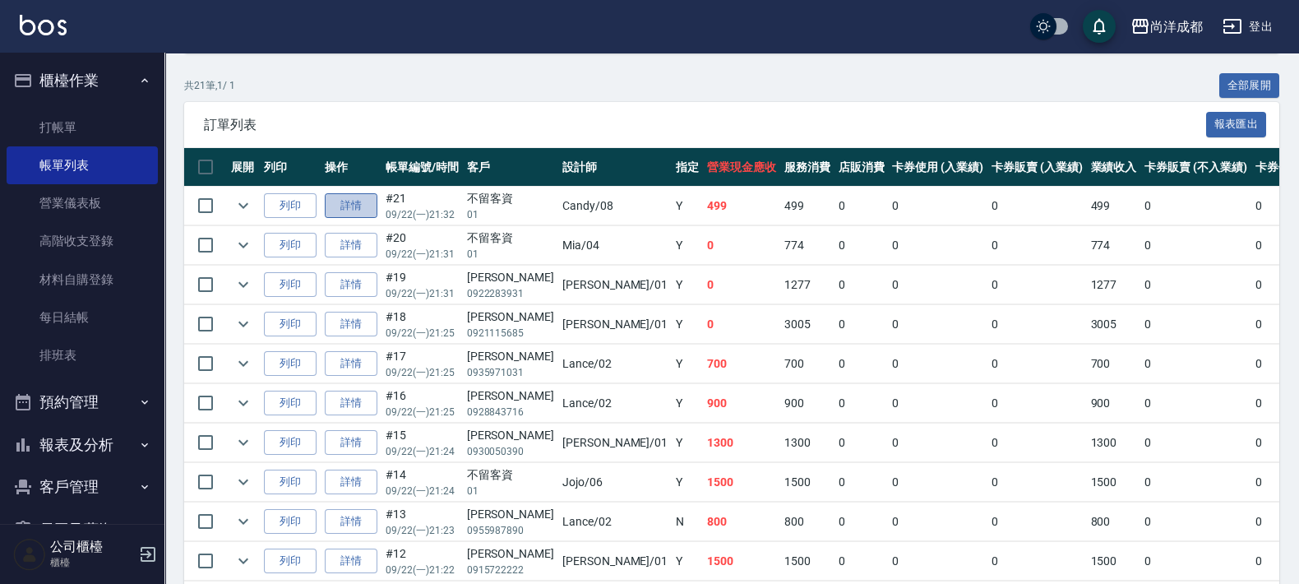
click at [338, 205] on link "詳情" at bounding box center [351, 205] width 53 height 25
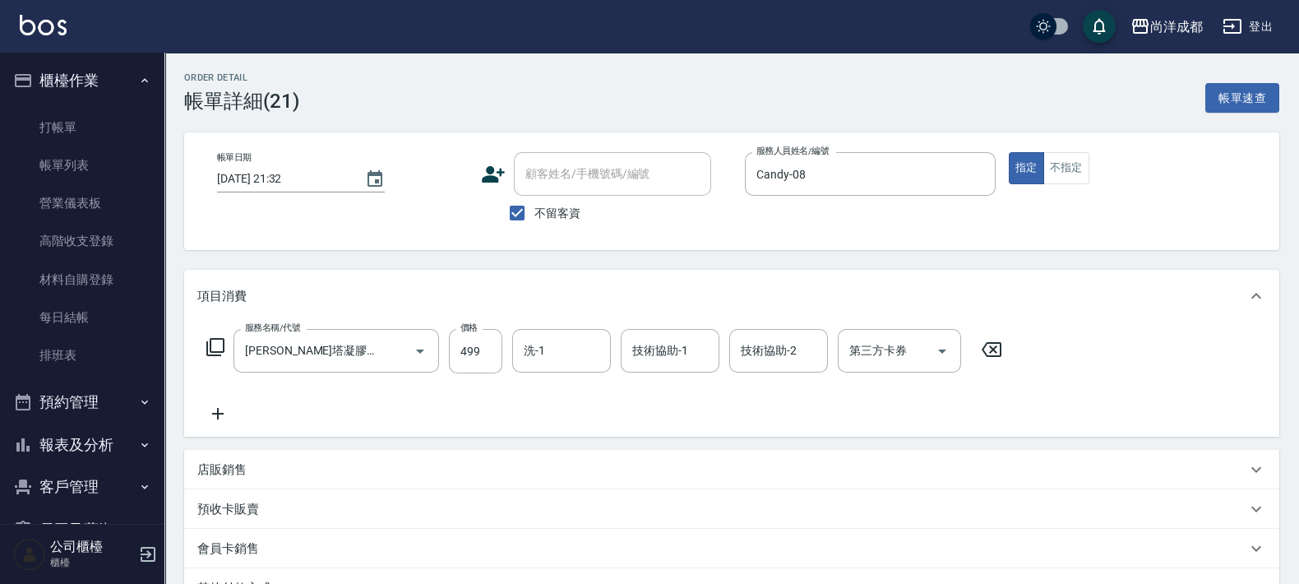
click at [212, 413] on icon at bounding box center [217, 414] width 41 height 20
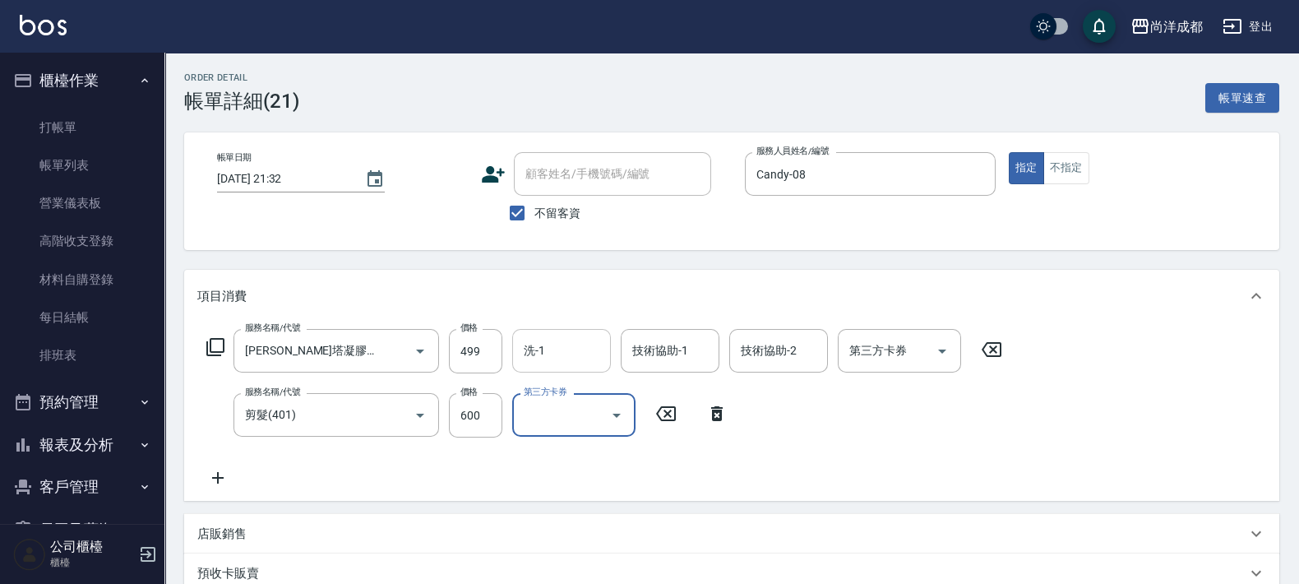
click at [547, 359] on input "洗-1" at bounding box center [561, 350] width 84 height 29
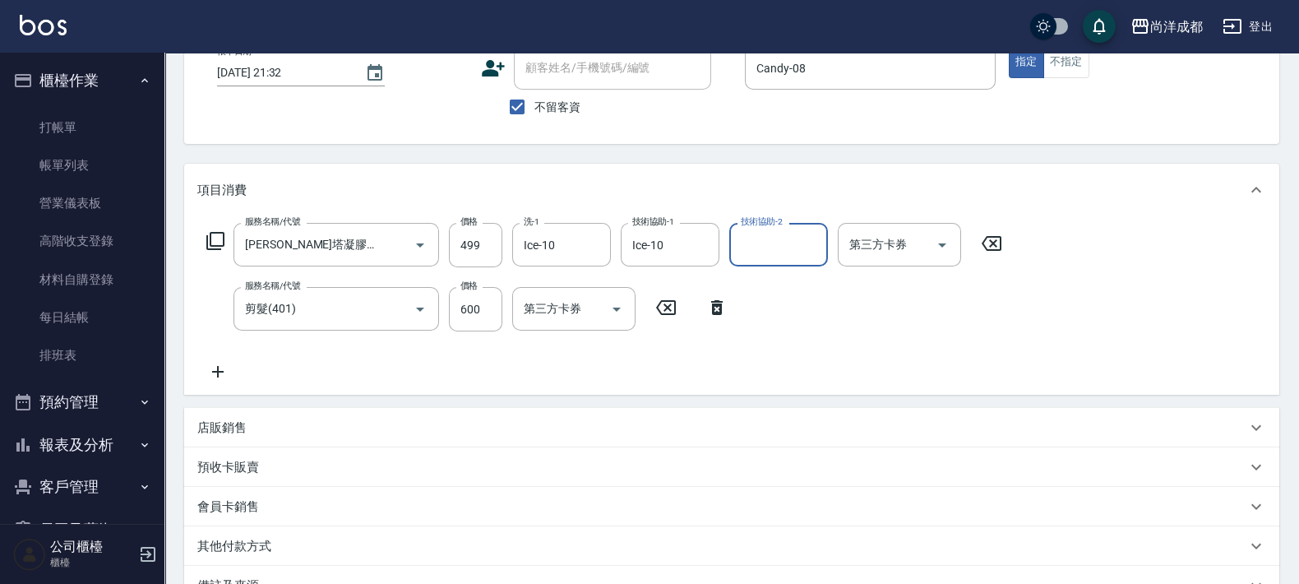
scroll to position [98, 0]
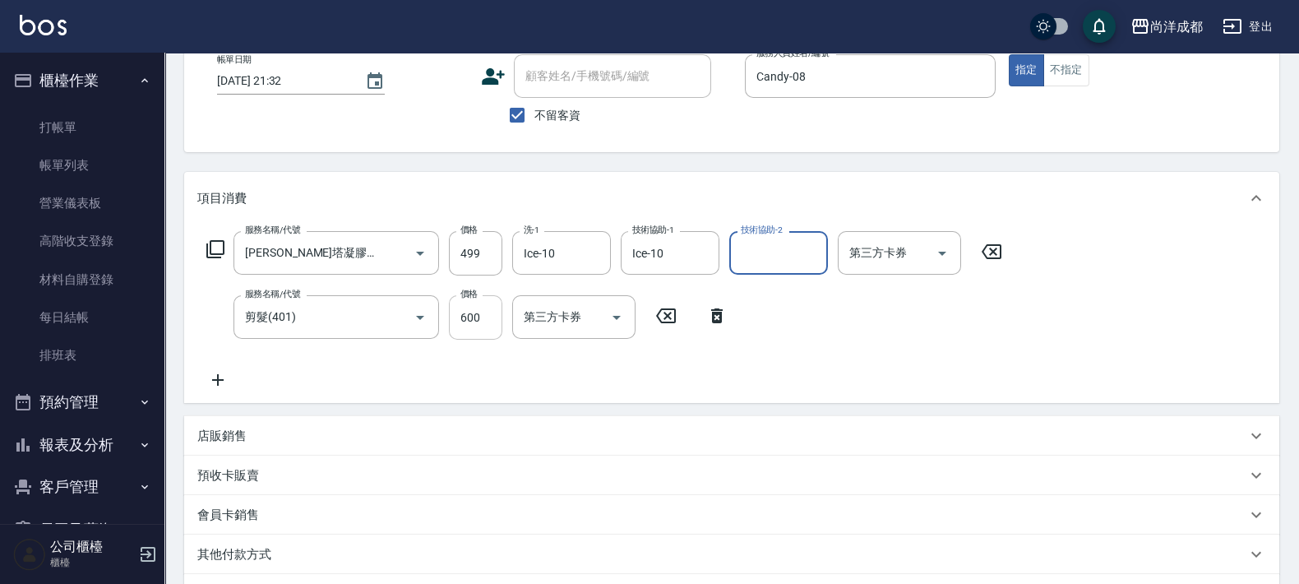
click at [470, 309] on input "600" at bounding box center [475, 317] width 53 height 44
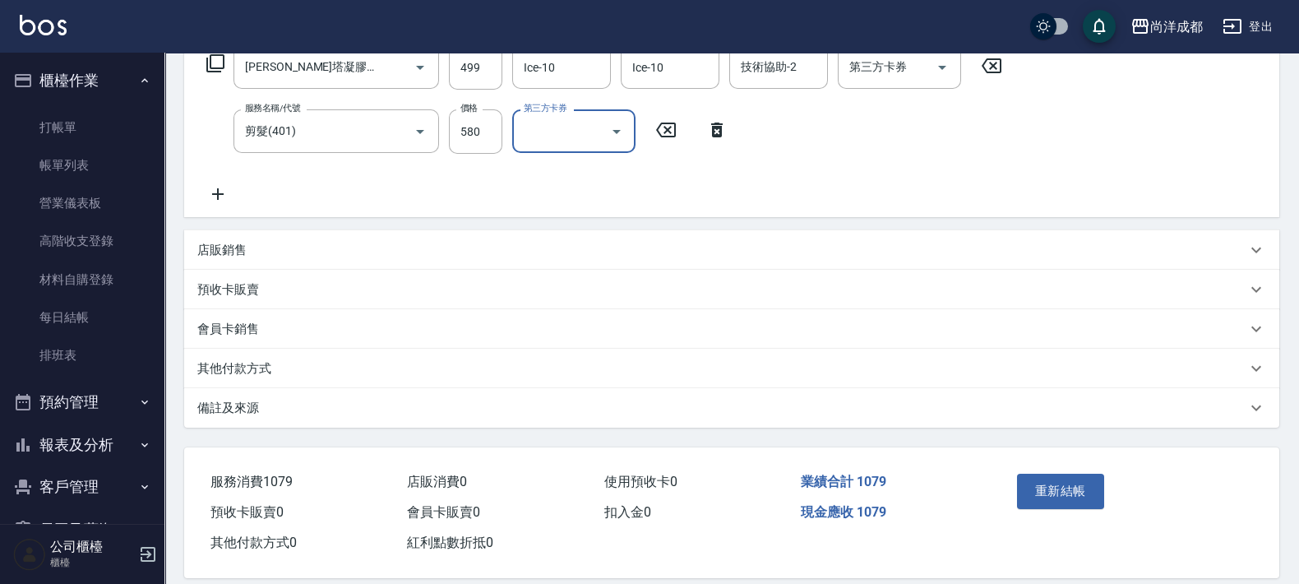
scroll to position [303, 0]
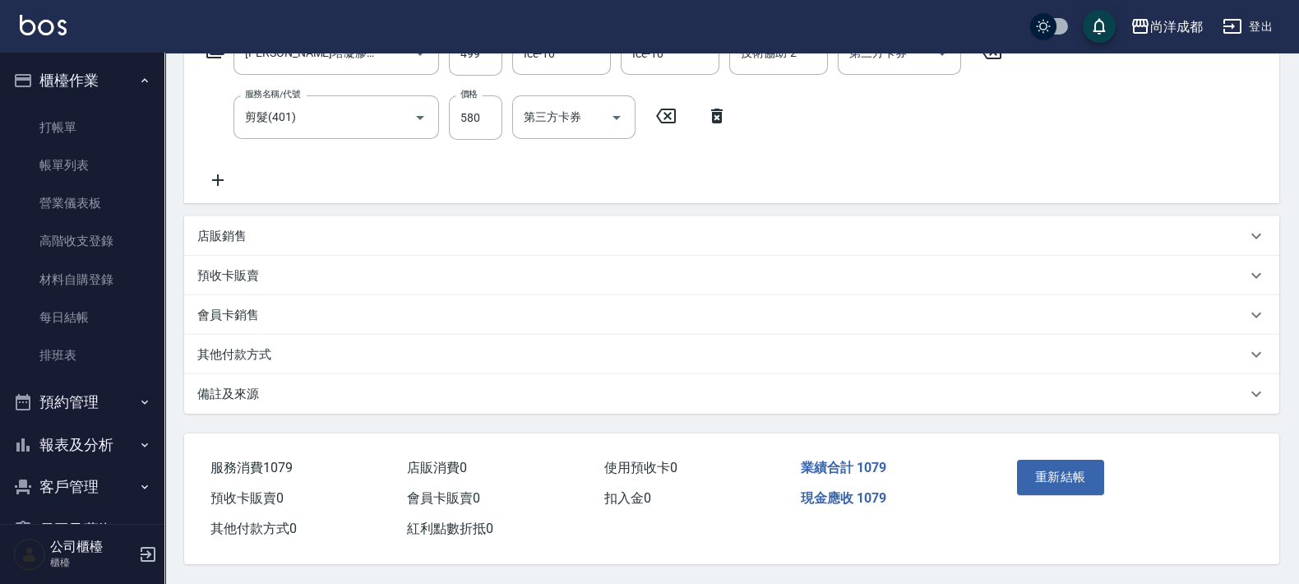
click at [240, 335] on div "其他付款方式" at bounding box center [731, 354] width 1095 height 39
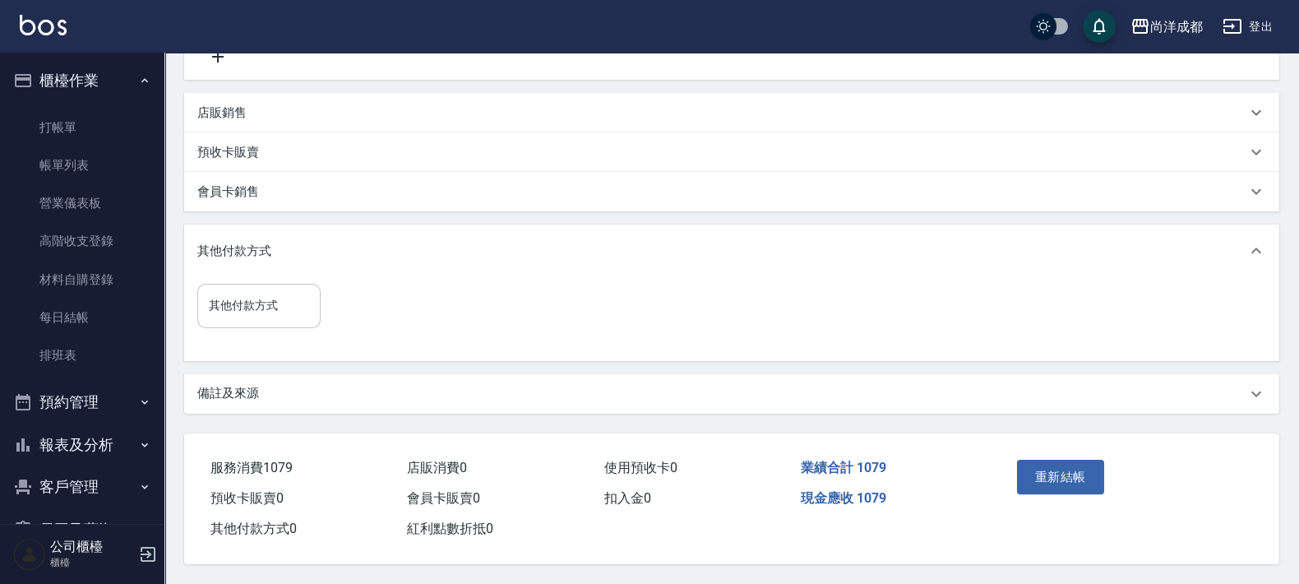
scroll to position [426, 0]
click at [255, 307] on input "其他付款方式" at bounding box center [259, 305] width 108 height 29
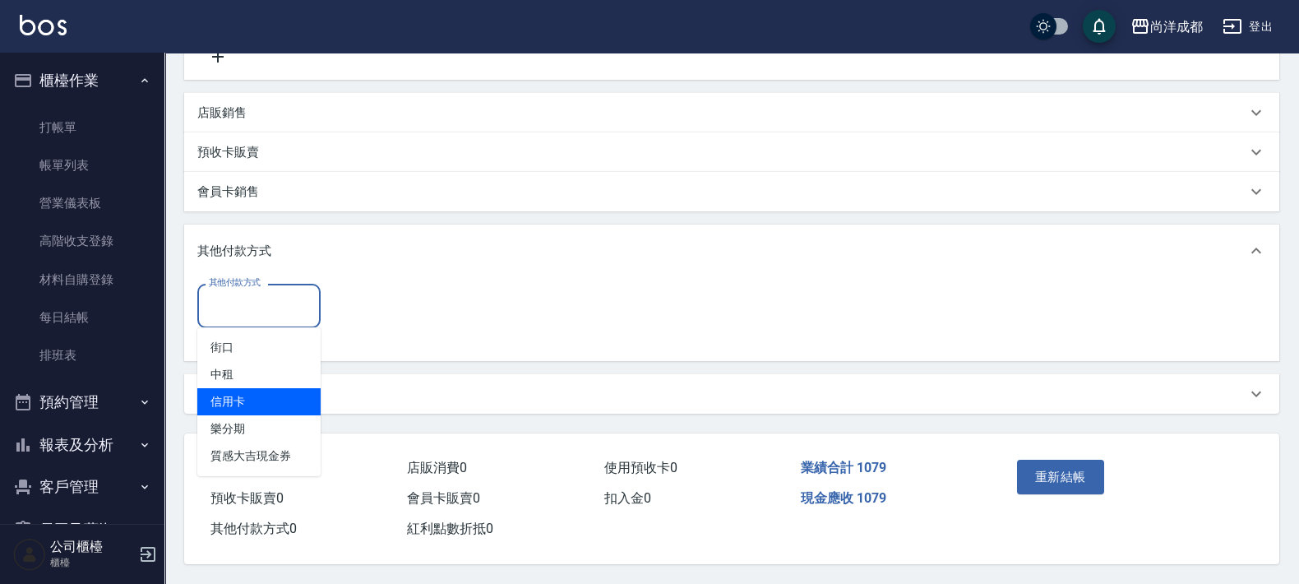
click at [226, 398] on span "信用卡" at bounding box center [258, 401] width 123 height 27
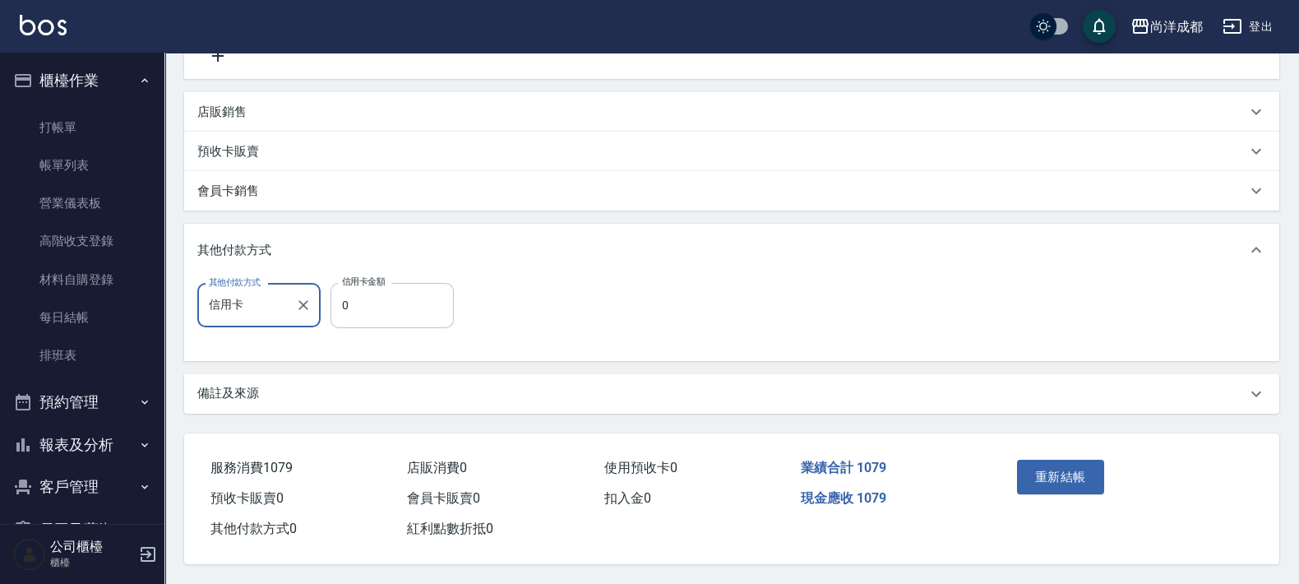
click at [398, 297] on input "0" at bounding box center [391, 305] width 123 height 44
click at [1060, 469] on button "重新結帳" at bounding box center [1060, 476] width 87 height 35
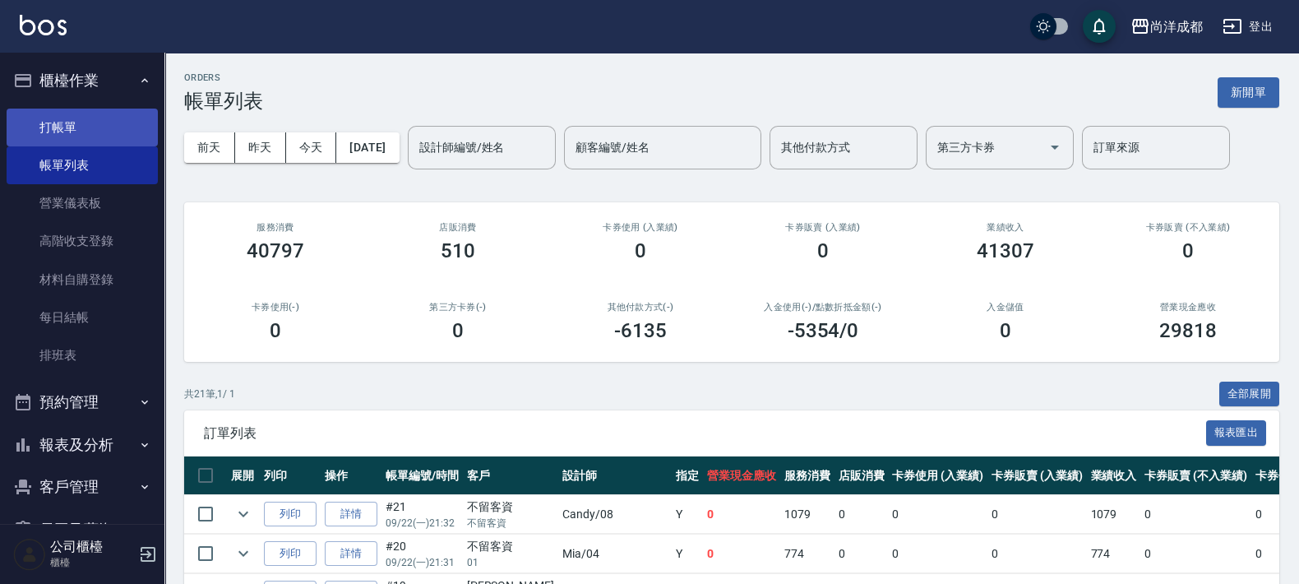
click at [63, 122] on link "打帳單" at bounding box center [82, 127] width 151 height 38
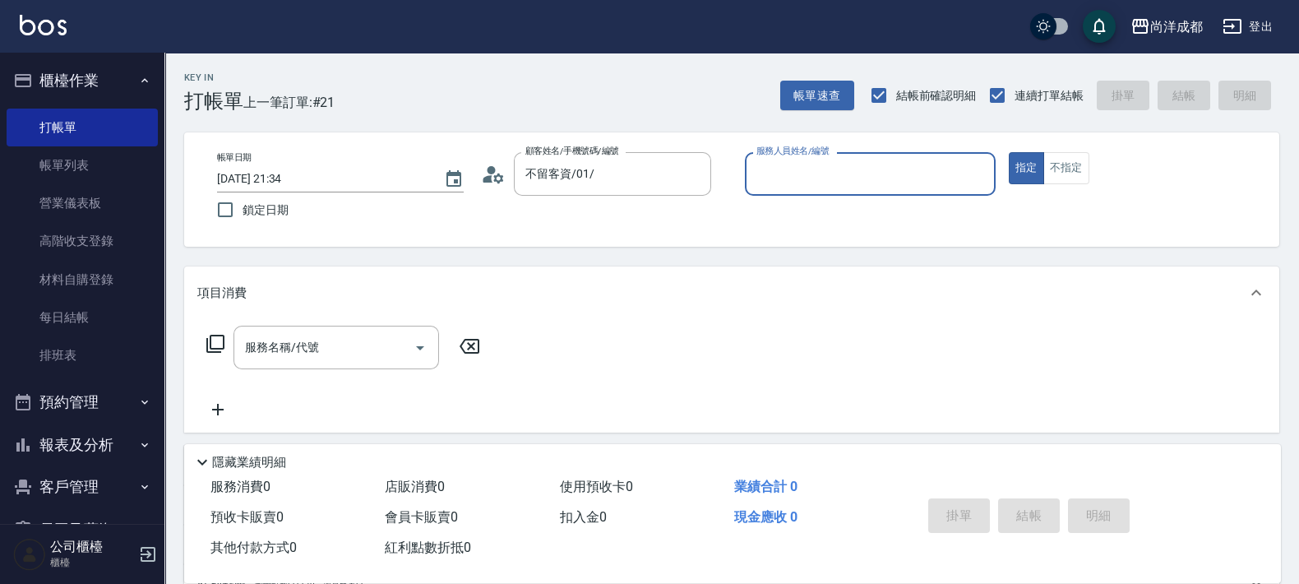
click at [1009, 152] on button "指定" at bounding box center [1026, 168] width 35 height 32
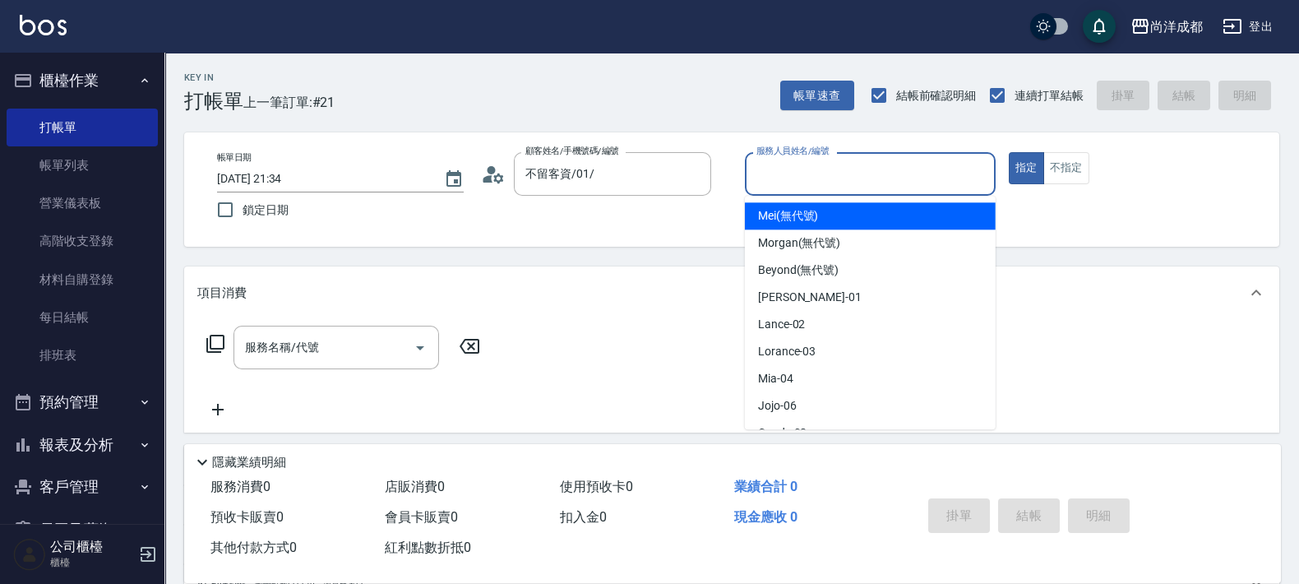
click at [801, 173] on input "服務人員姓名/編號" at bounding box center [870, 173] width 236 height 29
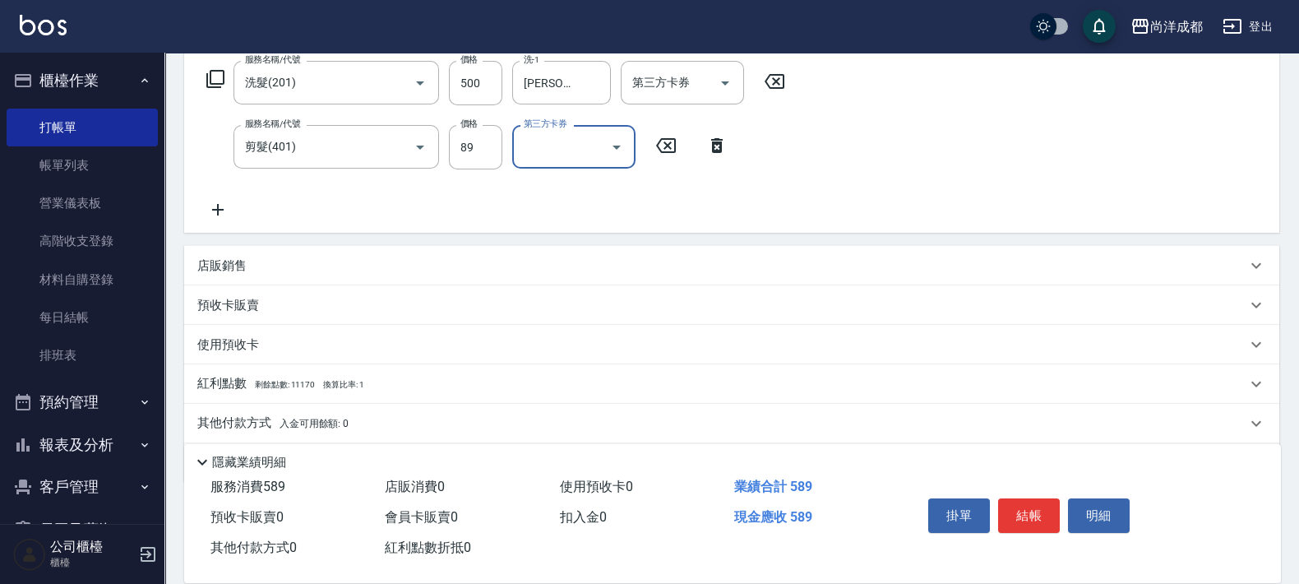
scroll to position [320, 0]
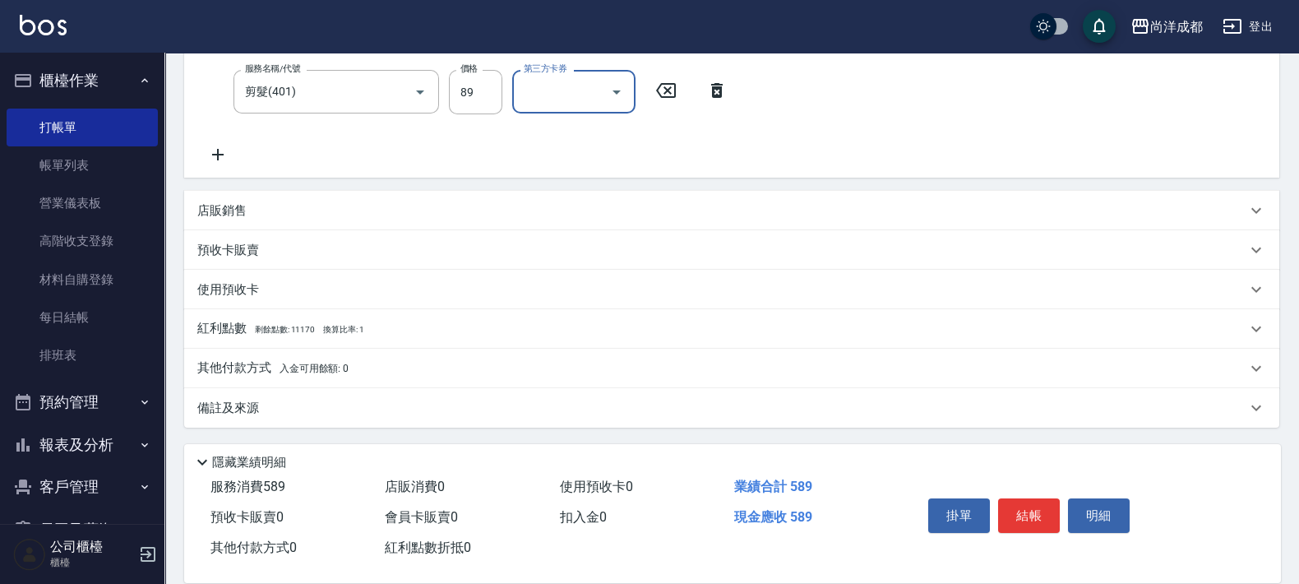
click at [229, 366] on p "其他付款方式 入金可用餘額: 0" at bounding box center [272, 368] width 151 height 18
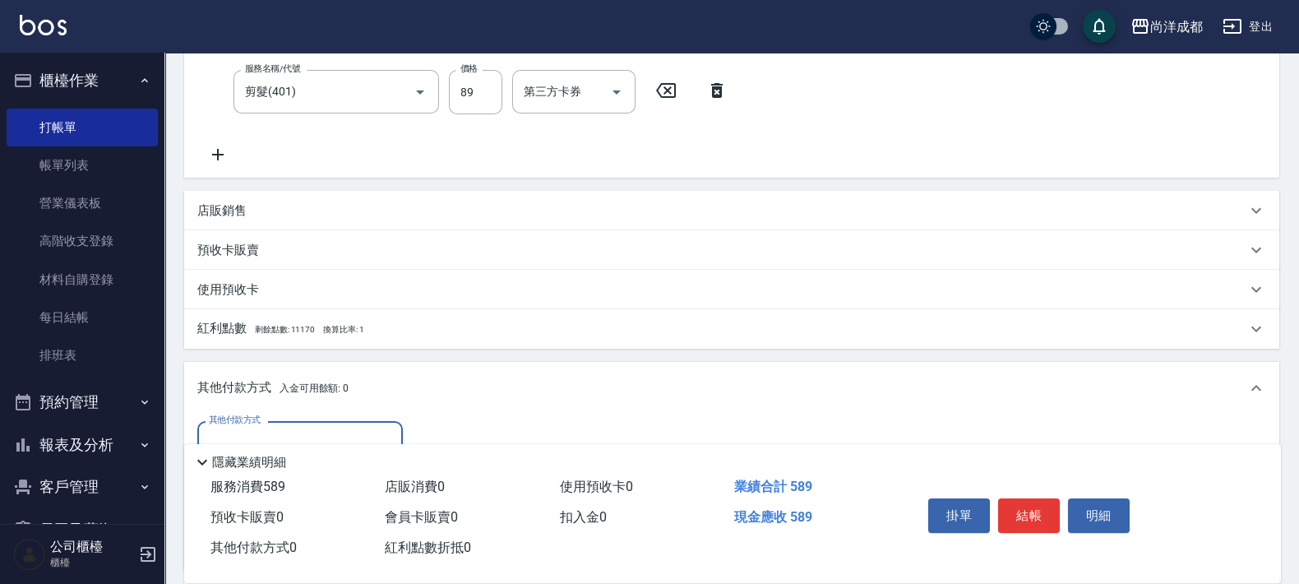
scroll to position [422, 0]
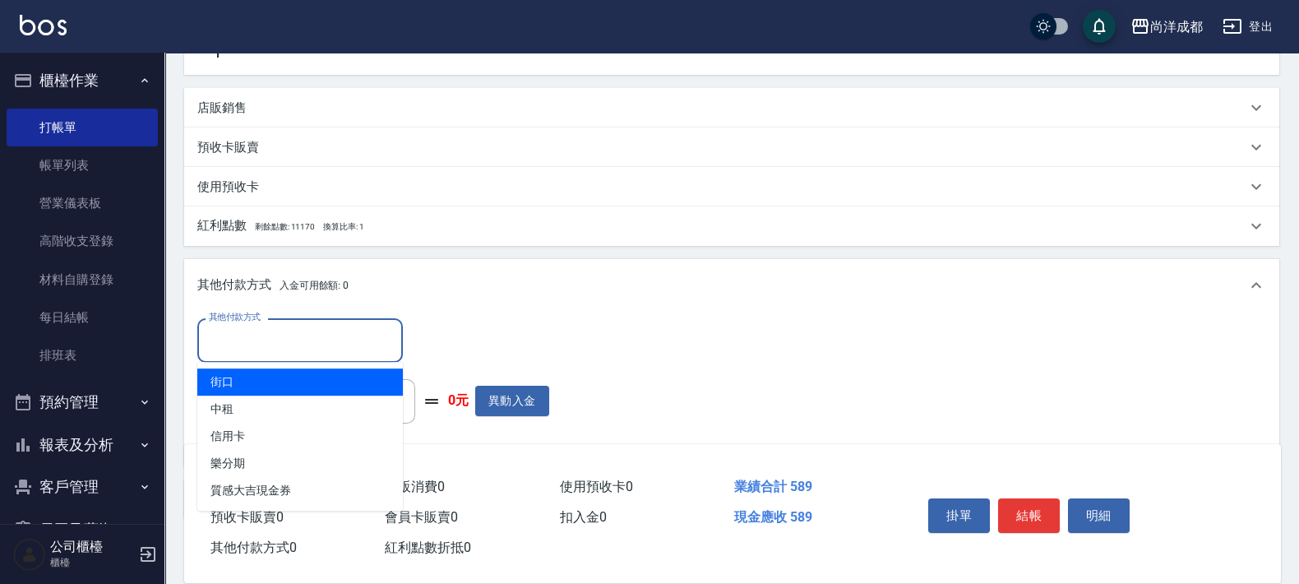
click at [343, 342] on input "其他付款方式" at bounding box center [300, 339] width 191 height 29
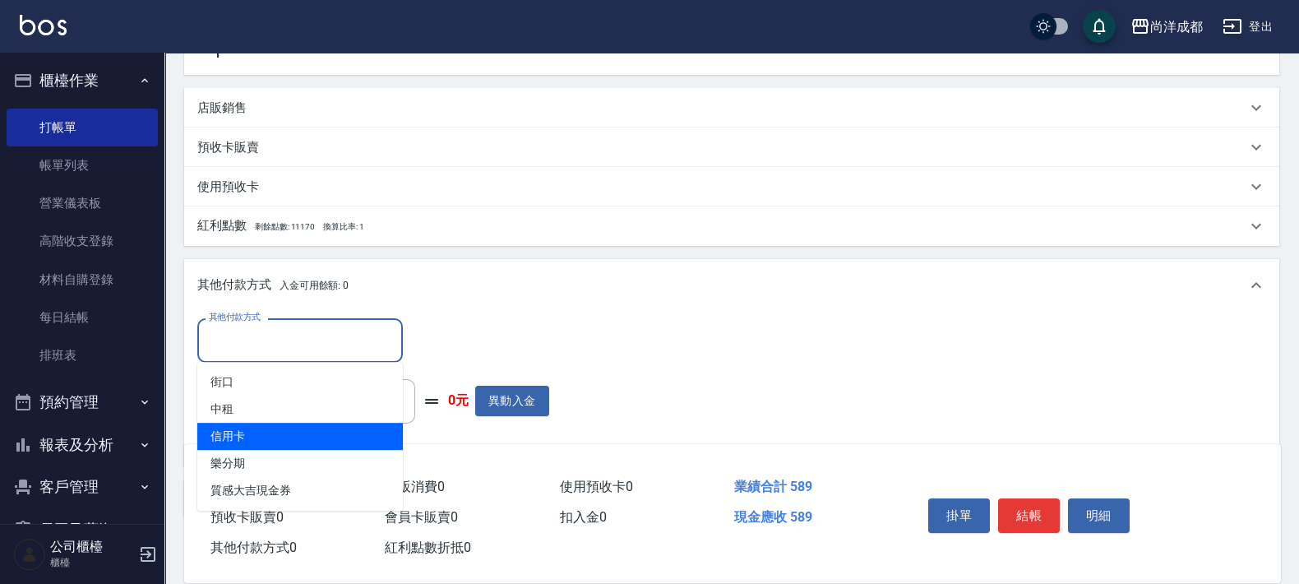
click at [256, 437] on span "信用卡" at bounding box center [299, 435] width 205 height 27
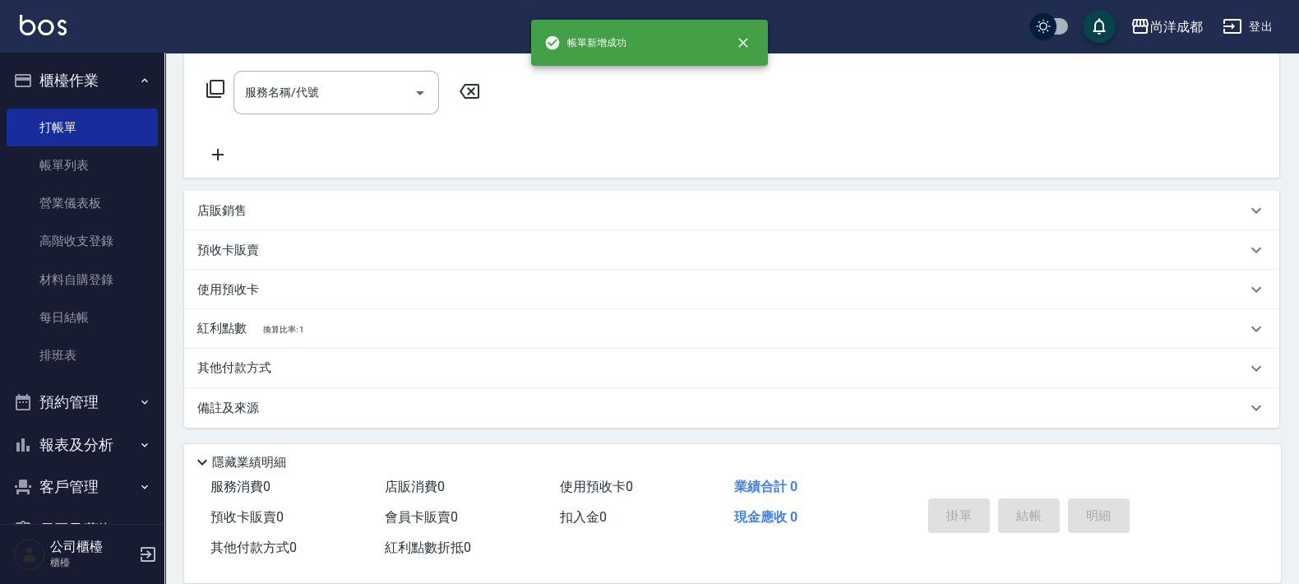
scroll to position [0, 0]
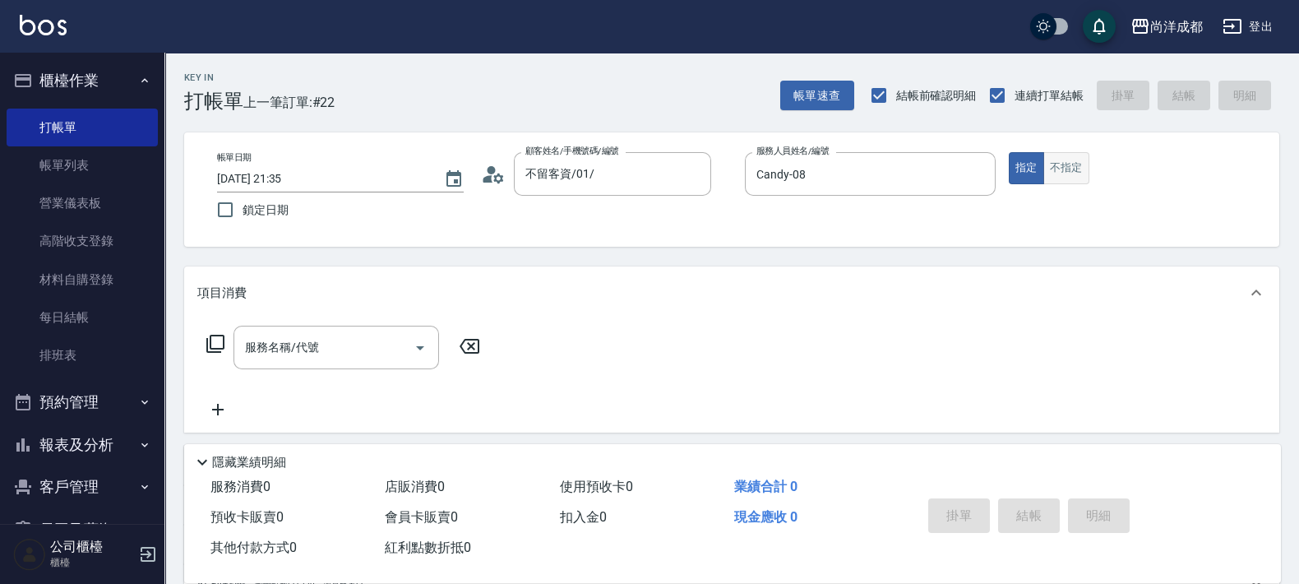
click at [1046, 164] on button "不指定" at bounding box center [1066, 168] width 46 height 32
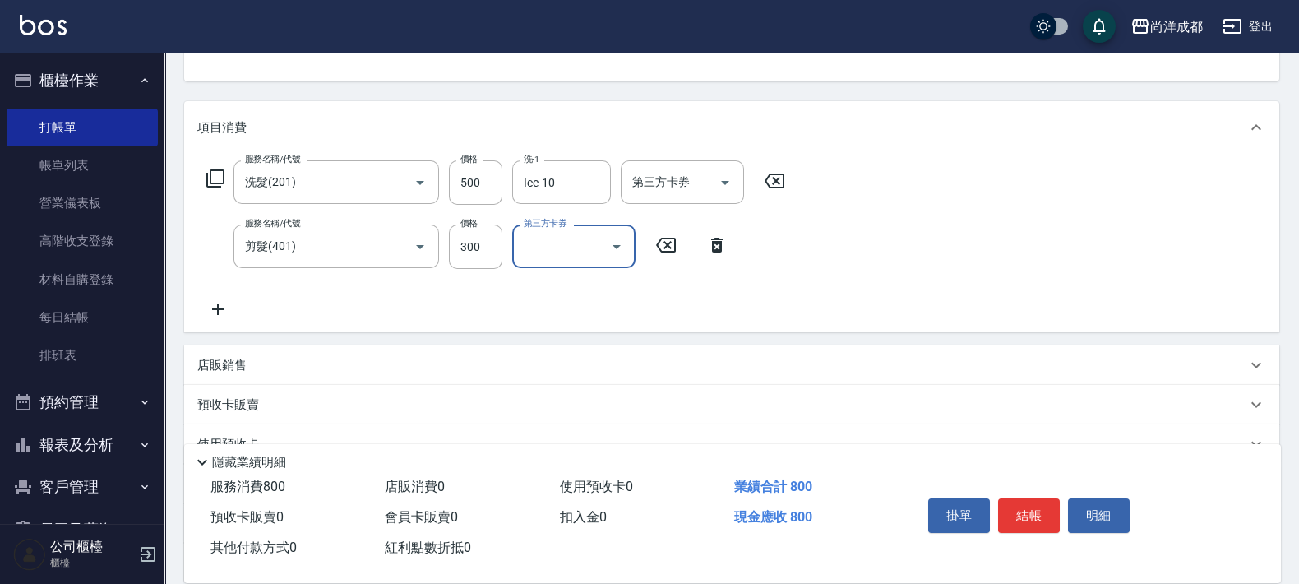
scroll to position [320, 0]
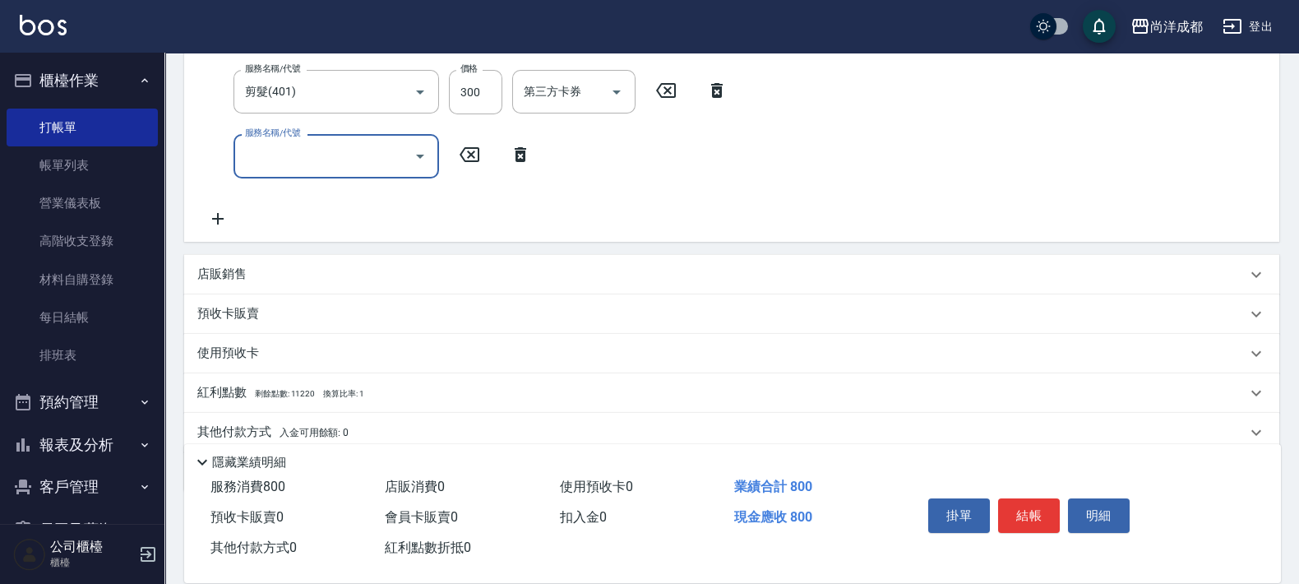
click at [432, 157] on div "服務名稱/代號" at bounding box center [335, 156] width 205 height 44
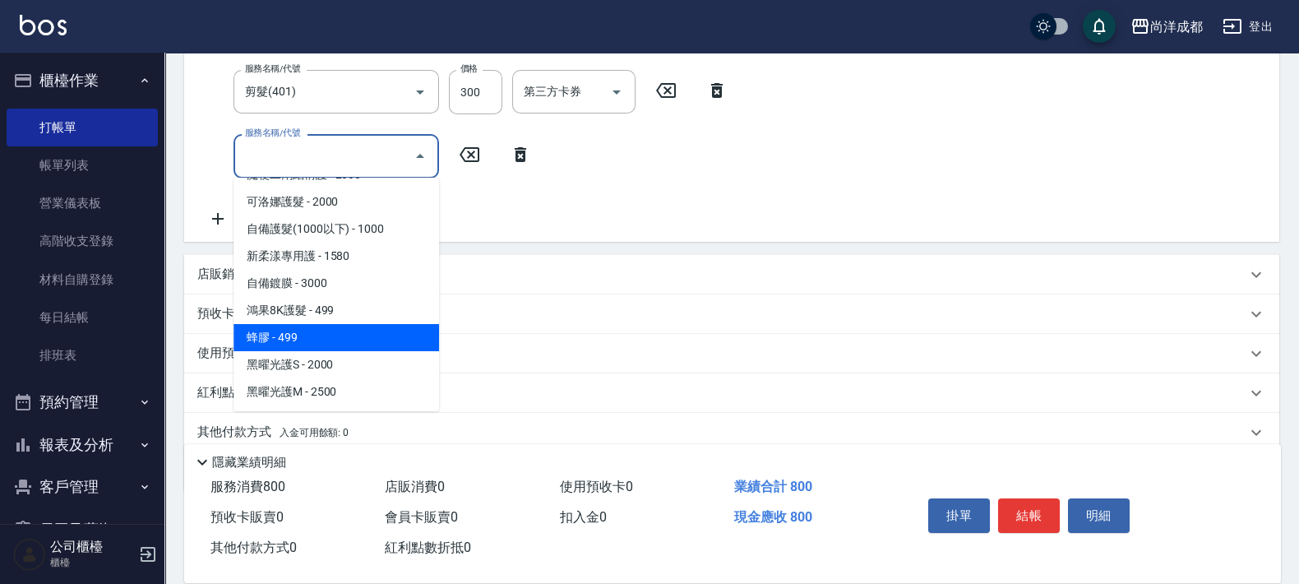
scroll to position [410, 0]
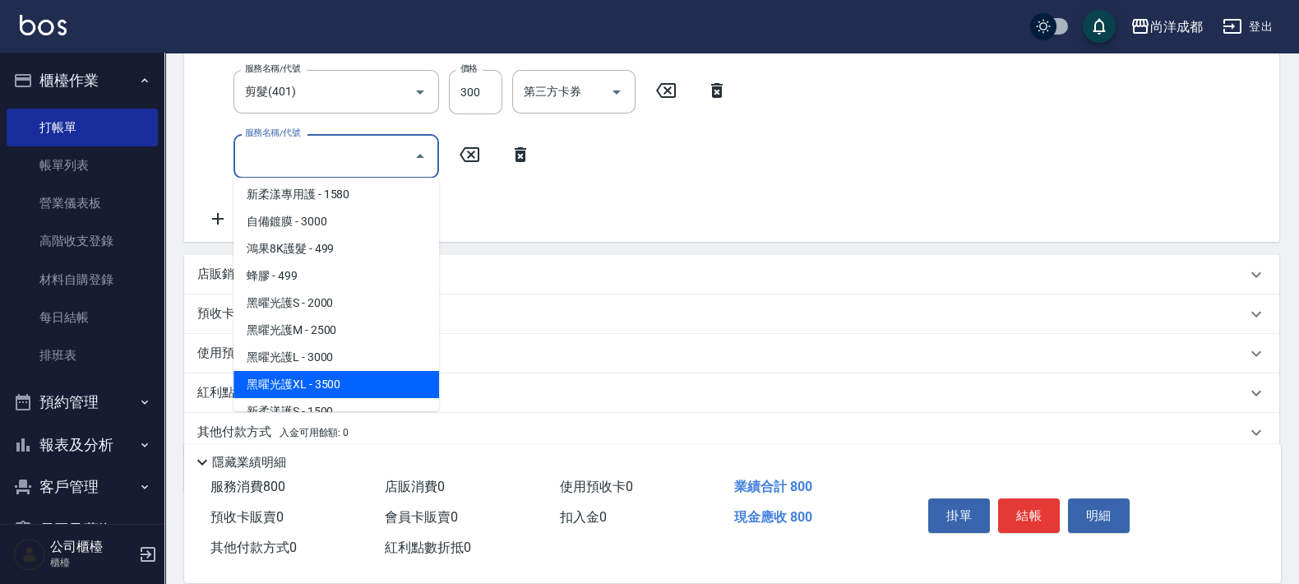
click at [341, 385] on span "黑曜光護XL - 3500" at bounding box center [335, 384] width 205 height 27
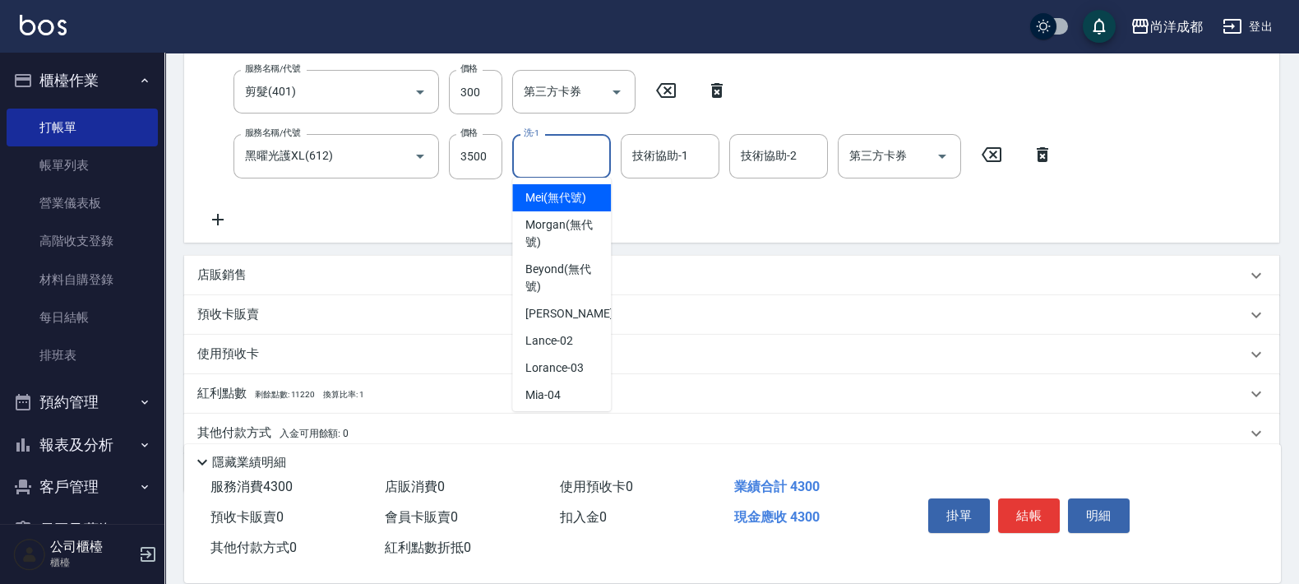
click at [554, 159] on input "洗-1" at bounding box center [561, 155] width 84 height 29
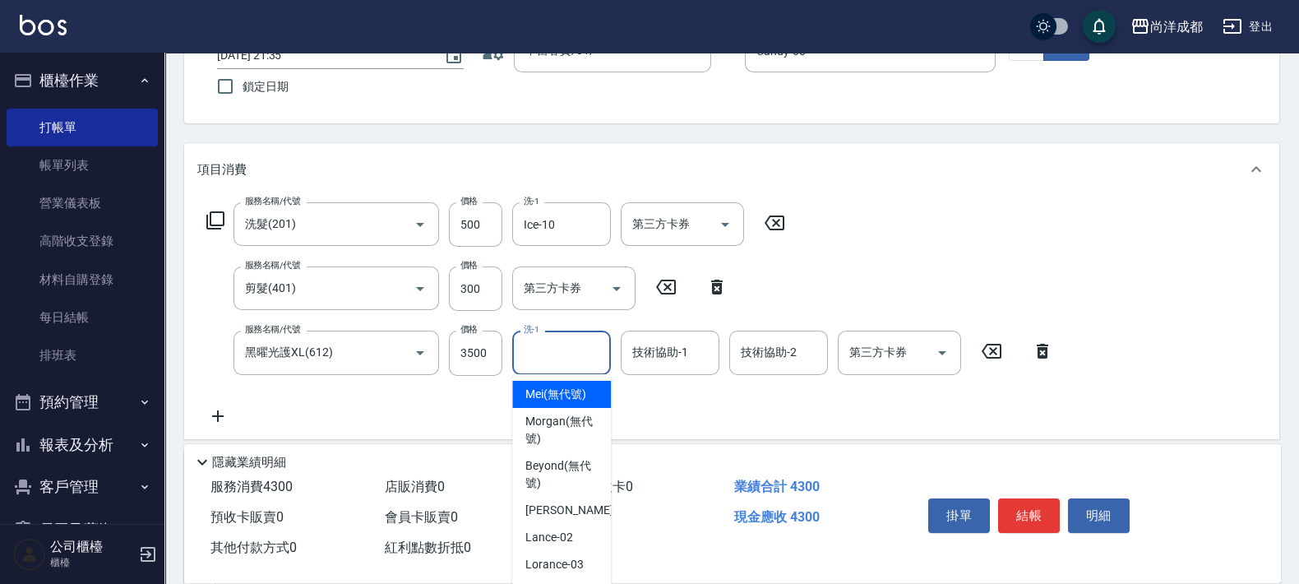
scroll to position [114, 0]
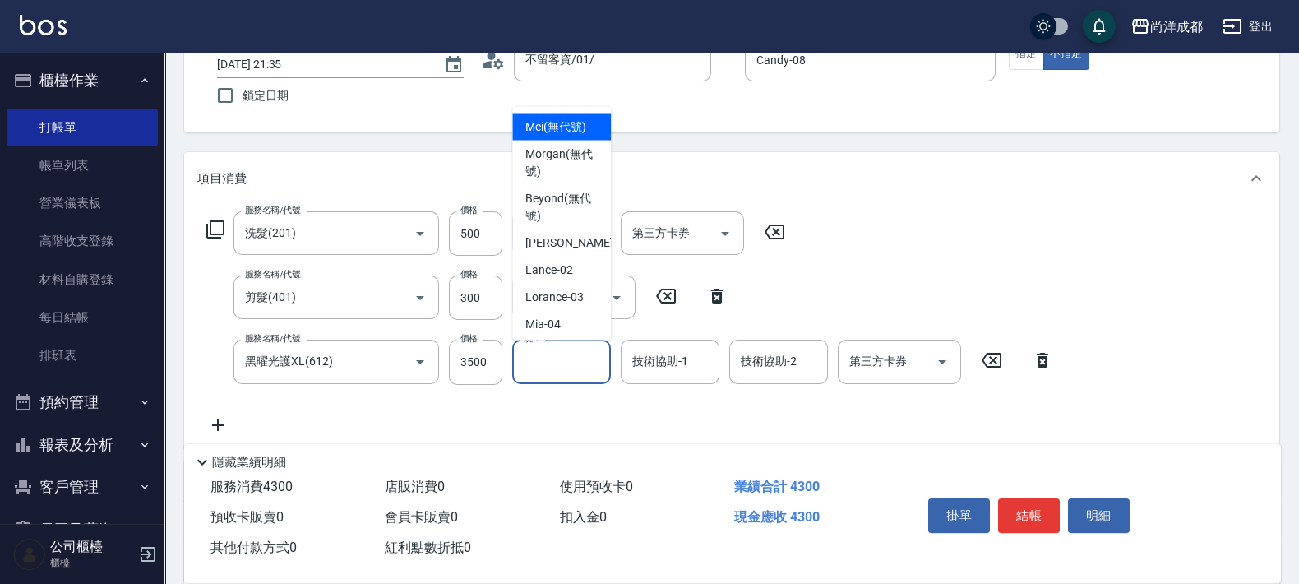
click at [854, 247] on div "服務名稱/代號 洗髮(201) 服務名稱/代號 價格 500 價格 洗-1 Ice-10 洗-1 第三方卡券 第三方卡券 服務名稱/代號 剪髮(401) 服務…" at bounding box center [630, 322] width 866 height 223
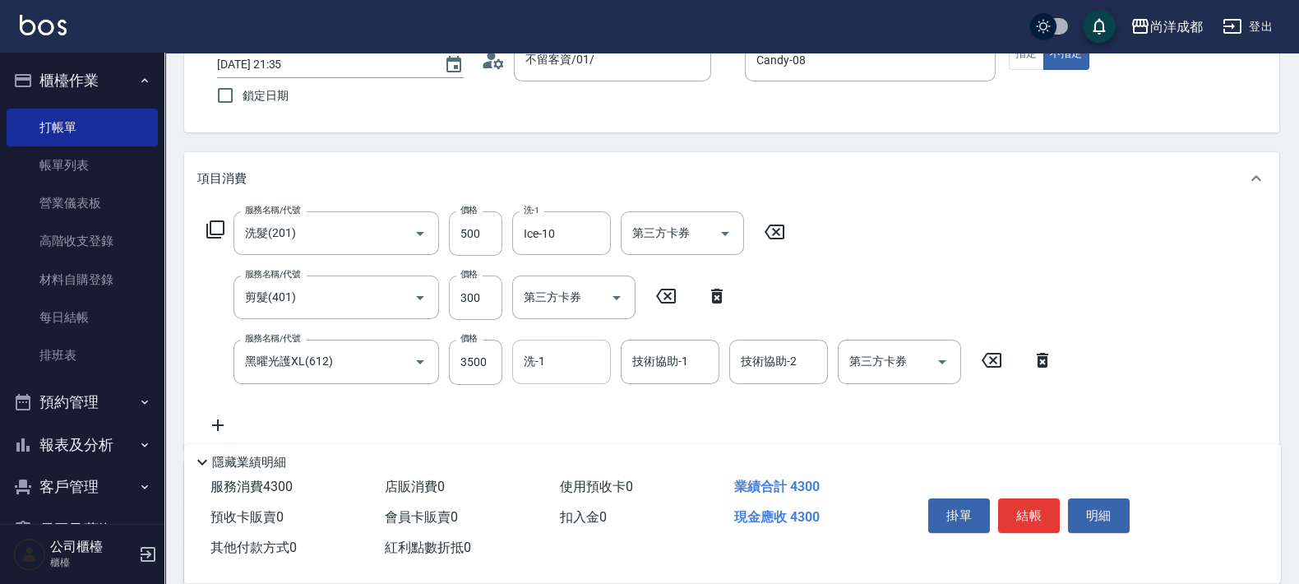
click at [557, 353] on input "洗-1" at bounding box center [561, 361] width 84 height 29
click at [397, 231] on icon "Clear" at bounding box center [397, 233] width 16 height 16
click at [715, 294] on icon at bounding box center [717, 296] width 12 height 15
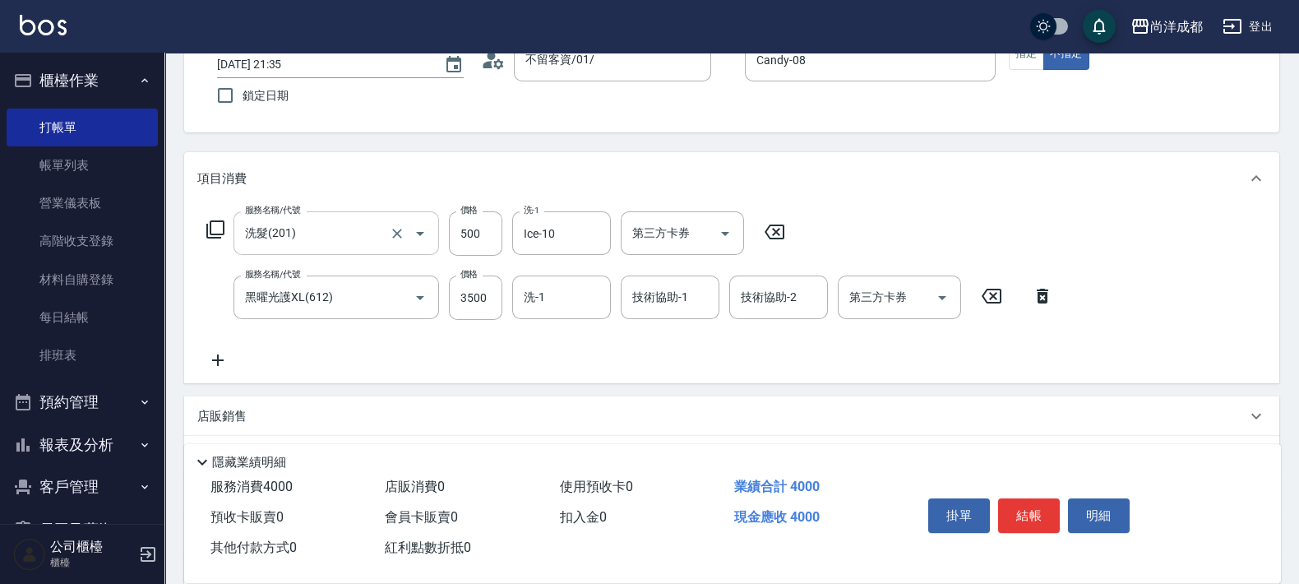
click at [358, 230] on input "洗髮(201)" at bounding box center [313, 233] width 145 height 29
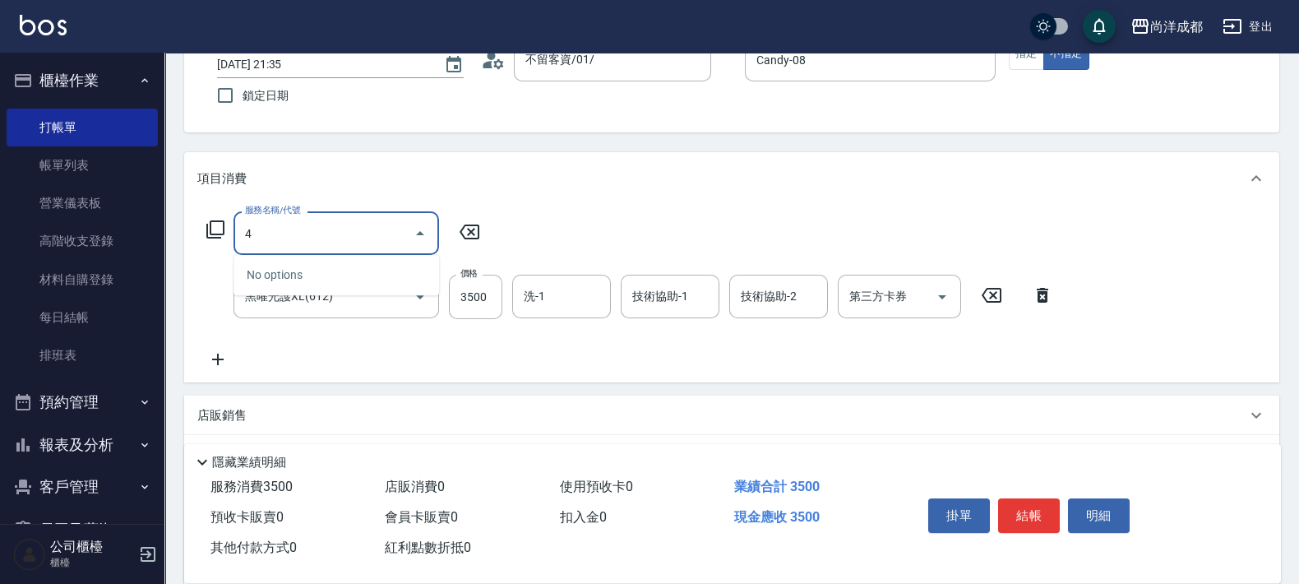
click at [349, 230] on input "4" at bounding box center [324, 233] width 166 height 29
click at [566, 230] on div "服務名稱/代號 服務名稱/代號 服務名稱/代號 黑曜光護XL(612) 服務名稱/代號 價格 3500 價格 洗-1 洗-1 技術協助-1 技術協助-1 技術…" at bounding box center [630, 290] width 866 height 158
click at [415, 228] on icon "Open" at bounding box center [420, 234] width 20 height 20
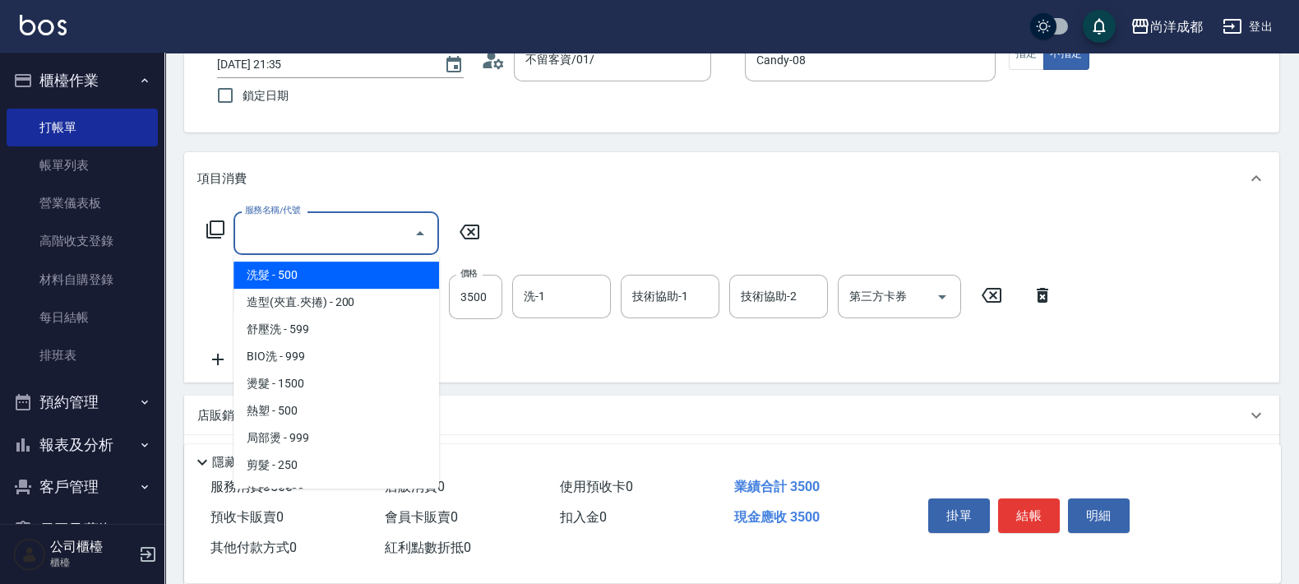
click at [275, 240] on input "服務名稱/代號" at bounding box center [324, 233] width 166 height 29
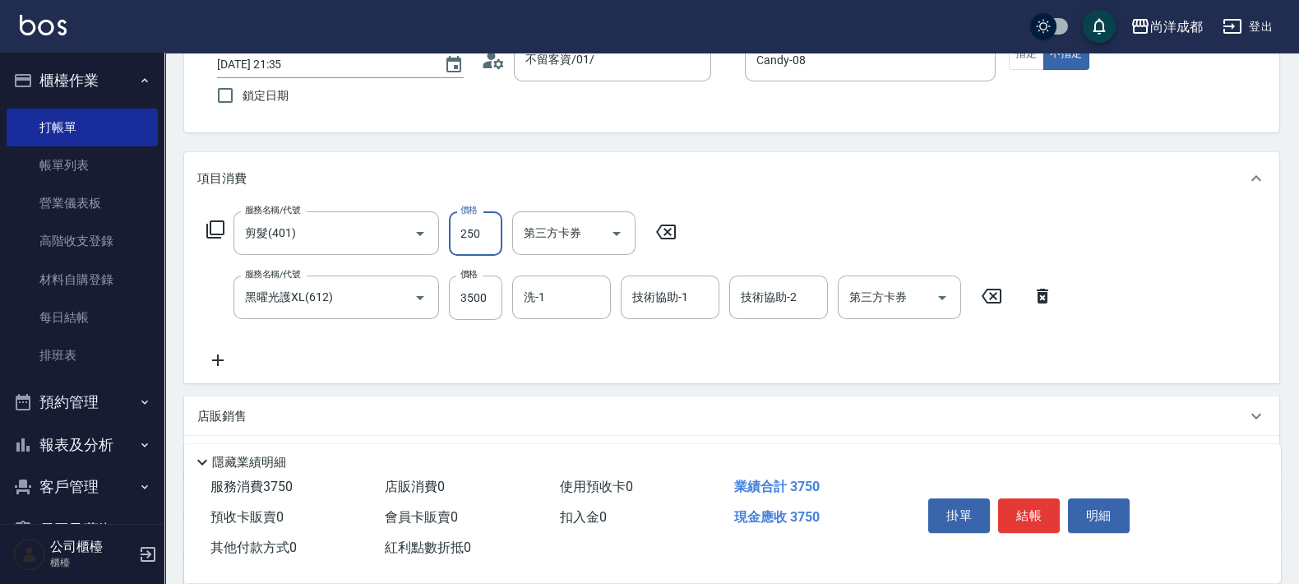
click at [472, 227] on input "250" at bounding box center [475, 233] width 53 height 44
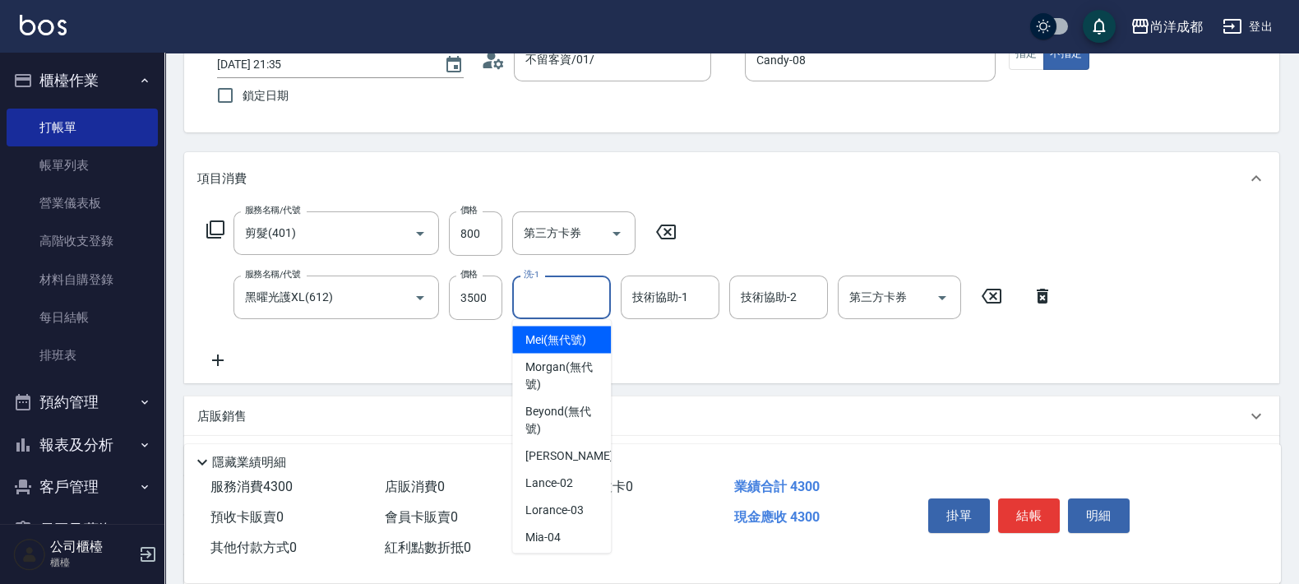
click at [581, 284] on input "洗-1" at bounding box center [561, 297] width 84 height 29
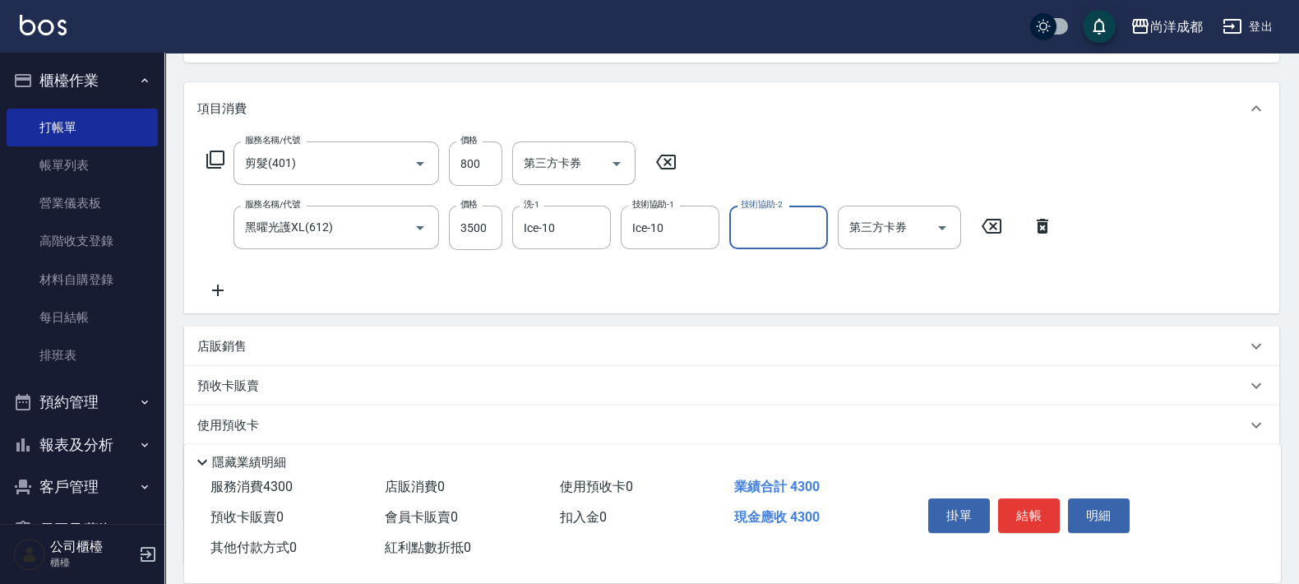
scroll to position [217, 0]
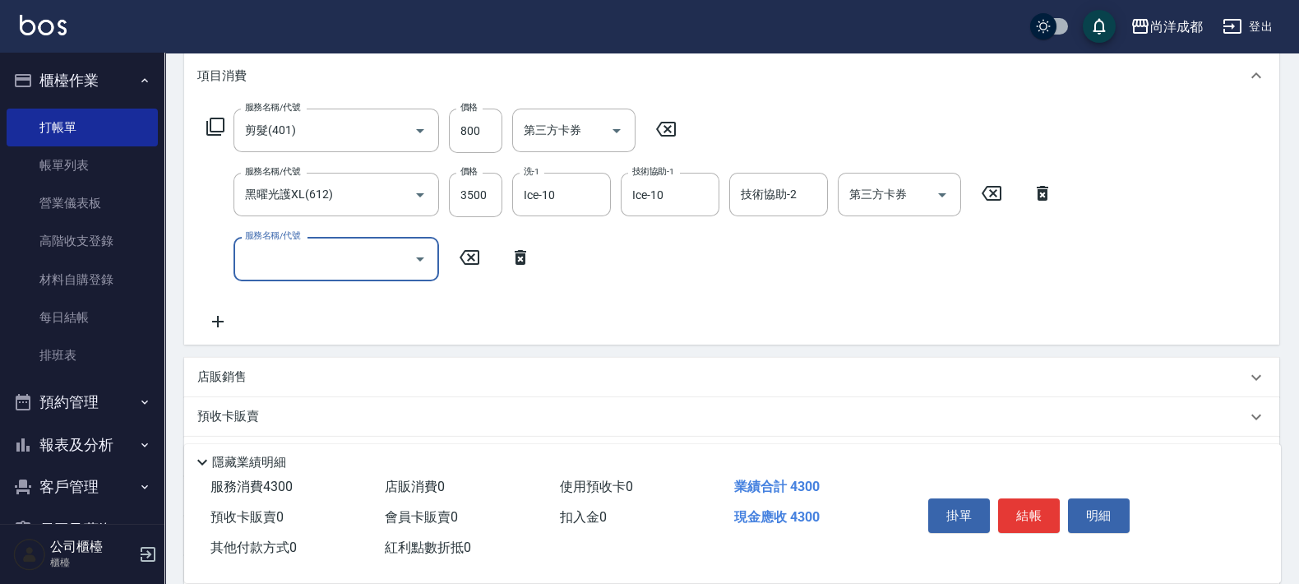
drag, startPoint x: 516, startPoint y: 253, endPoint x: 417, endPoint y: 270, distance: 100.8
click at [515, 253] on icon at bounding box center [521, 257] width 12 height 15
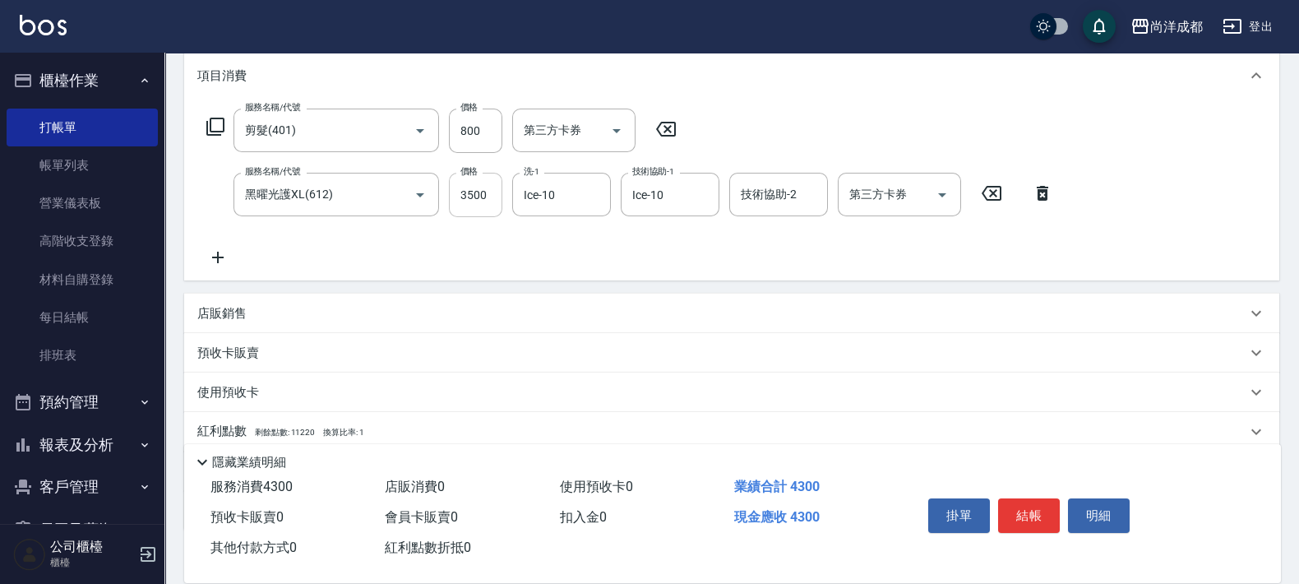
click at [475, 201] on input "3500" at bounding box center [475, 195] width 53 height 44
click at [477, 203] on input "3324" at bounding box center [475, 195] width 53 height 44
click at [201, 305] on p "店販銷售" at bounding box center [221, 313] width 49 height 17
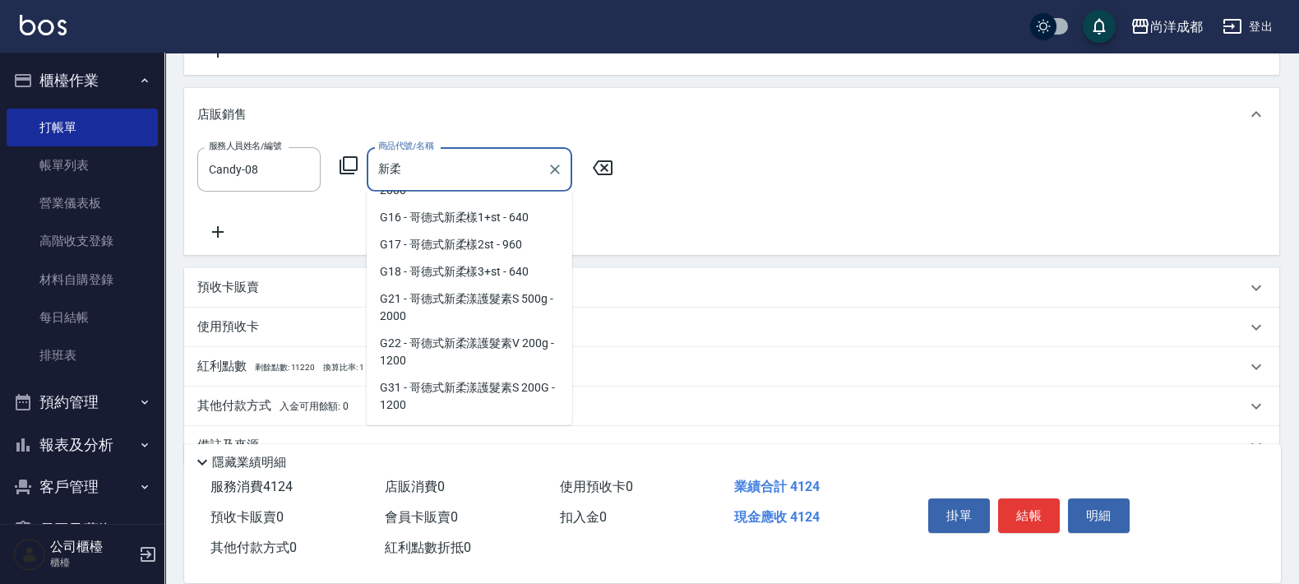
scroll to position [181, 0]
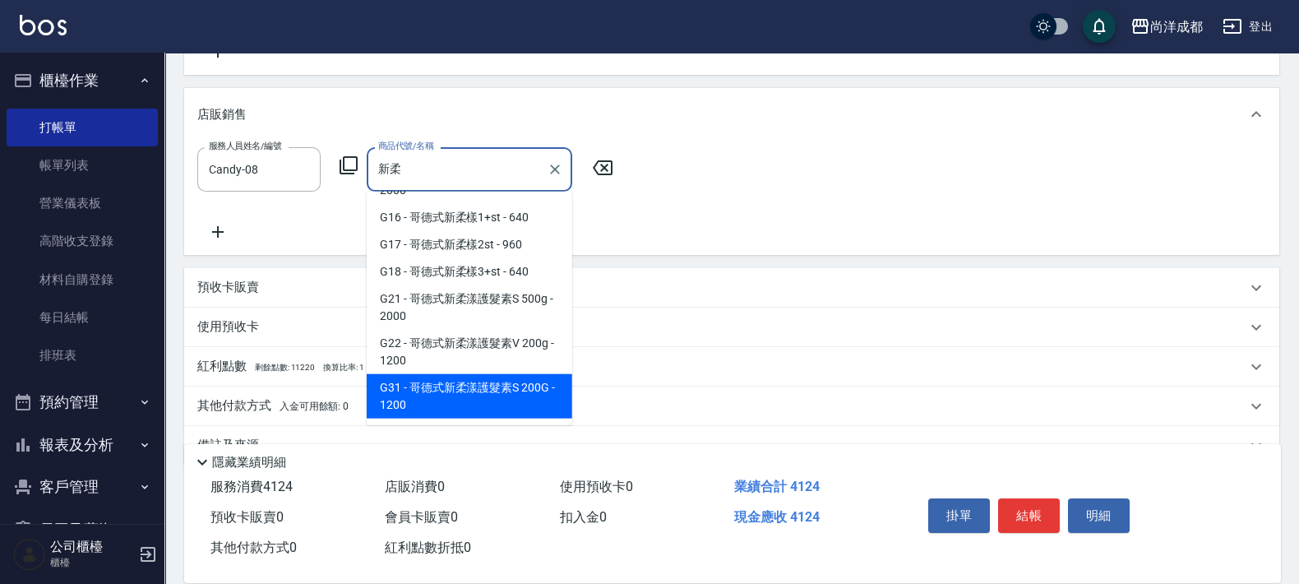
click at [526, 386] on span "G31 - 哥德式新柔漾護髮素S 200G - 1200" at bounding box center [469, 396] width 205 height 44
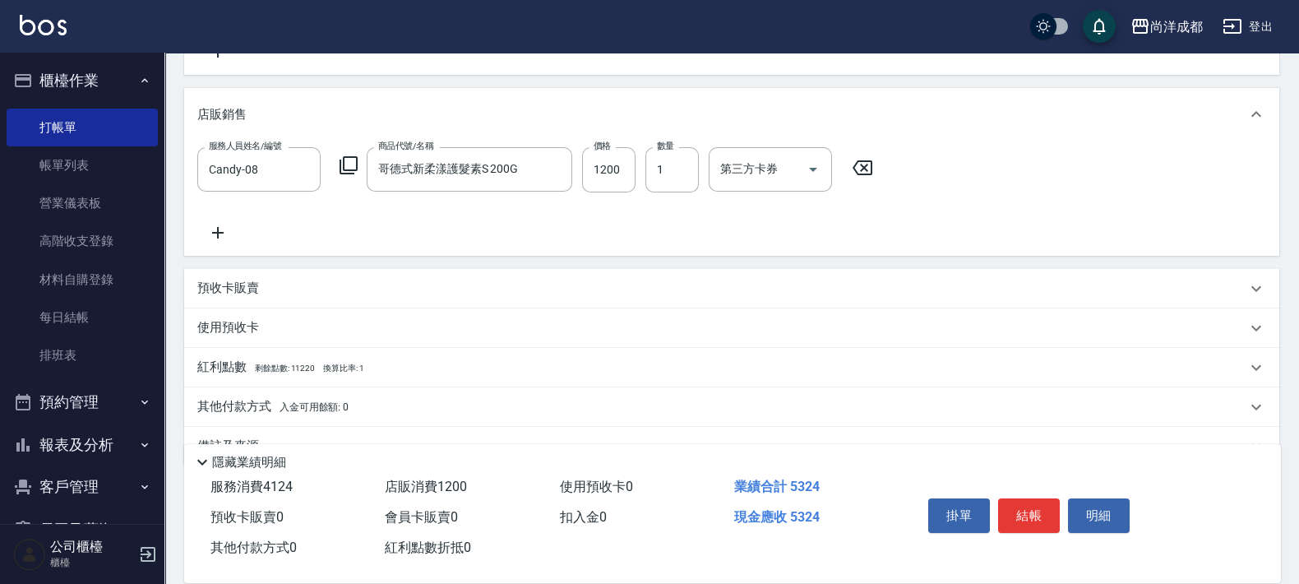
click at [592, 219] on div "服務人員姓名/編號 Candy-08 服務人員姓名/編號 商品代號/名稱 哥德式新柔漾護髮素S 200G 商品代號/名稱 價格 1200 價格 數量 1 數量…" at bounding box center [731, 194] width 1069 height 95
click at [241, 394] on div "其他付款方式 入金可用餘額: 0" at bounding box center [731, 406] width 1095 height 39
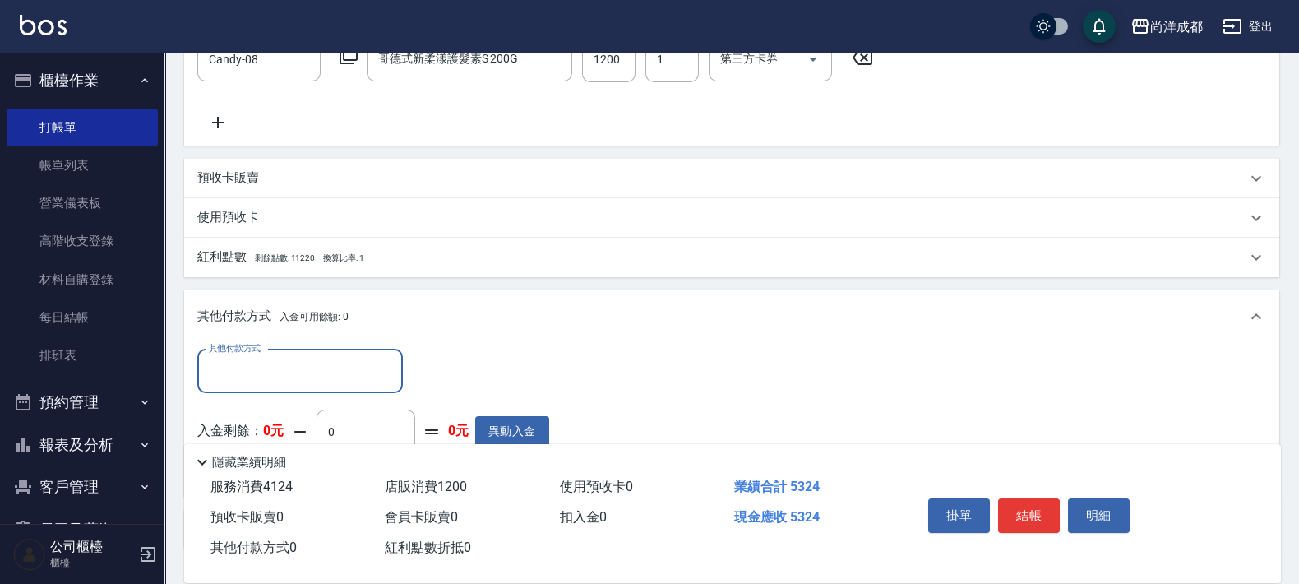
scroll to position [653, 0]
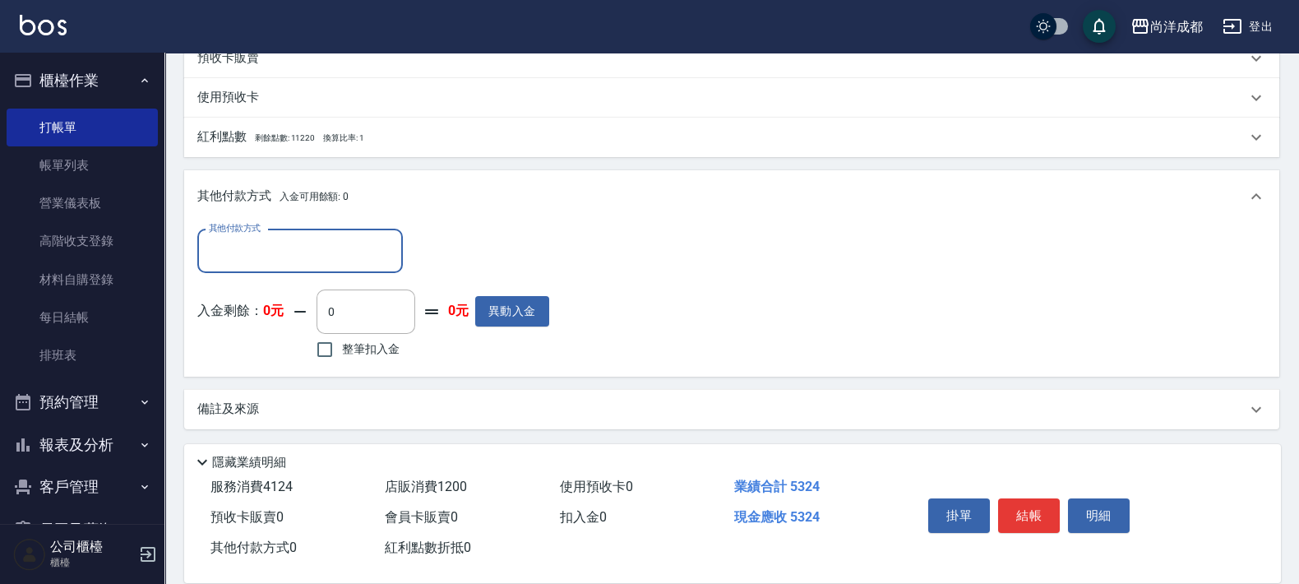
click at [302, 238] on input "其他付款方式" at bounding box center [300, 251] width 191 height 29
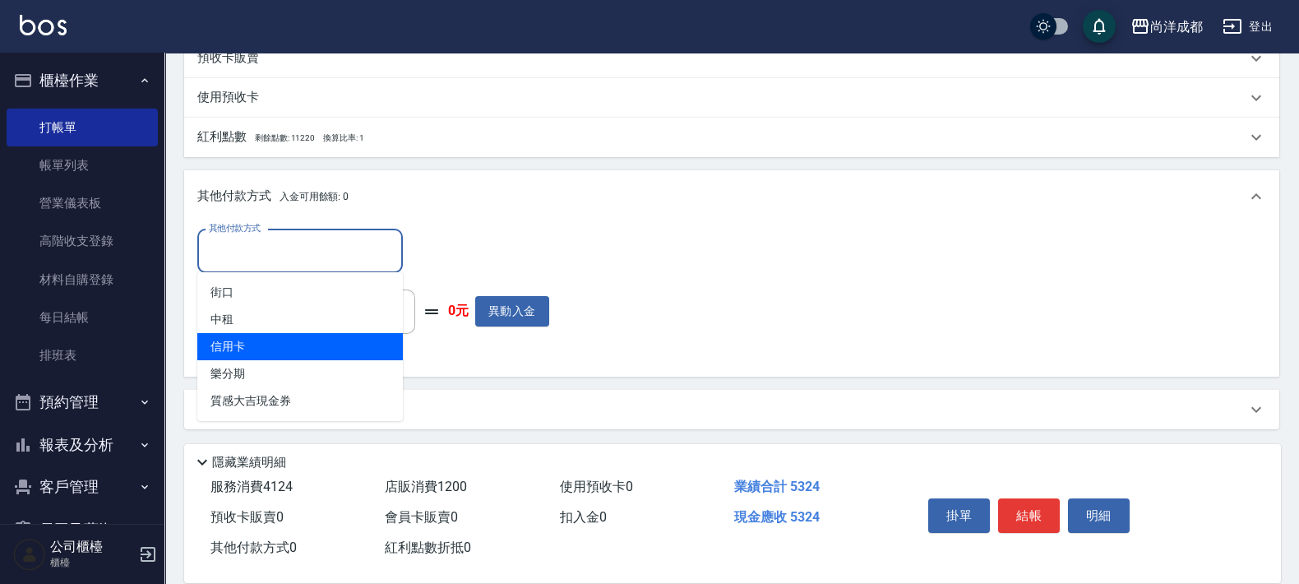
click at [255, 341] on span "信用卡" at bounding box center [299, 346] width 205 height 27
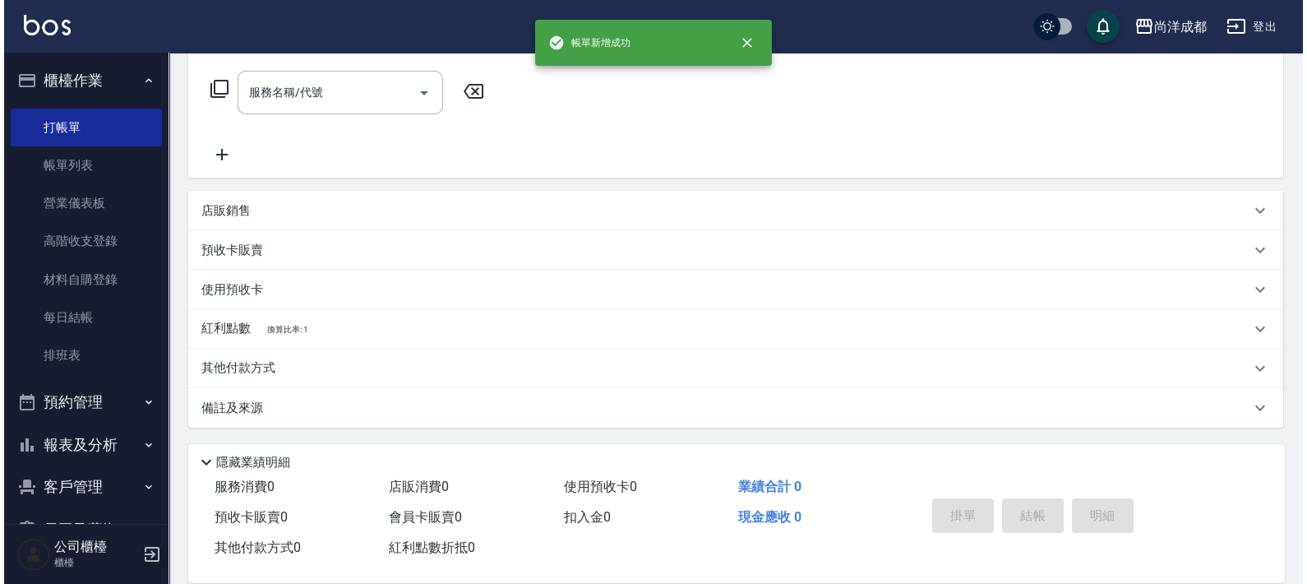
scroll to position [0, 0]
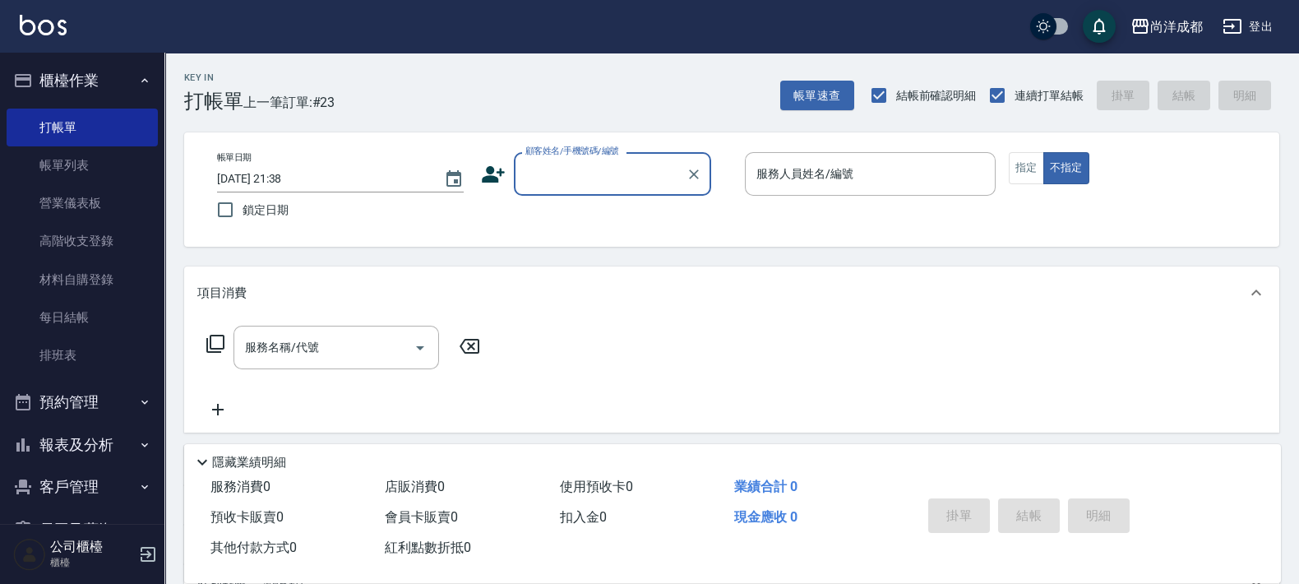
click at [799, 313] on div "項目消費" at bounding box center [731, 292] width 1095 height 53
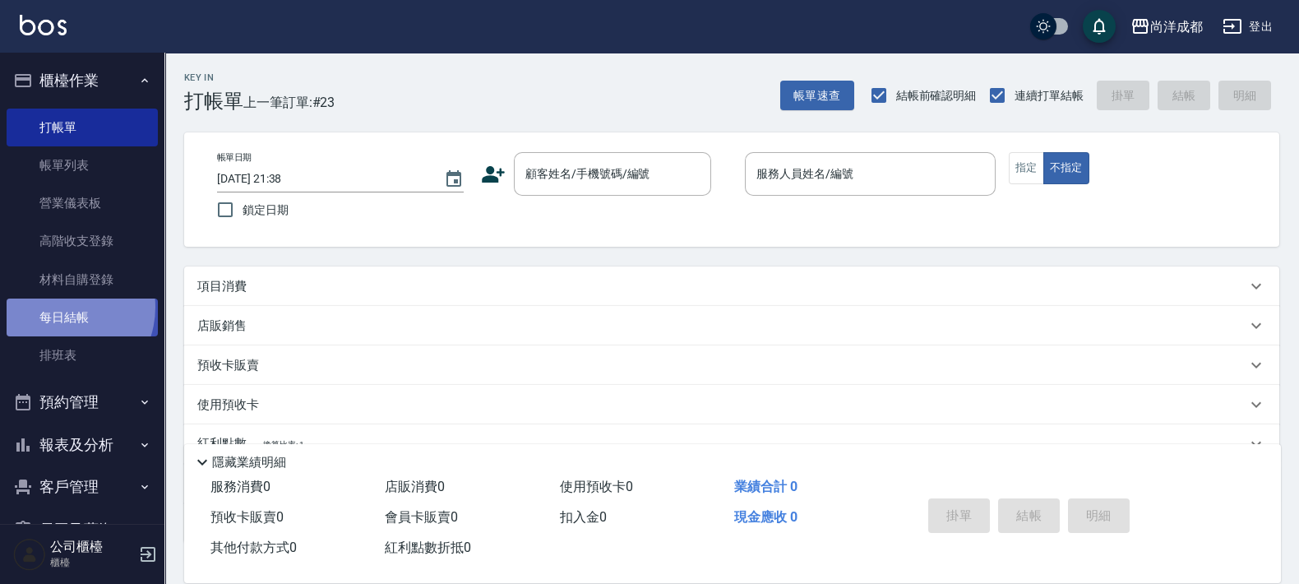
click at [58, 307] on link "每日結帳" at bounding box center [82, 317] width 151 height 38
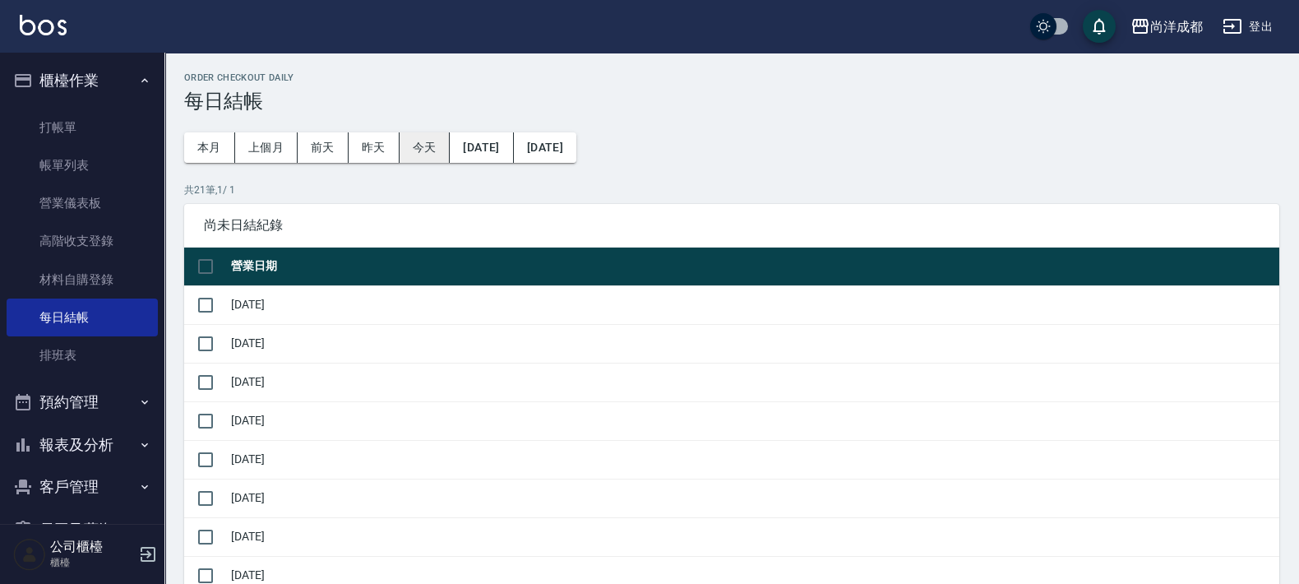
click at [420, 142] on button "今天" at bounding box center [424, 147] width 51 height 30
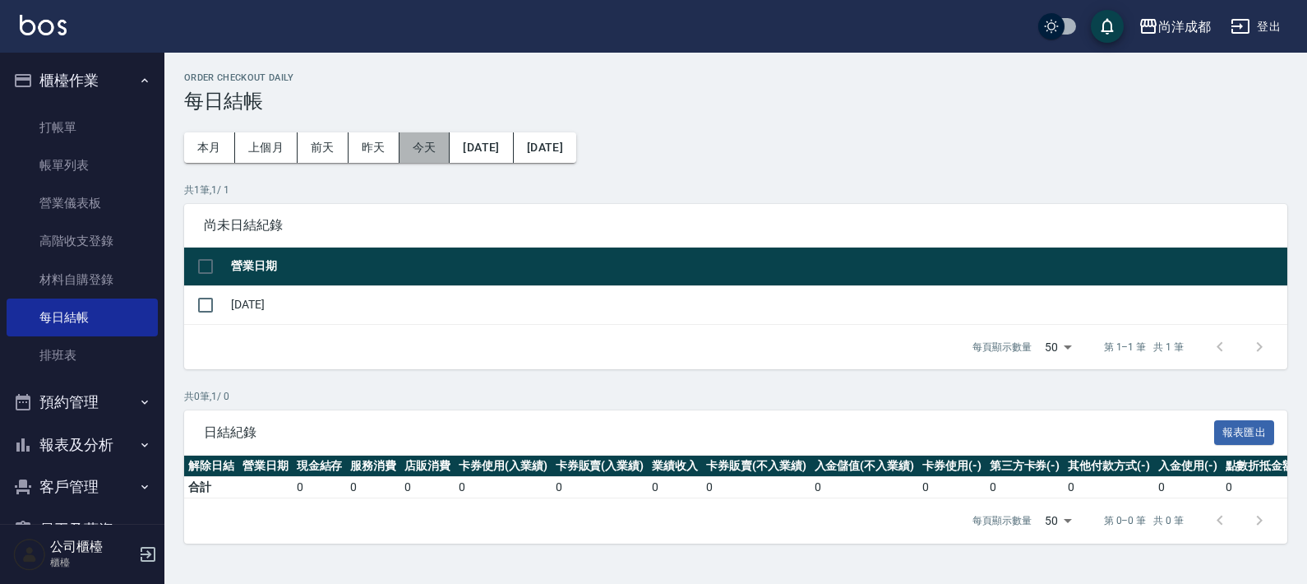
click at [434, 150] on button "今天" at bounding box center [424, 147] width 51 height 30
click at [208, 294] on input "checkbox" at bounding box center [205, 305] width 35 height 35
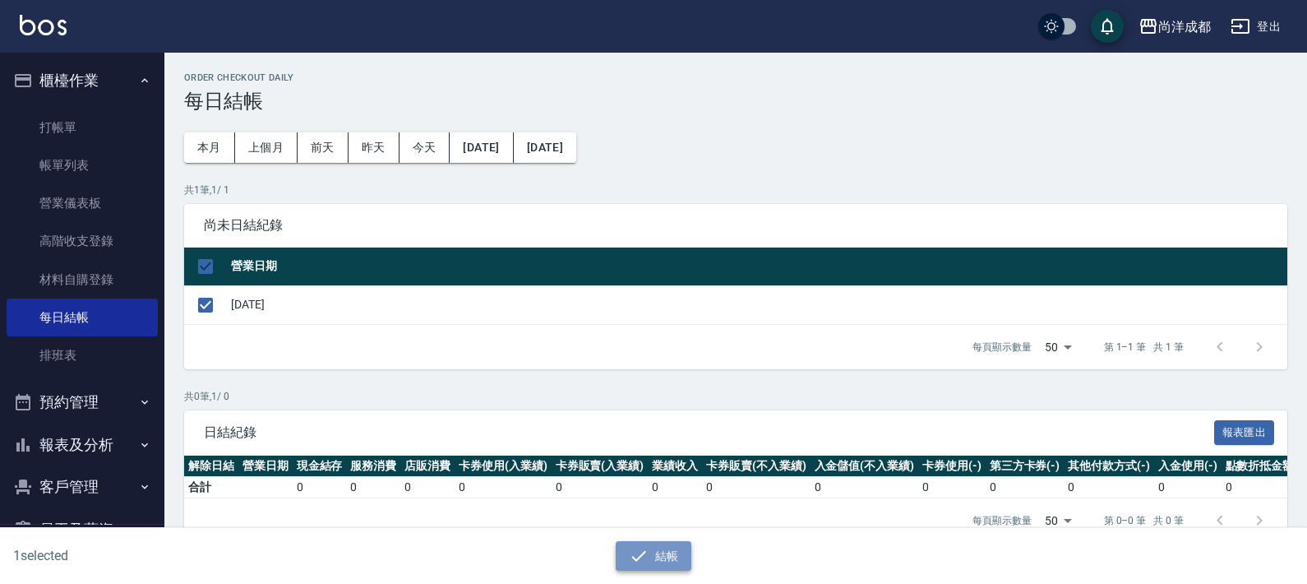
drag, startPoint x: 653, startPoint y: 548, endPoint x: 647, endPoint y: 535, distance: 14.7
click at [654, 547] on button "結帳" at bounding box center [654, 556] width 76 height 30
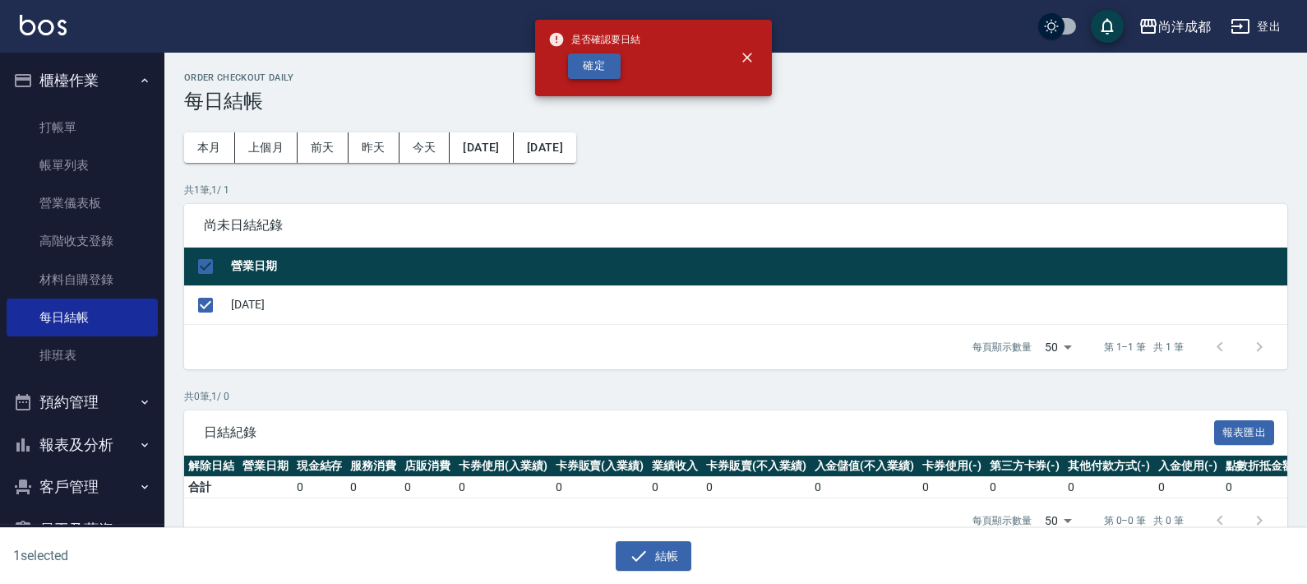
click at [612, 60] on button "確定" at bounding box center [594, 65] width 53 height 25
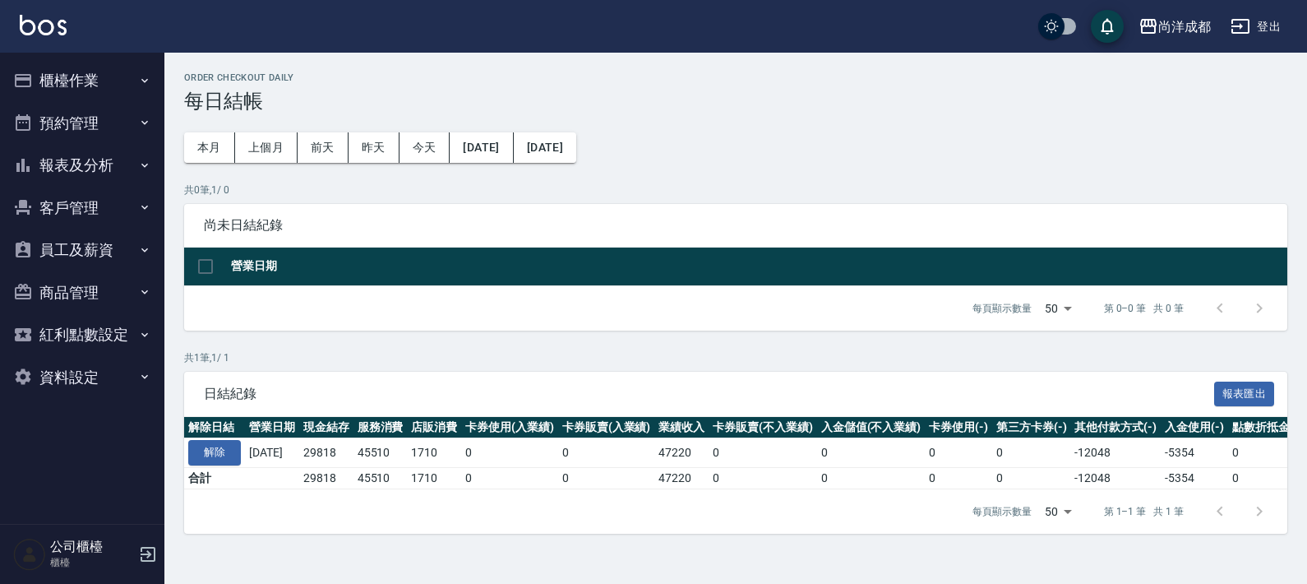
click at [453, 329] on div "每頁顯示數量 50 50 第 0–0 筆 共 0 筆" at bounding box center [735, 308] width 1103 height 44
click at [68, 156] on button "報表及分析" at bounding box center [82, 165] width 151 height 43
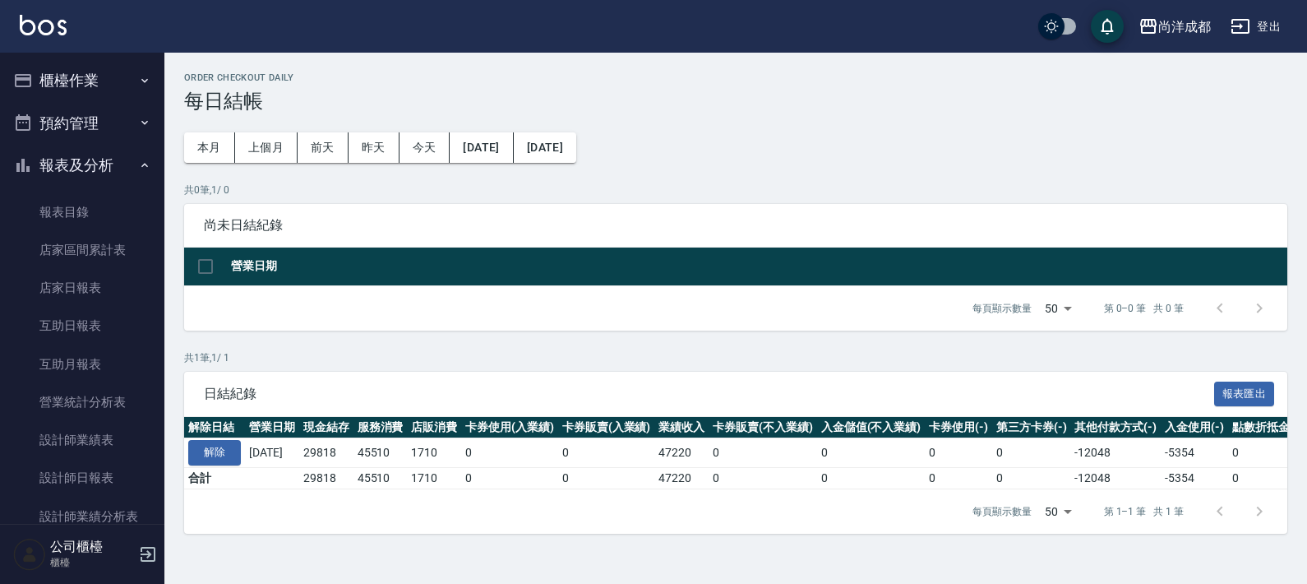
click at [62, 163] on button "報表及分析" at bounding box center [82, 165] width 151 height 43
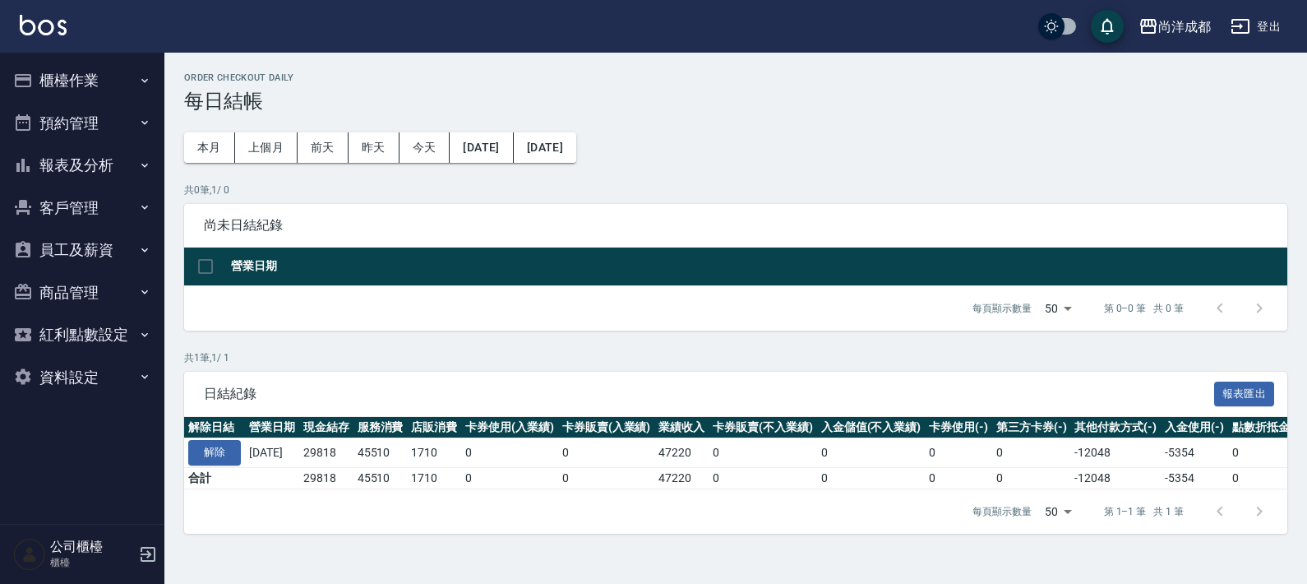
click at [85, 76] on button "櫃檯作業" at bounding box center [82, 80] width 151 height 43
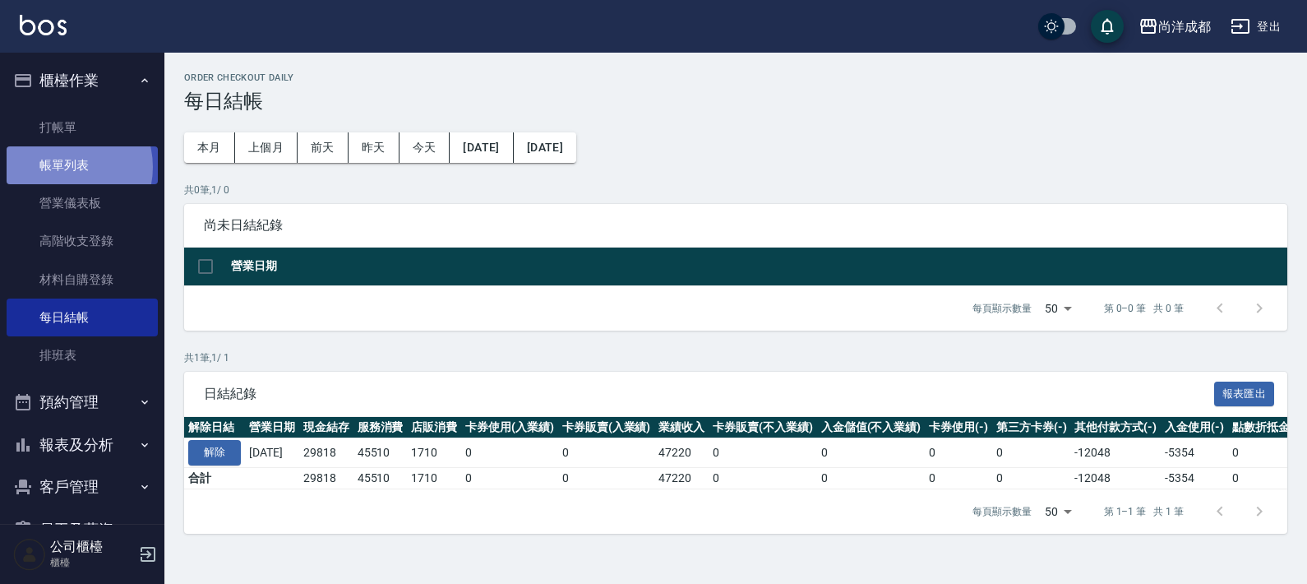
click at [64, 167] on link "帳單列表" at bounding box center [82, 165] width 151 height 38
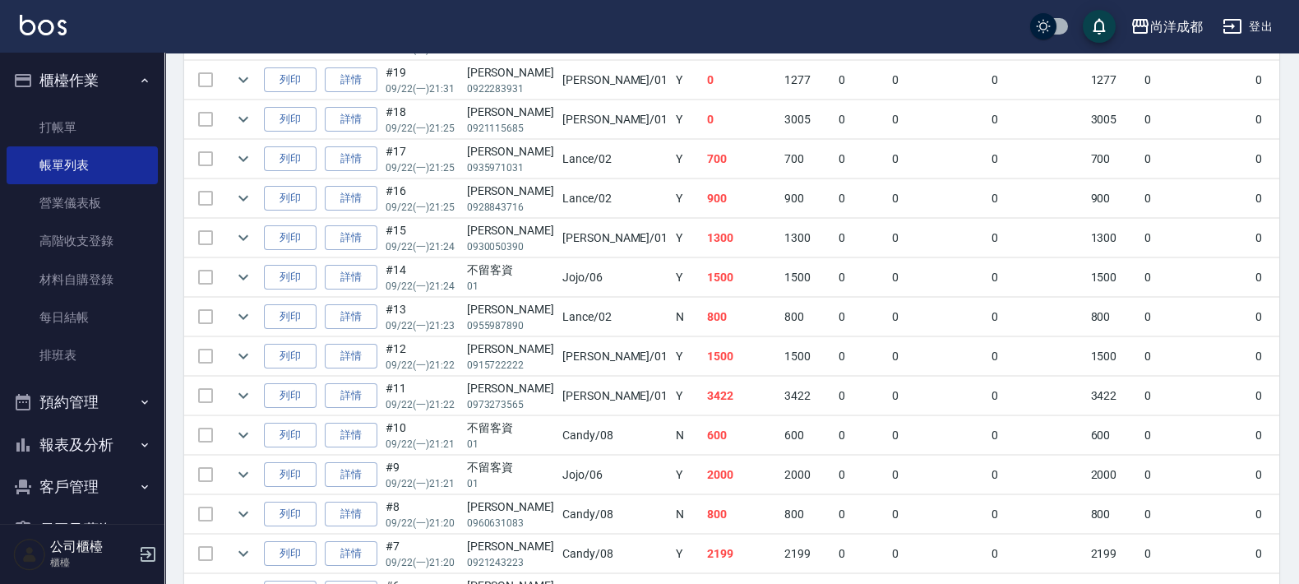
scroll to position [583, 0]
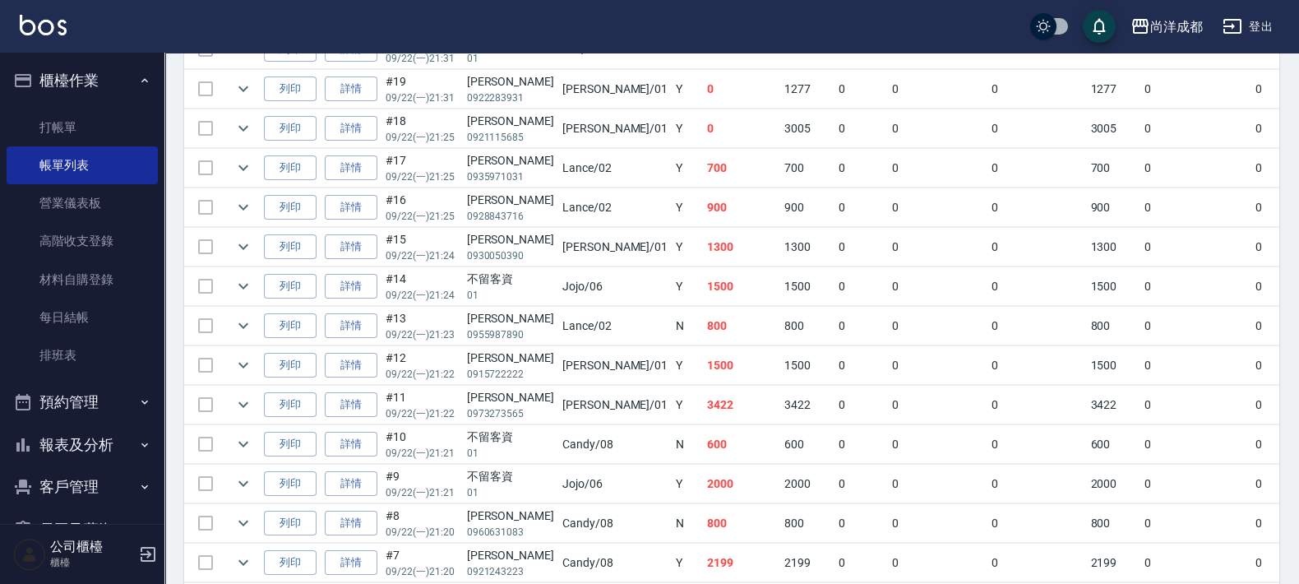
click at [98, 77] on button "櫃檯作業" at bounding box center [82, 80] width 151 height 43
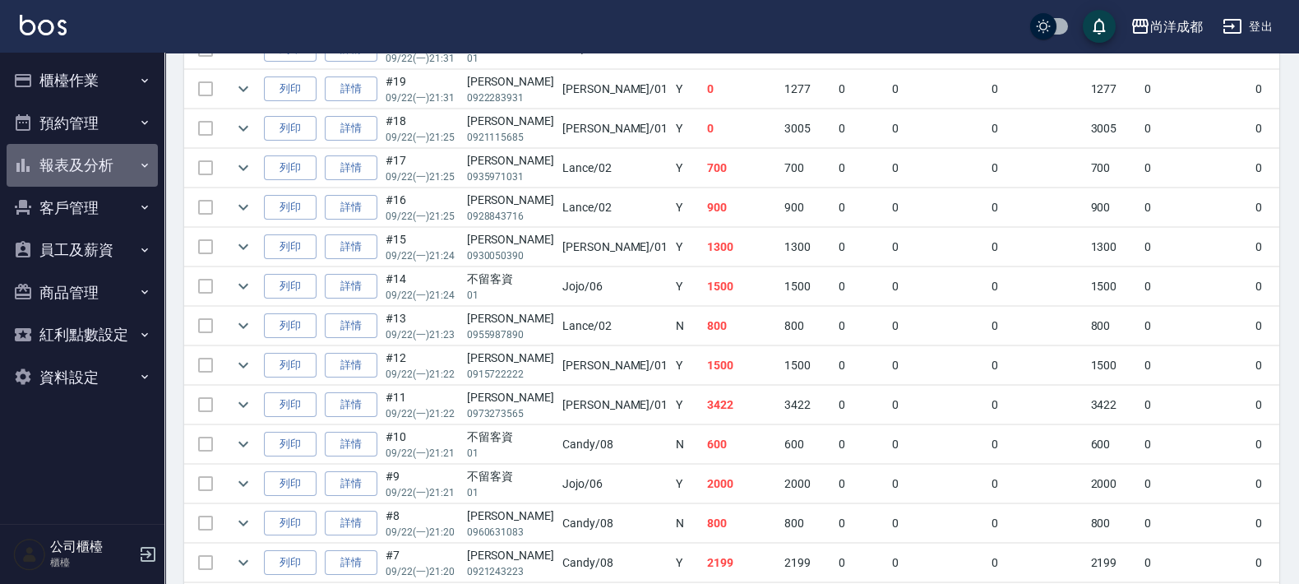
click at [95, 155] on button "報表及分析" at bounding box center [82, 165] width 151 height 43
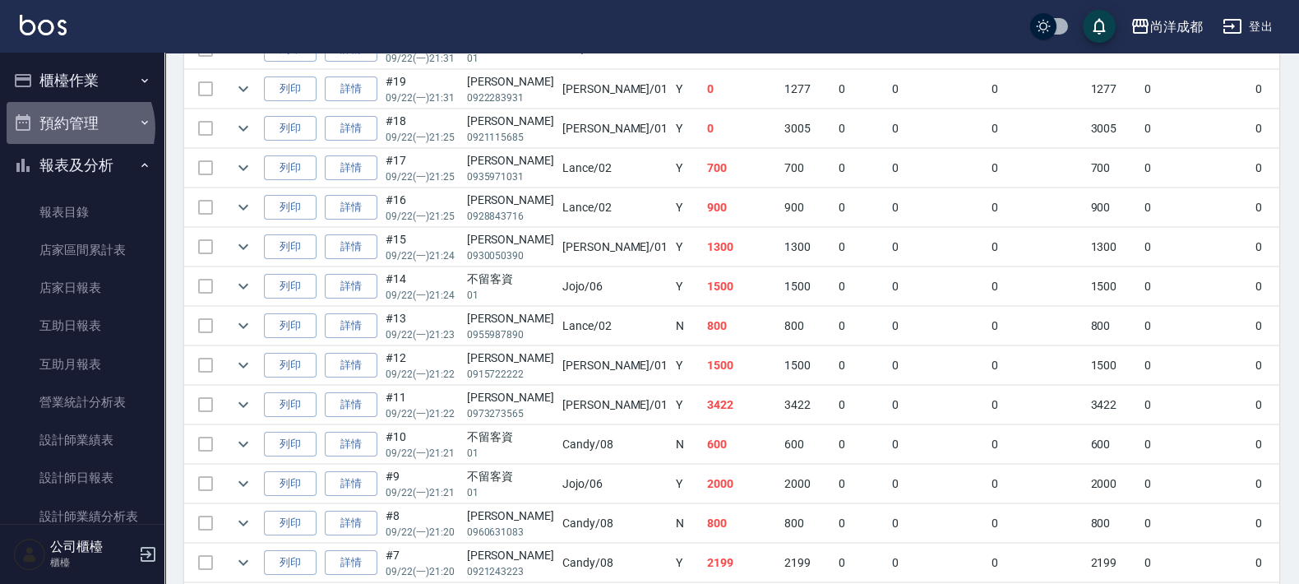
click at [74, 127] on button "預約管理" at bounding box center [82, 123] width 151 height 43
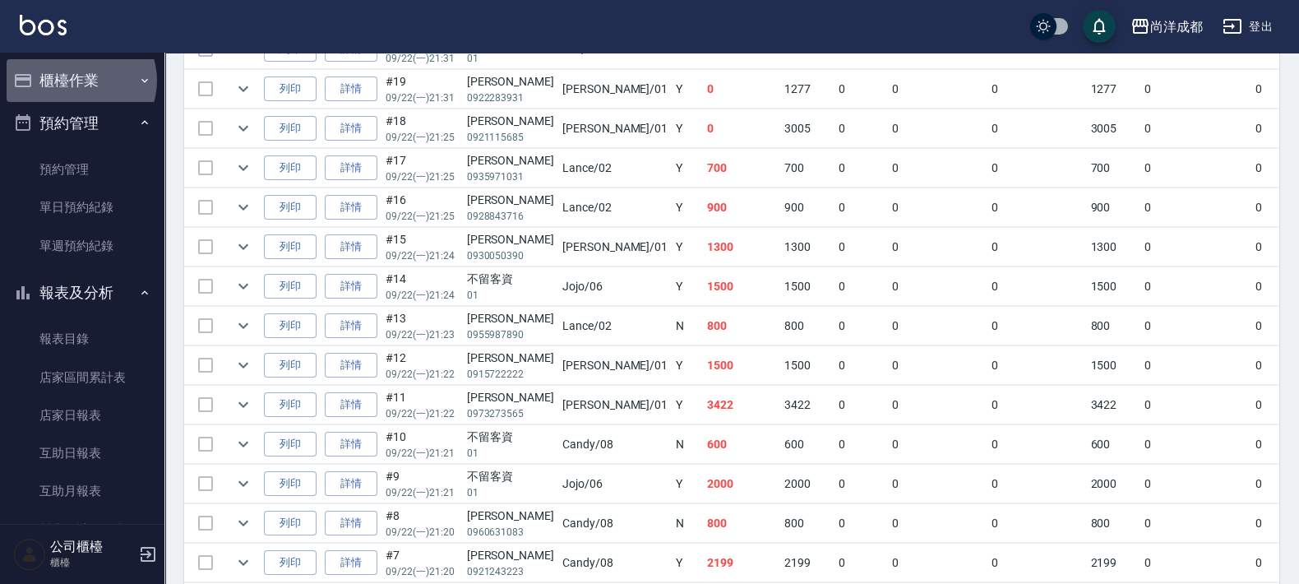
click at [80, 81] on button "櫃檯作業" at bounding box center [82, 80] width 151 height 43
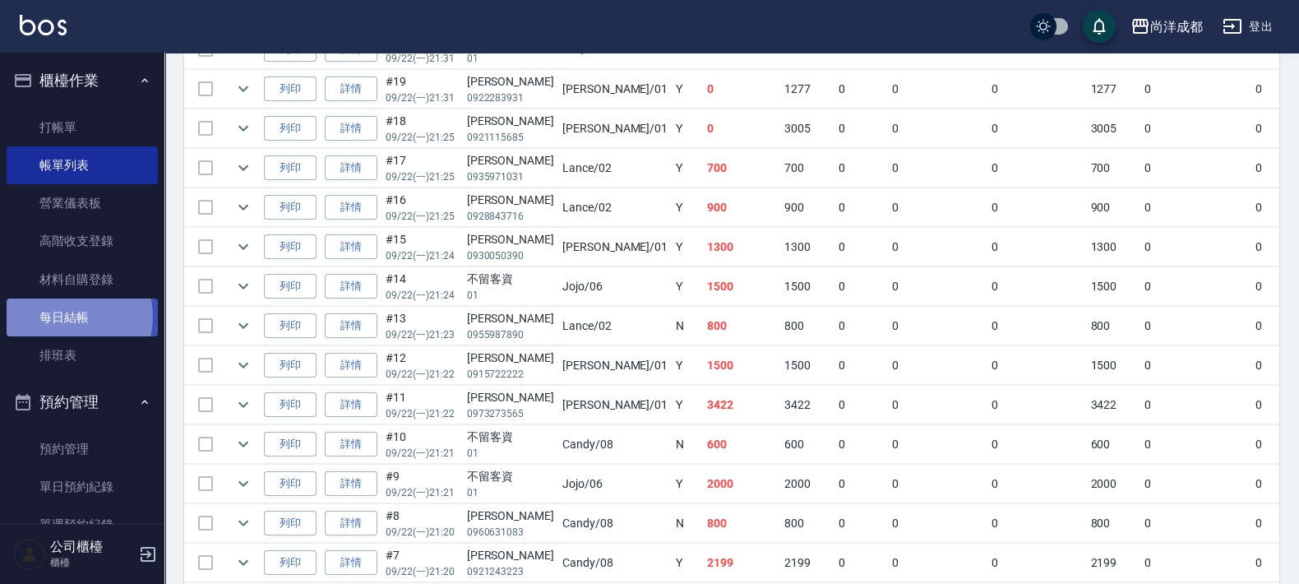
click at [70, 316] on link "每日結帳" at bounding box center [82, 317] width 151 height 38
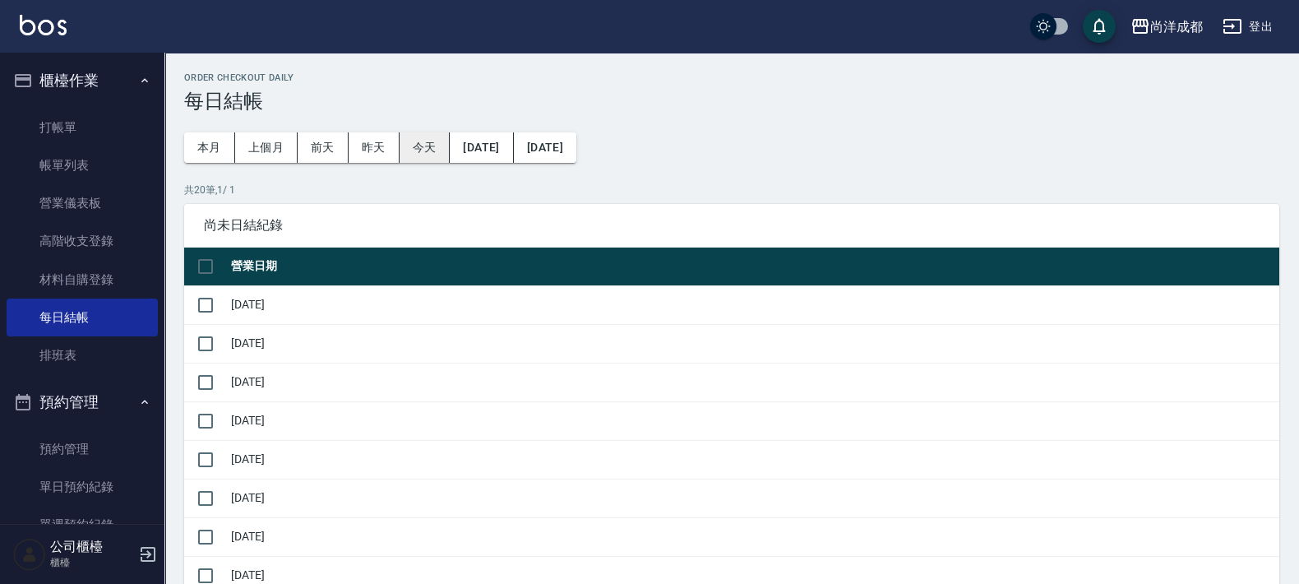
click at [432, 148] on button "今天" at bounding box center [424, 147] width 51 height 30
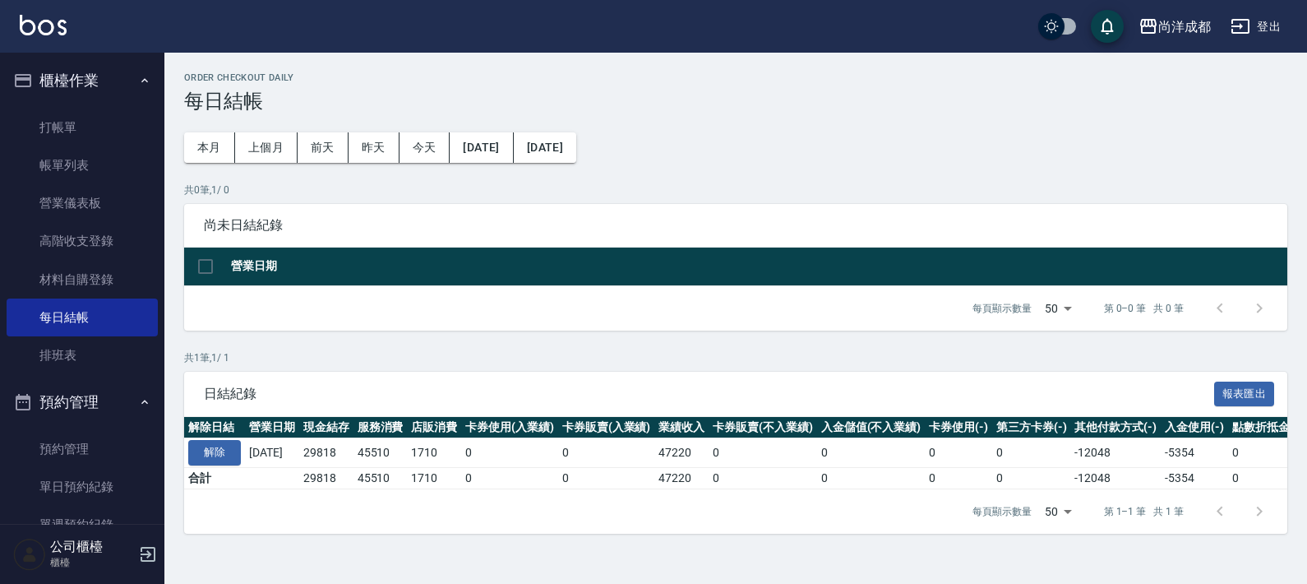
click at [58, 403] on button "預約管理" at bounding box center [82, 402] width 151 height 43
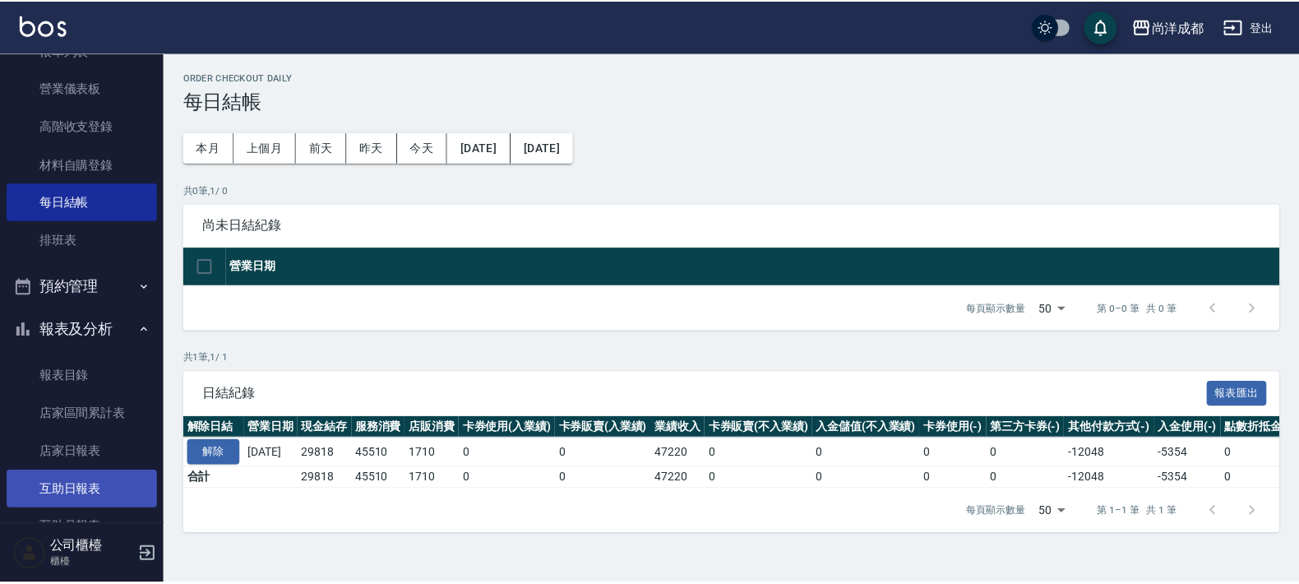
scroll to position [205, 0]
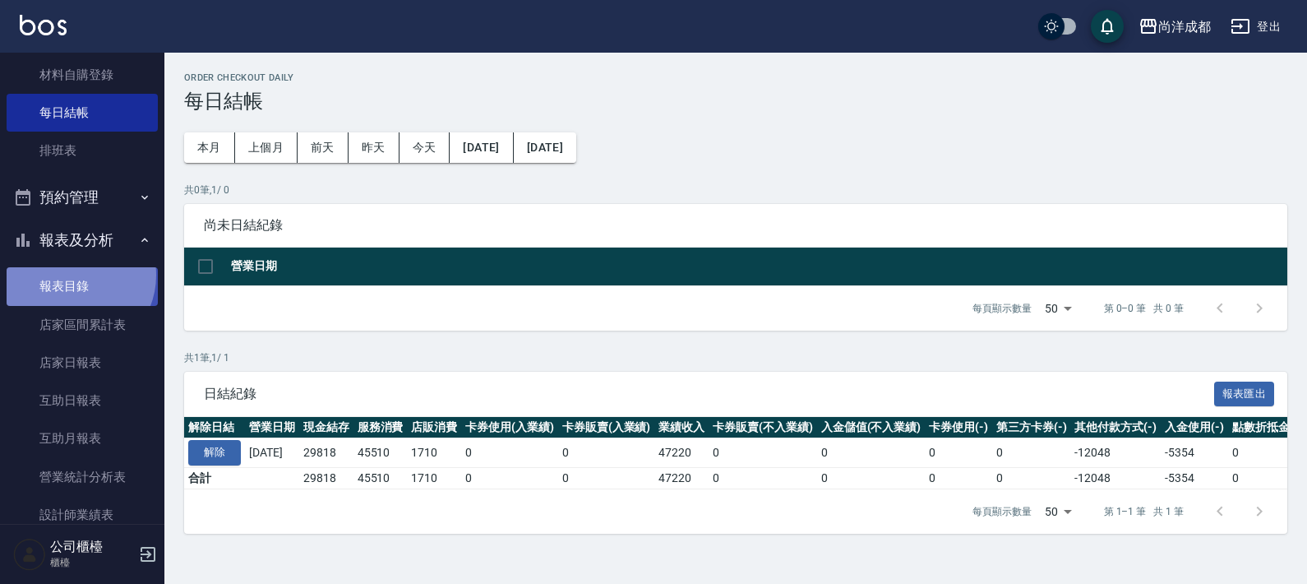
click at [73, 274] on link "報表目錄" at bounding box center [82, 286] width 151 height 38
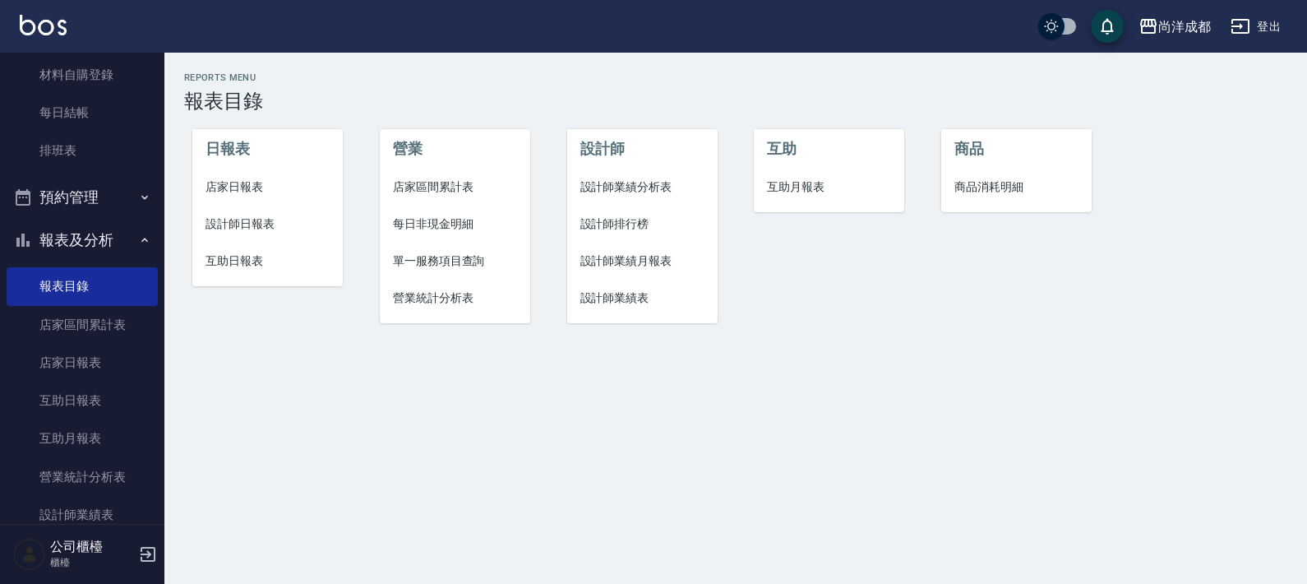
click at [216, 181] on span "店家日報表" at bounding box center [267, 186] width 124 height 17
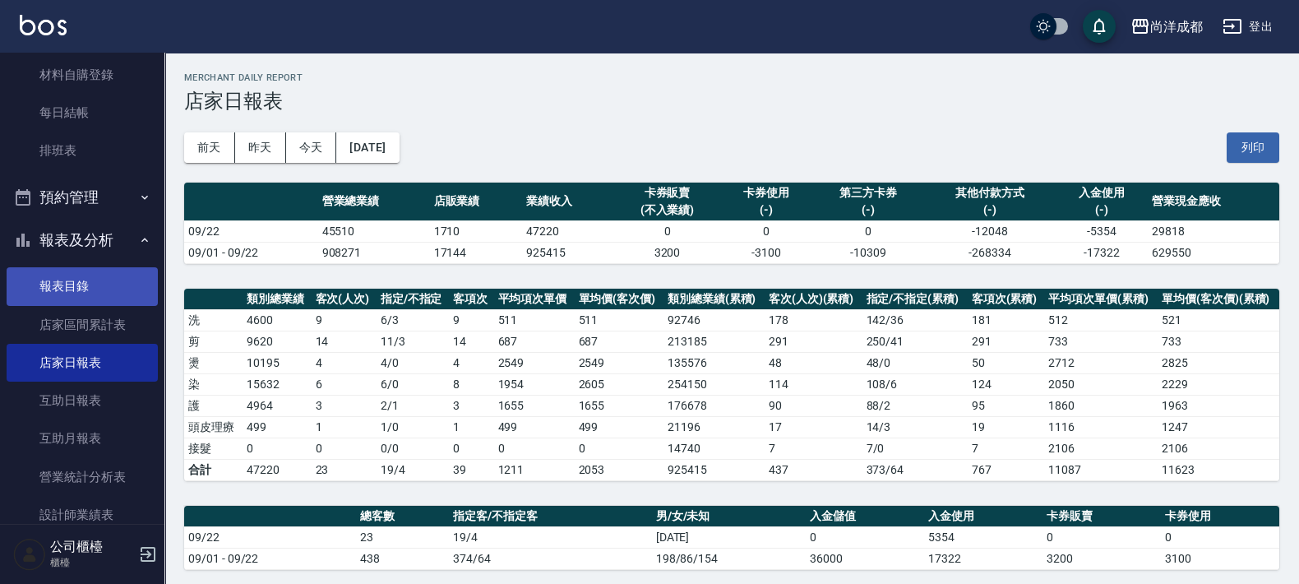
click at [67, 284] on link "報表目錄" at bounding box center [82, 286] width 151 height 38
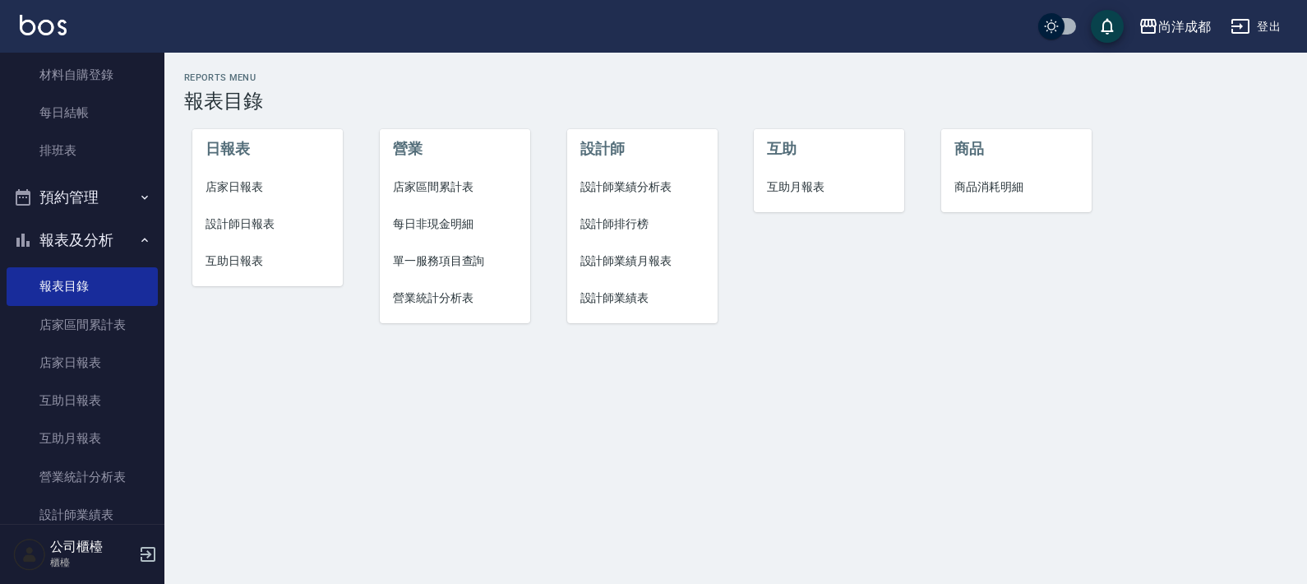
click at [248, 223] on span "設計師日報表" at bounding box center [267, 223] width 124 height 17
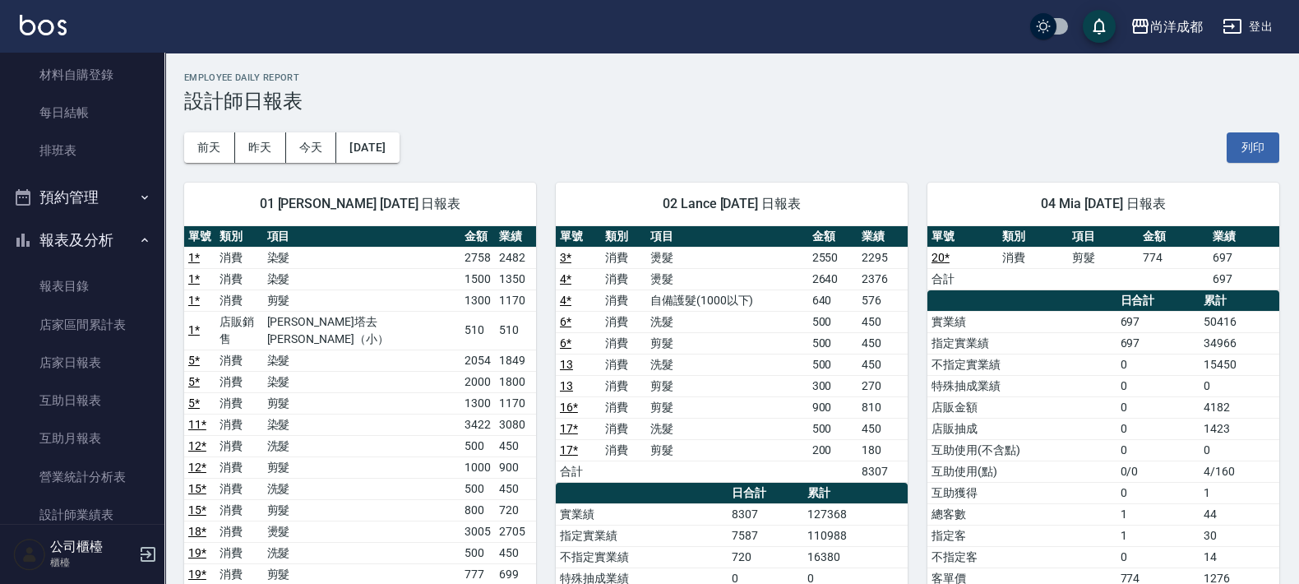
click at [106, 232] on button "報表及分析" at bounding box center [82, 240] width 151 height 43
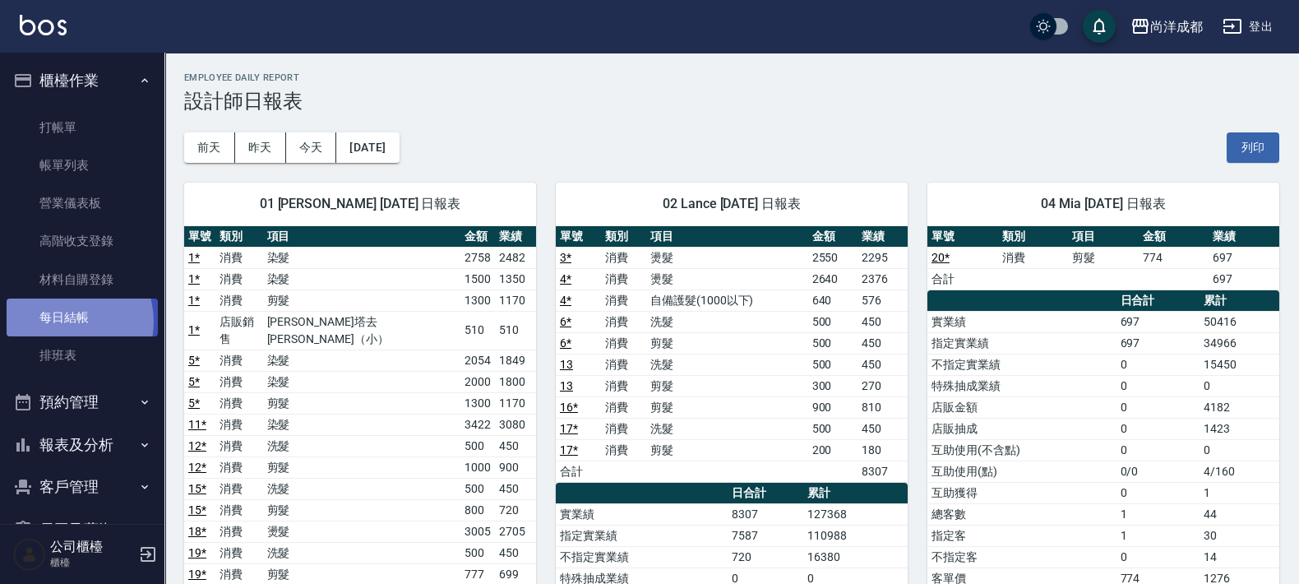
click at [64, 321] on link "每日結帳" at bounding box center [82, 317] width 151 height 38
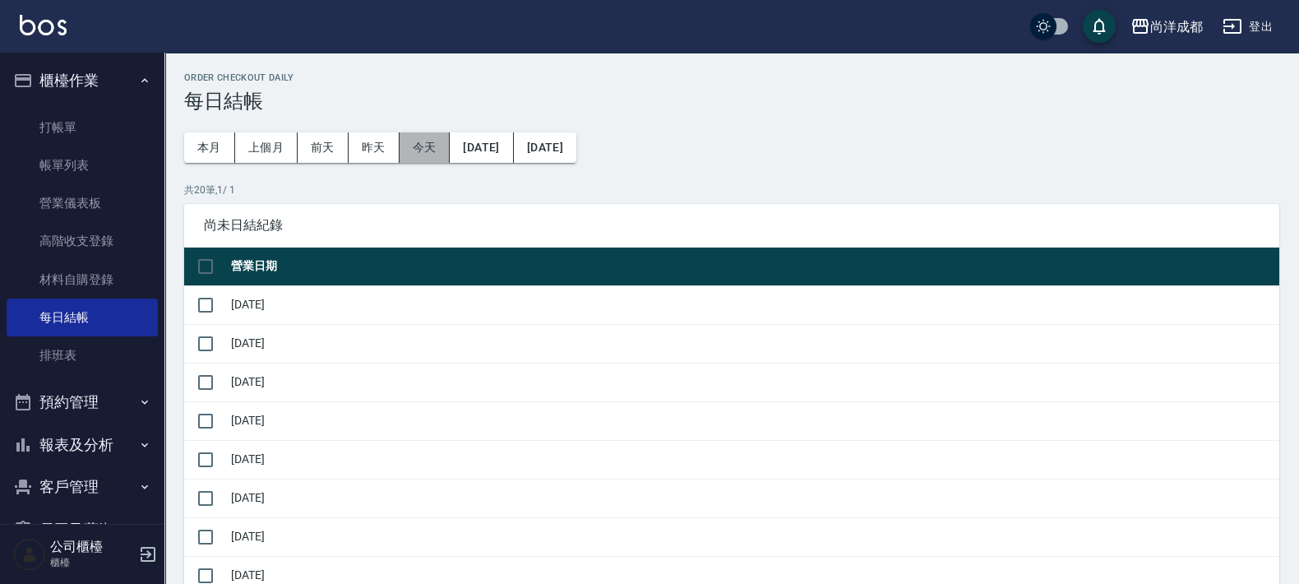
click at [436, 152] on button "今天" at bounding box center [424, 147] width 51 height 30
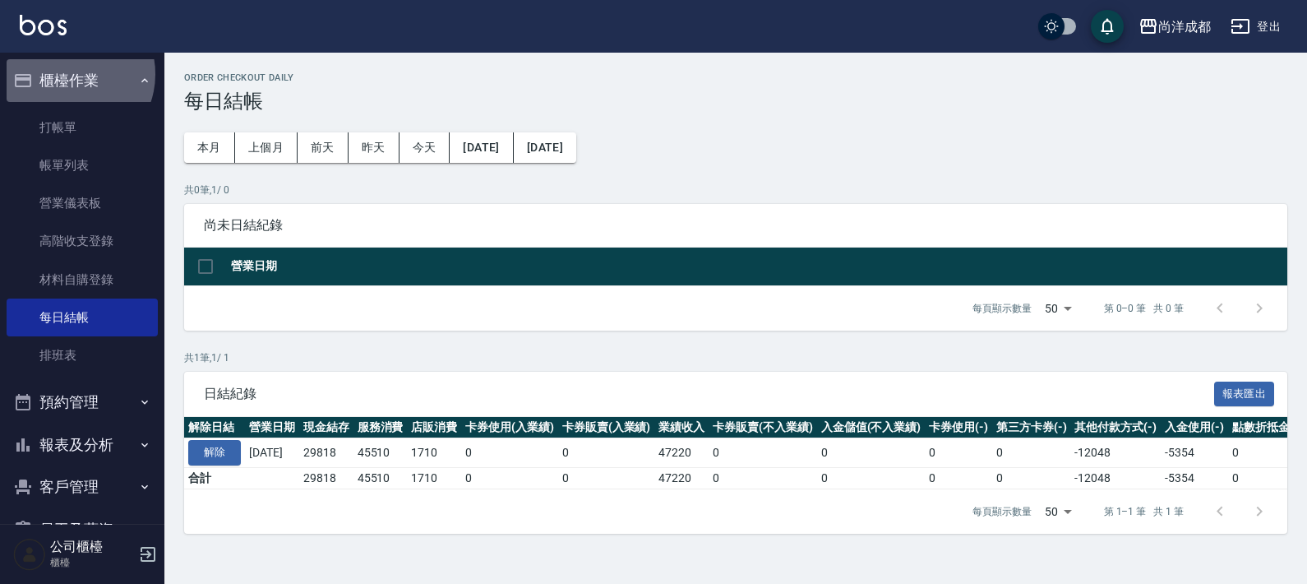
click at [68, 74] on button "櫃檯作業" at bounding box center [82, 80] width 151 height 43
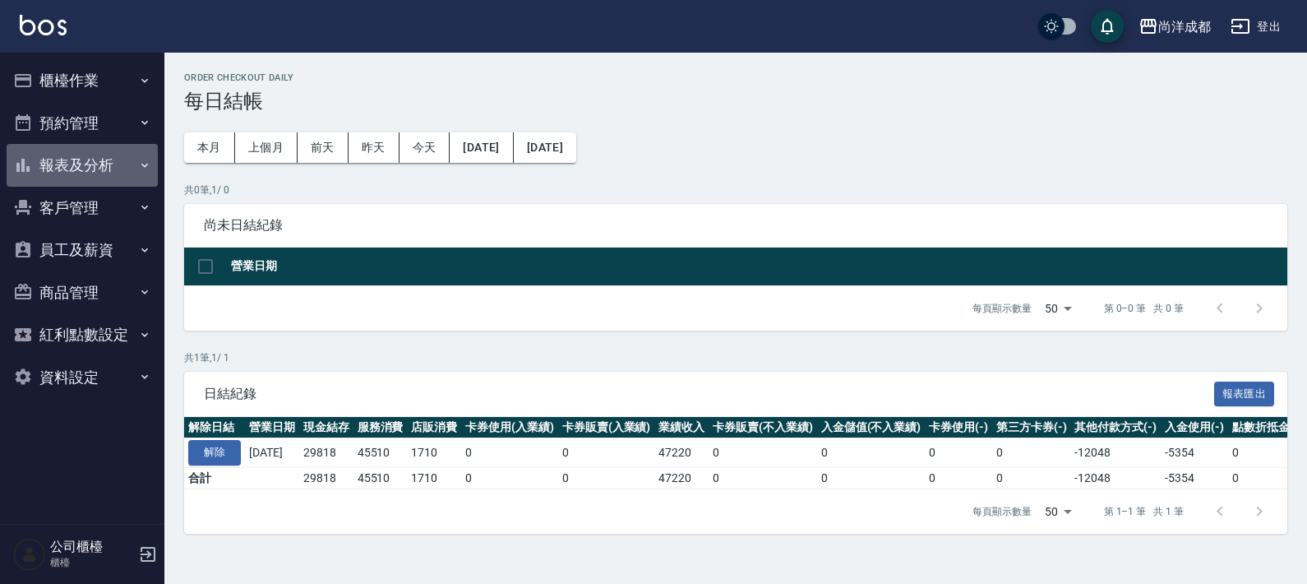
click at [90, 173] on button "報表及分析" at bounding box center [82, 165] width 151 height 43
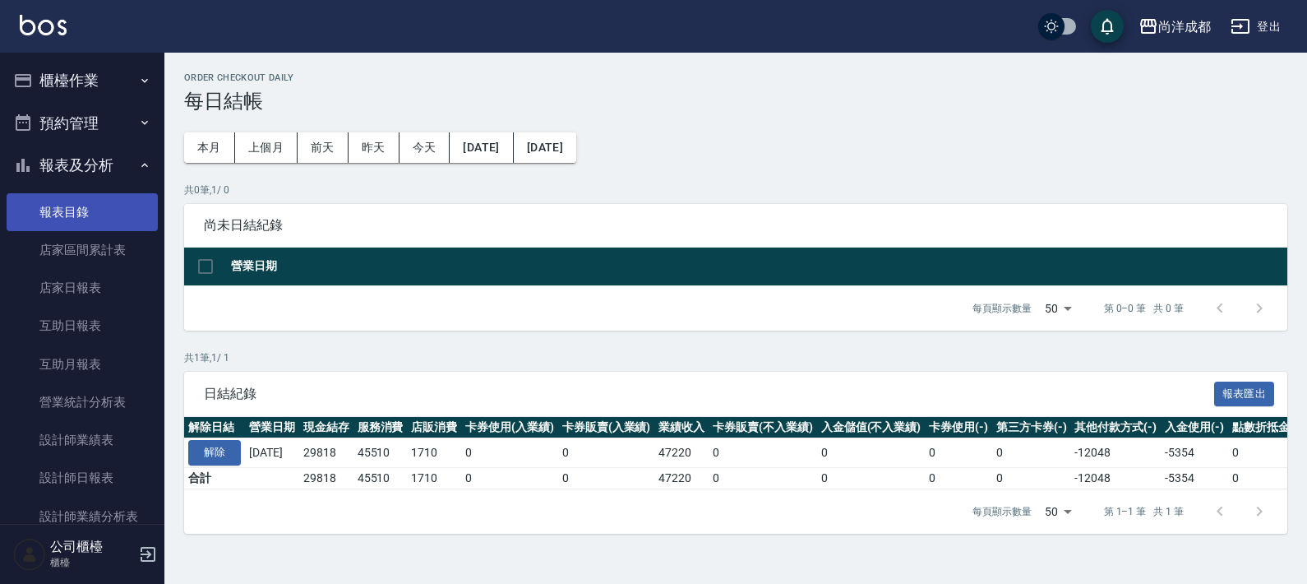
drag, startPoint x: 74, startPoint y: 221, endPoint x: 82, endPoint y: 216, distance: 9.6
click at [76, 221] on link "報表目錄" at bounding box center [82, 212] width 151 height 38
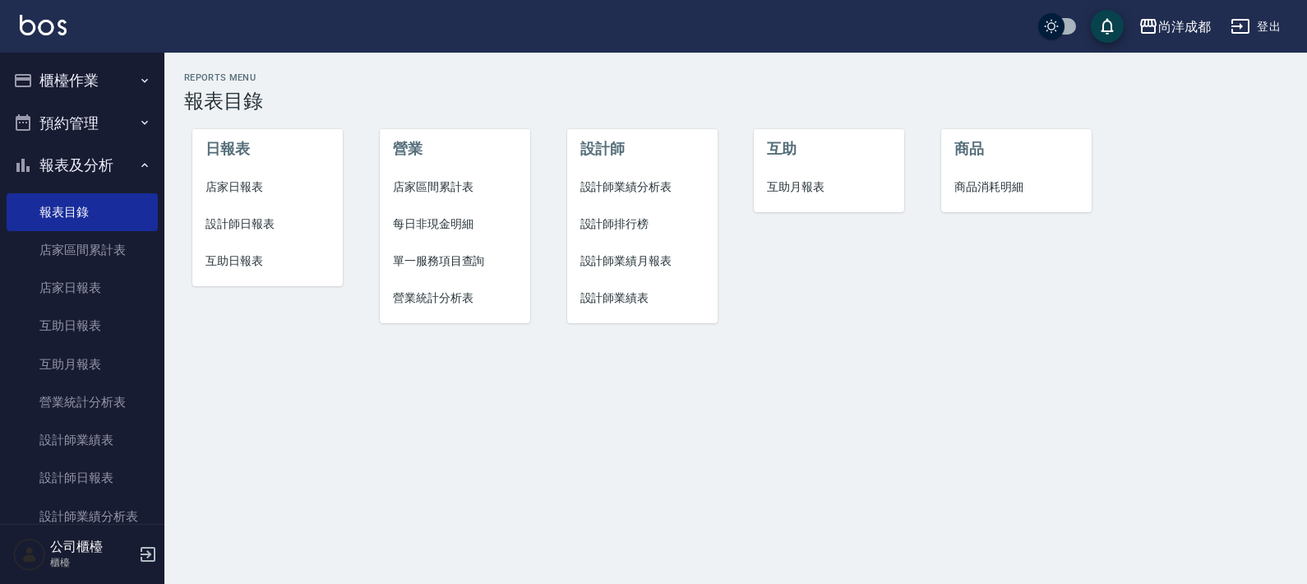
click at [261, 224] on span "設計師日報表" at bounding box center [267, 223] width 124 height 17
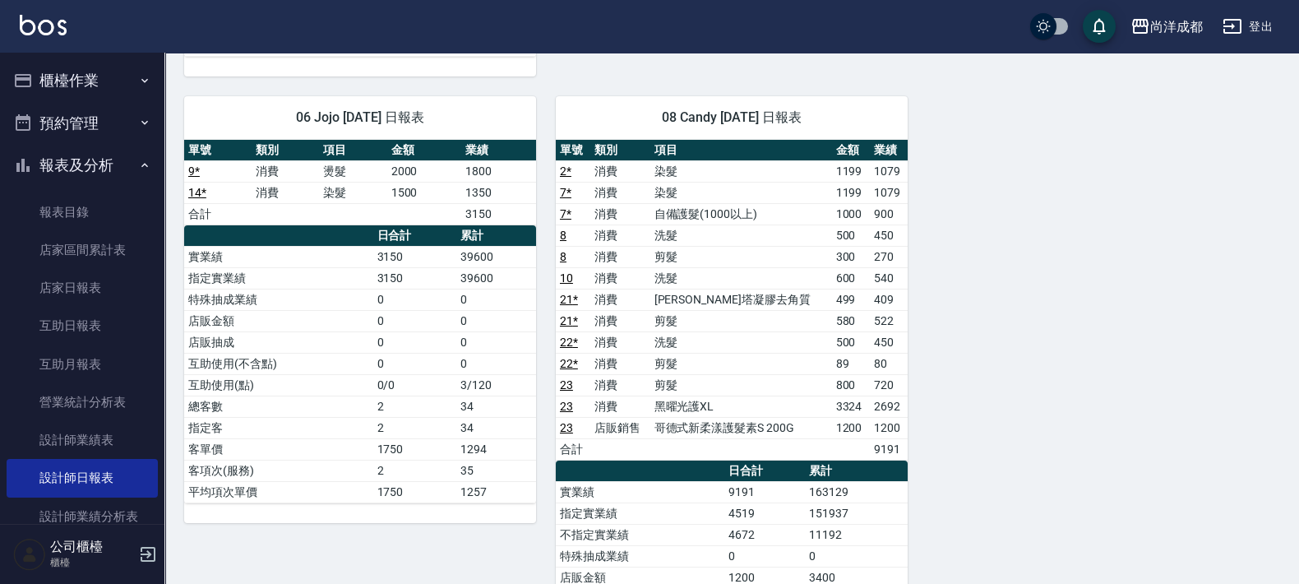
scroll to position [828, 0]
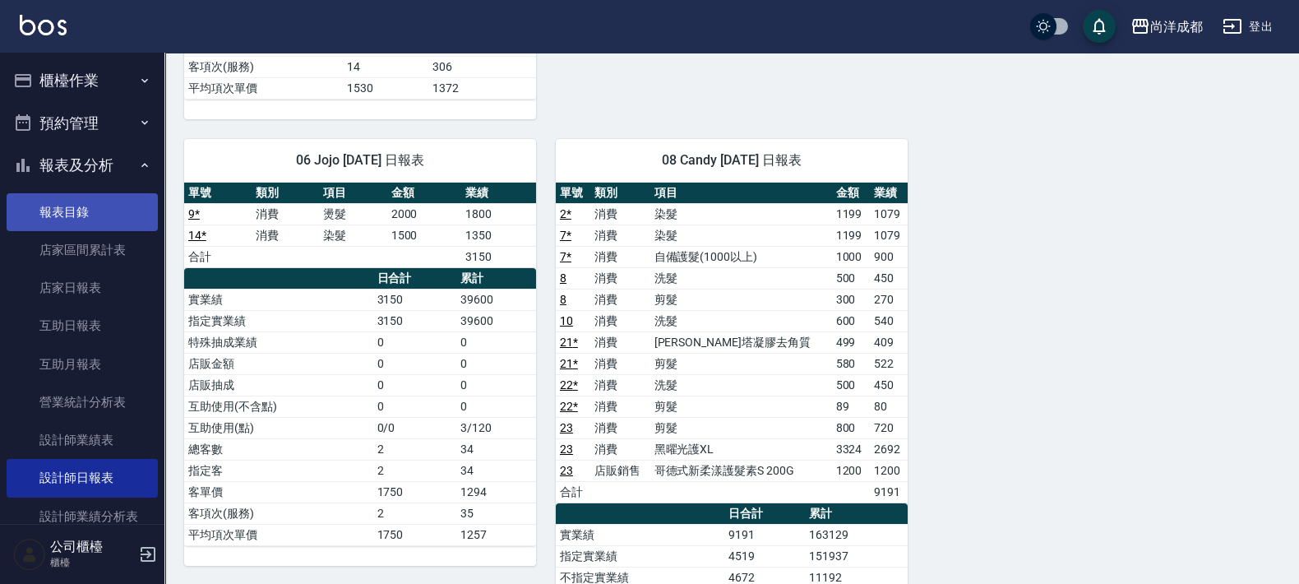
click at [71, 215] on link "報表目錄" at bounding box center [82, 212] width 151 height 38
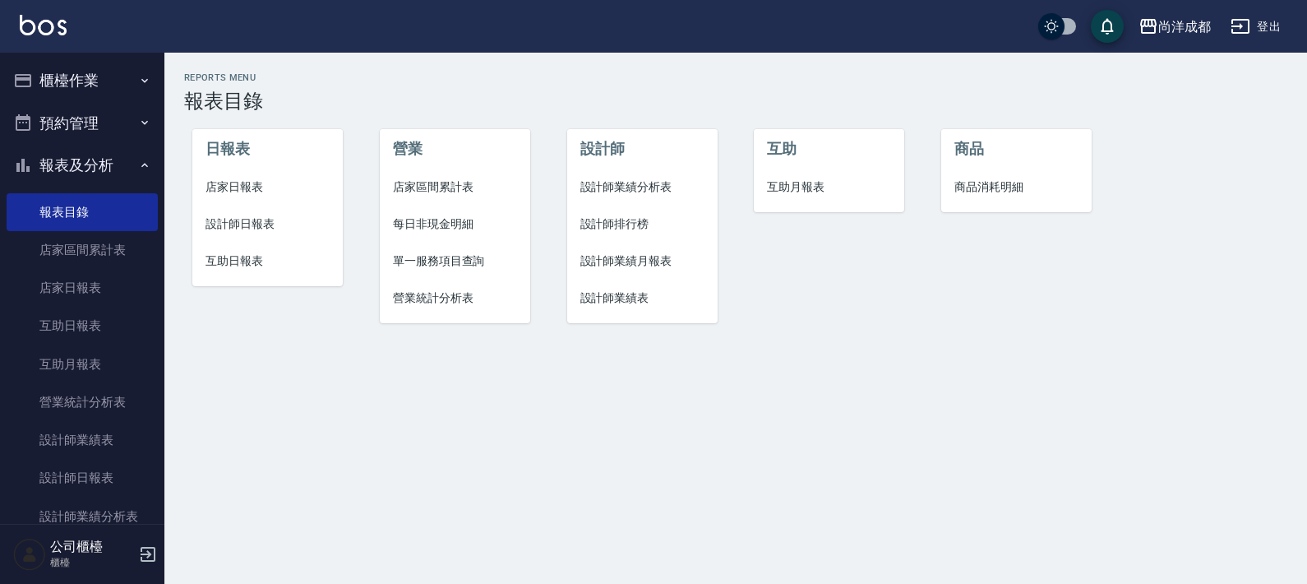
click at [247, 251] on li "互助日報表" at bounding box center [267, 260] width 150 height 37
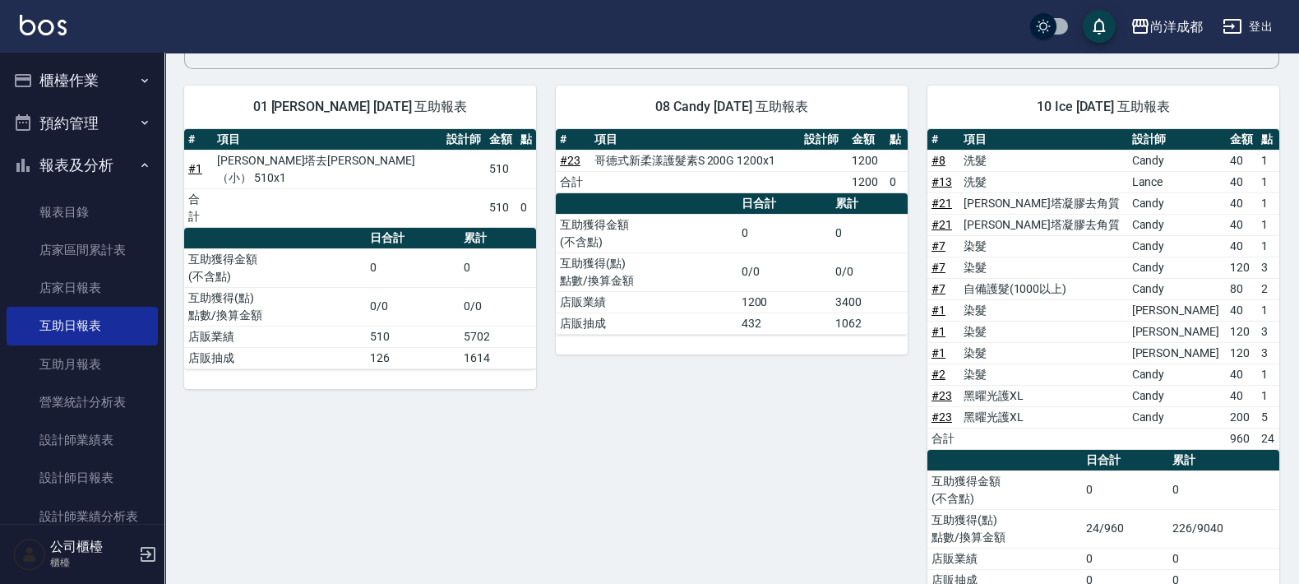
scroll to position [159, 0]
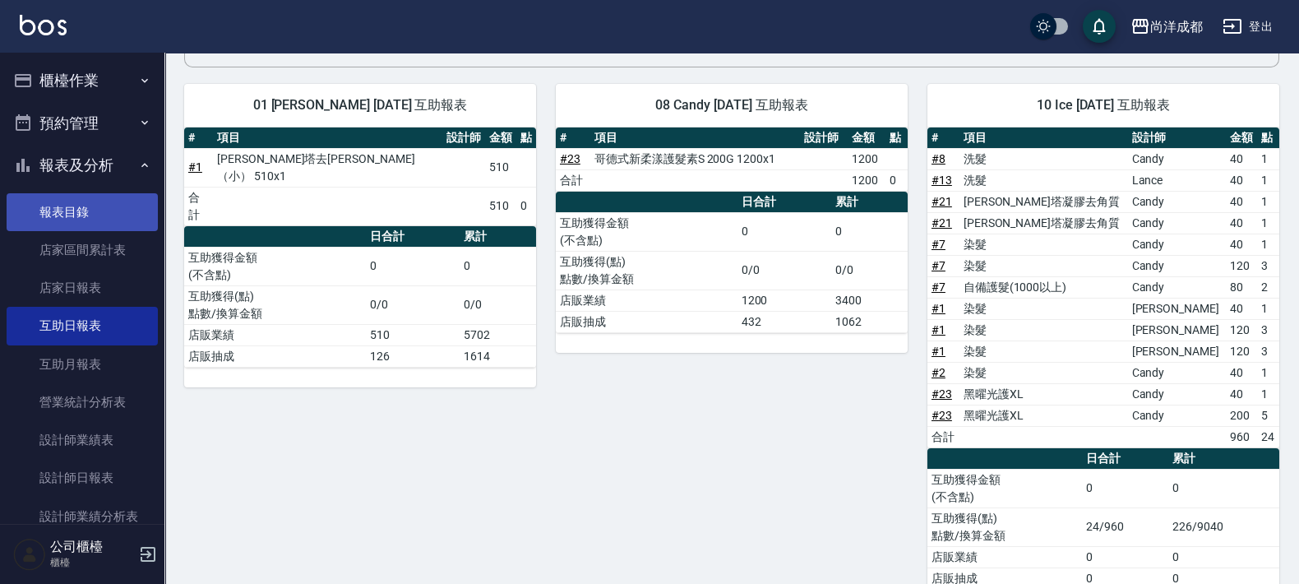
click at [66, 201] on link "報表目錄" at bounding box center [82, 212] width 151 height 38
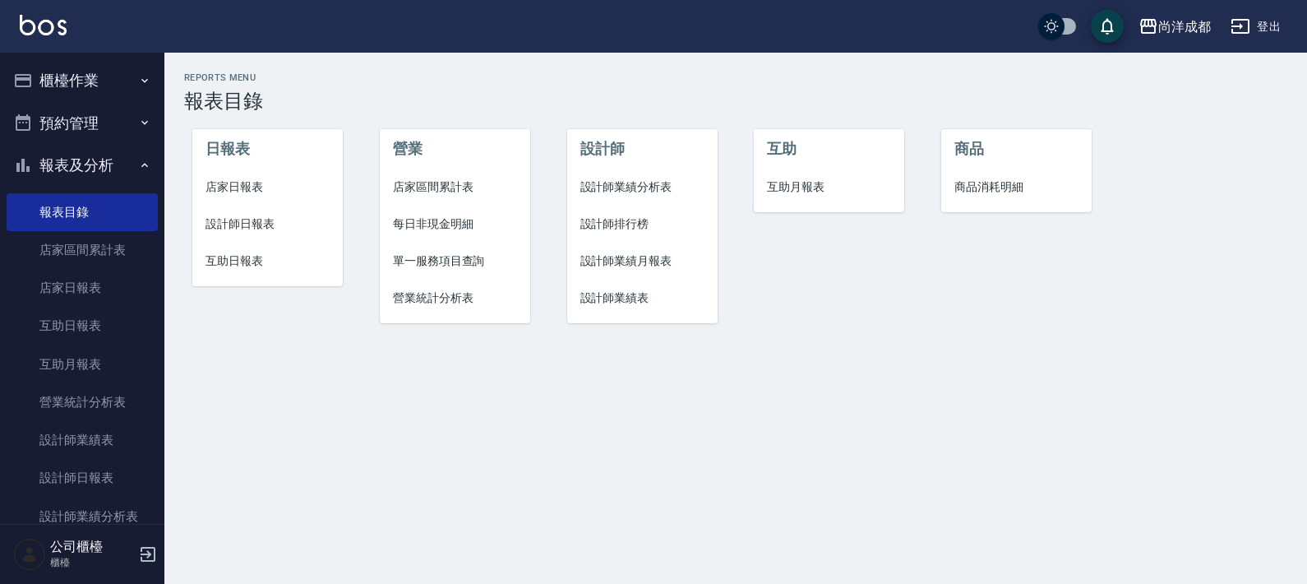
click at [255, 192] on span "店家日報表" at bounding box center [267, 186] width 124 height 17
